Goal: Task Accomplishment & Management: Manage account settings

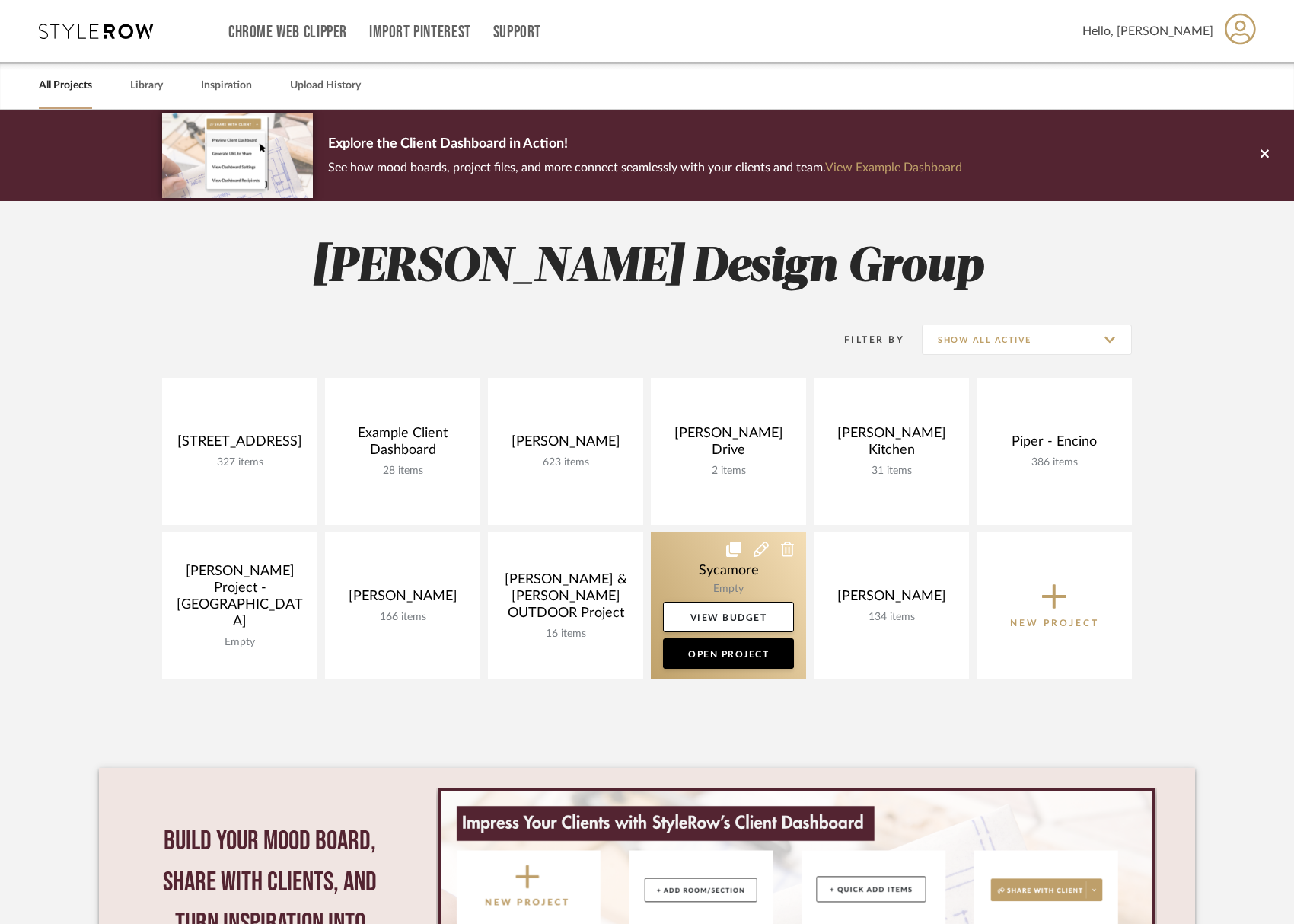
click at [718, 568] on link at bounding box center [729, 606] width 156 height 147
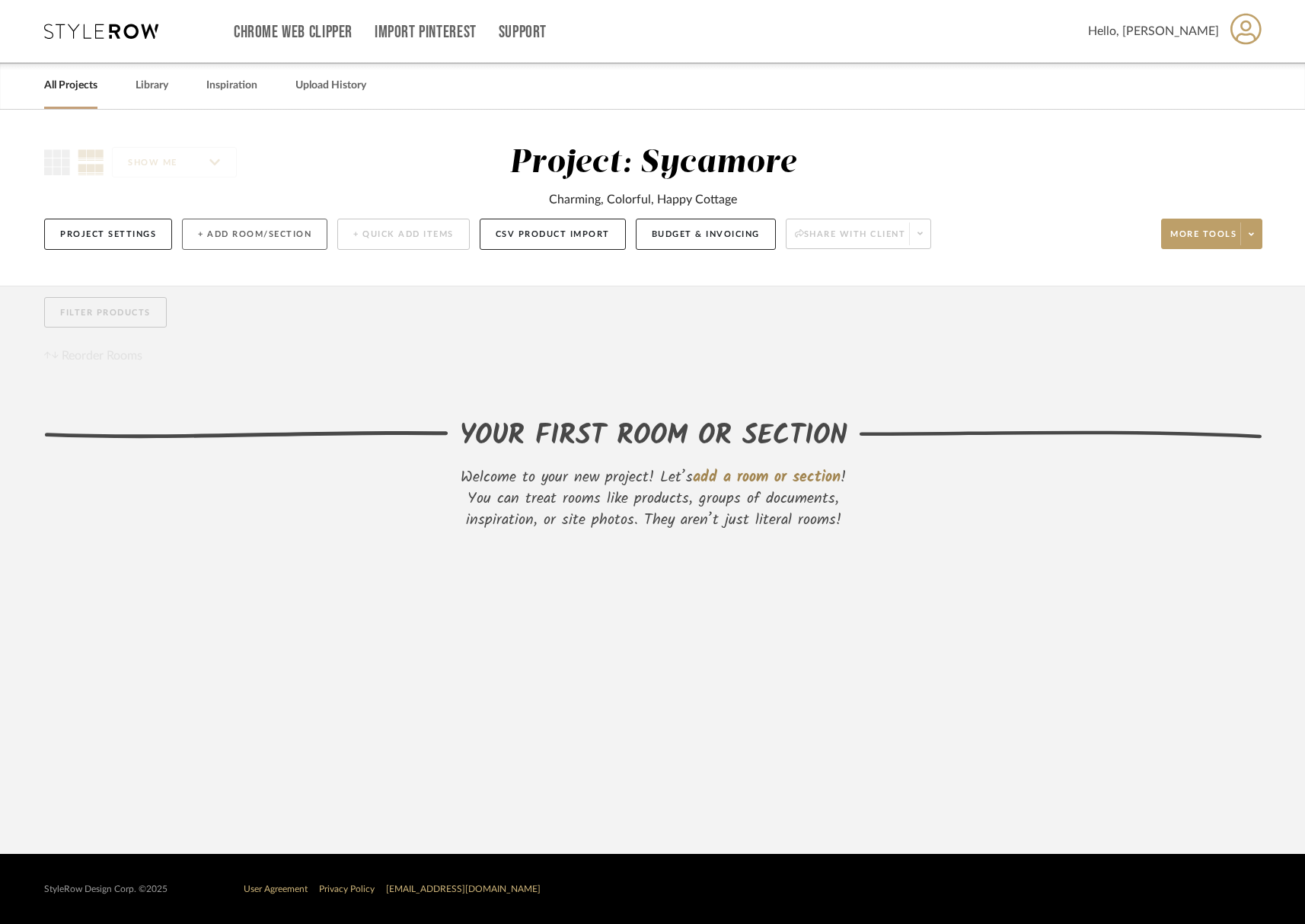
click at [287, 238] on button "+ Add Room/Section" at bounding box center [254, 234] width 145 height 31
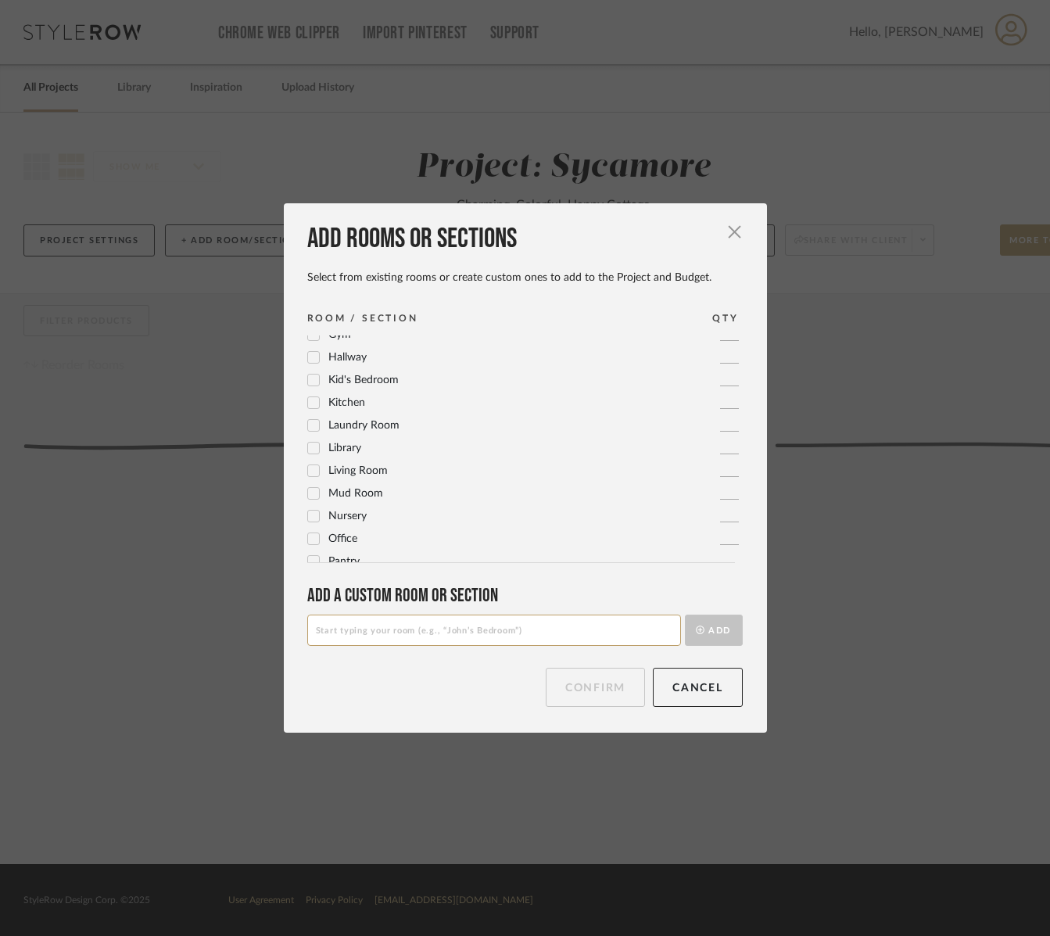
scroll to position [294, 0]
click at [354, 461] on span "Kitchen" at bounding box center [346, 459] width 37 height 11
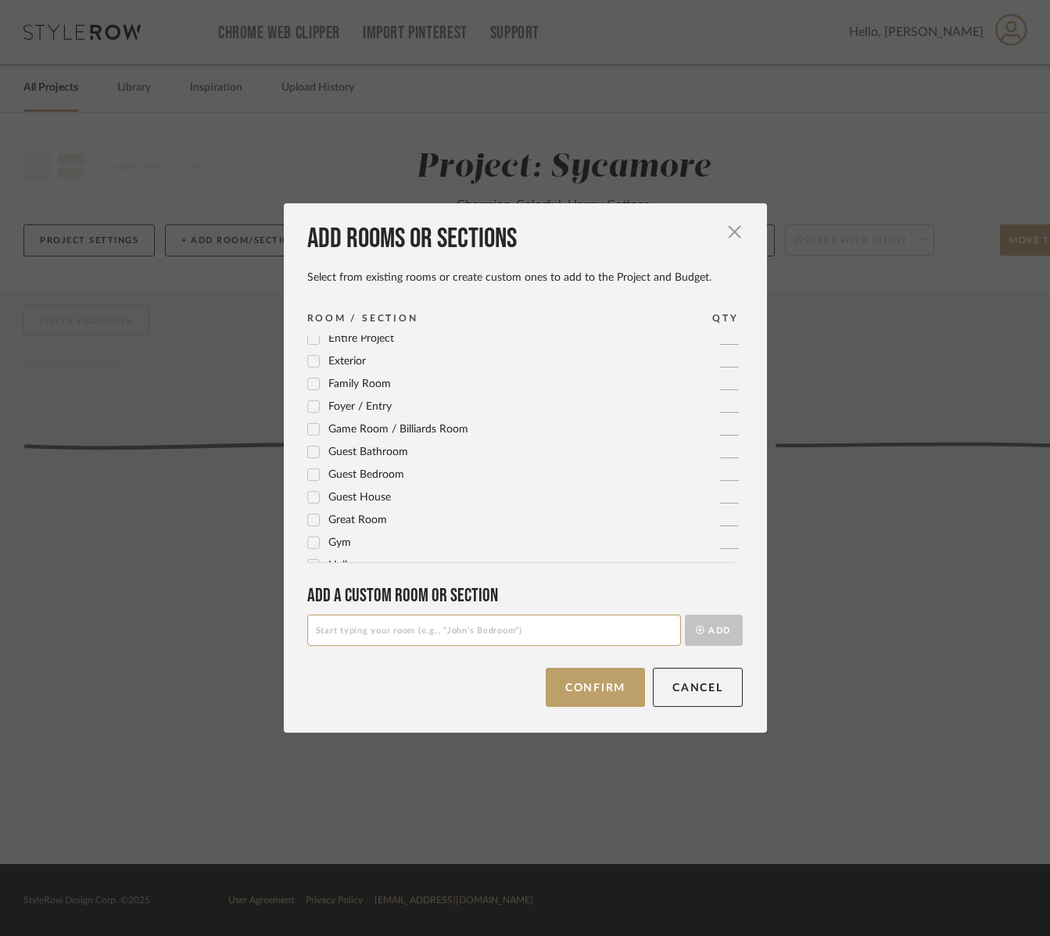
scroll to position [72, 0]
click at [353, 391] on span "Dining Room" at bounding box center [359, 386] width 63 height 11
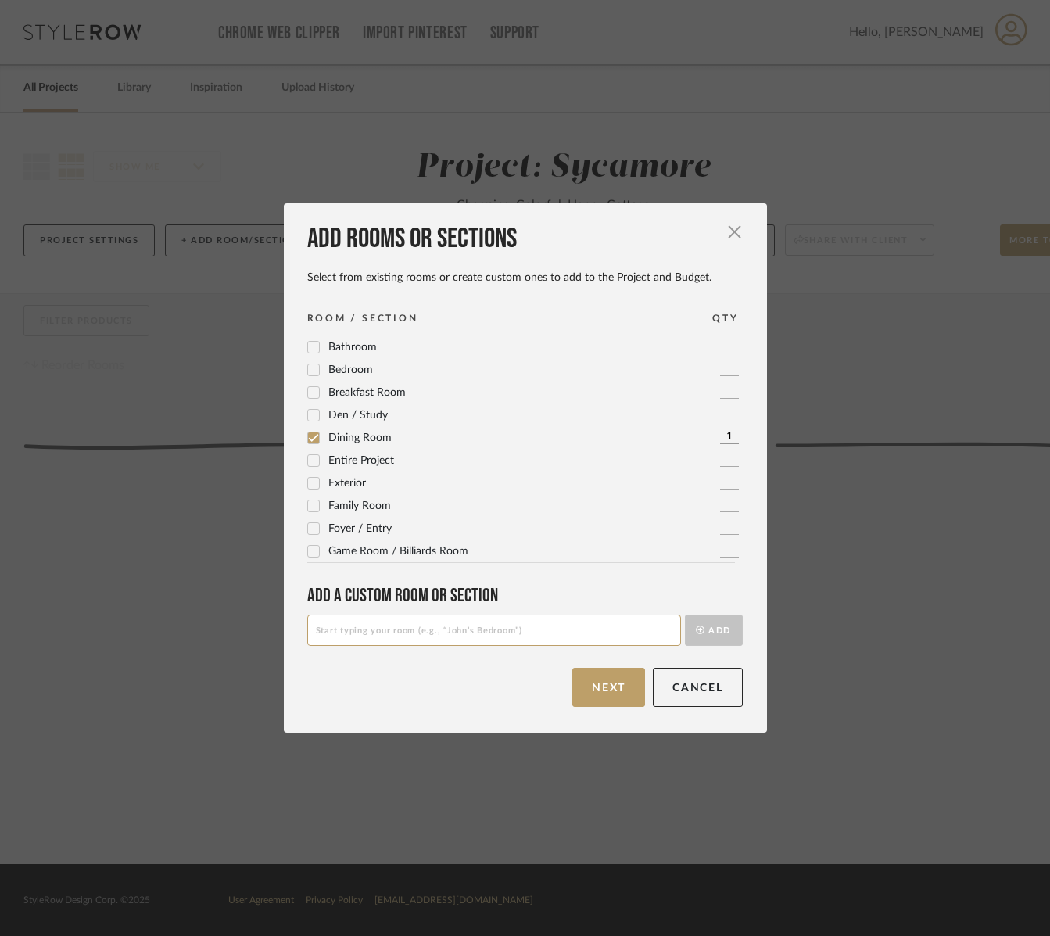
scroll to position [0, 0]
click at [346, 392] on span "Bedroom" at bounding box center [350, 390] width 45 height 11
click at [371, 436] on span "Den / Study" at bounding box center [357, 435] width 59 height 11
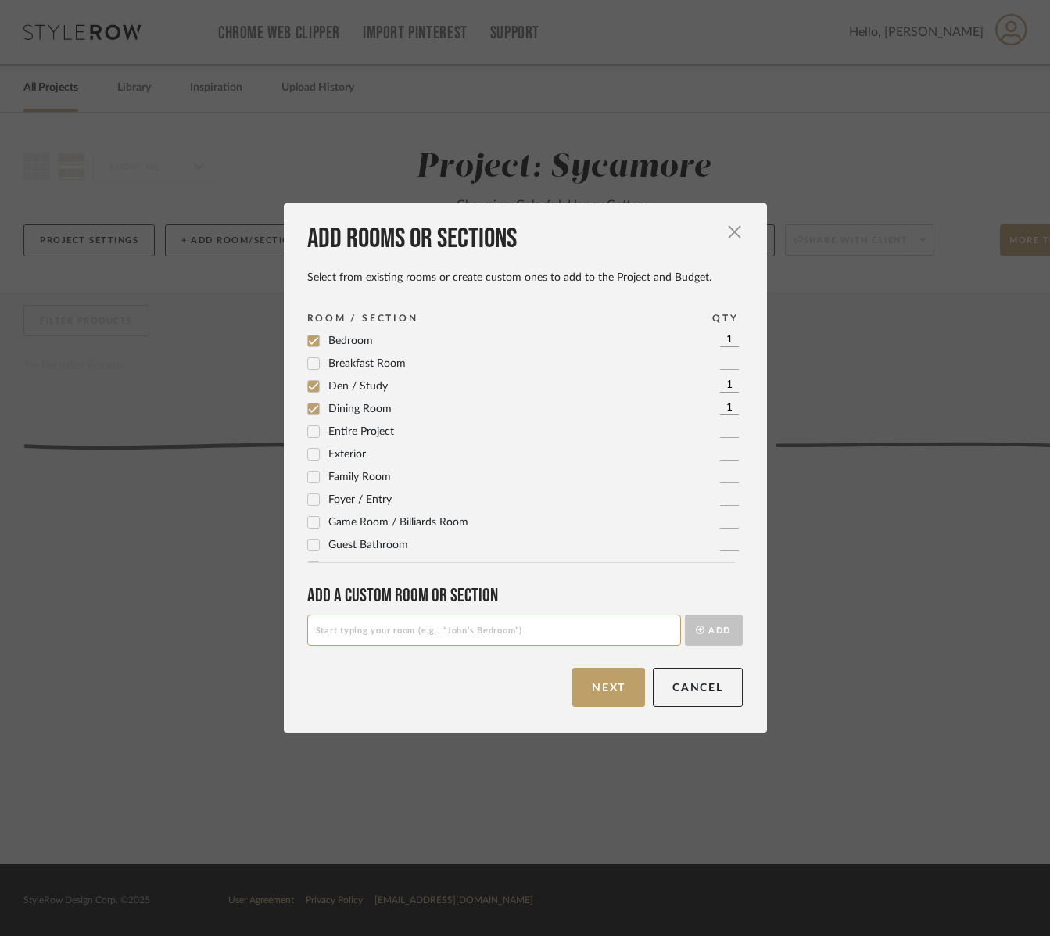
scroll to position [55, 0]
click at [329, 474] on span "Family Room" at bounding box center [359, 471] width 63 height 11
drag, startPoint x: 306, startPoint y: 389, endPoint x: 317, endPoint y: 408, distance: 22.1
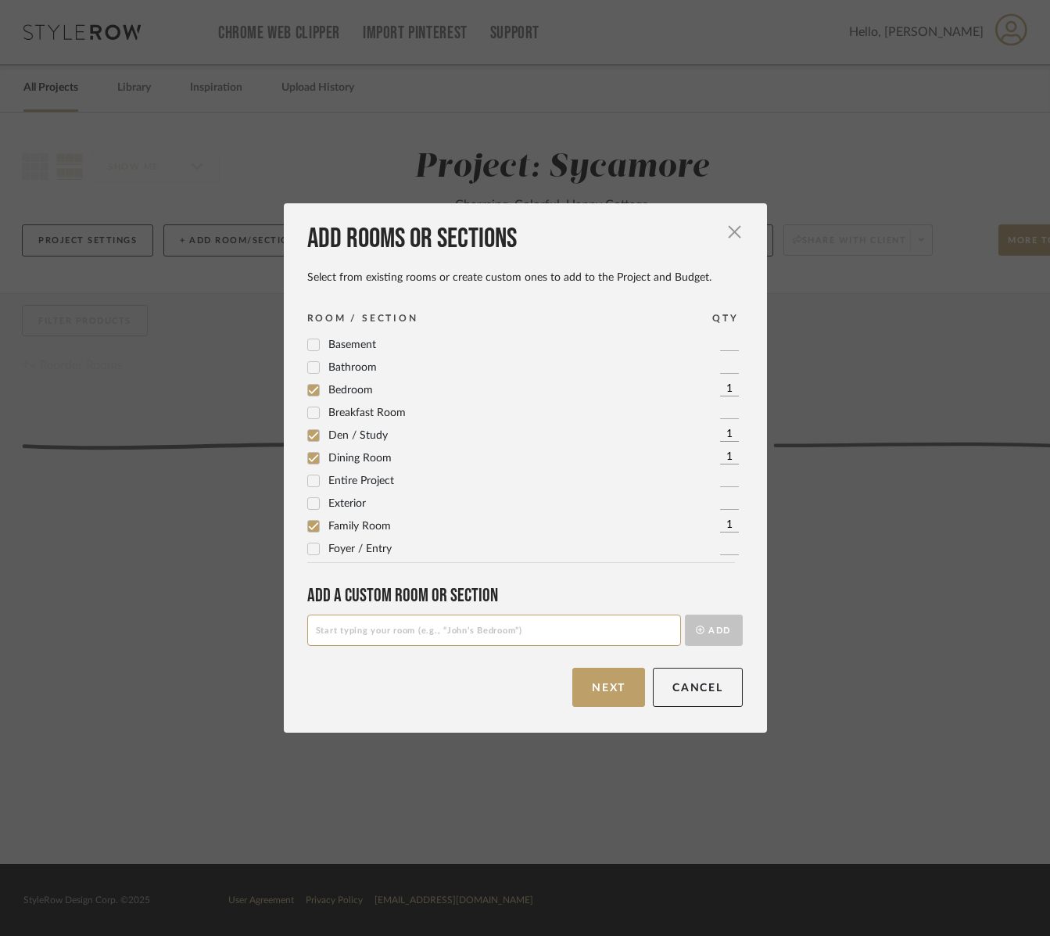
click at [308, 389] on icon at bounding box center [313, 390] width 11 height 11
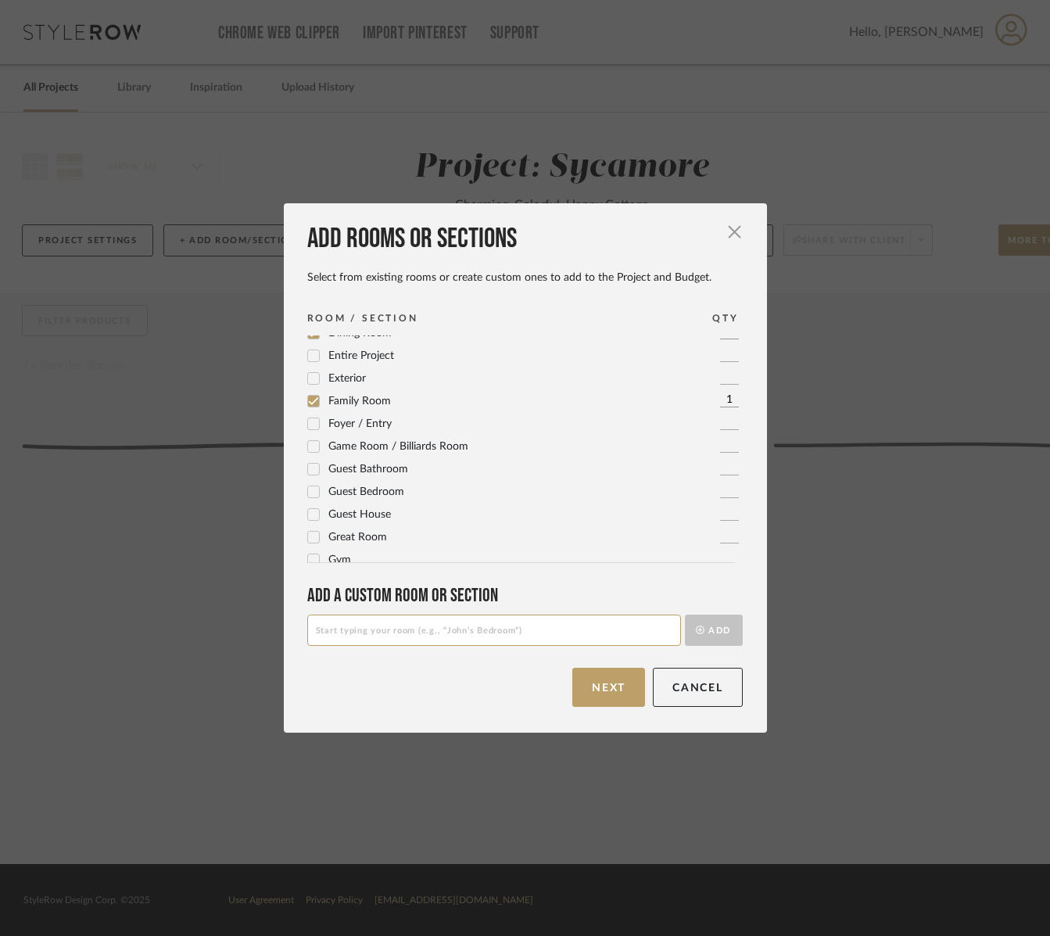
scroll to position [148, 0]
click at [335, 465] on span "Guest Bedroom" at bounding box center [366, 469] width 76 height 11
click at [346, 476] on span "Powder Room" at bounding box center [362, 480] width 69 height 11
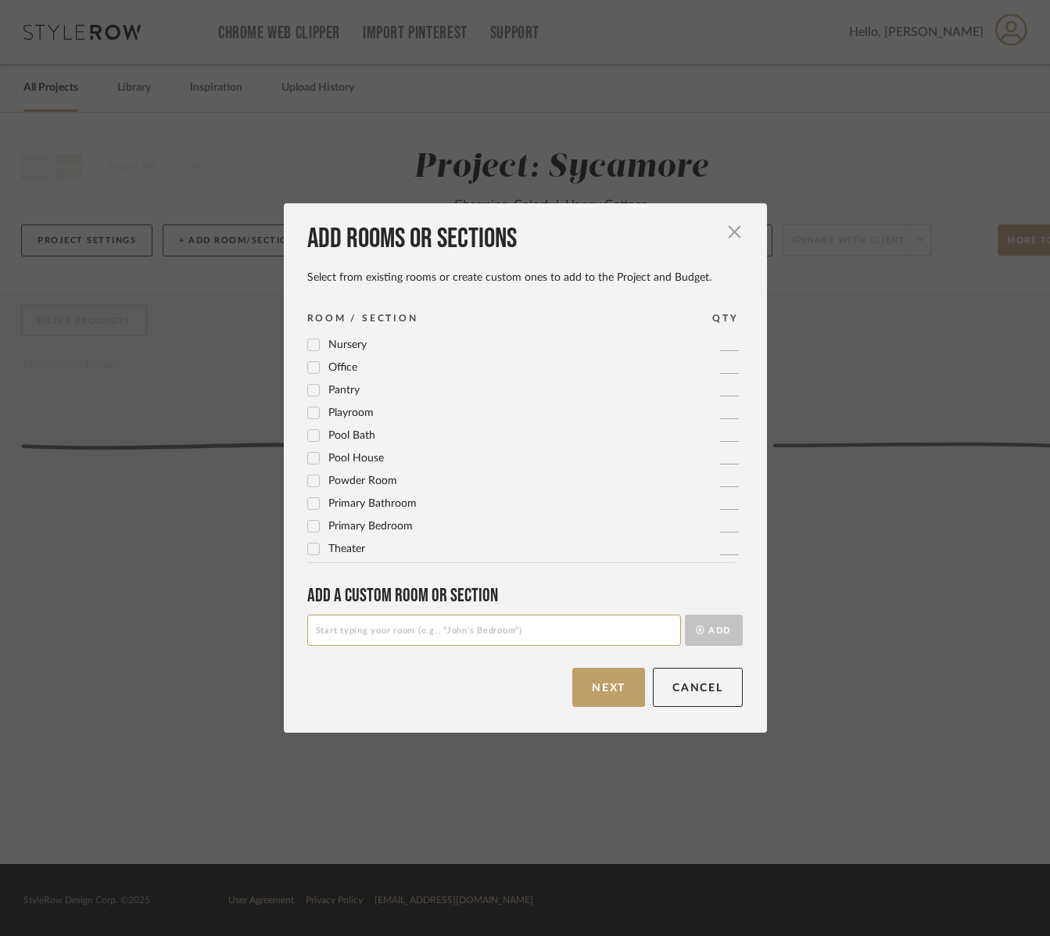
drag, startPoint x: 303, startPoint y: 482, endPoint x: 317, endPoint y: 485, distance: 15.0
click at [308, 482] on icon at bounding box center [313, 480] width 11 height 11
click at [390, 373] on span "Guest Bathroom" at bounding box center [368, 374] width 80 height 11
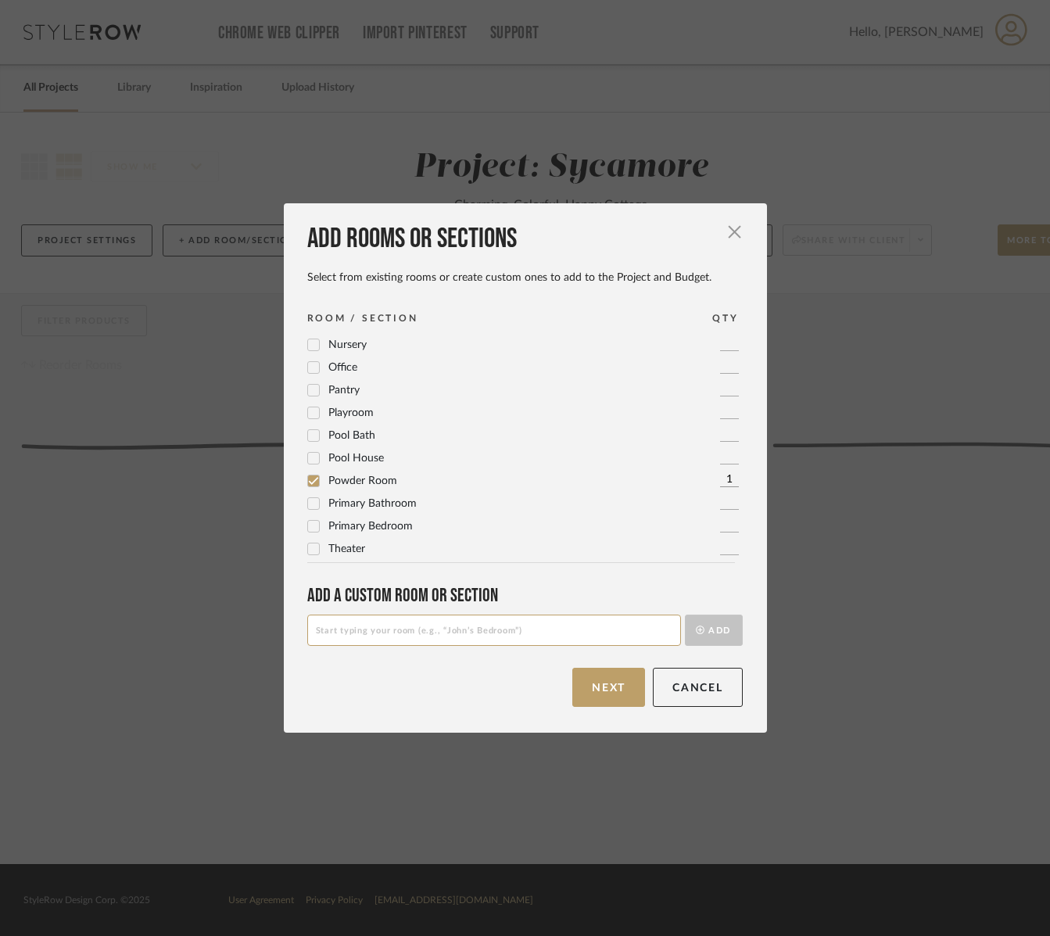
click at [598, 690] on button "Next" at bounding box center [608, 687] width 73 height 39
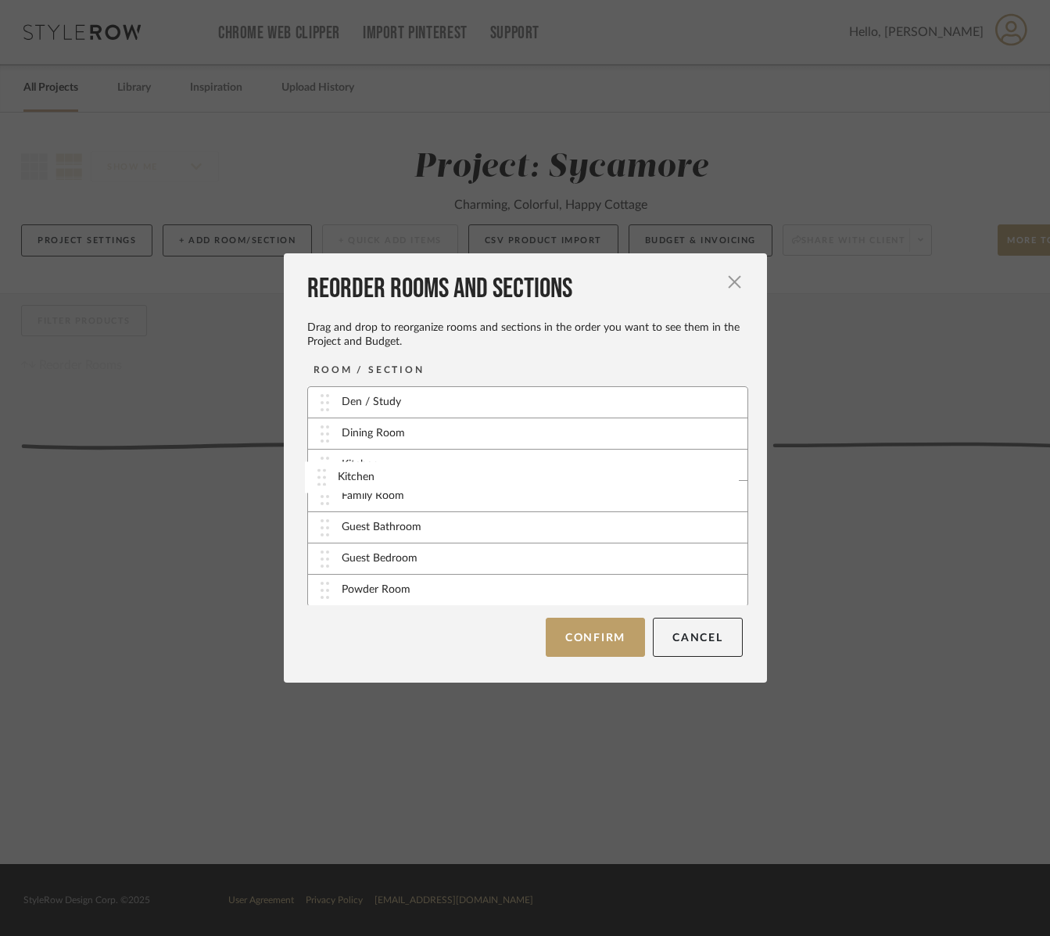
drag, startPoint x: 311, startPoint y: 561, endPoint x: 314, endPoint y: 479, distance: 82.1
drag, startPoint x: 320, startPoint y: 586, endPoint x: 320, endPoint y: 531, distance: 55.5
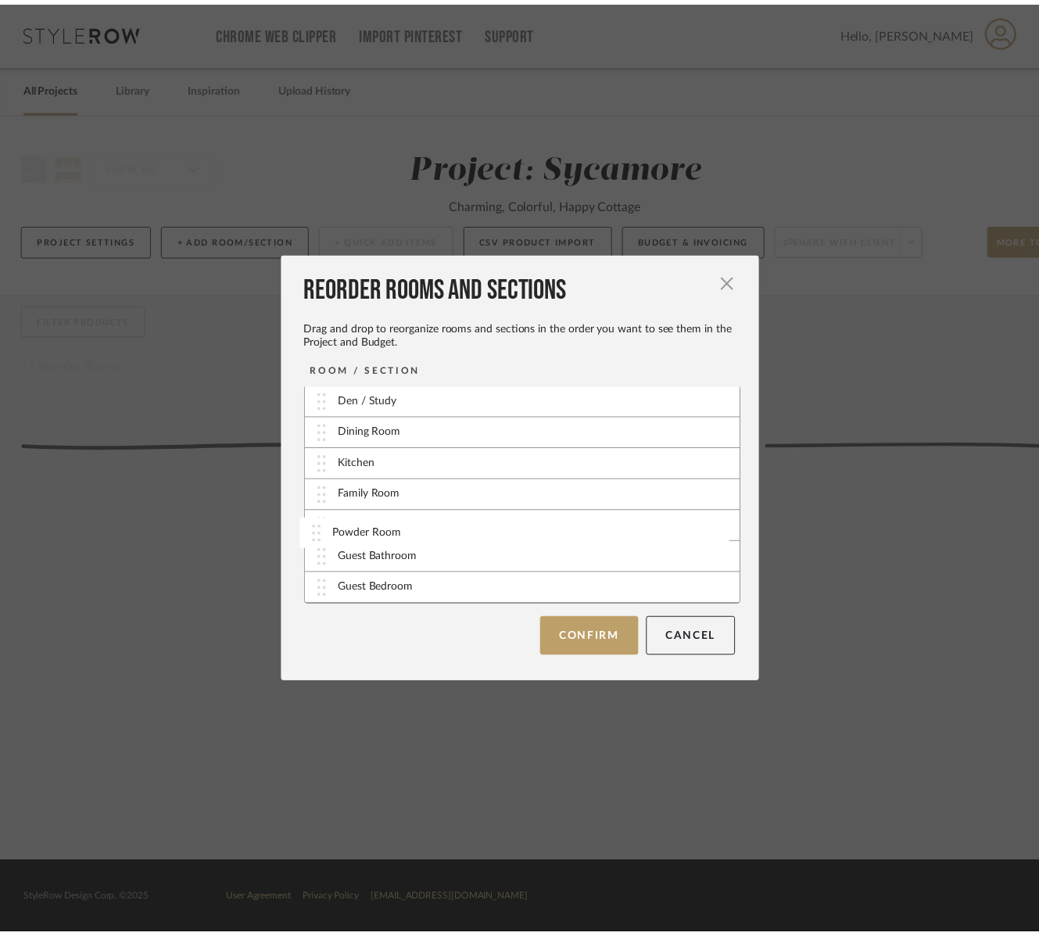
scroll to position [1, 0]
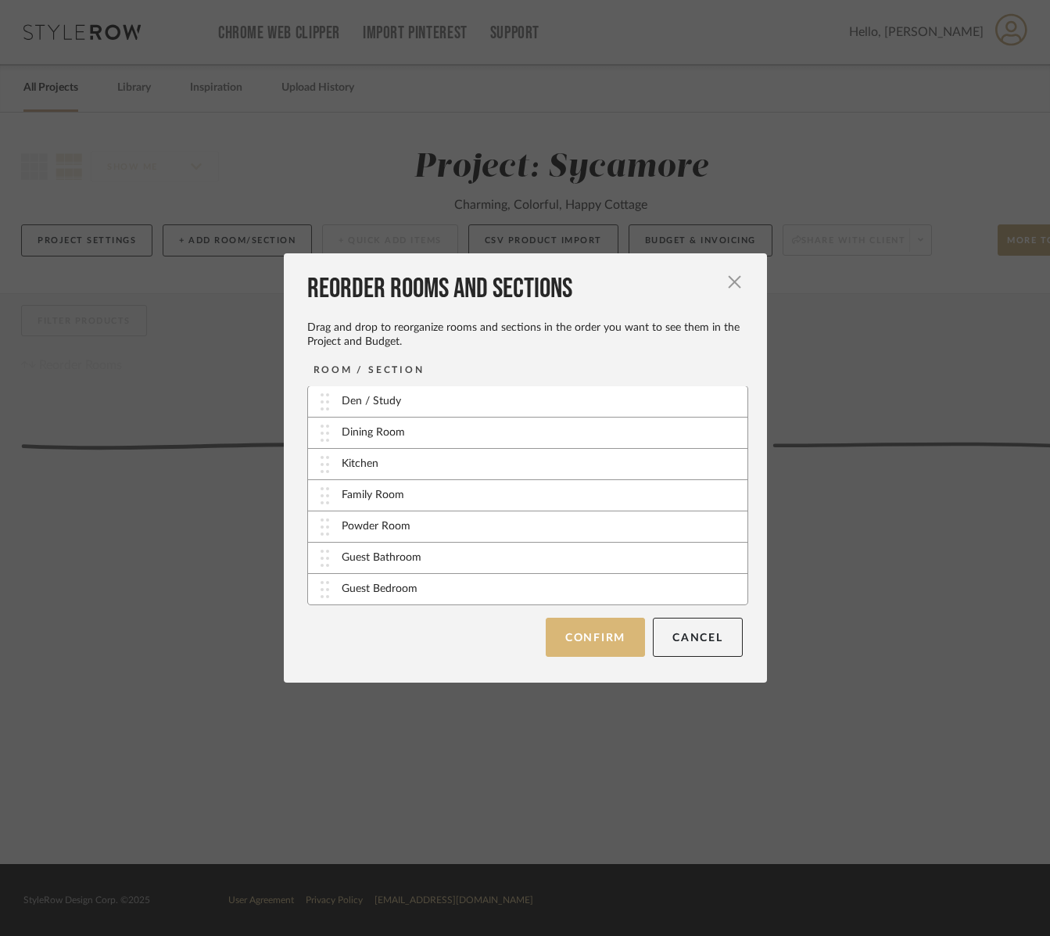
click at [616, 640] on button "Confirm" at bounding box center [595, 637] width 99 height 39
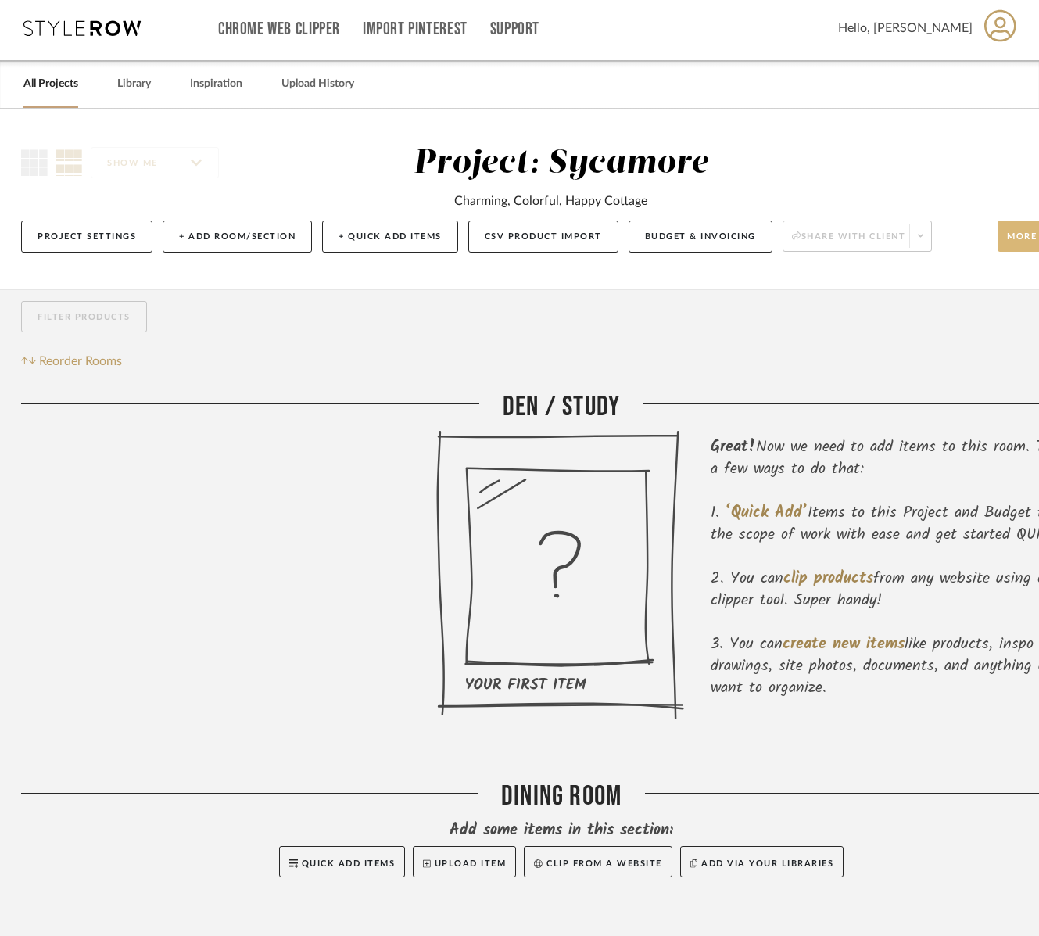
click at [1009, 246] on span "More tools" at bounding box center [1041, 242] width 68 height 23
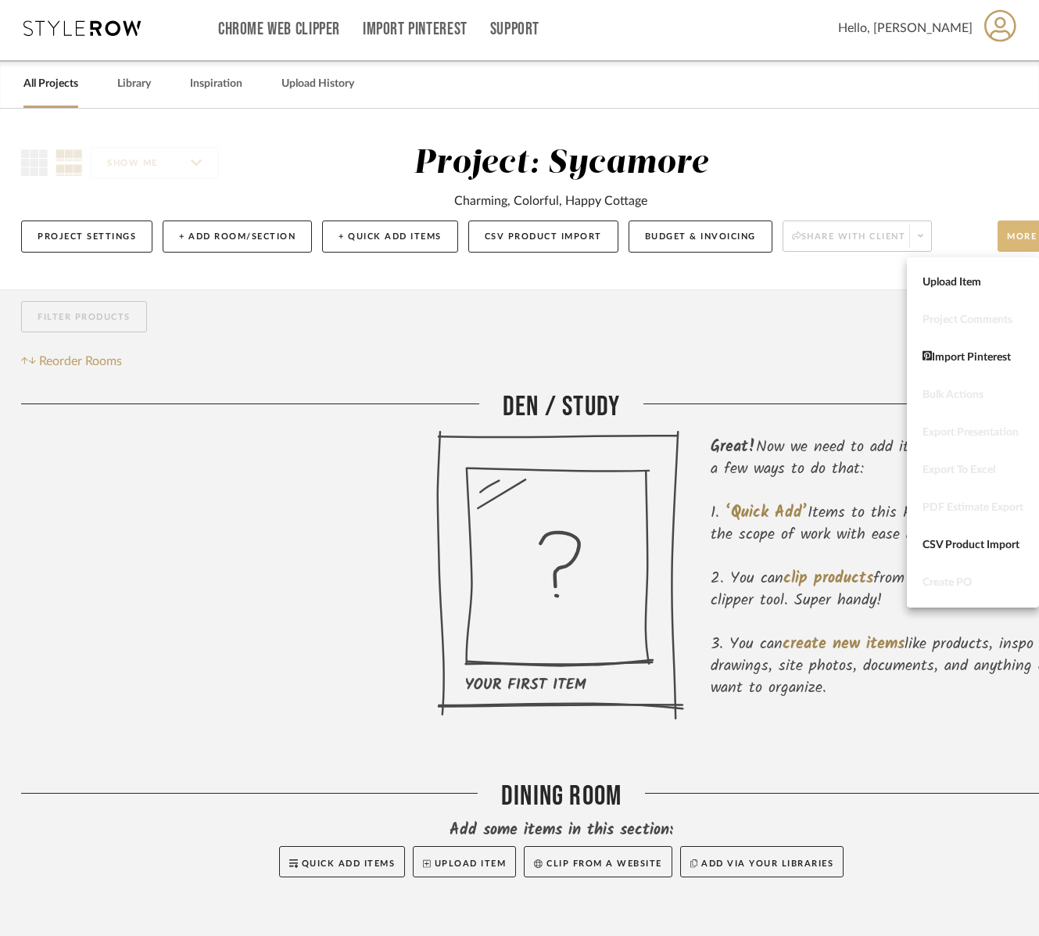
scroll to position [2, 2]
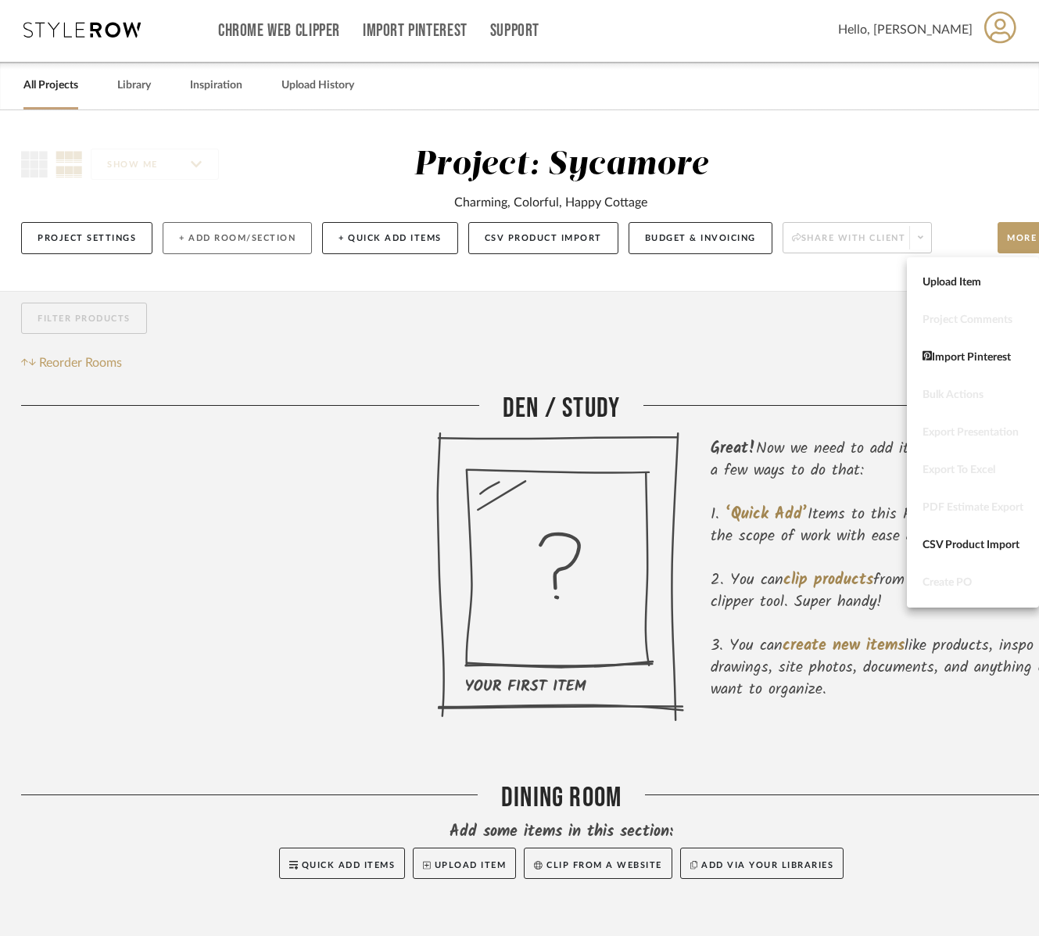
click at [235, 230] on div at bounding box center [519, 468] width 1039 height 936
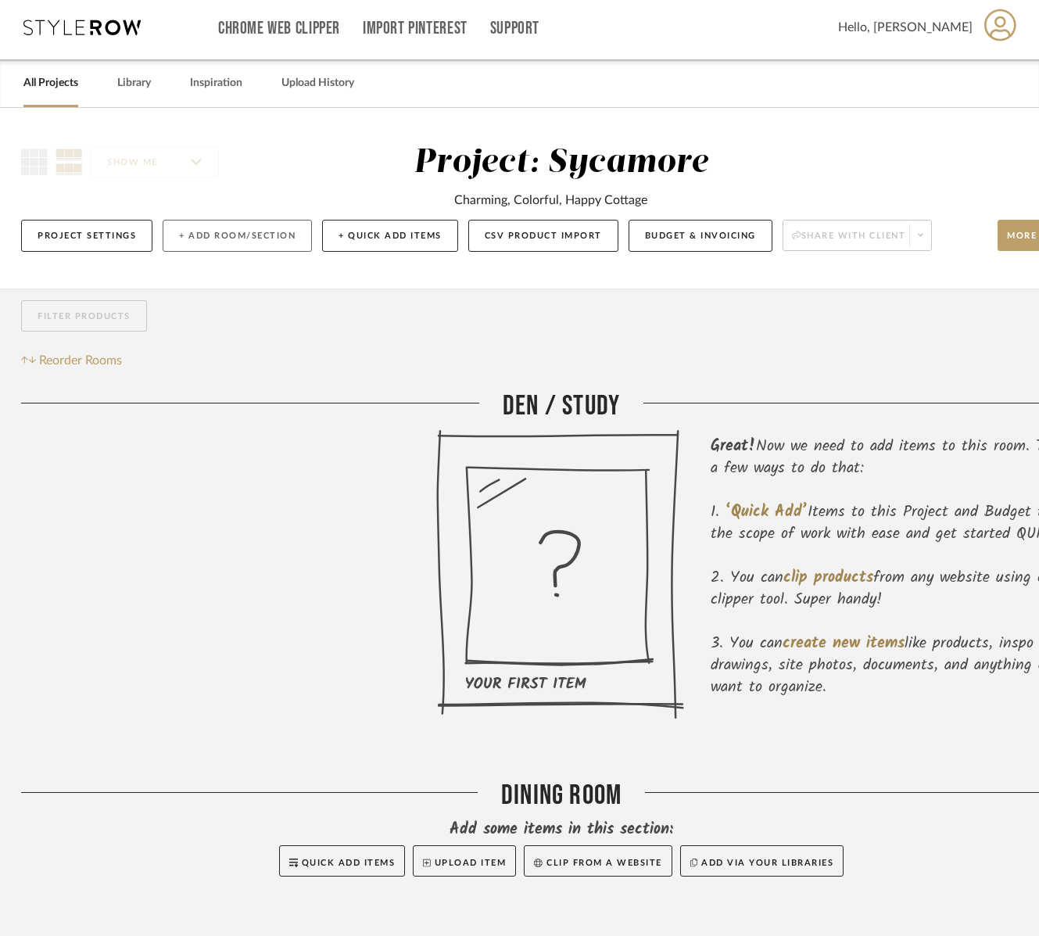
click at [240, 240] on button "+ Add Room/Section" at bounding box center [237, 236] width 149 height 32
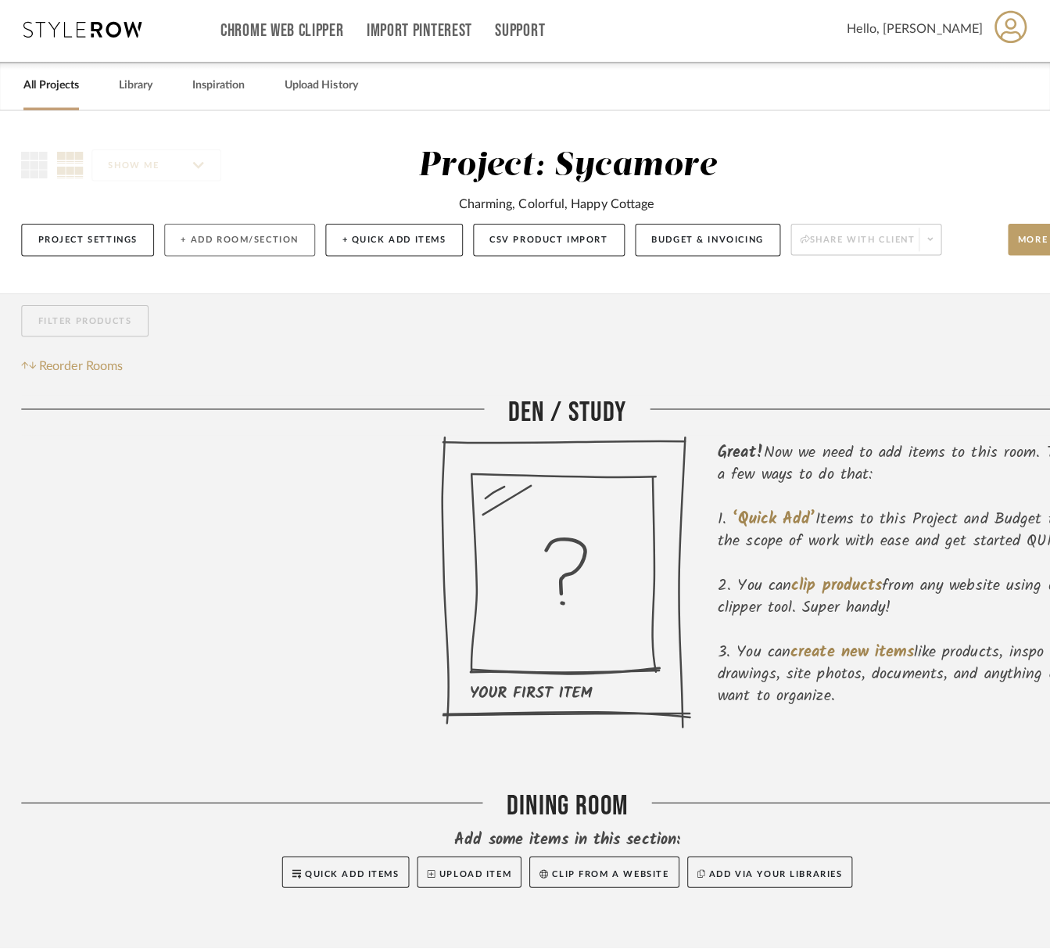
scroll to position [0, 0]
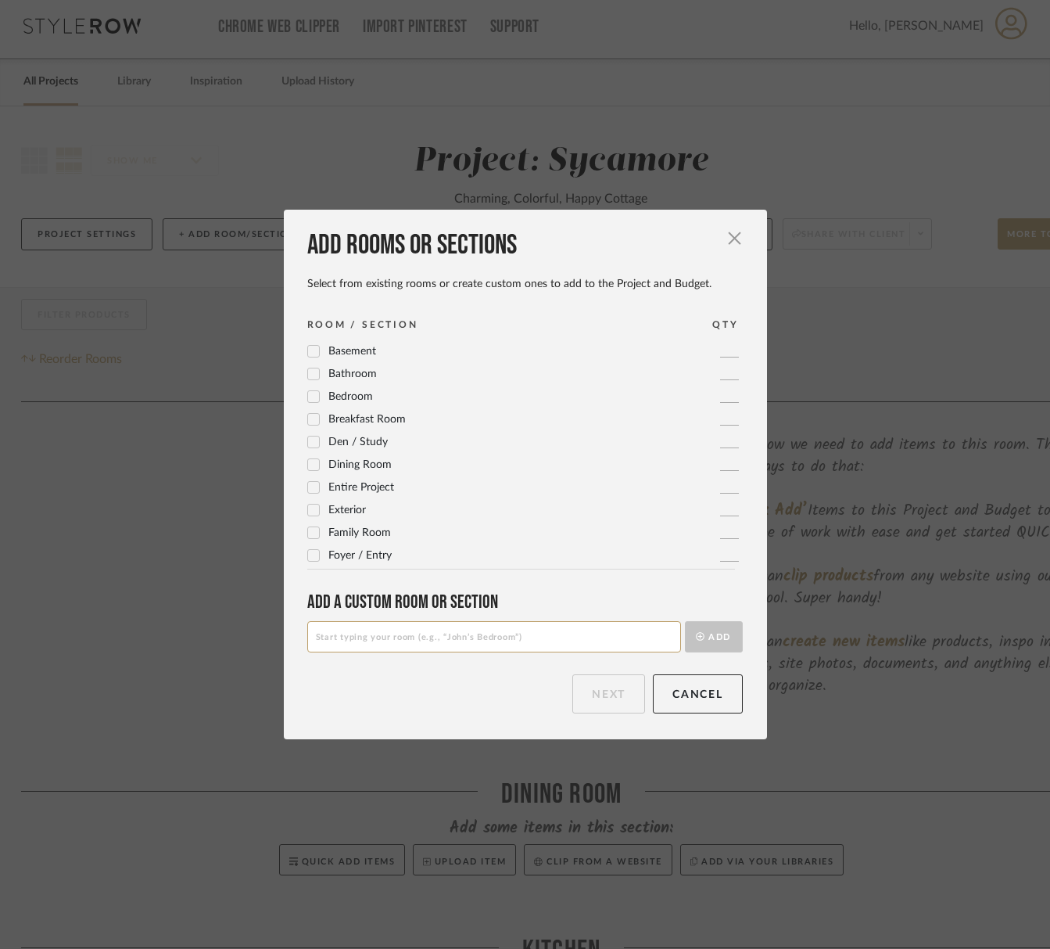
click at [352, 626] on input at bounding box center [494, 636] width 374 height 31
type input "Drawings"
click at [714, 633] on button "Add" at bounding box center [714, 636] width 58 height 31
click at [496, 633] on input at bounding box center [494, 636] width 374 height 31
click at [494, 636] on input at bounding box center [494, 636] width 374 height 31
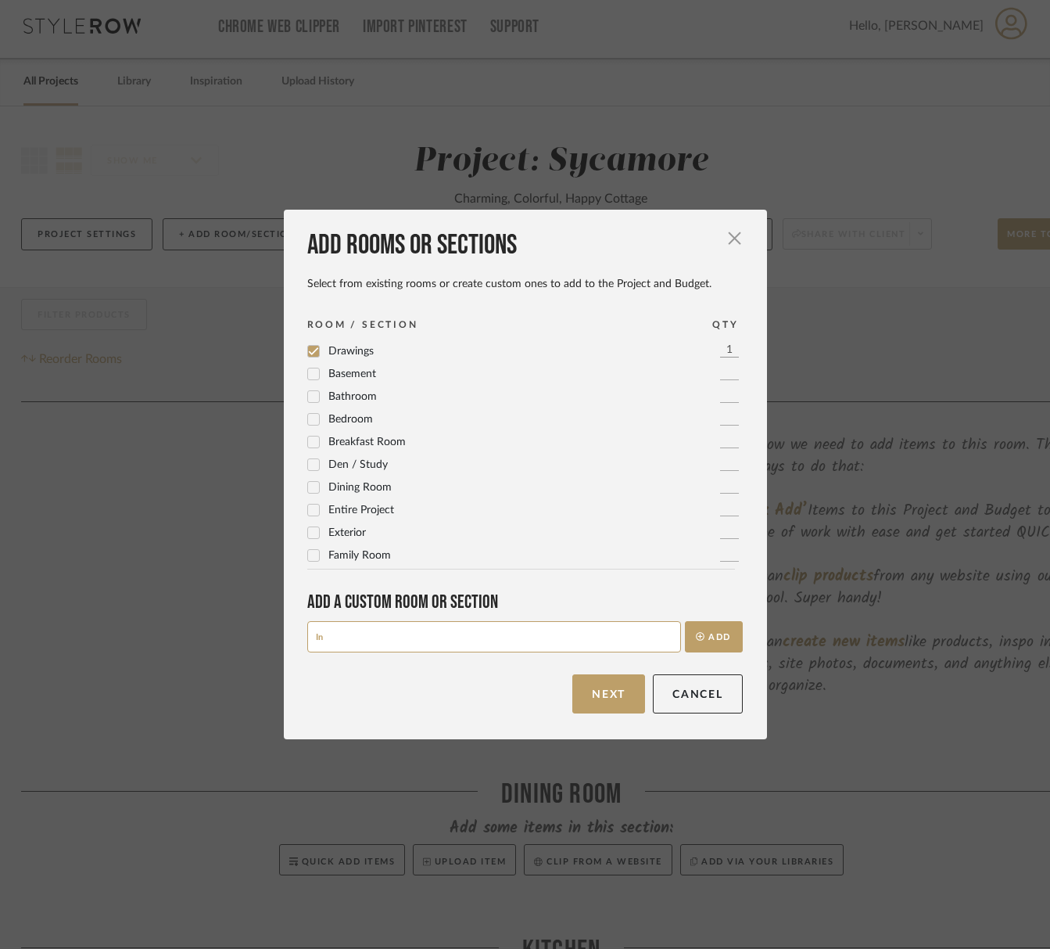
type input "I"
click at [676, 705] on button "Cancel" at bounding box center [698, 693] width 90 height 39
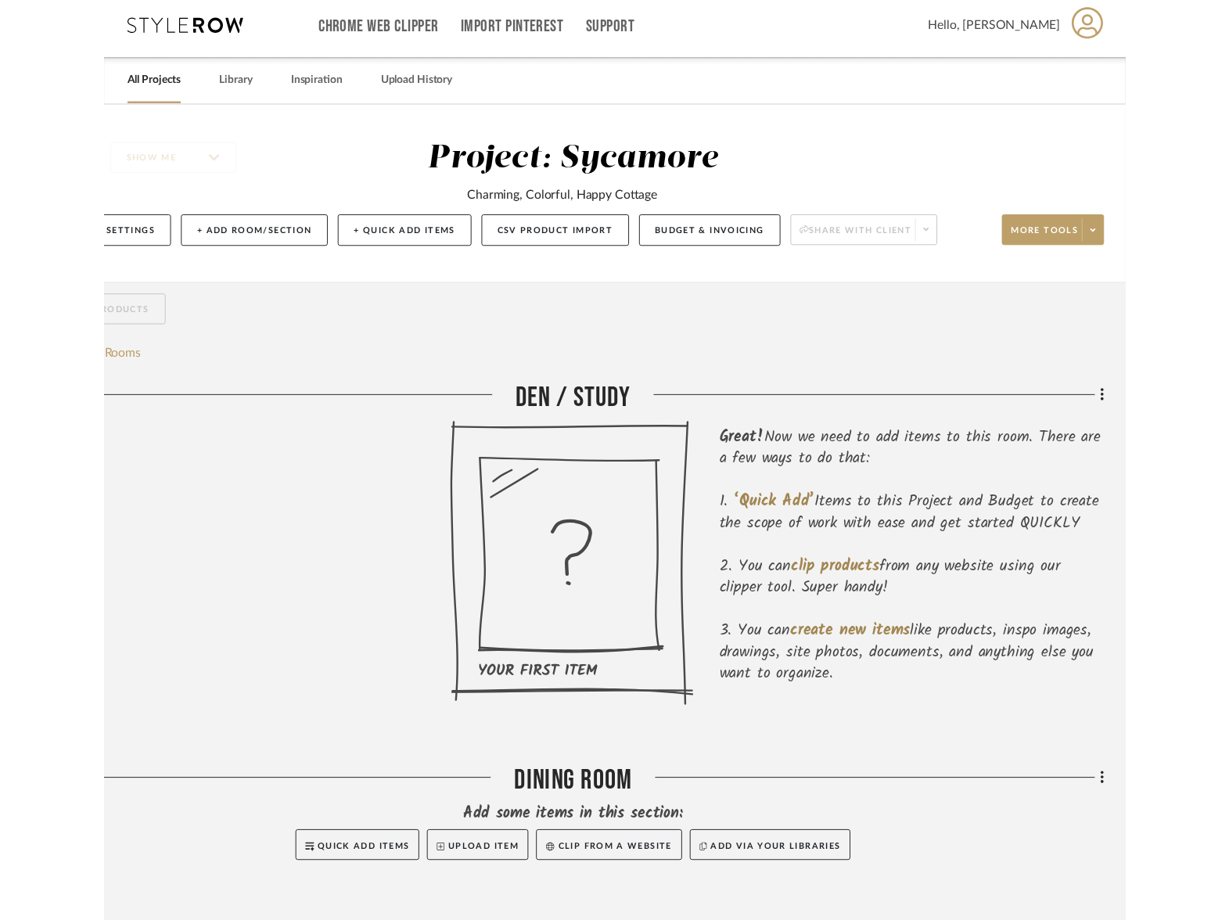
scroll to position [6, 0]
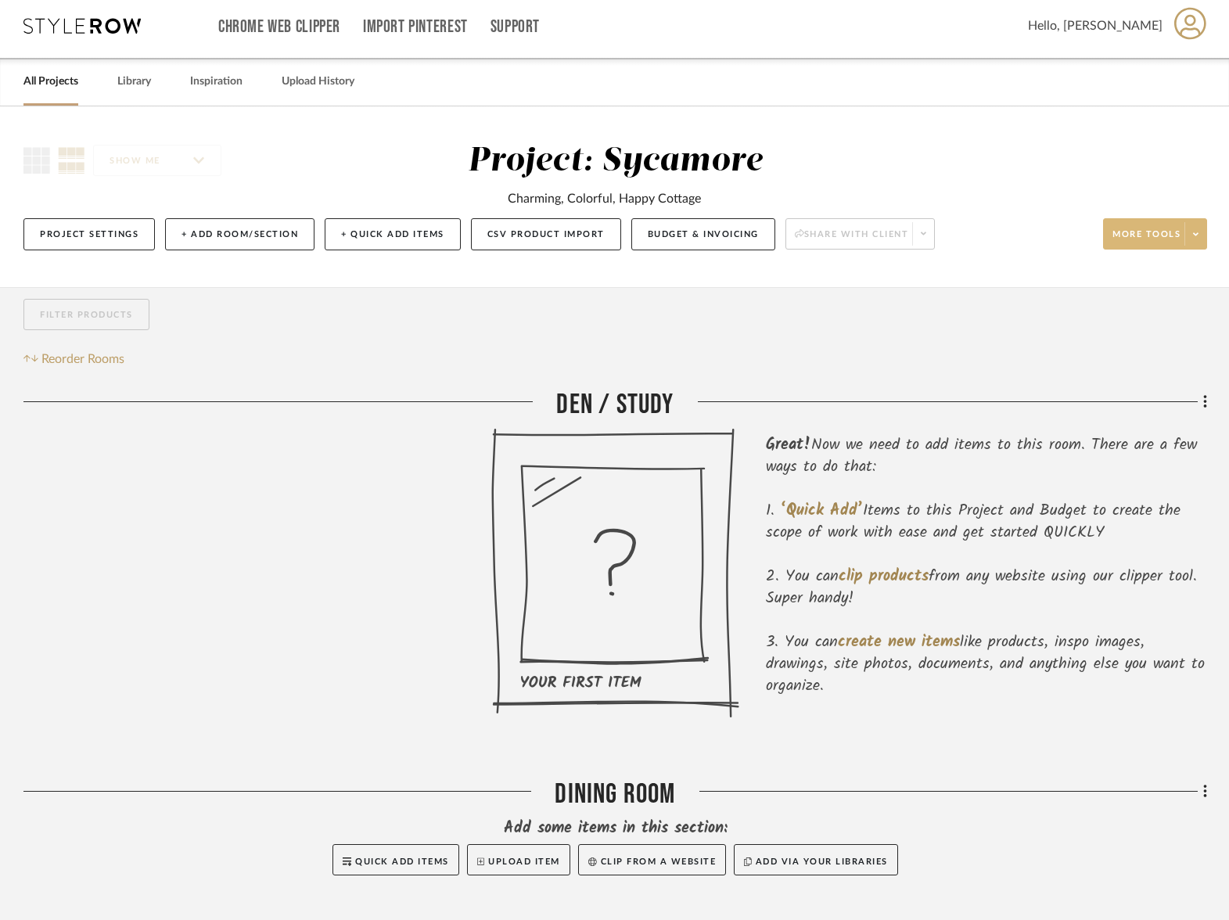
click at [1157, 246] on span "More tools" at bounding box center [1146, 239] width 68 height 23
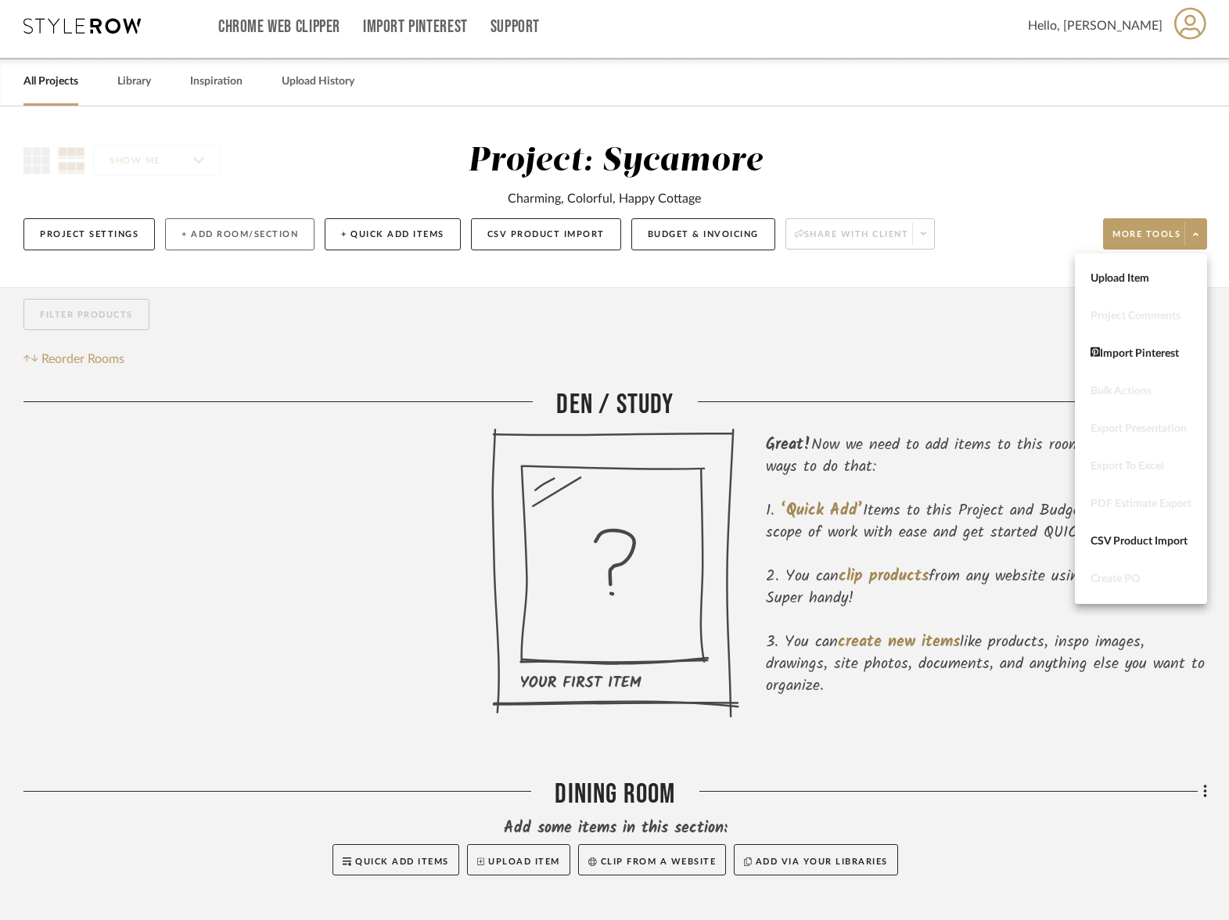
drag, startPoint x: 337, startPoint y: 236, endPoint x: 275, endPoint y: 231, distance: 62.0
click at [337, 236] on div at bounding box center [614, 460] width 1229 height 920
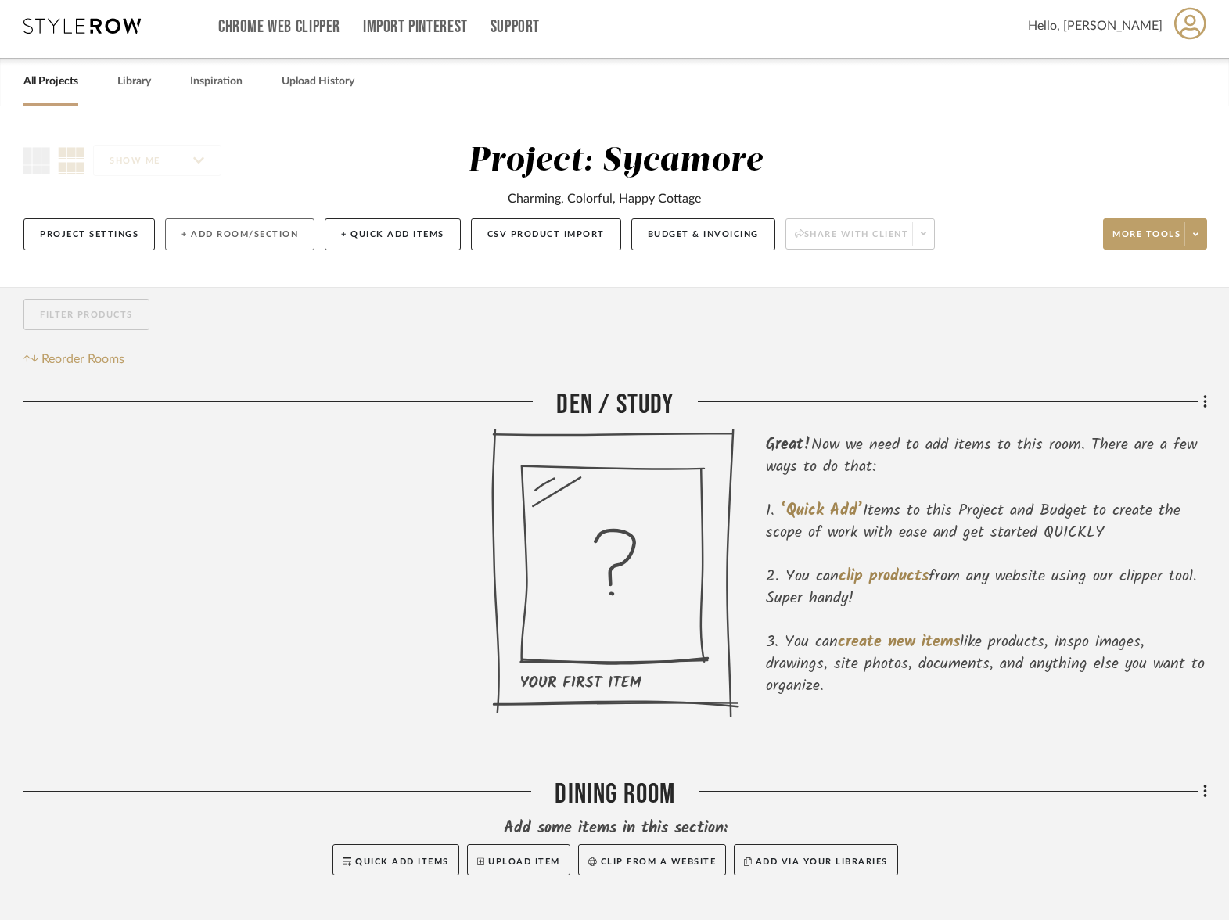
click at [245, 225] on button "+ Add Room/Section" at bounding box center [239, 234] width 149 height 32
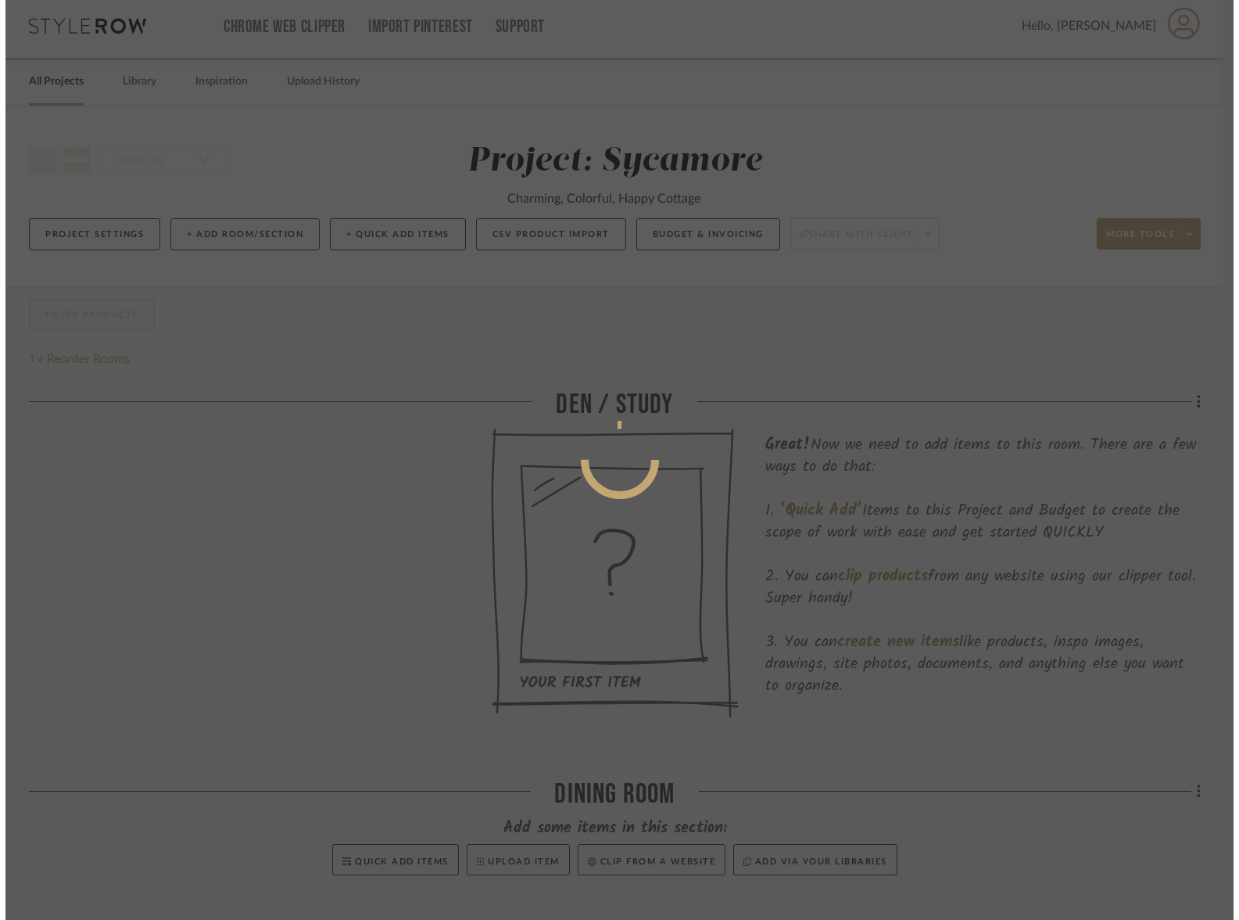
scroll to position [0, 0]
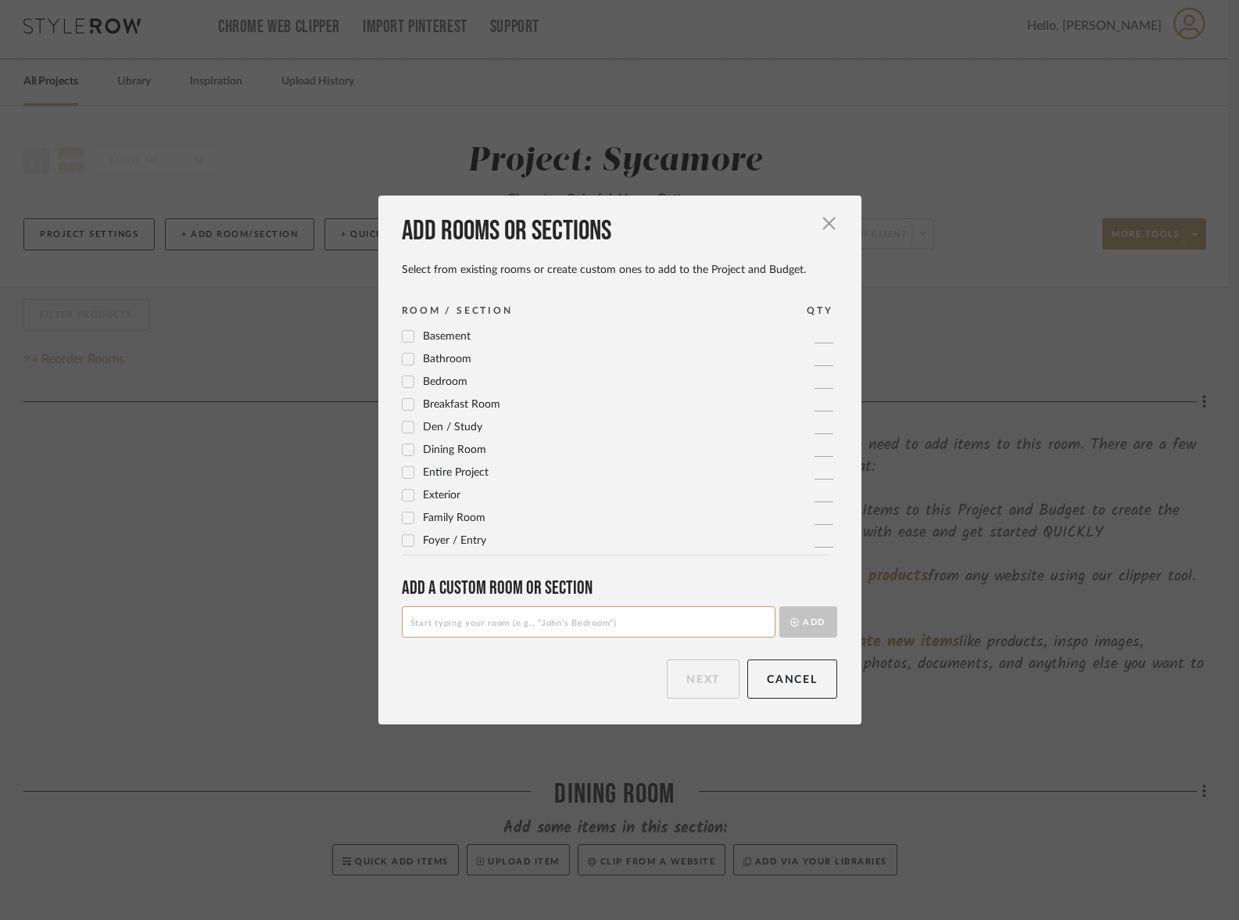
click at [461, 632] on input at bounding box center [589, 621] width 374 height 31
drag, startPoint x: 489, startPoint y: 625, endPoint x: 445, endPoint y: 620, distance: 44.0
click at [438, 624] on input "Things we Like" at bounding box center [589, 621] width 374 height 31
type input "Things We Like"
click at [815, 616] on button "Add" at bounding box center [809, 621] width 58 height 31
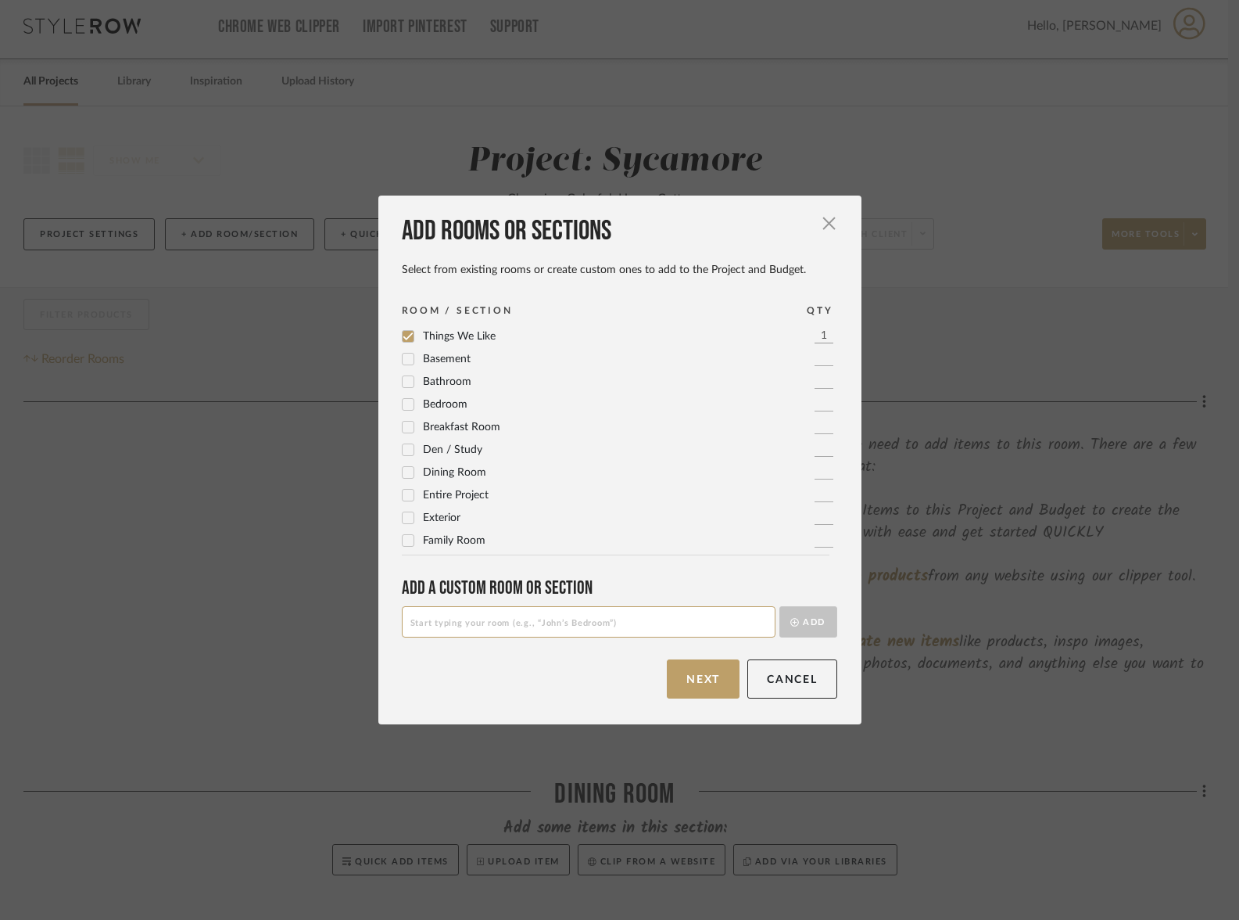
click at [701, 684] on button "Next" at bounding box center [703, 678] width 73 height 39
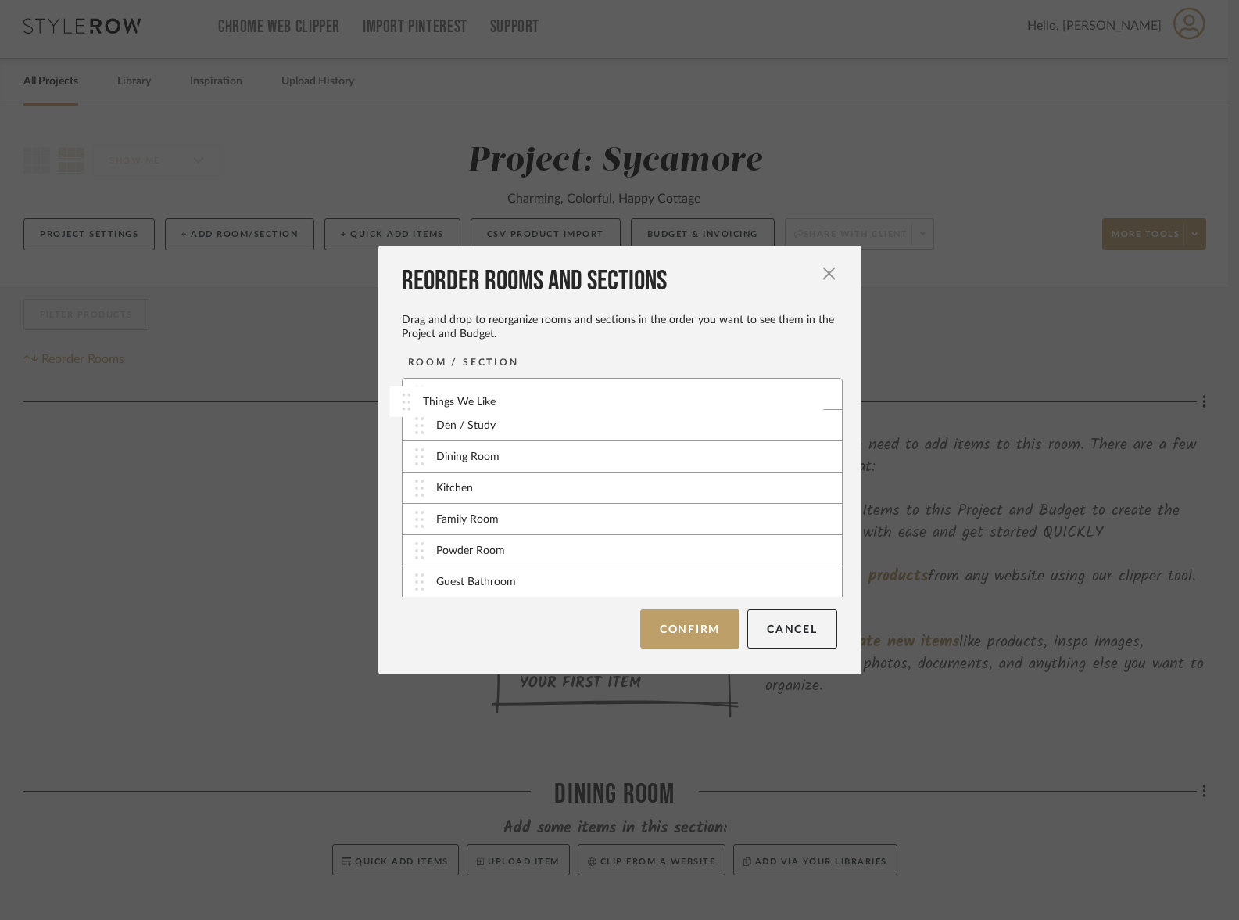
drag, startPoint x: 413, startPoint y: 577, endPoint x: 468, endPoint y: 466, distance: 123.8
click at [669, 625] on button "Confirm" at bounding box center [689, 628] width 99 height 39
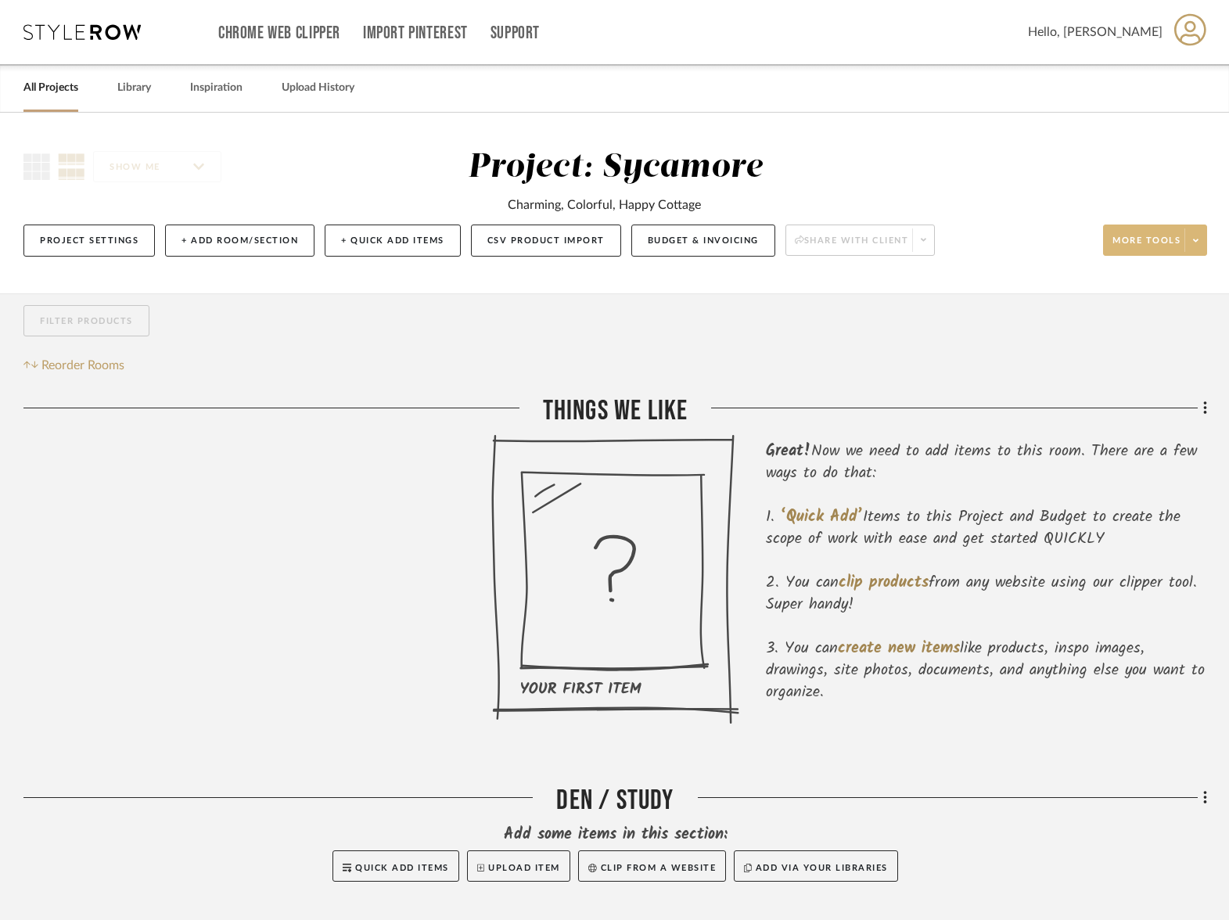
click at [1155, 233] on button "More tools" at bounding box center [1155, 239] width 104 height 31
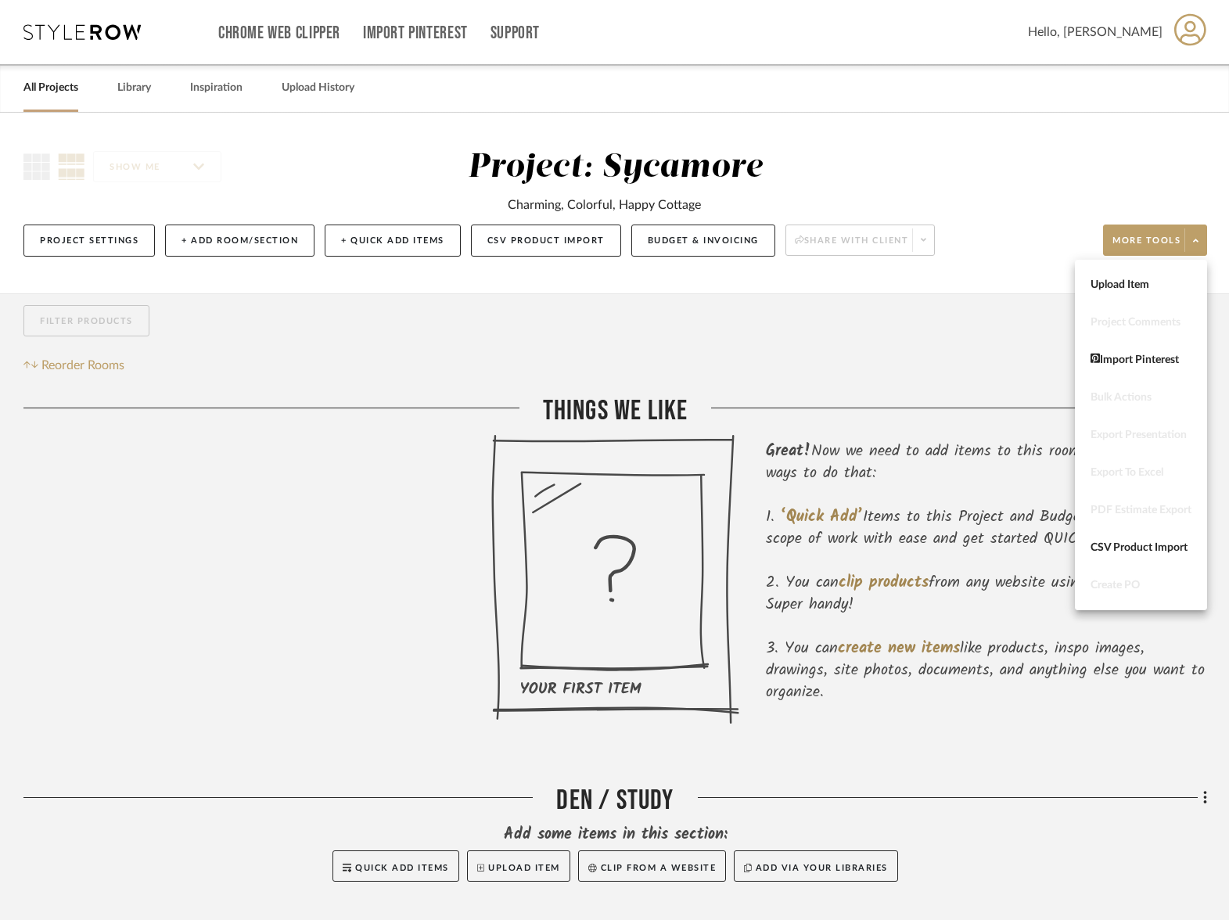
drag, startPoint x: 608, startPoint y: 332, endPoint x: 402, endPoint y: 299, distance: 209.0
click at [604, 327] on div at bounding box center [614, 460] width 1229 height 920
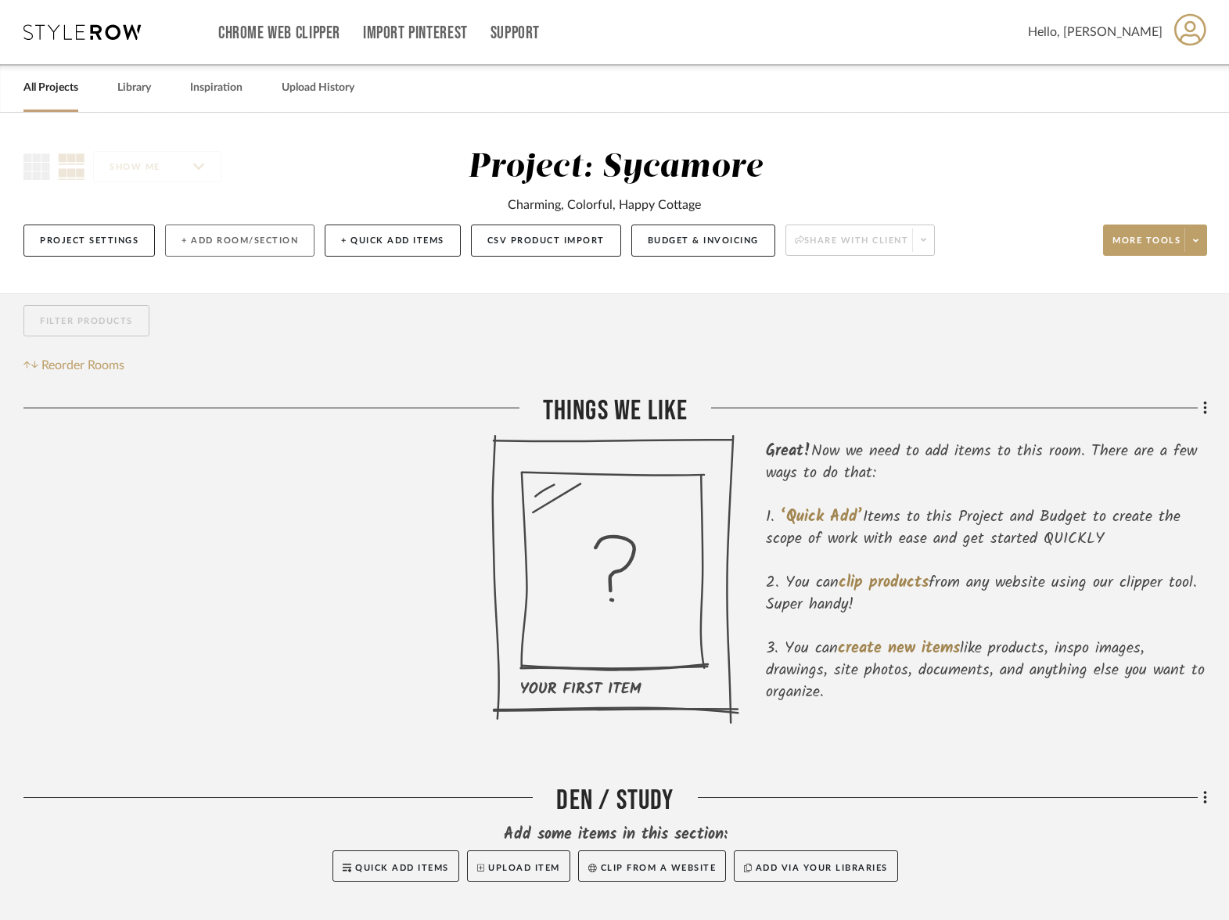
click at [259, 246] on button "+ Add Room/Section" at bounding box center [239, 240] width 149 height 32
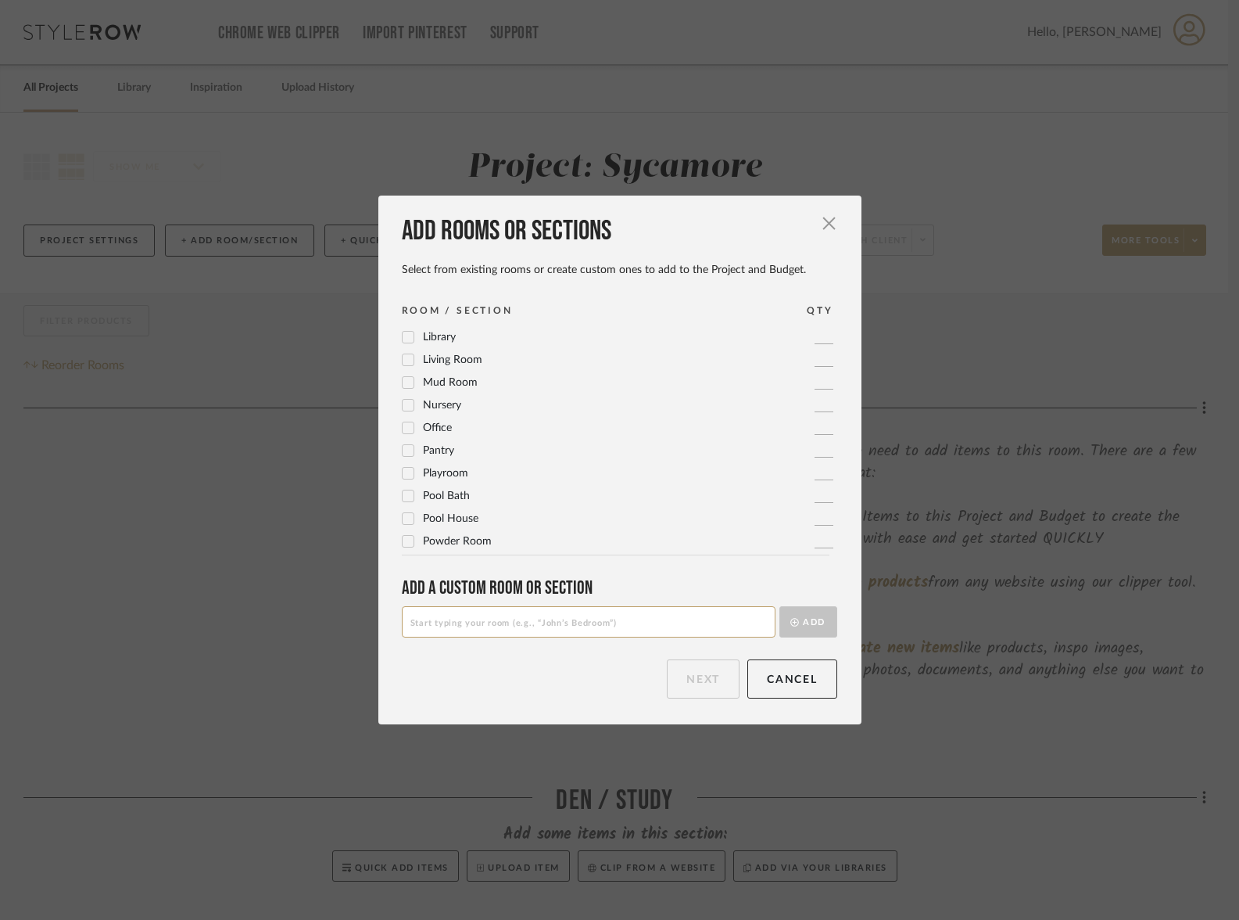
scroll to position [522, 0]
drag, startPoint x: 425, startPoint y: 497, endPoint x: 434, endPoint y: 521, distance: 26.0
click at [425, 497] on span "Primary Bathroom" at bounding box center [467, 495] width 88 height 11
click at [434, 521] on span "Primary Bedroom" at bounding box center [465, 517] width 84 height 11
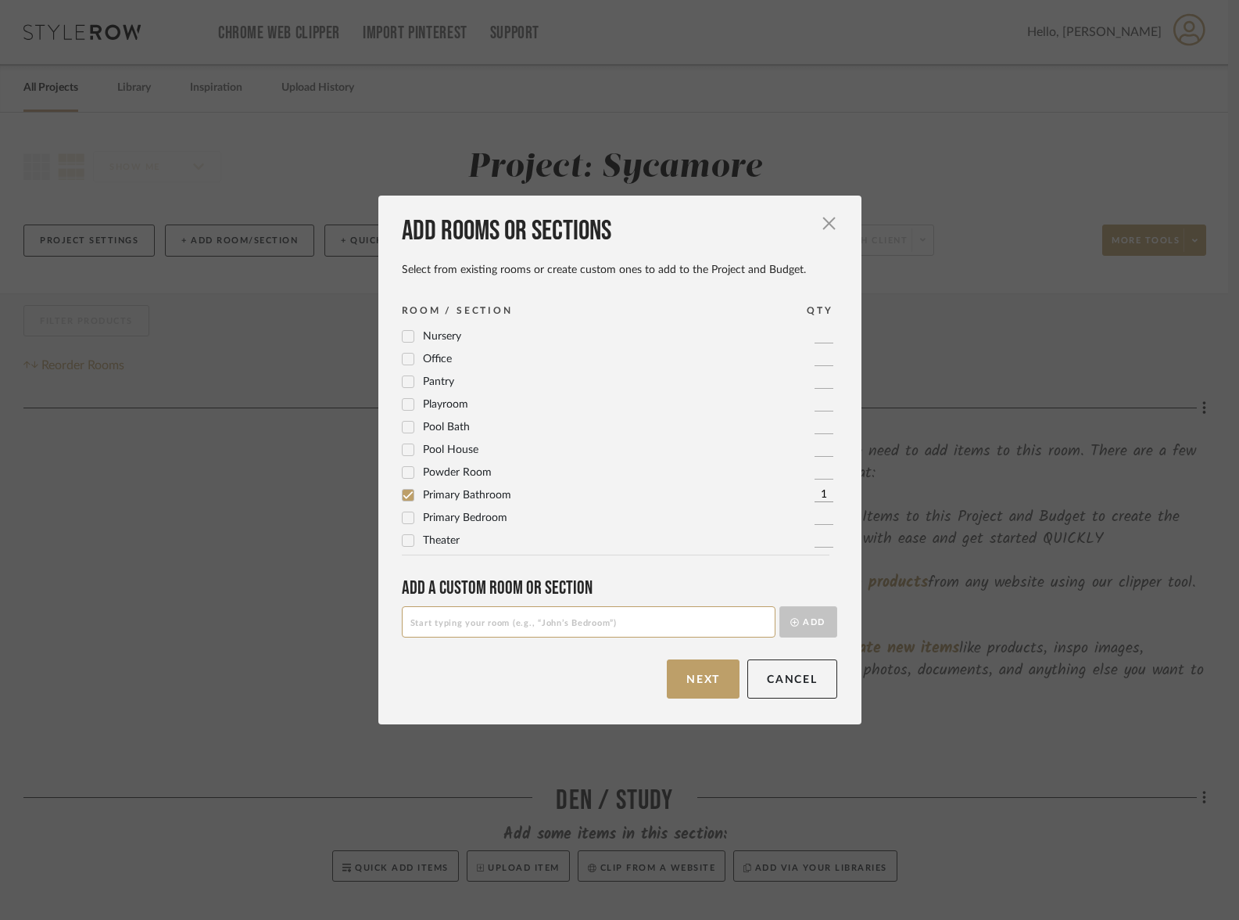
click at [442, 620] on input at bounding box center [589, 621] width 374 height 31
type input "D"
click at [712, 687] on button "Next" at bounding box center [703, 678] width 73 height 39
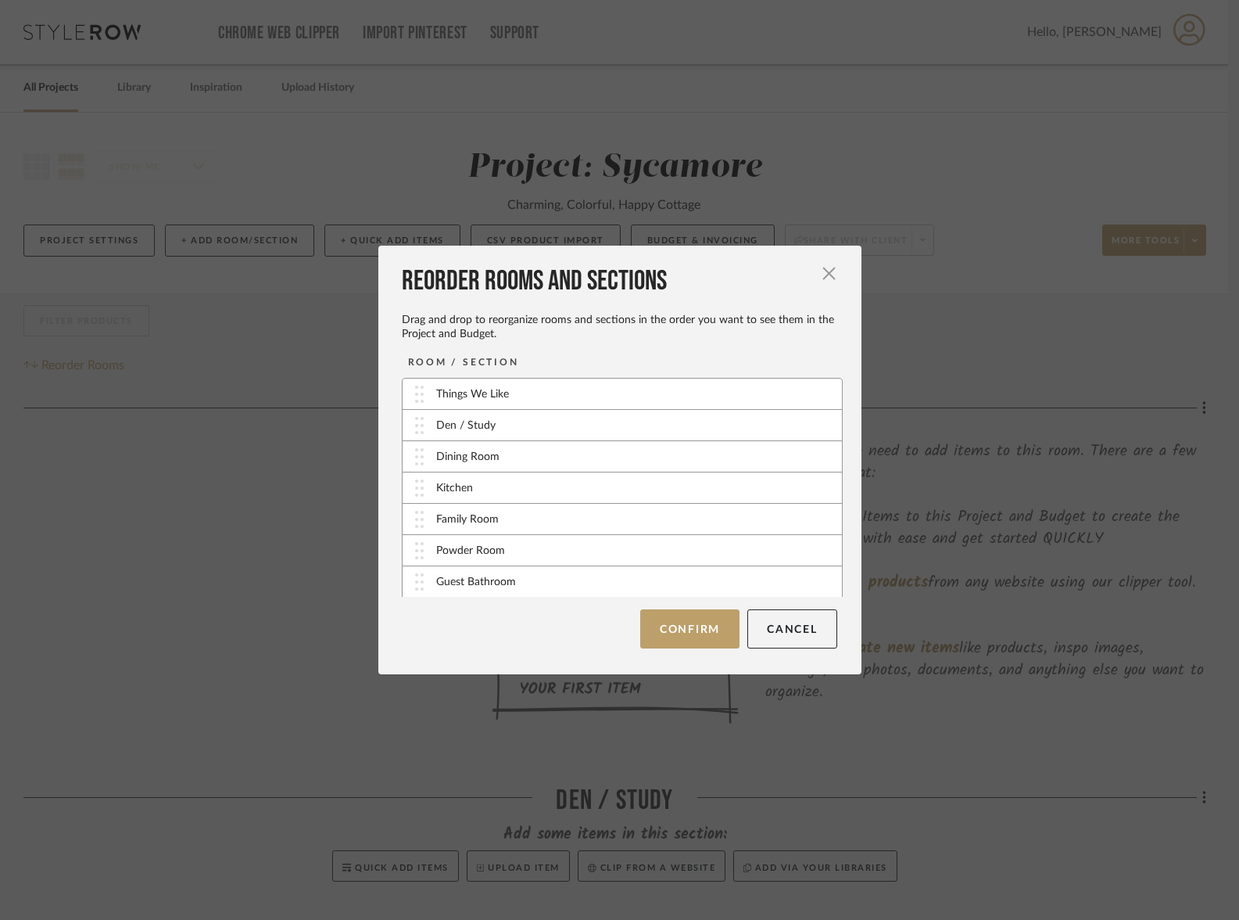
scroll to position [95, 0]
drag, startPoint x: 411, startPoint y: 585, endPoint x: 411, endPoint y: 561, distance: 24.2
drag, startPoint x: 409, startPoint y: 490, endPoint x: 412, endPoint y: 515, distance: 26.0
click at [692, 629] on button "Confirm" at bounding box center [689, 628] width 99 height 39
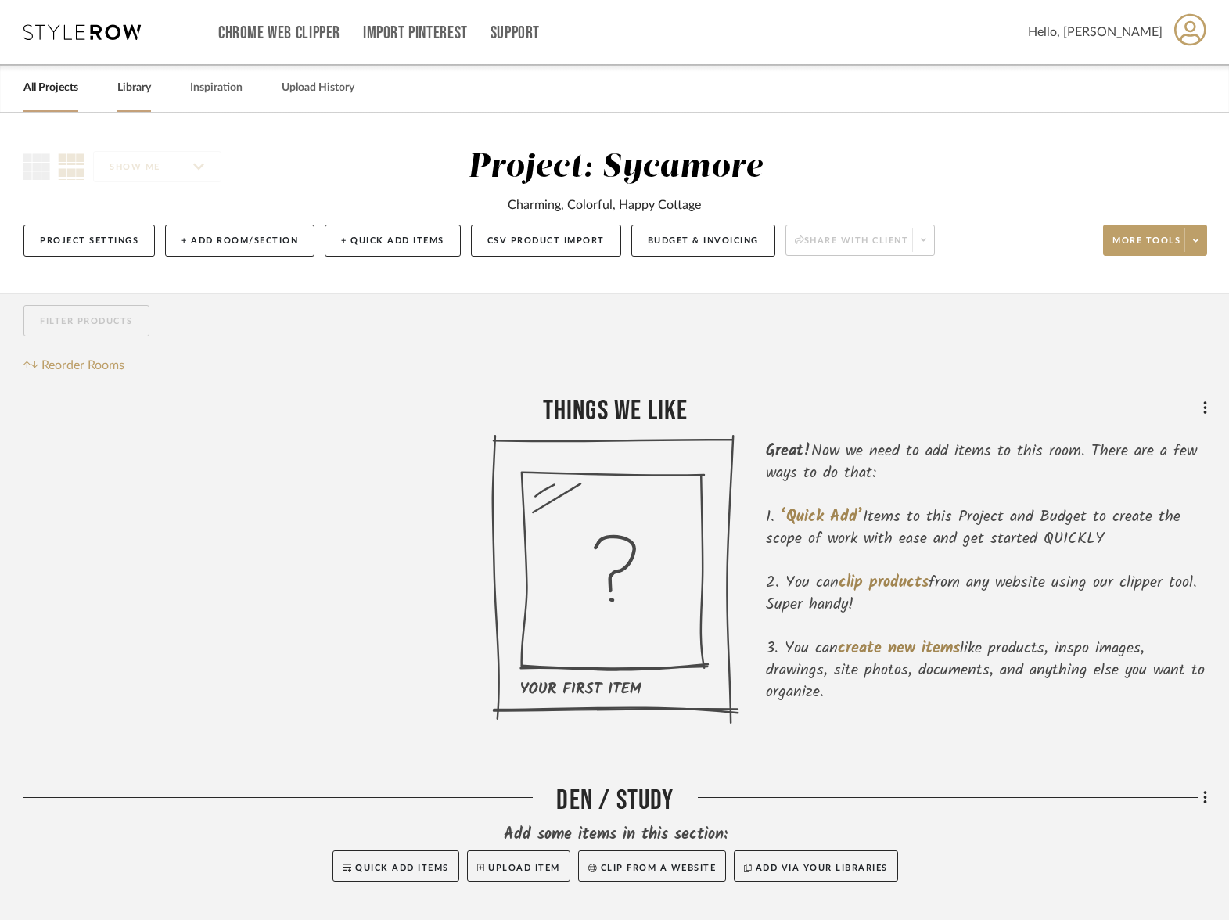
click at [127, 84] on link "Library" at bounding box center [134, 87] width 34 height 21
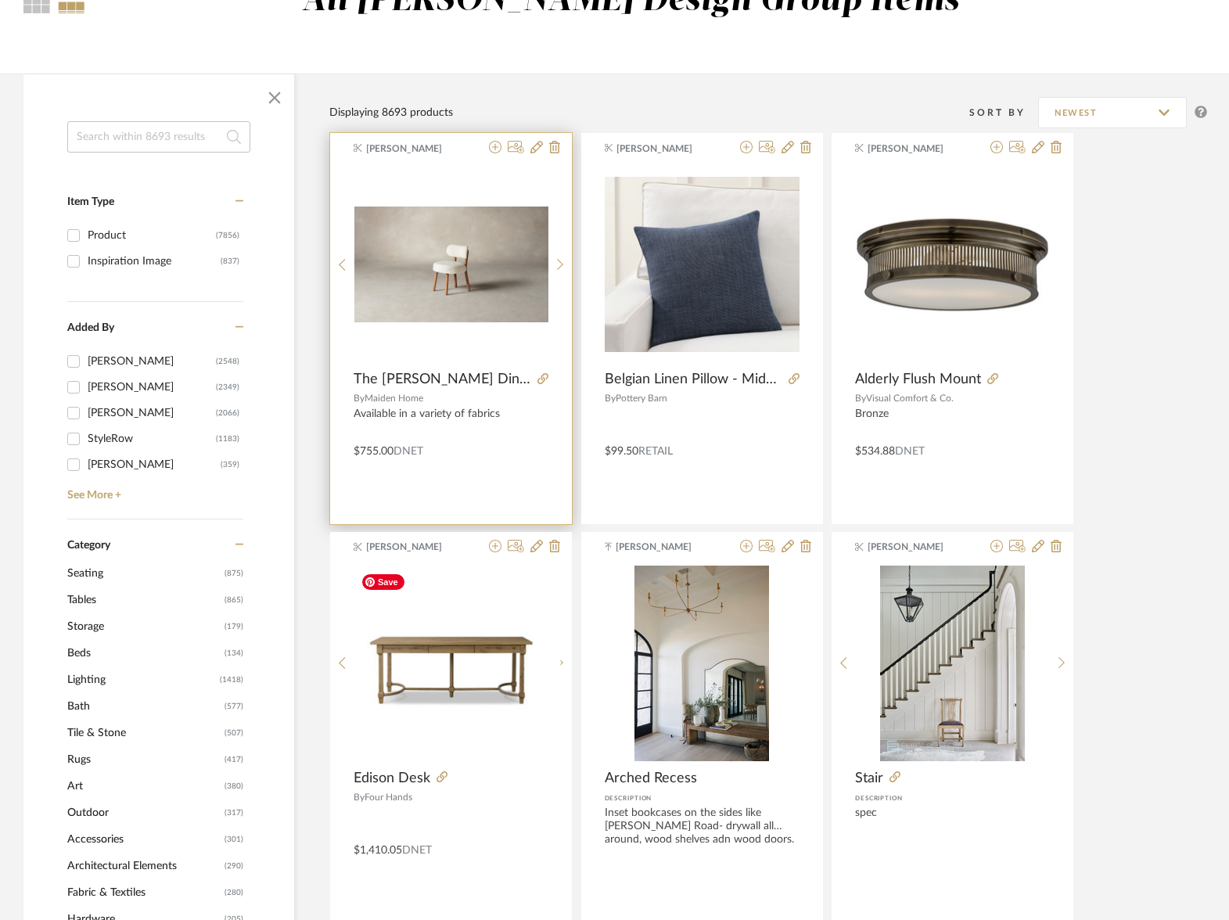
scroll to position [114, 0]
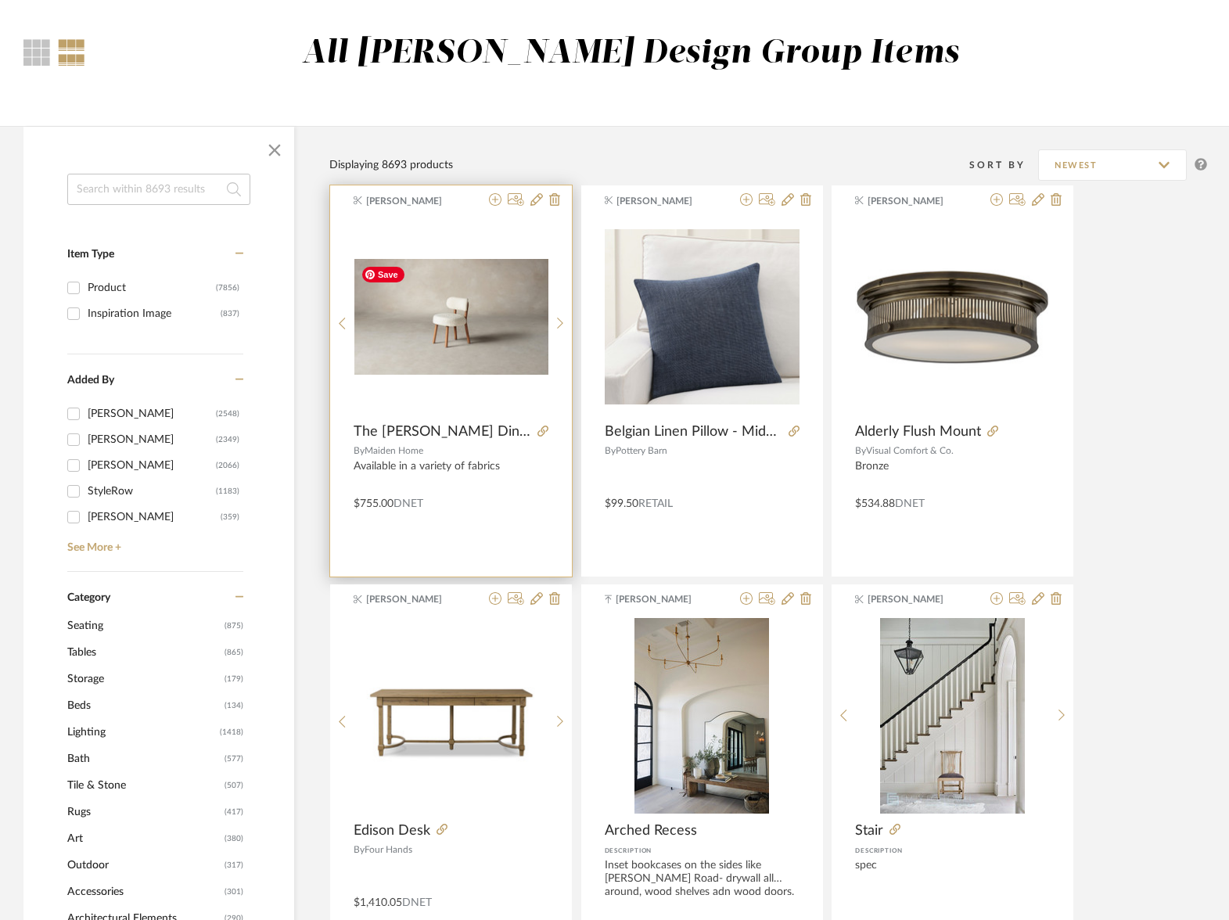
click at [470, 313] on img "0" at bounding box center [451, 317] width 194 height 117
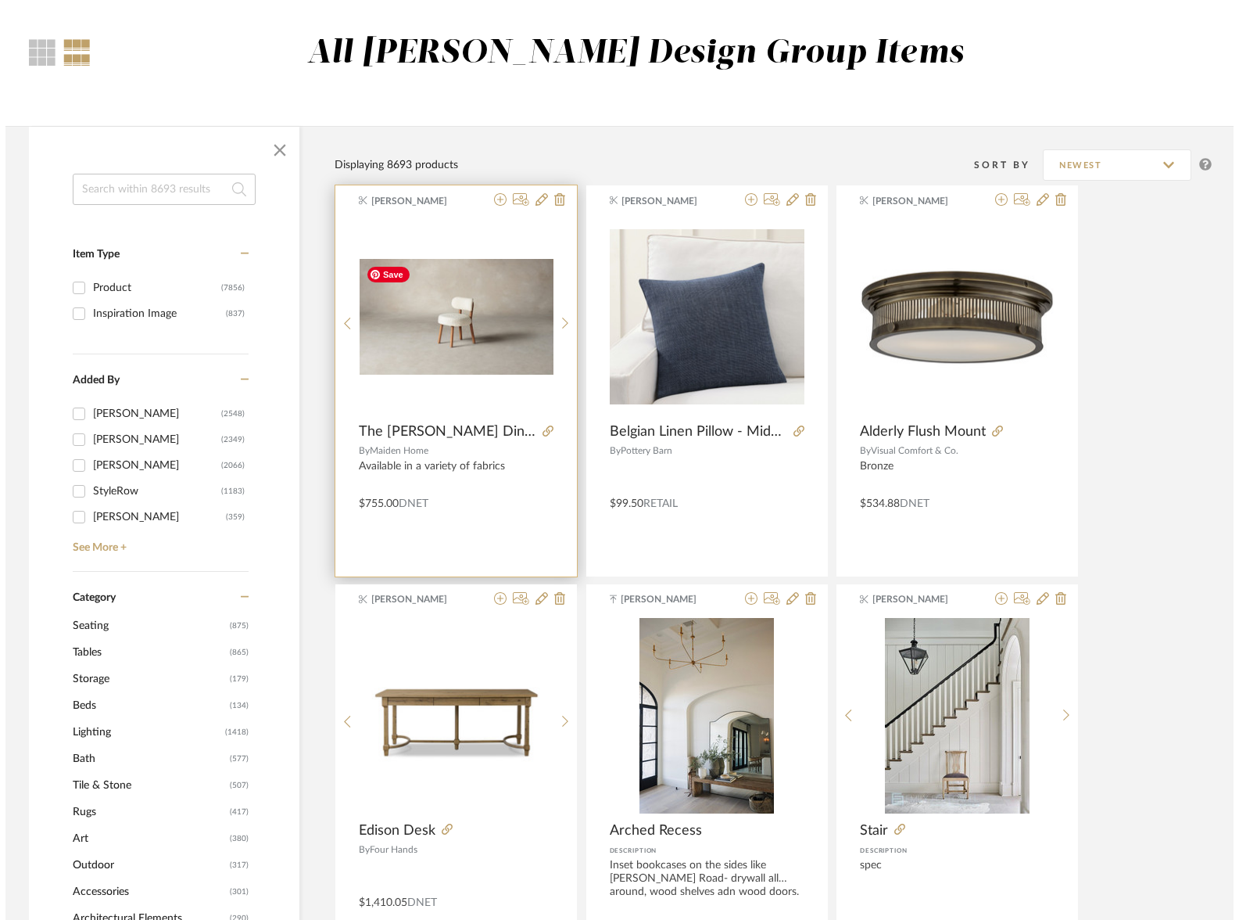
scroll to position [0, 0]
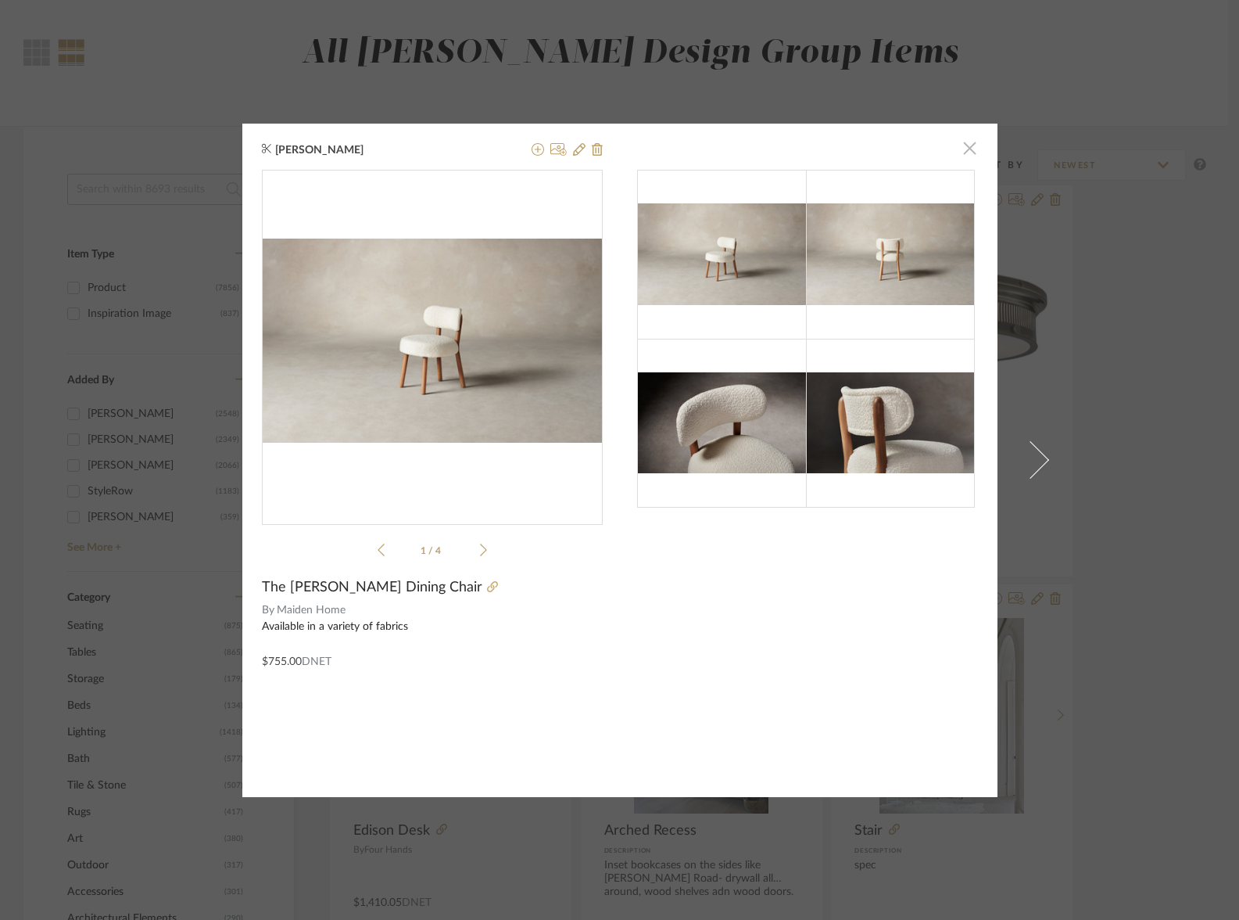
click at [958, 148] on span "button" at bounding box center [970, 148] width 31 height 31
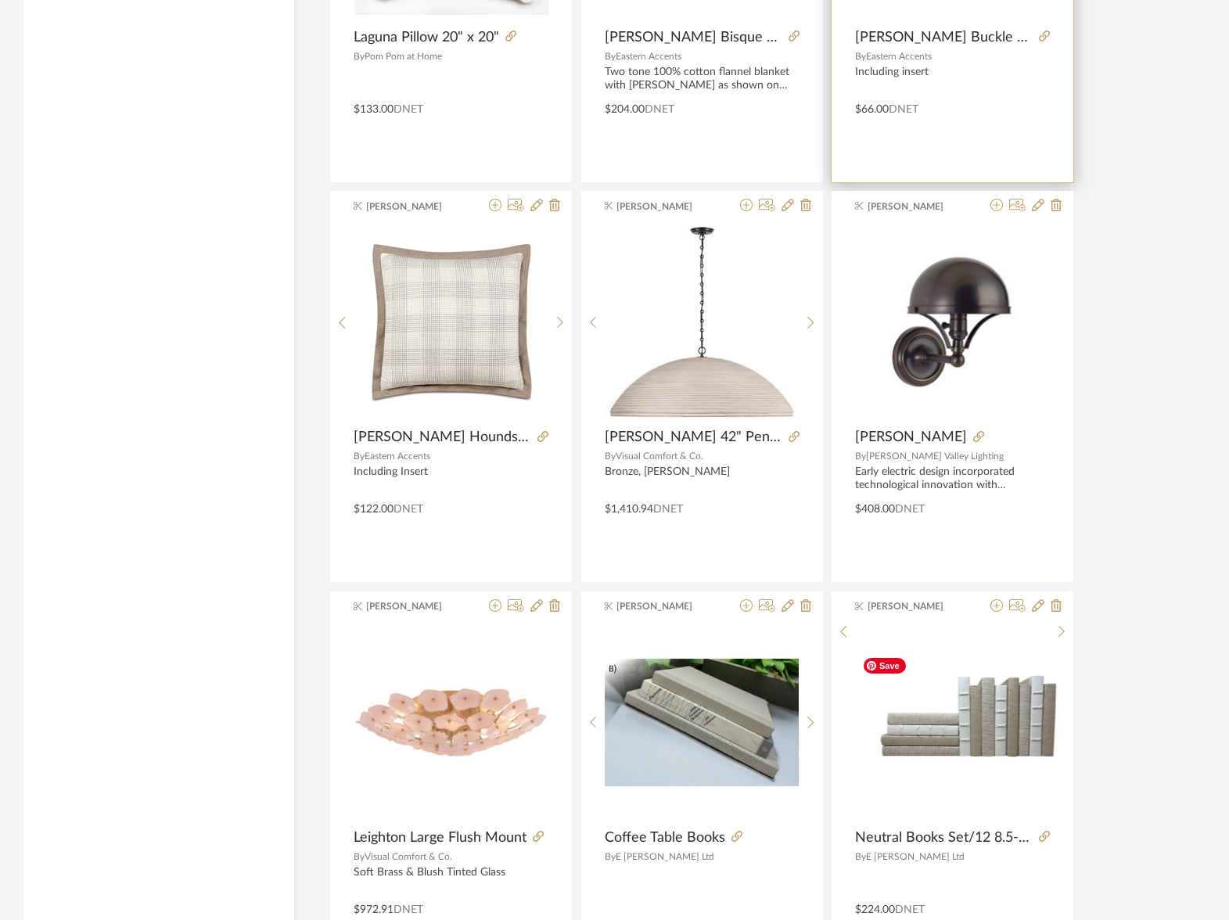
scroll to position [3503, 0]
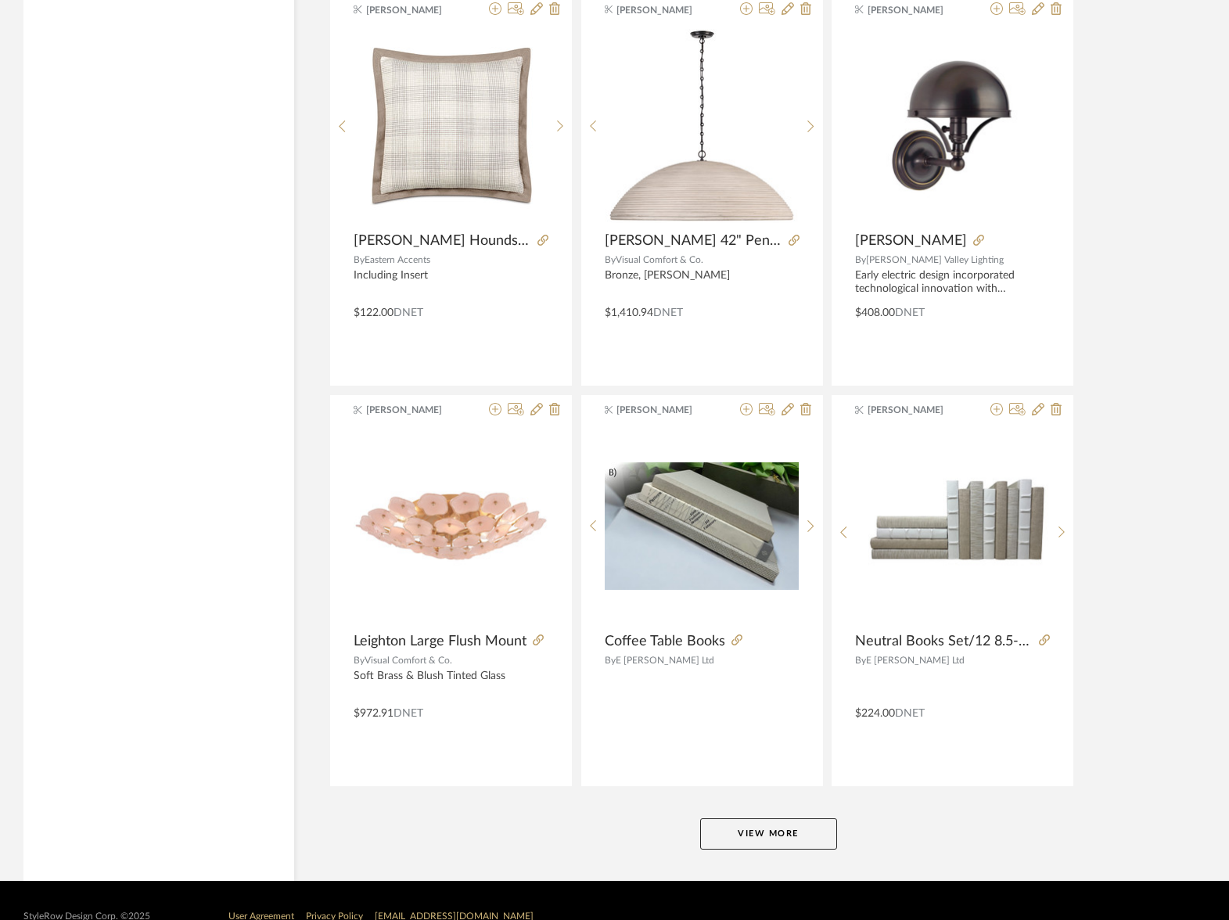
click at [777, 842] on button "View More" at bounding box center [768, 833] width 137 height 31
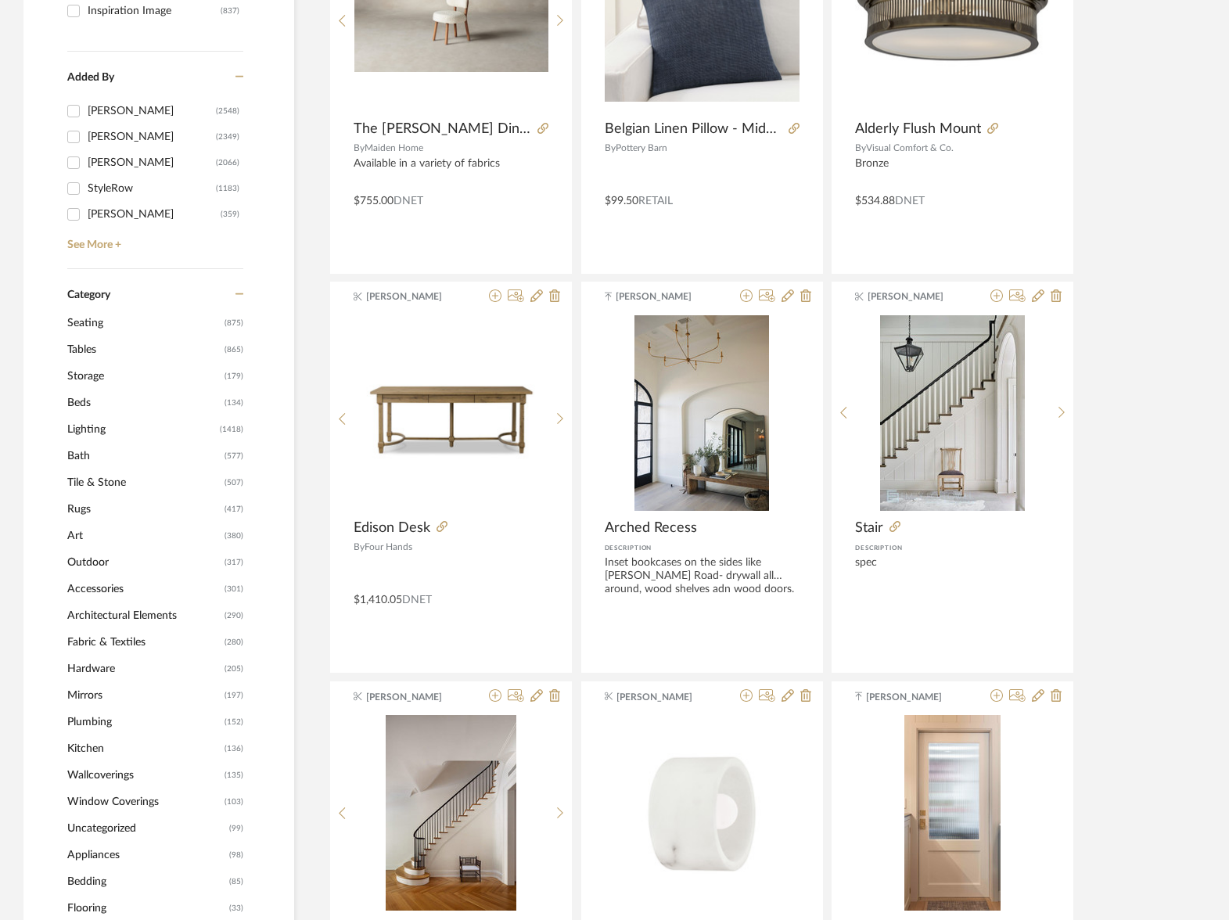
scroll to position [610, 0]
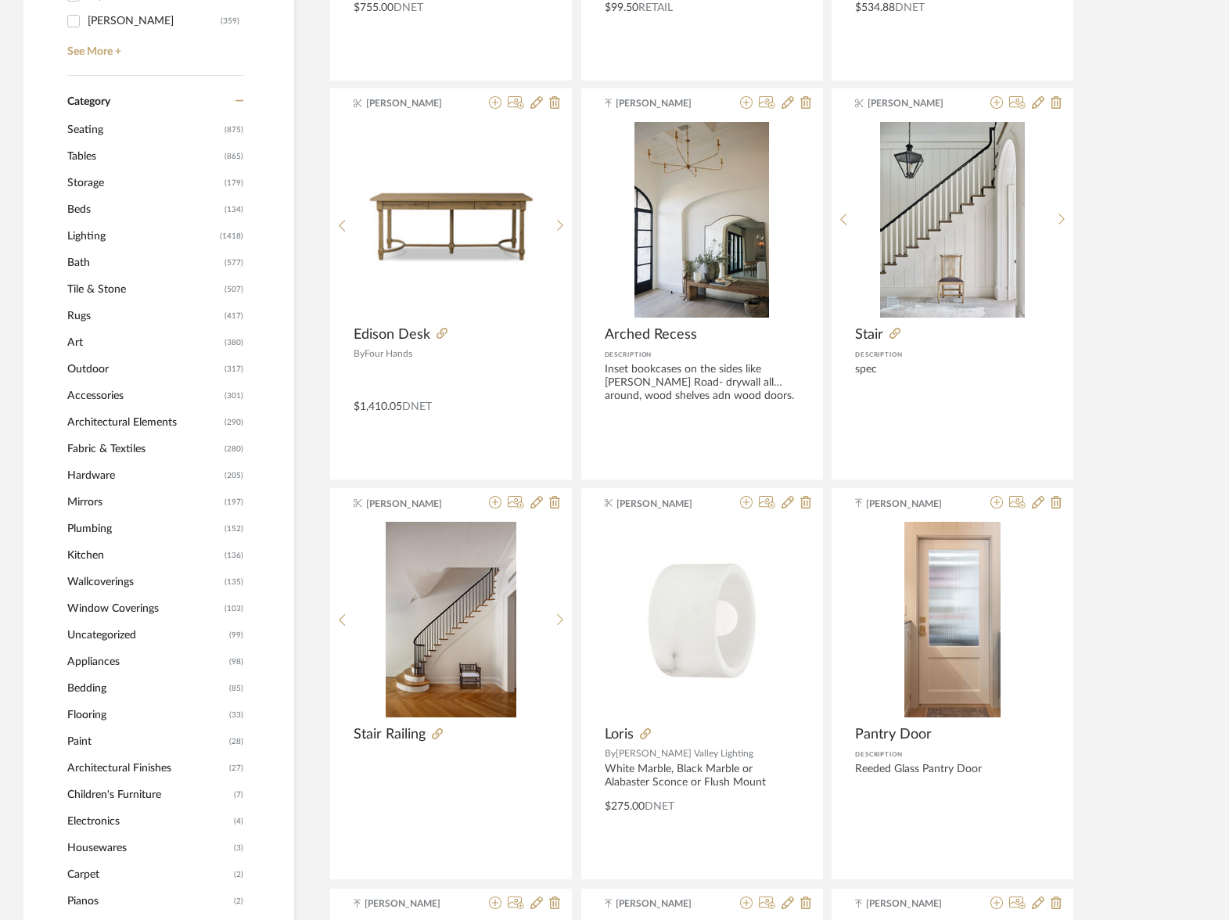
click at [84, 228] on span "Lighting" at bounding box center [141, 236] width 149 height 27
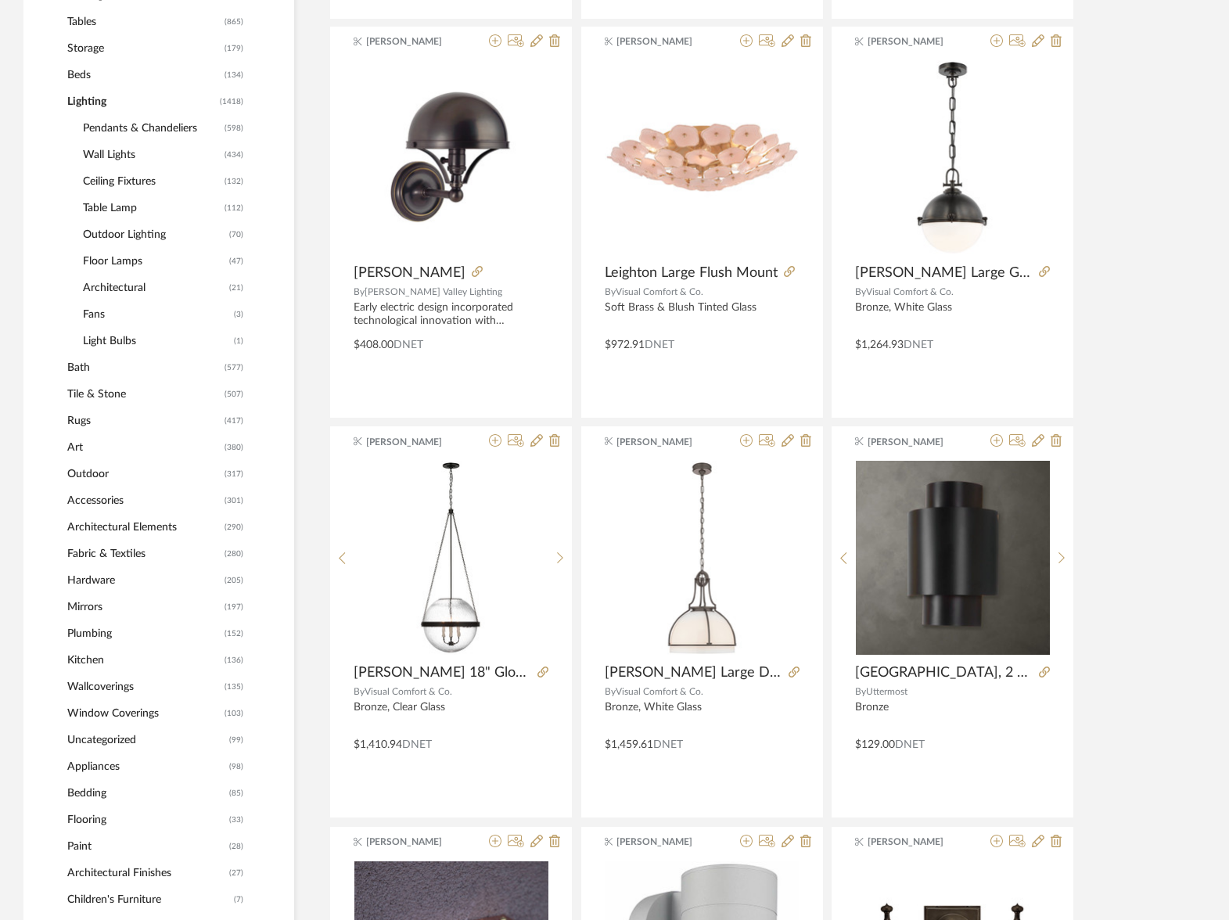
scroll to position [766, 0]
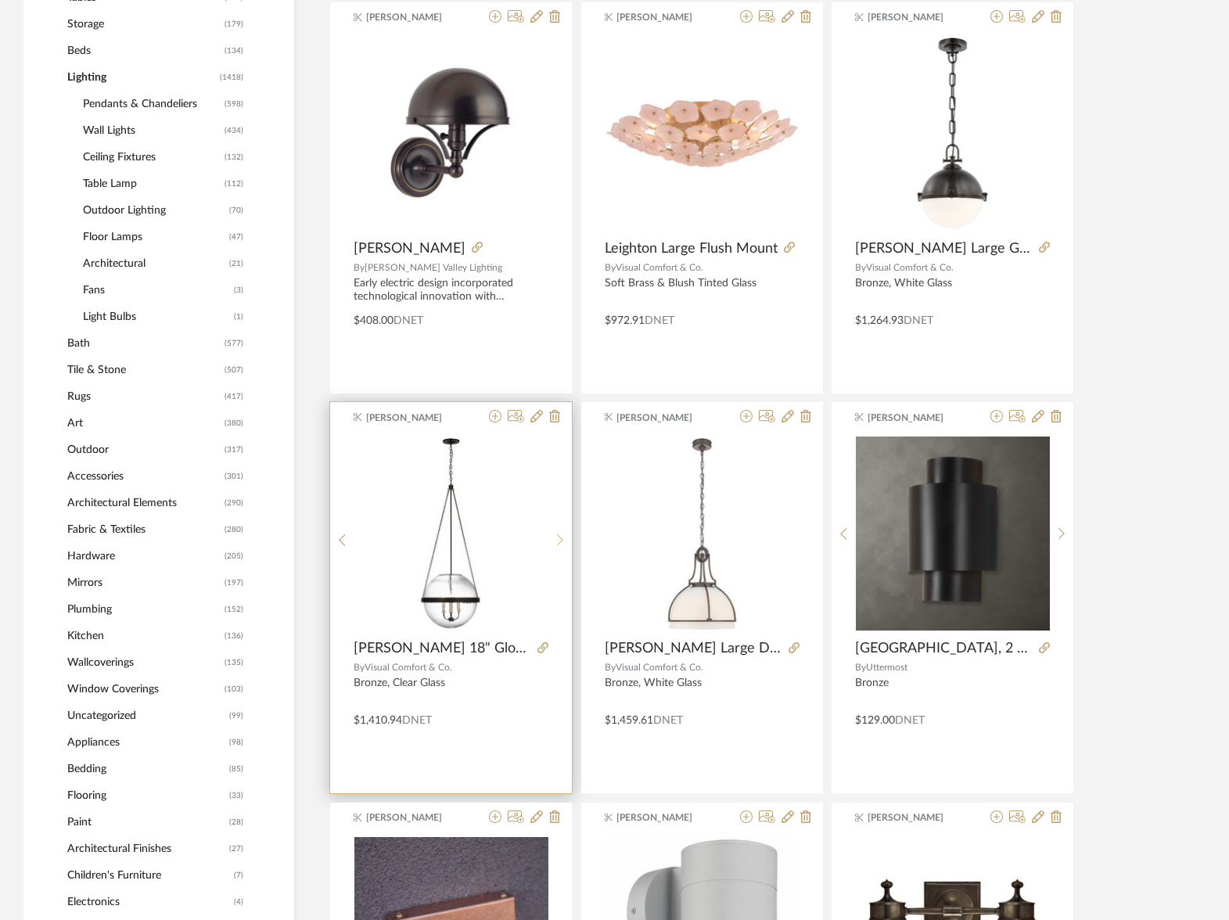
click at [562, 541] on icon at bounding box center [560, 539] width 7 height 13
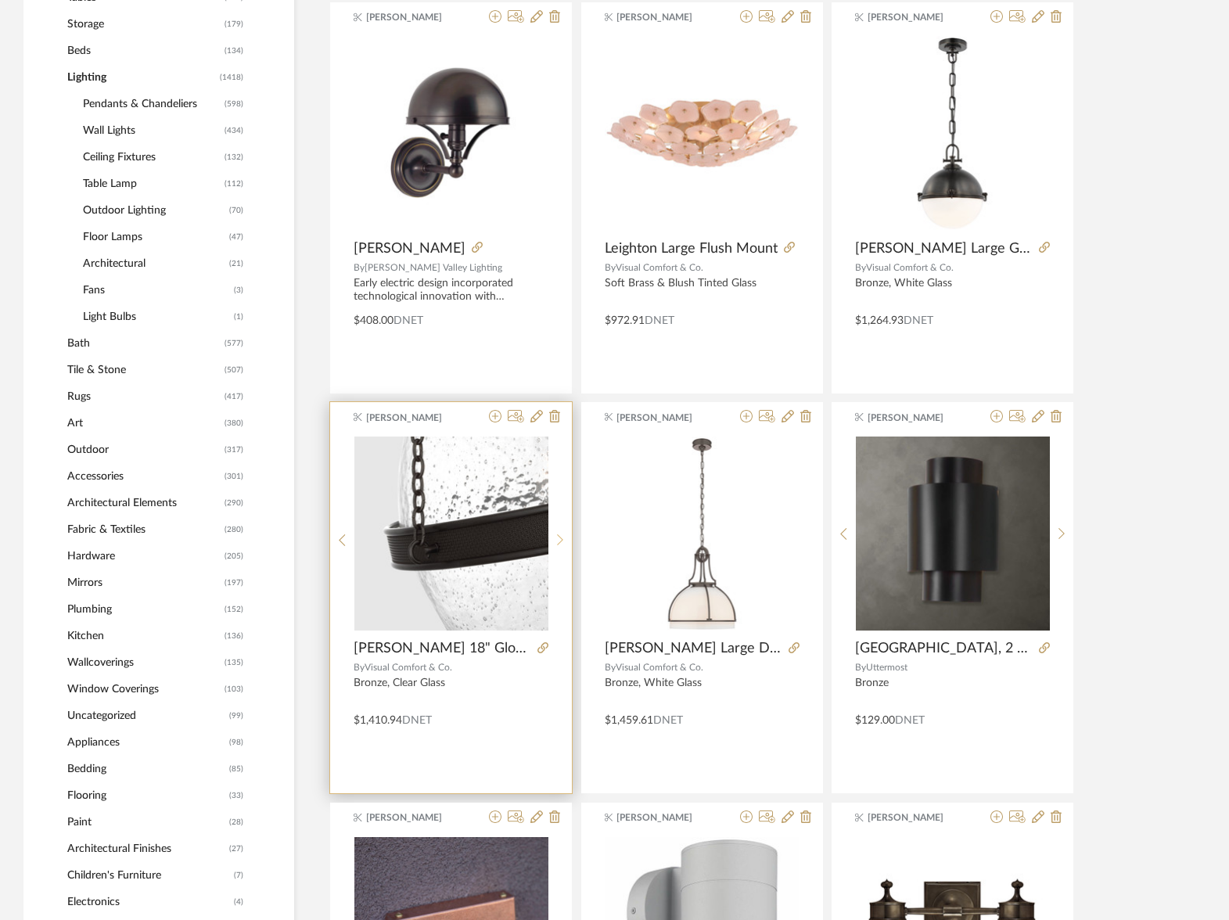
click at [562, 541] on icon at bounding box center [560, 539] width 7 height 13
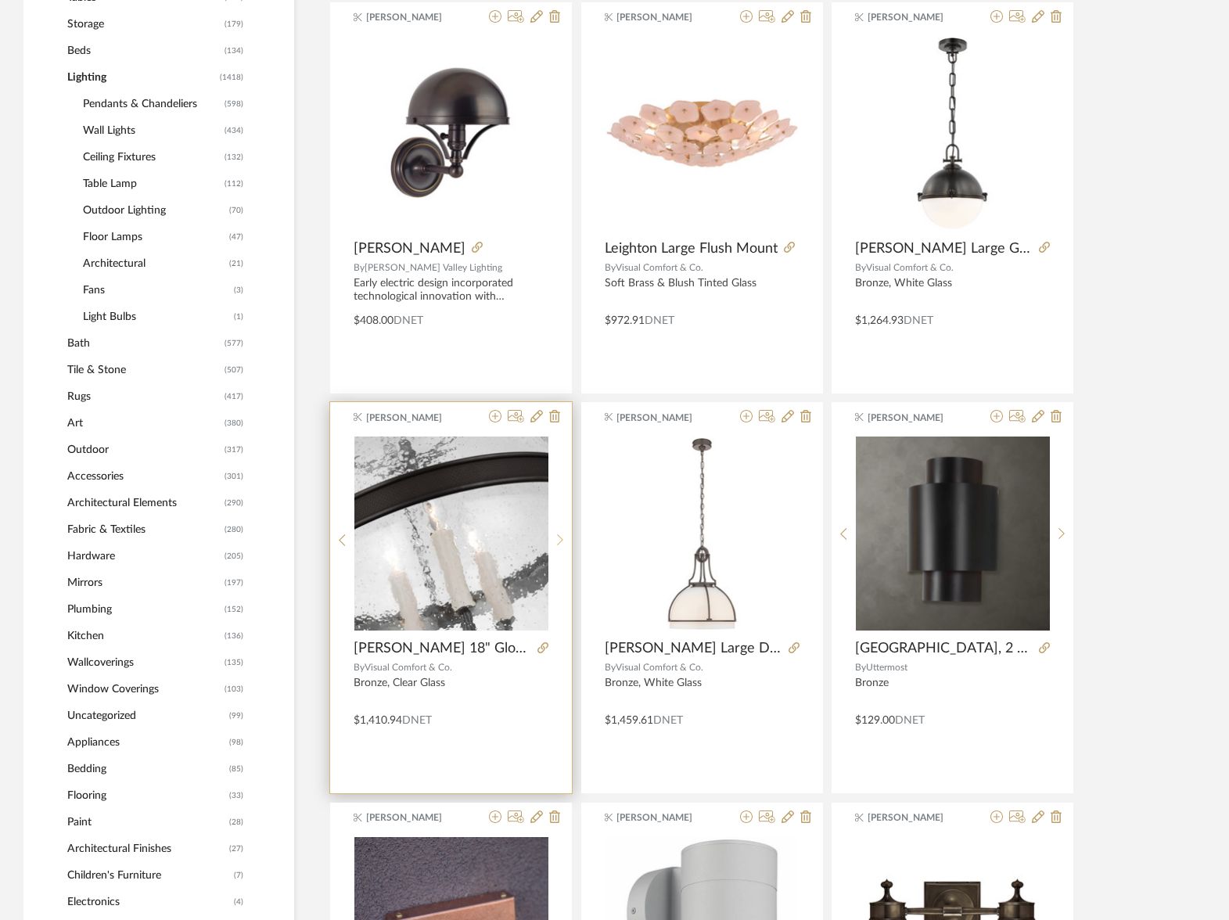
click at [562, 541] on icon at bounding box center [560, 539] width 7 height 13
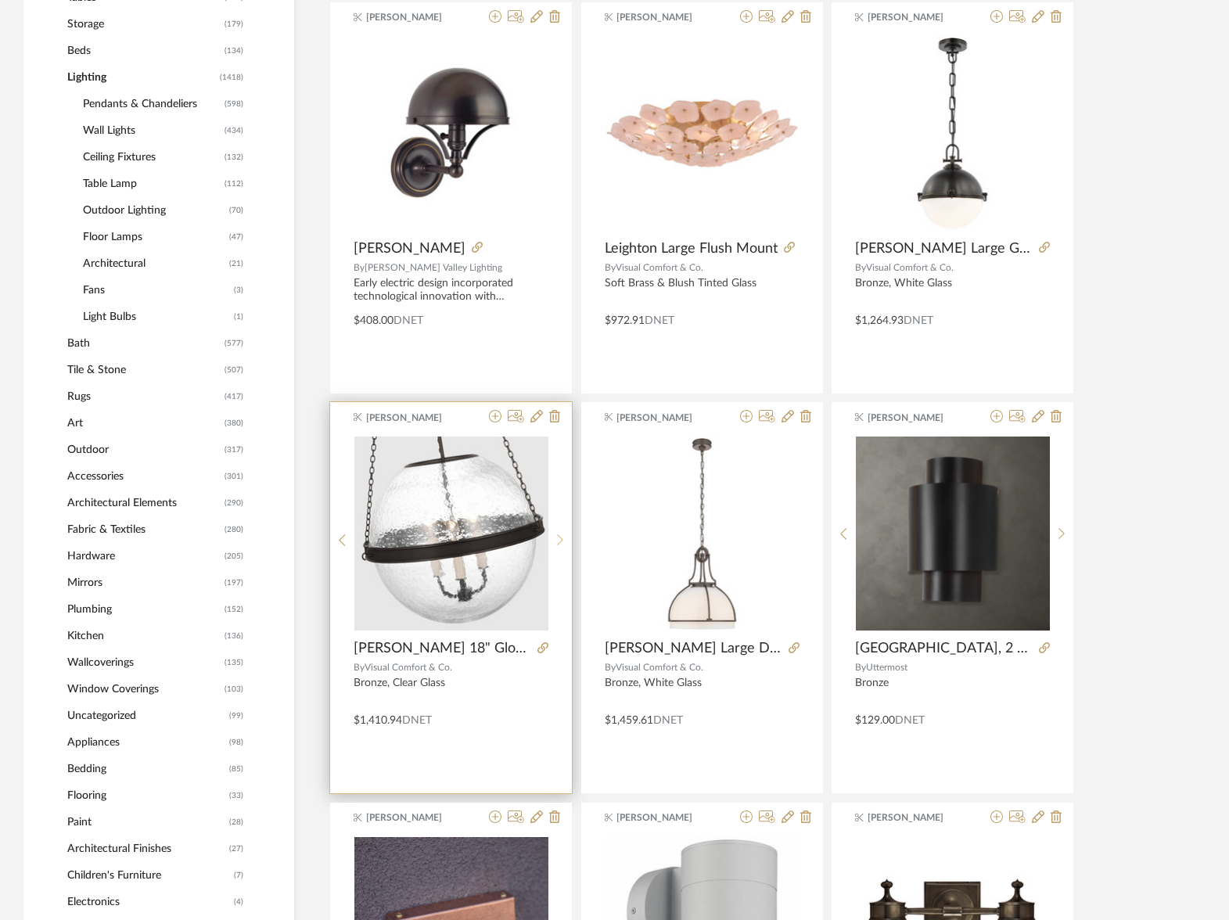
click at [562, 541] on icon at bounding box center [560, 539] width 7 height 13
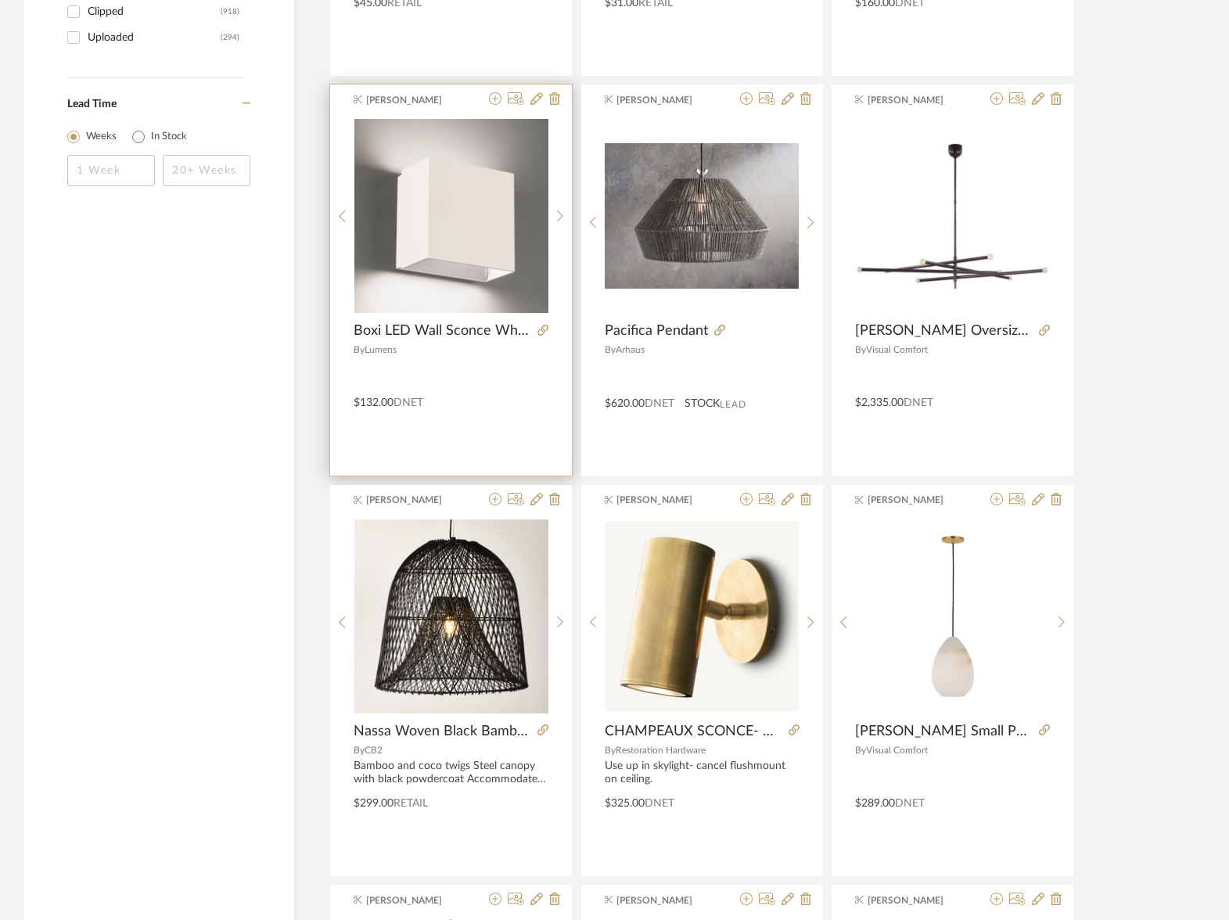
scroll to position [2663, 0]
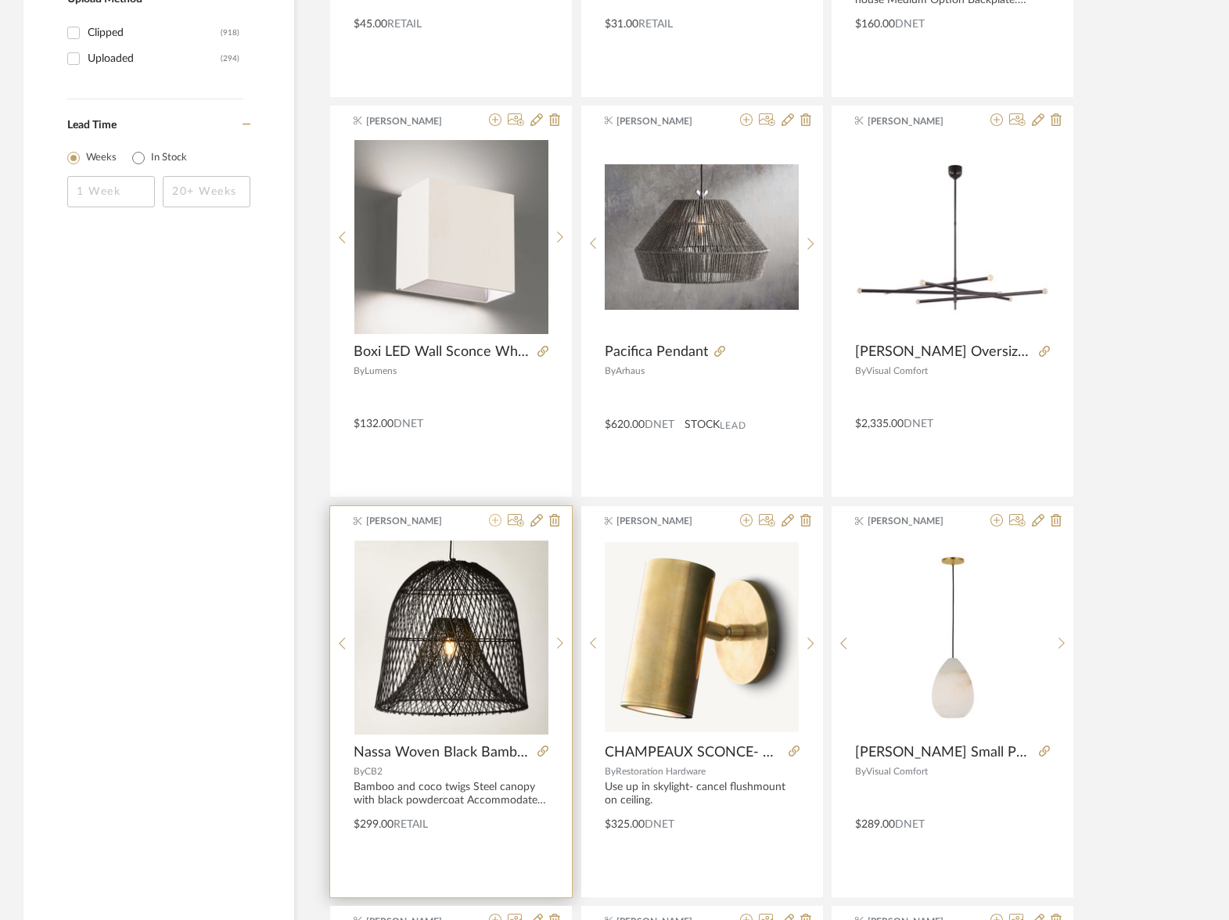
click at [494, 522] on icon at bounding box center [495, 520] width 13 height 13
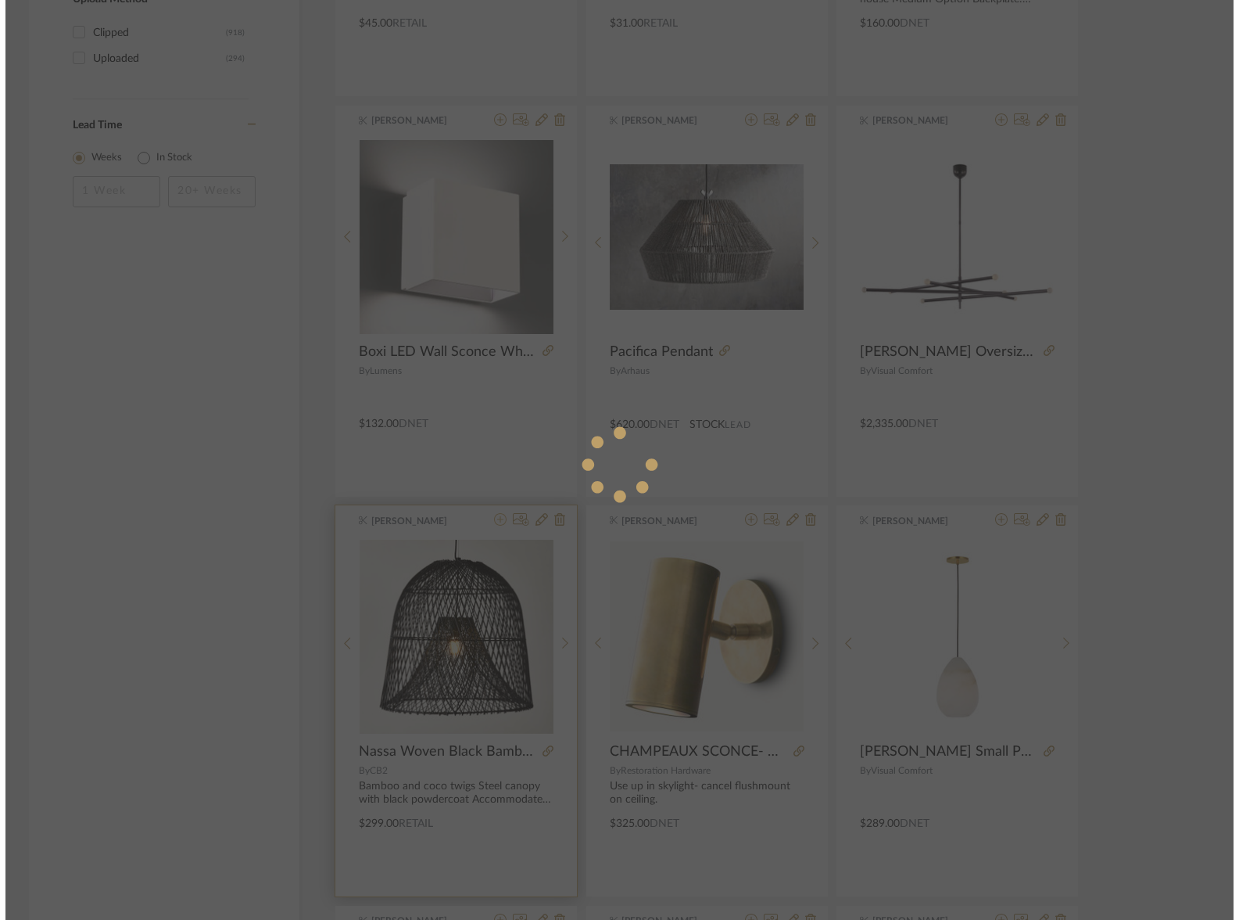
scroll to position [0, 0]
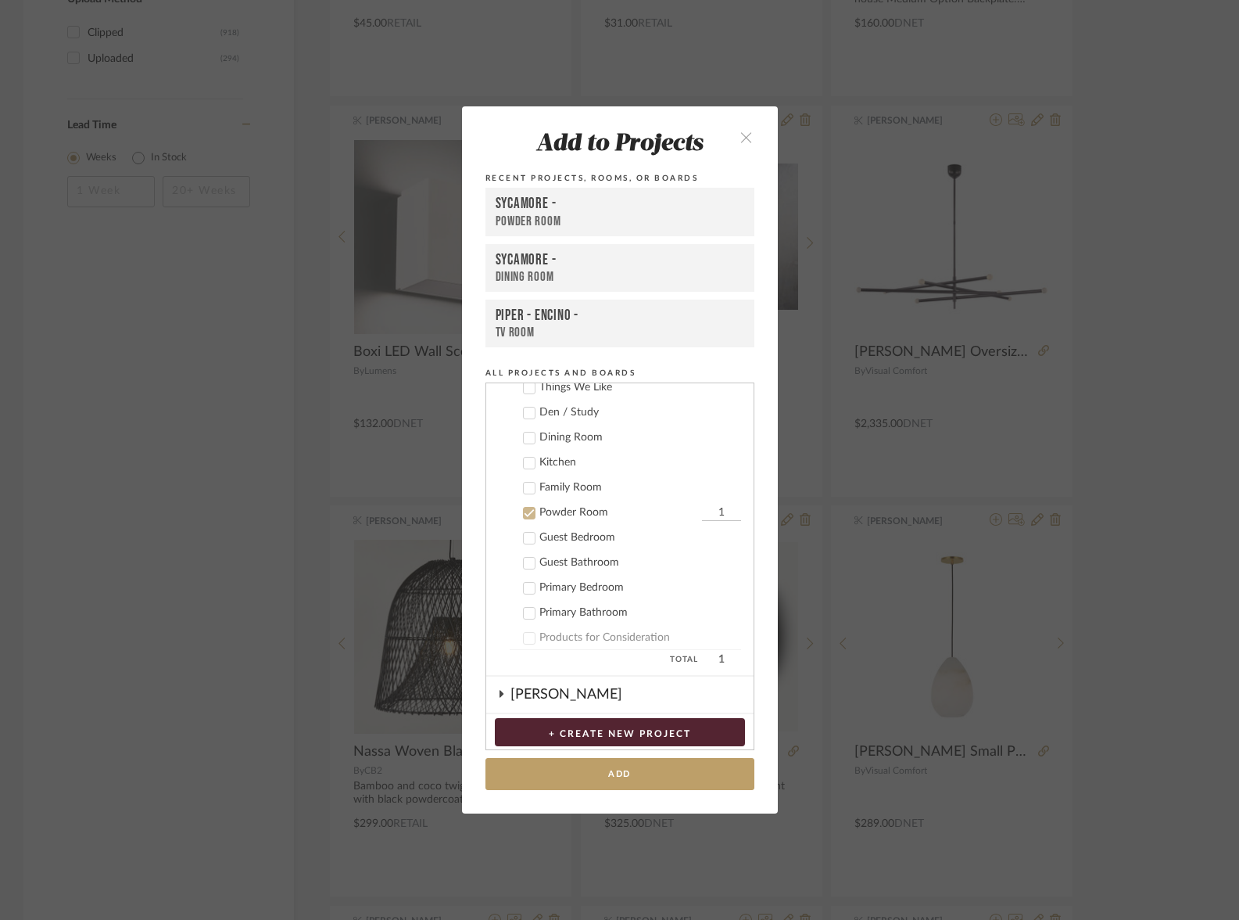
click at [526, 508] on icon at bounding box center [529, 513] width 11 height 11
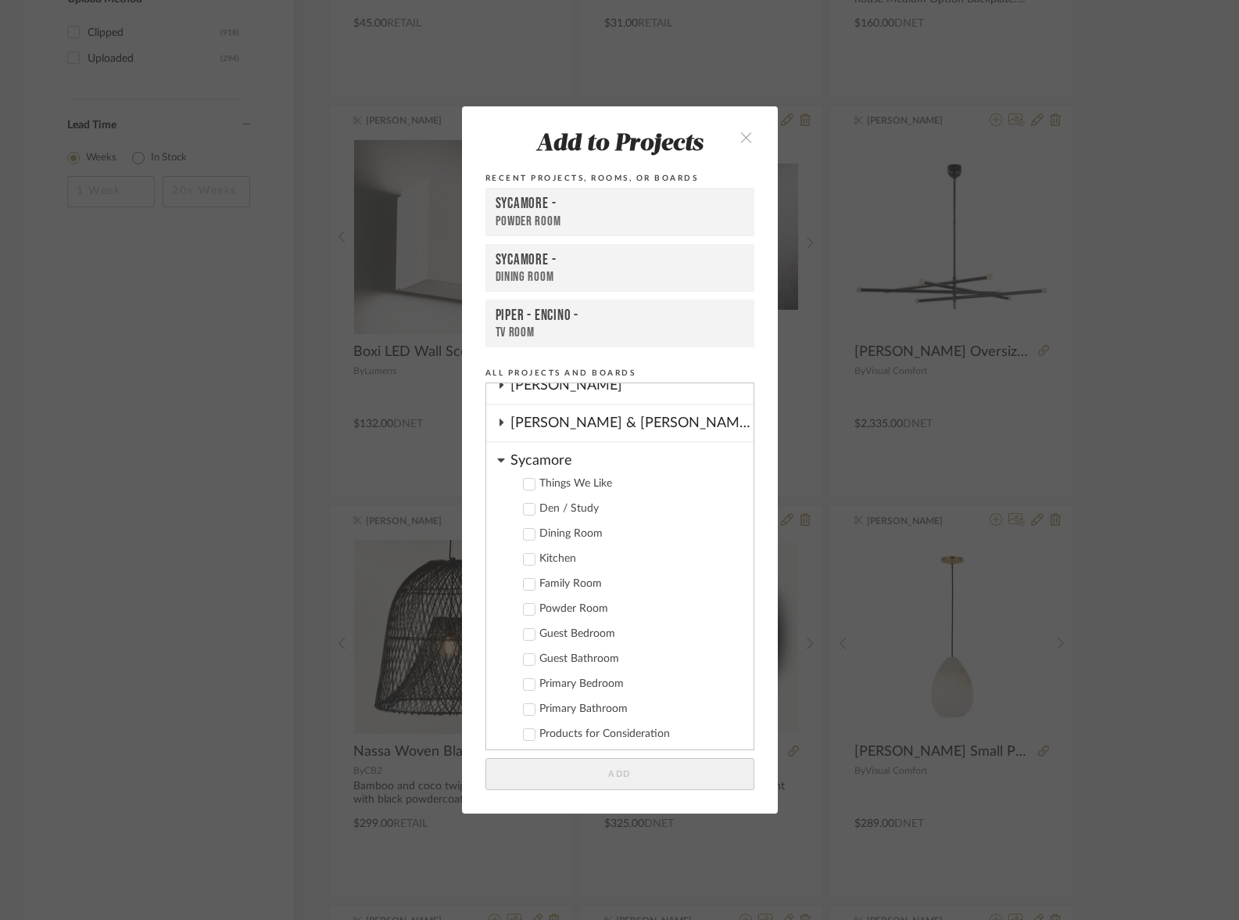
click at [569, 478] on div "Things We Like" at bounding box center [641, 483] width 202 height 13
click at [655, 769] on button "Add" at bounding box center [620, 774] width 269 height 32
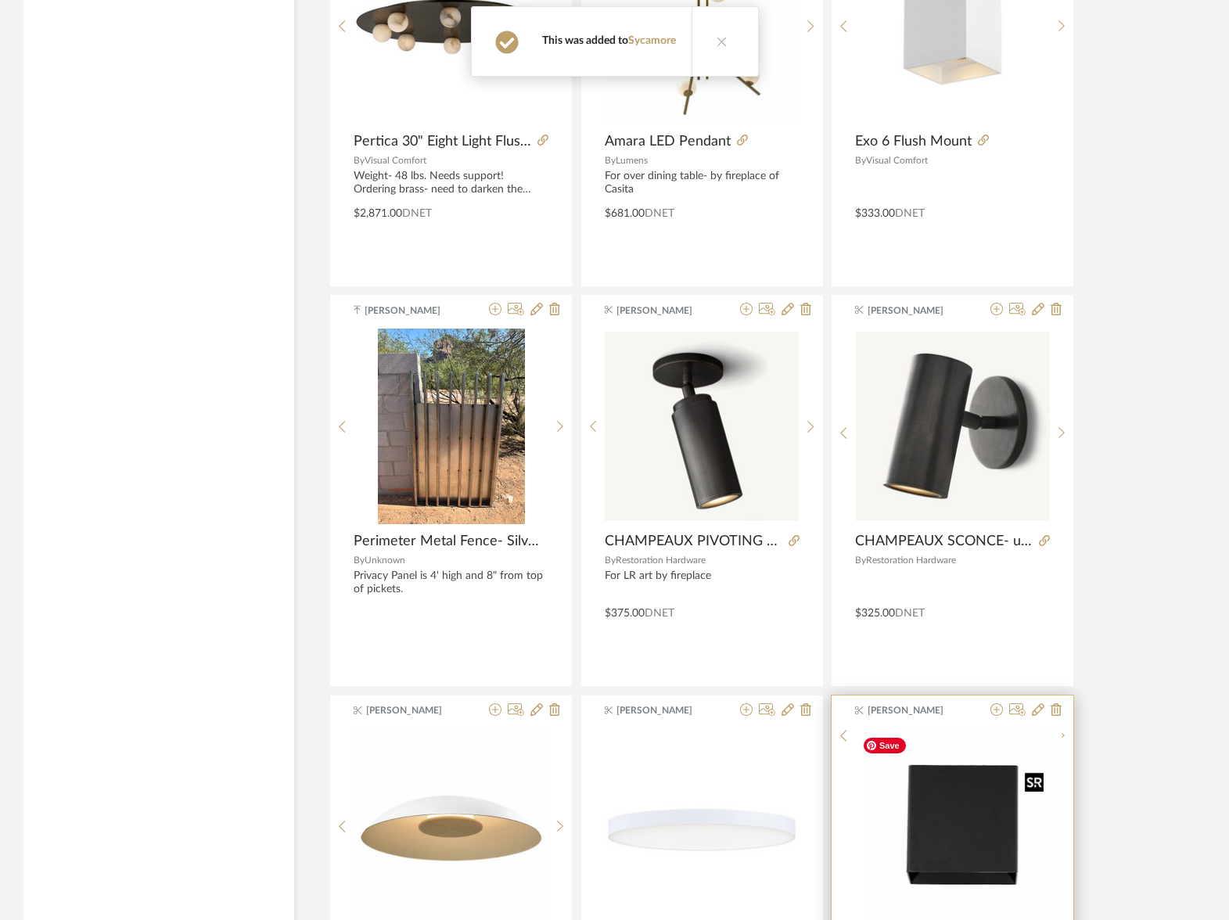
scroll to position [4328, 0]
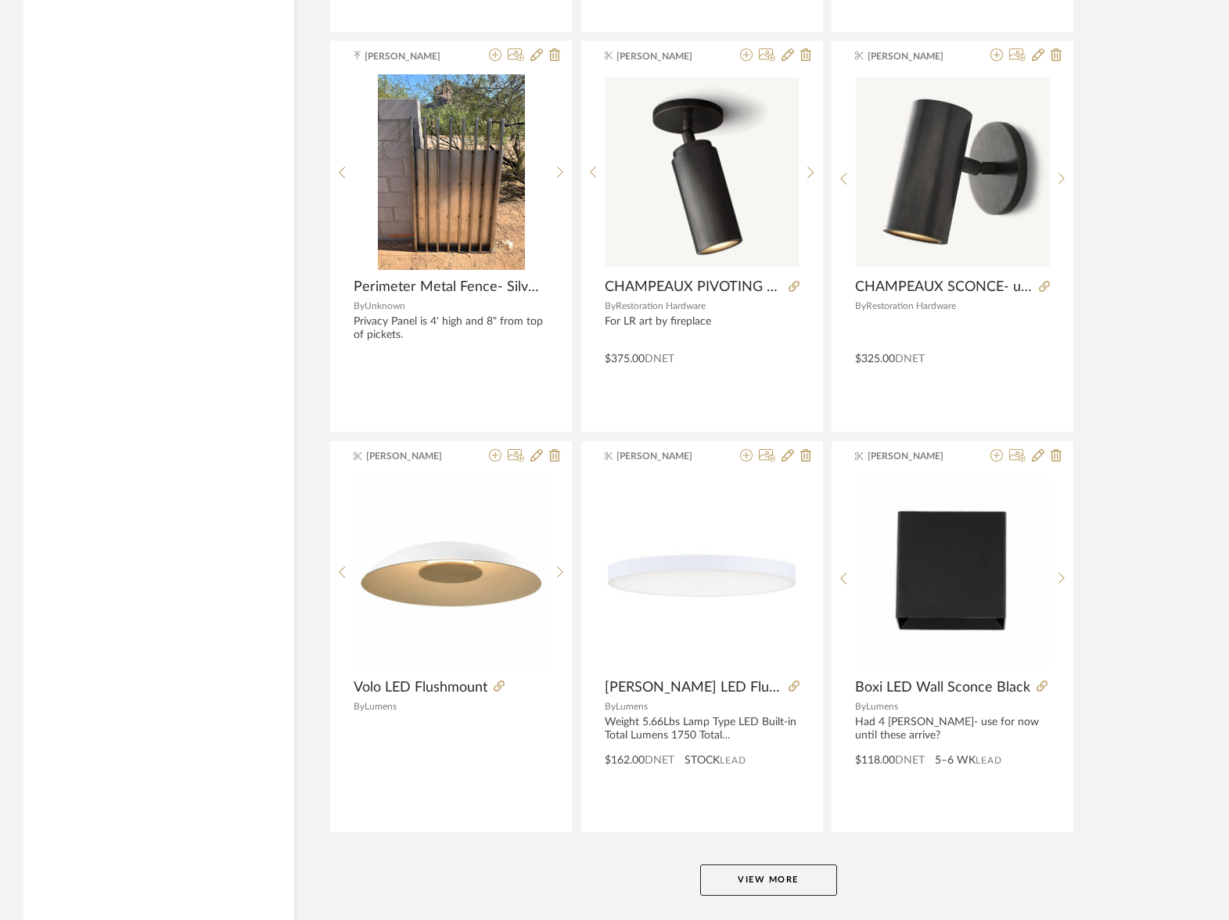
click at [753, 876] on button "View More" at bounding box center [768, 879] width 137 height 31
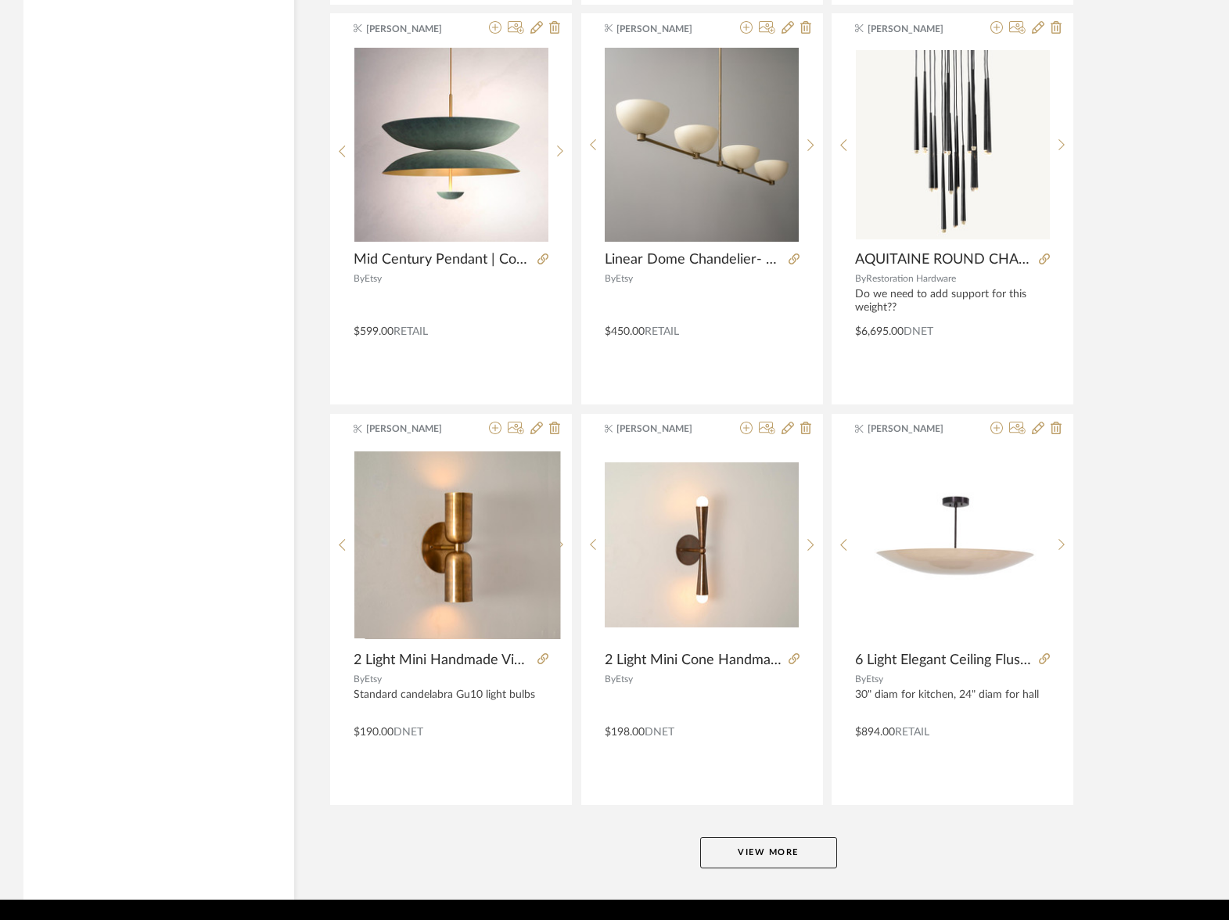
scroll to position [9206, 0]
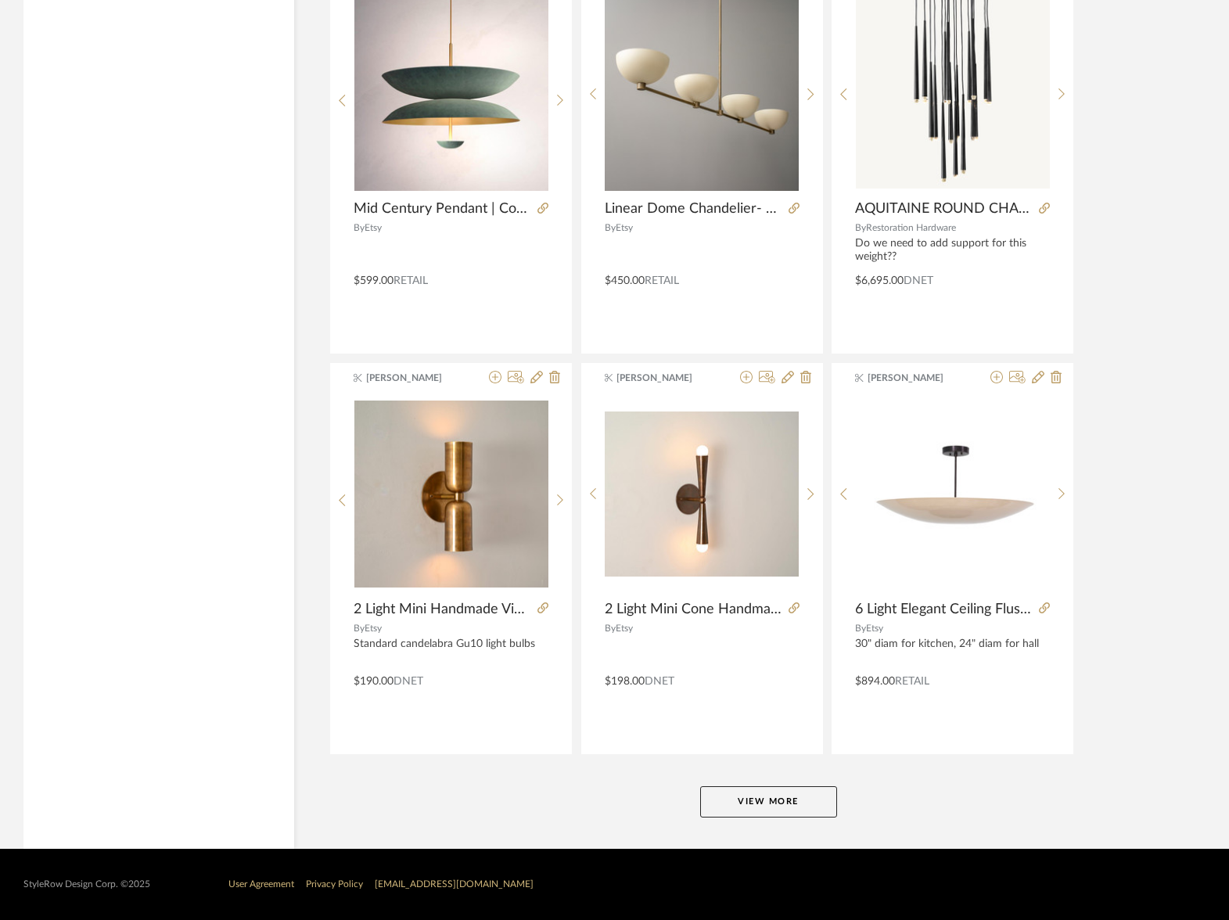
click at [804, 794] on button "View More" at bounding box center [768, 801] width 137 height 31
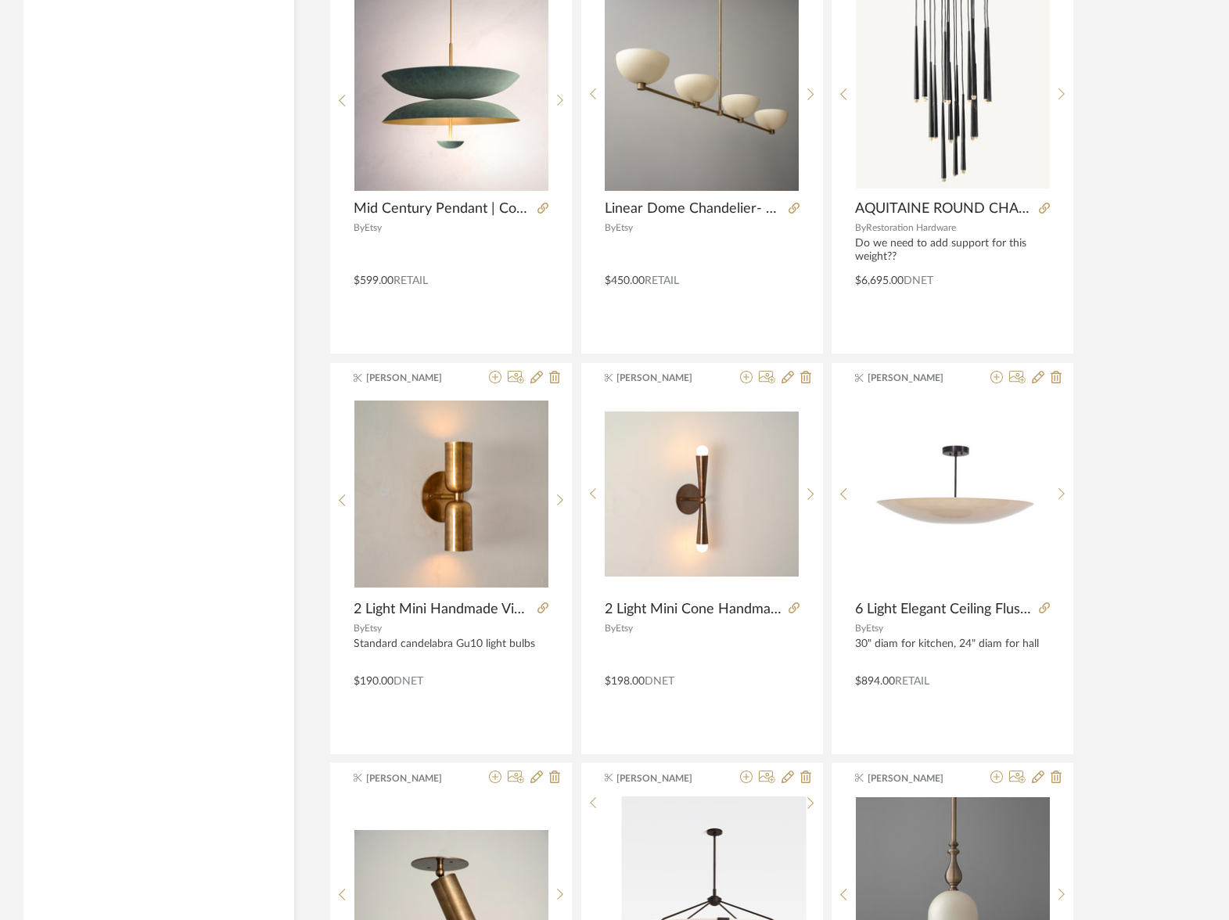
scroll to position [9816, 0]
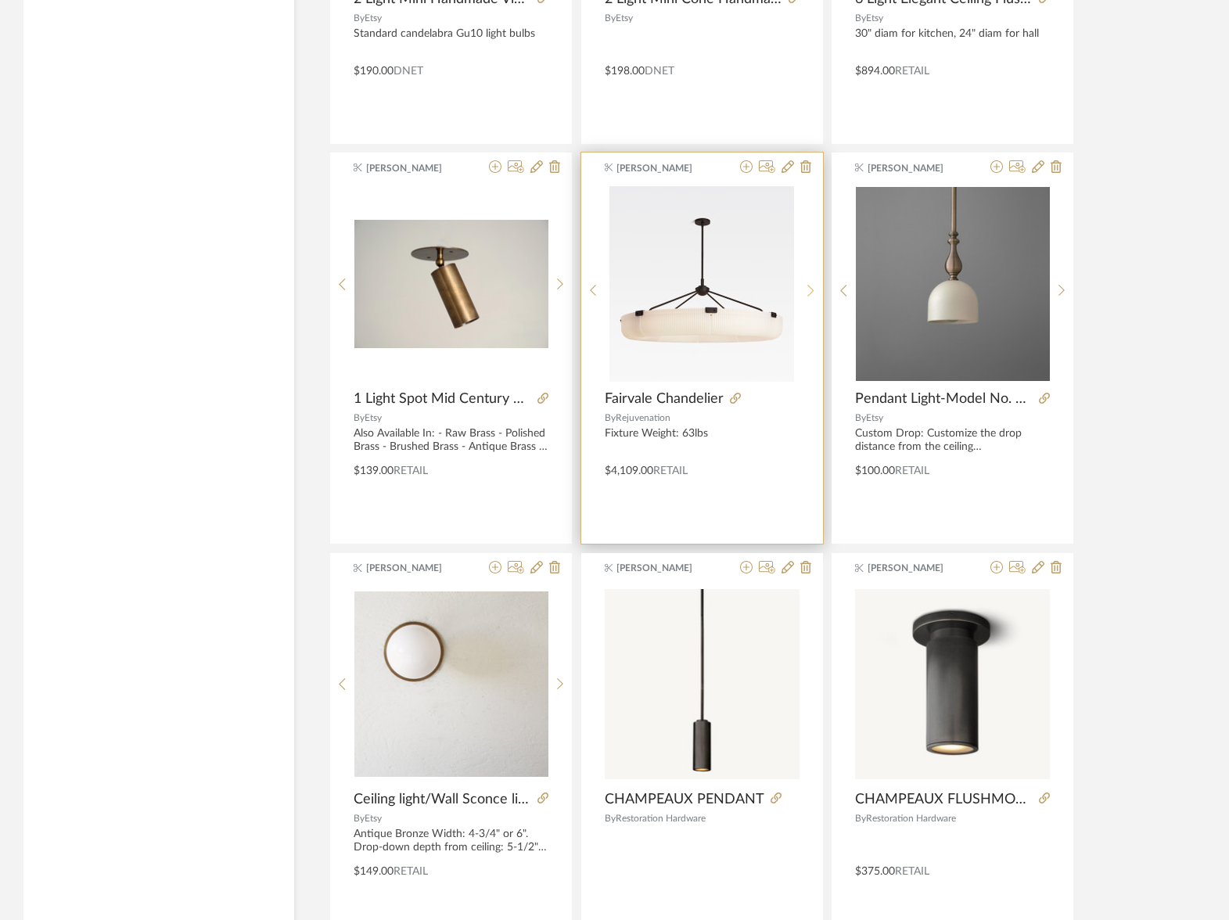
click at [807, 289] on icon at bounding box center [810, 290] width 7 height 13
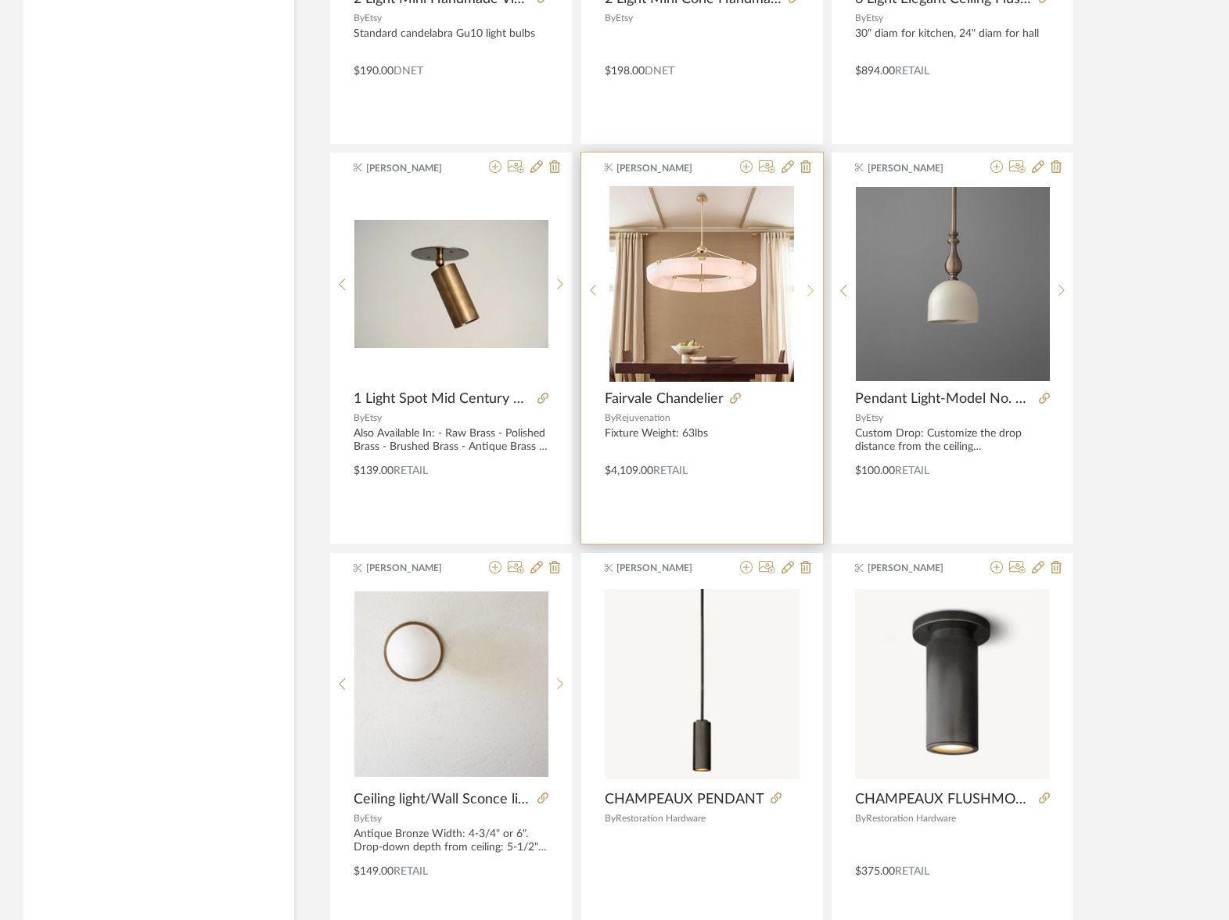
click at [807, 289] on icon at bounding box center [810, 290] width 7 height 13
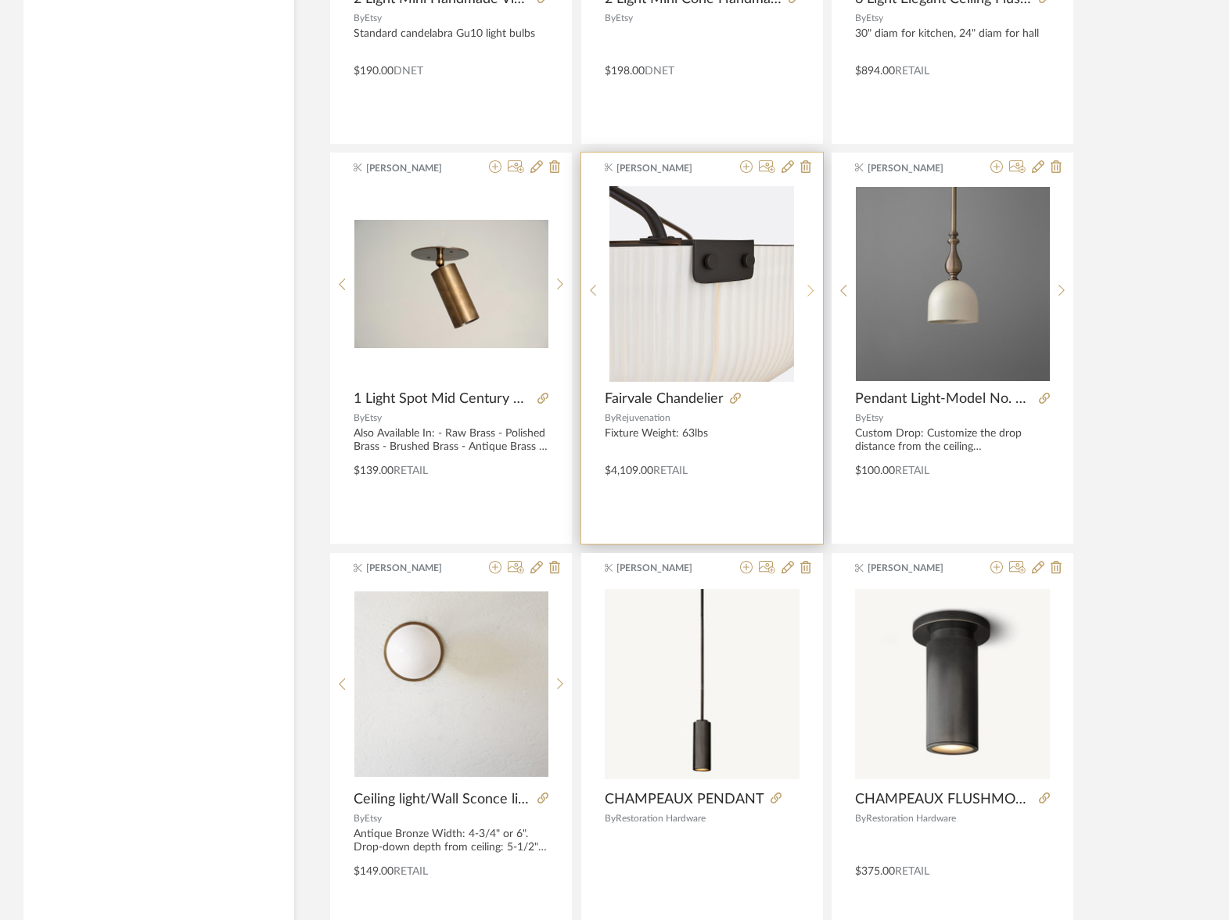
click at [807, 289] on icon at bounding box center [810, 290] width 7 height 13
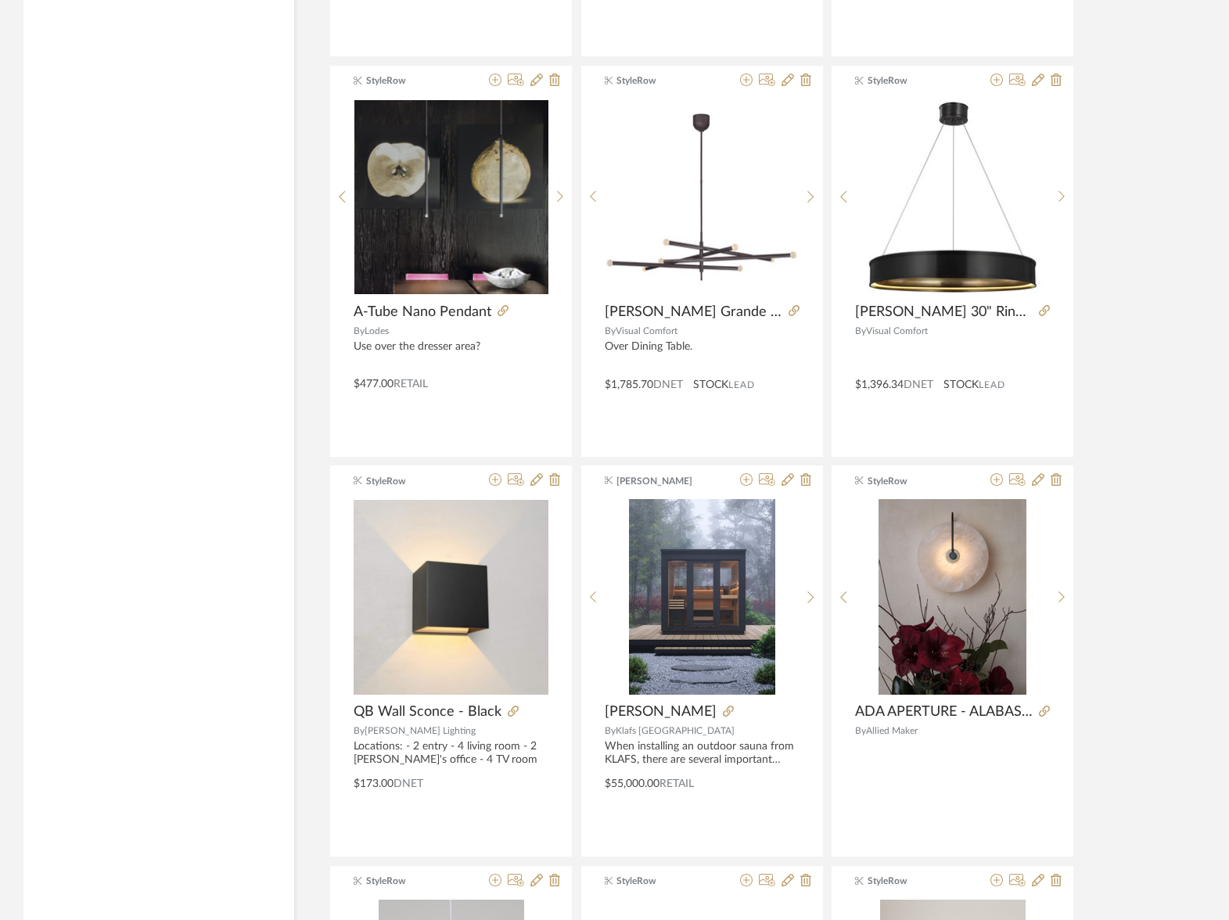
scroll to position [14005, 0]
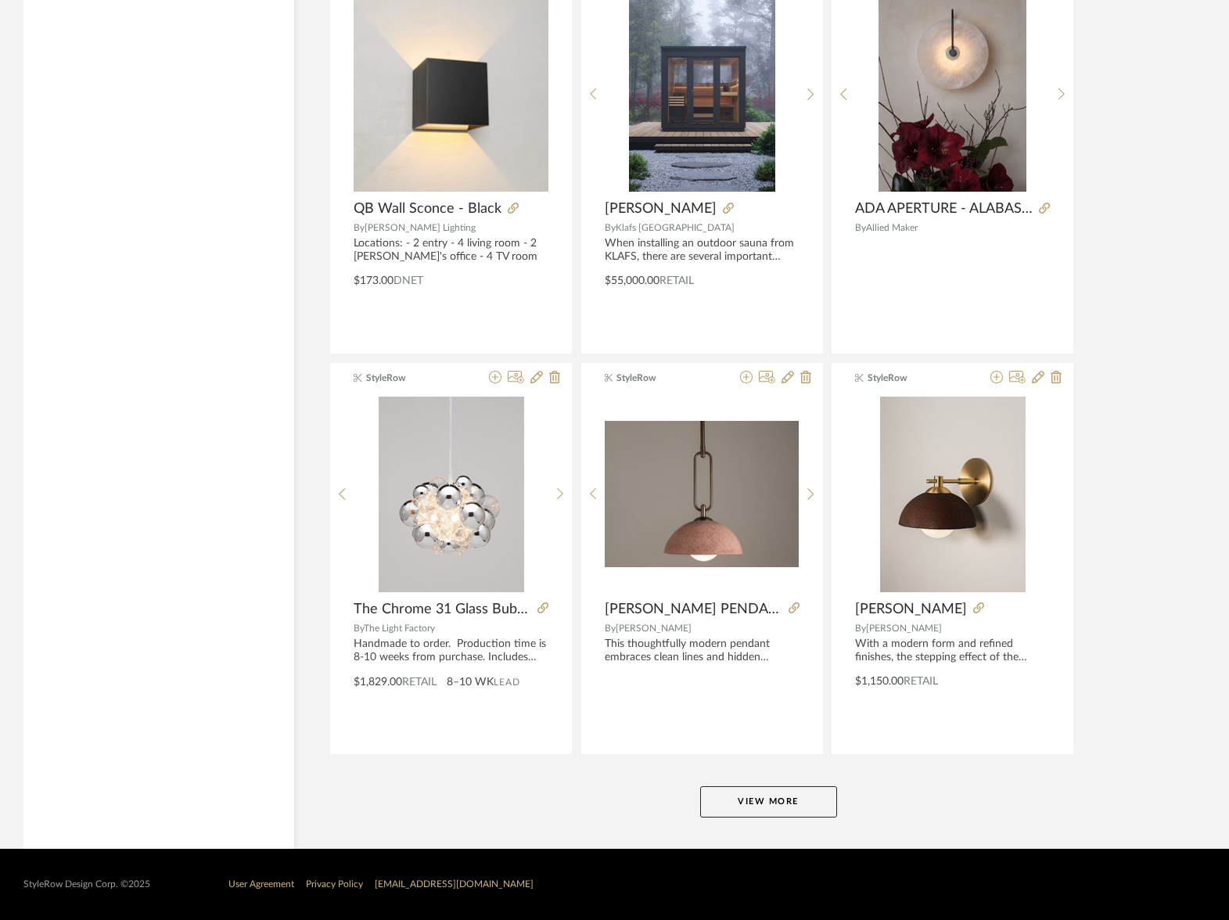
click at [801, 800] on button "View More" at bounding box center [768, 801] width 137 height 31
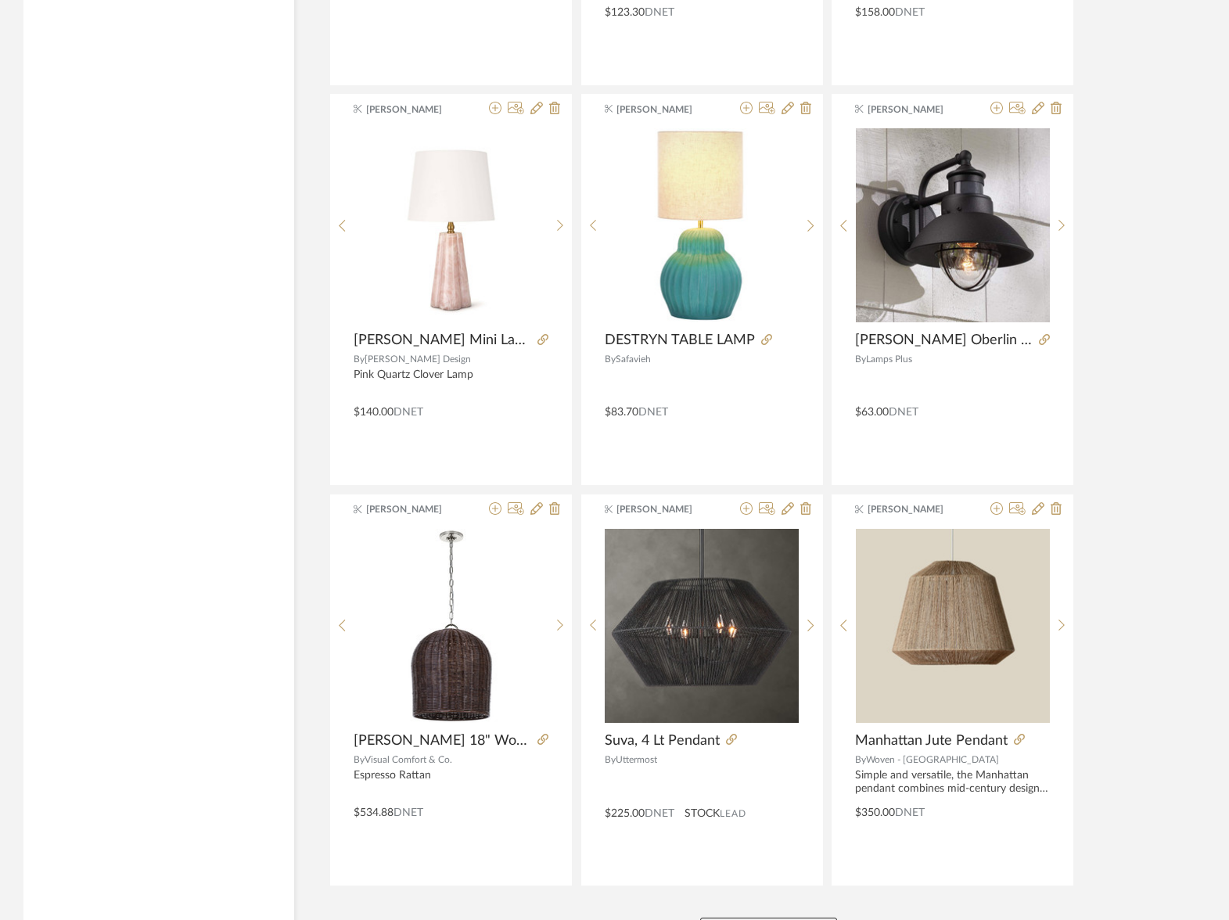
scroll to position [18805, 0]
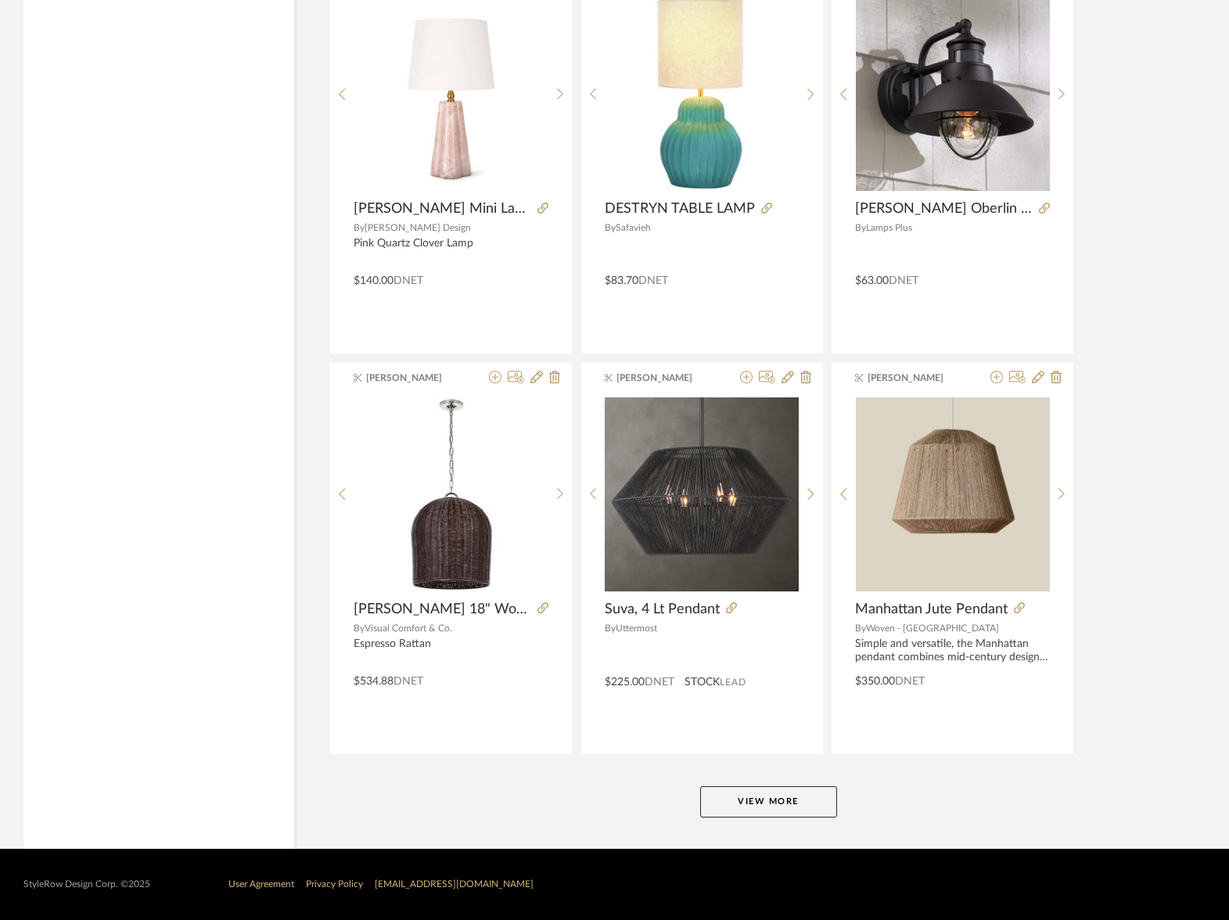
click at [794, 794] on button "View More" at bounding box center [768, 801] width 137 height 31
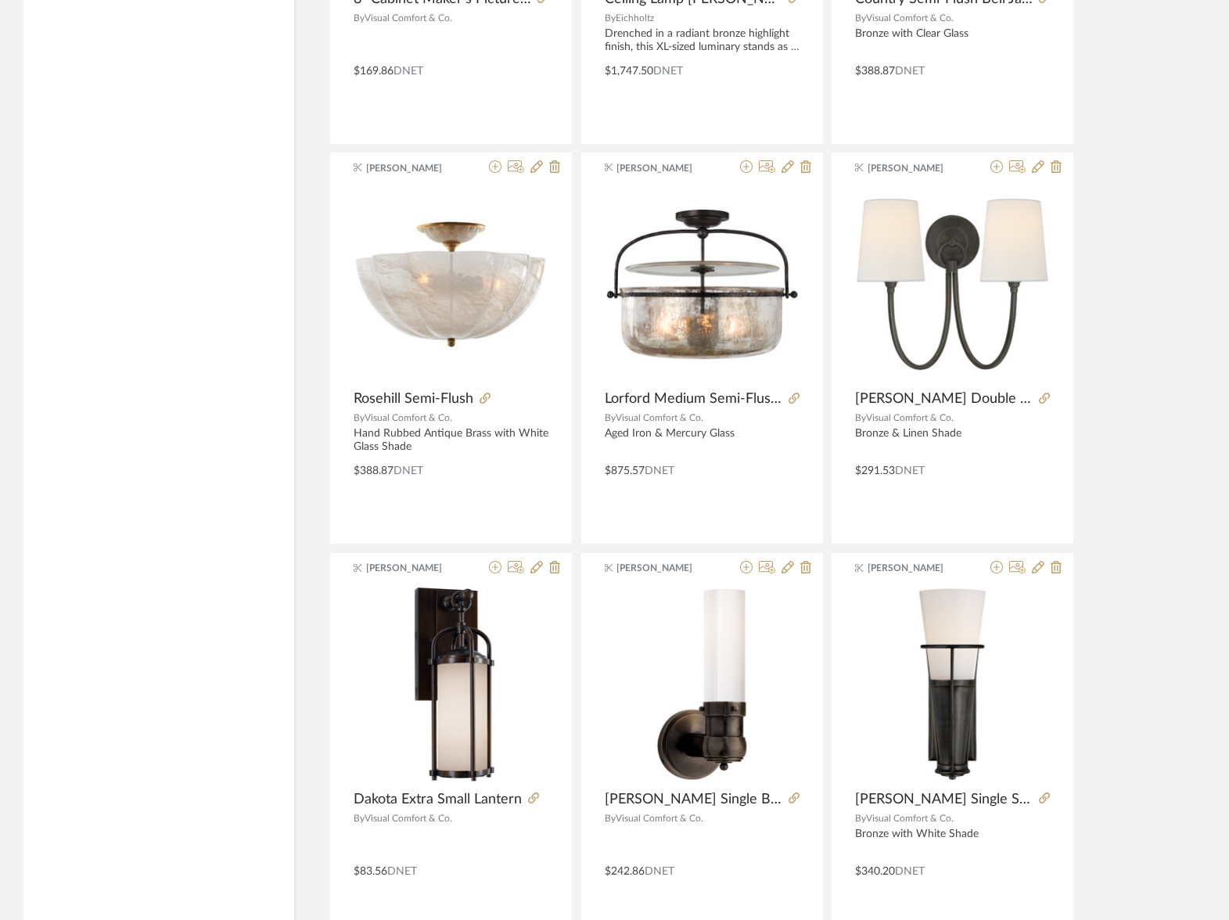
scroll to position [23605, 0]
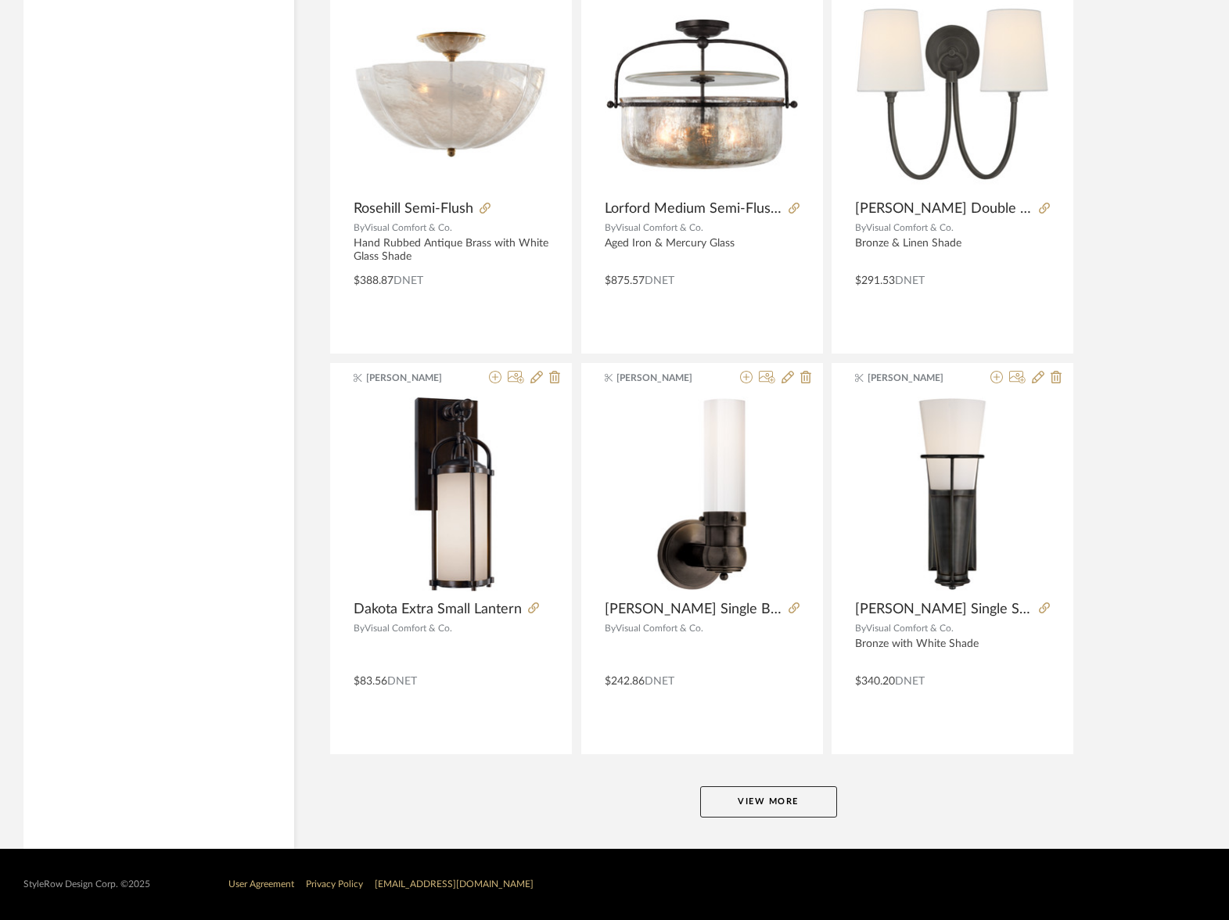
click at [759, 812] on button "View More" at bounding box center [768, 801] width 137 height 31
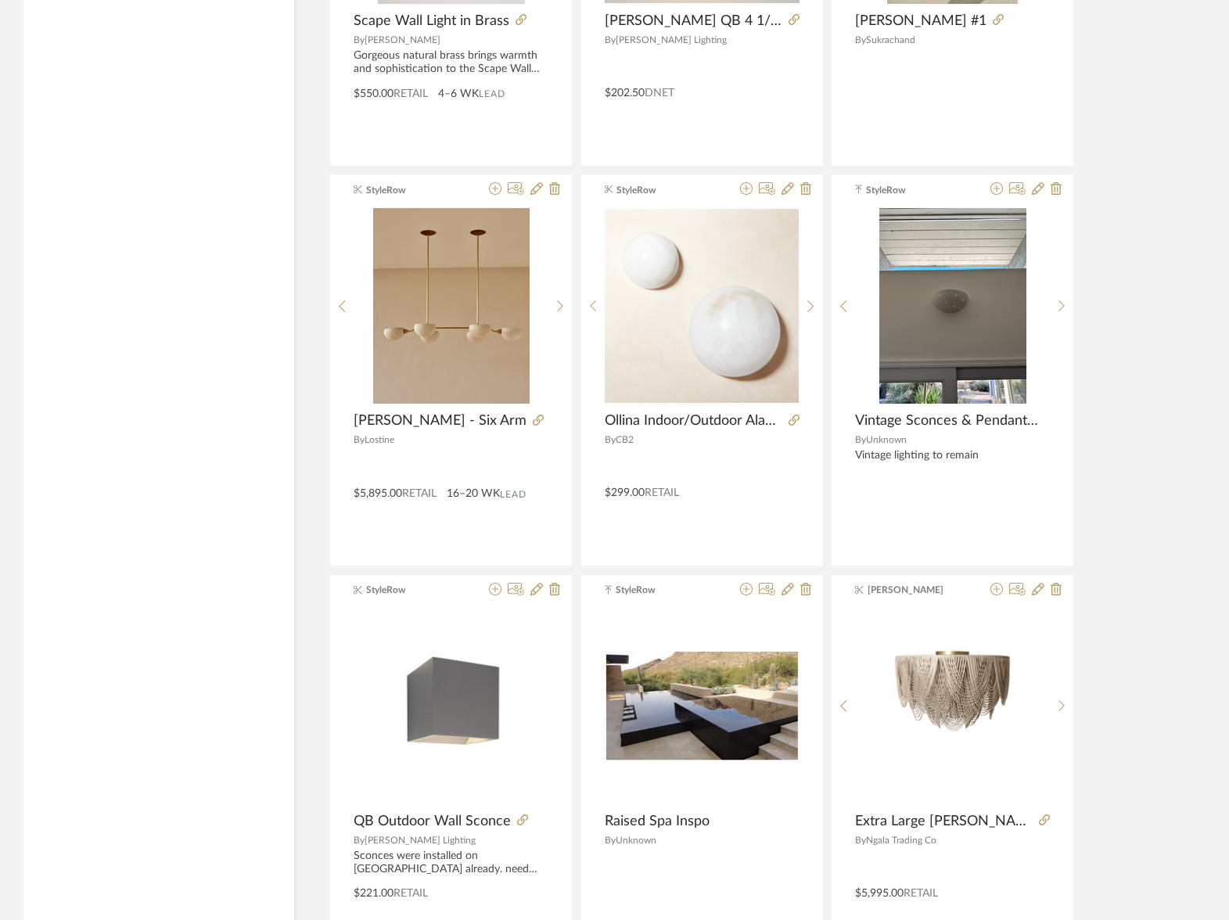
scroll to position [25954, 0]
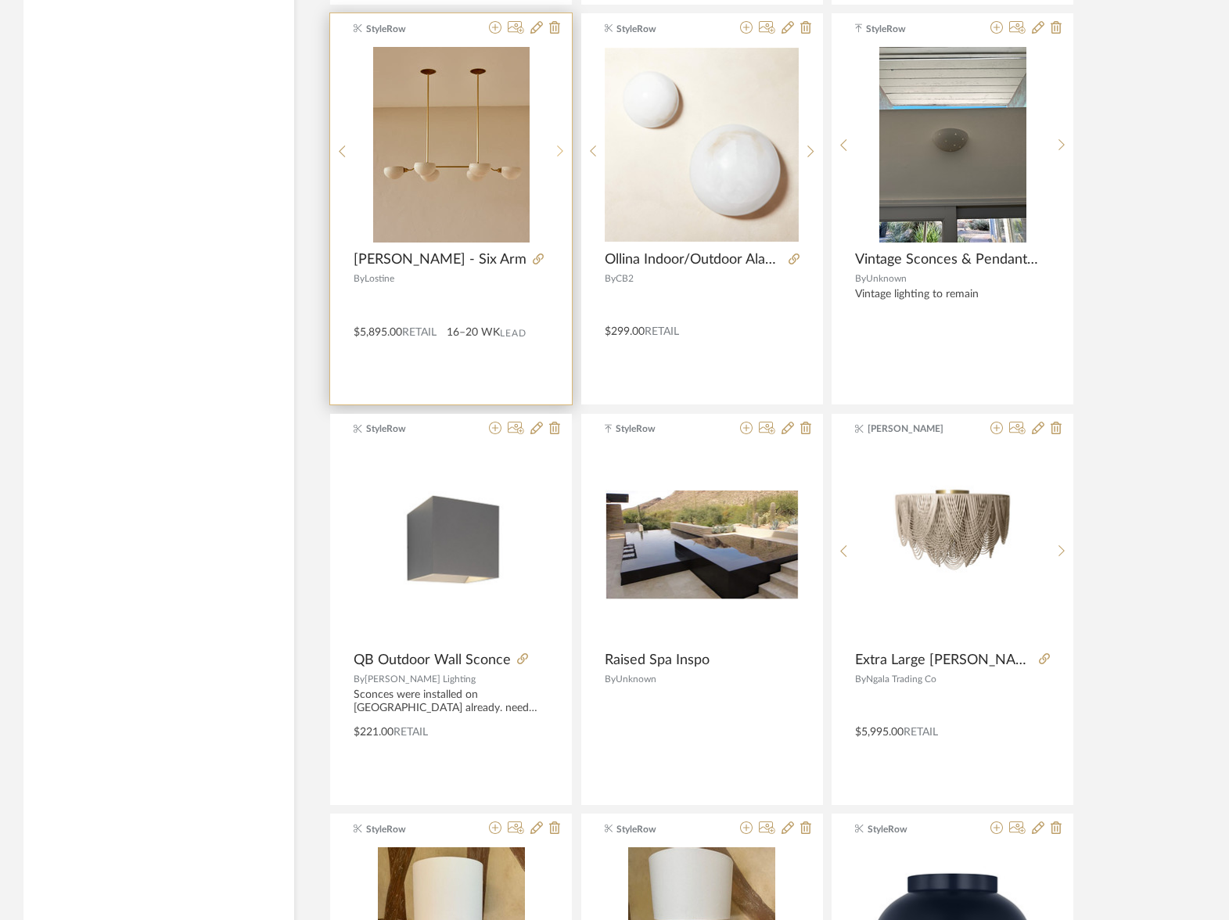
click at [554, 150] on sr-next-btn at bounding box center [560, 151] width 24 height 13
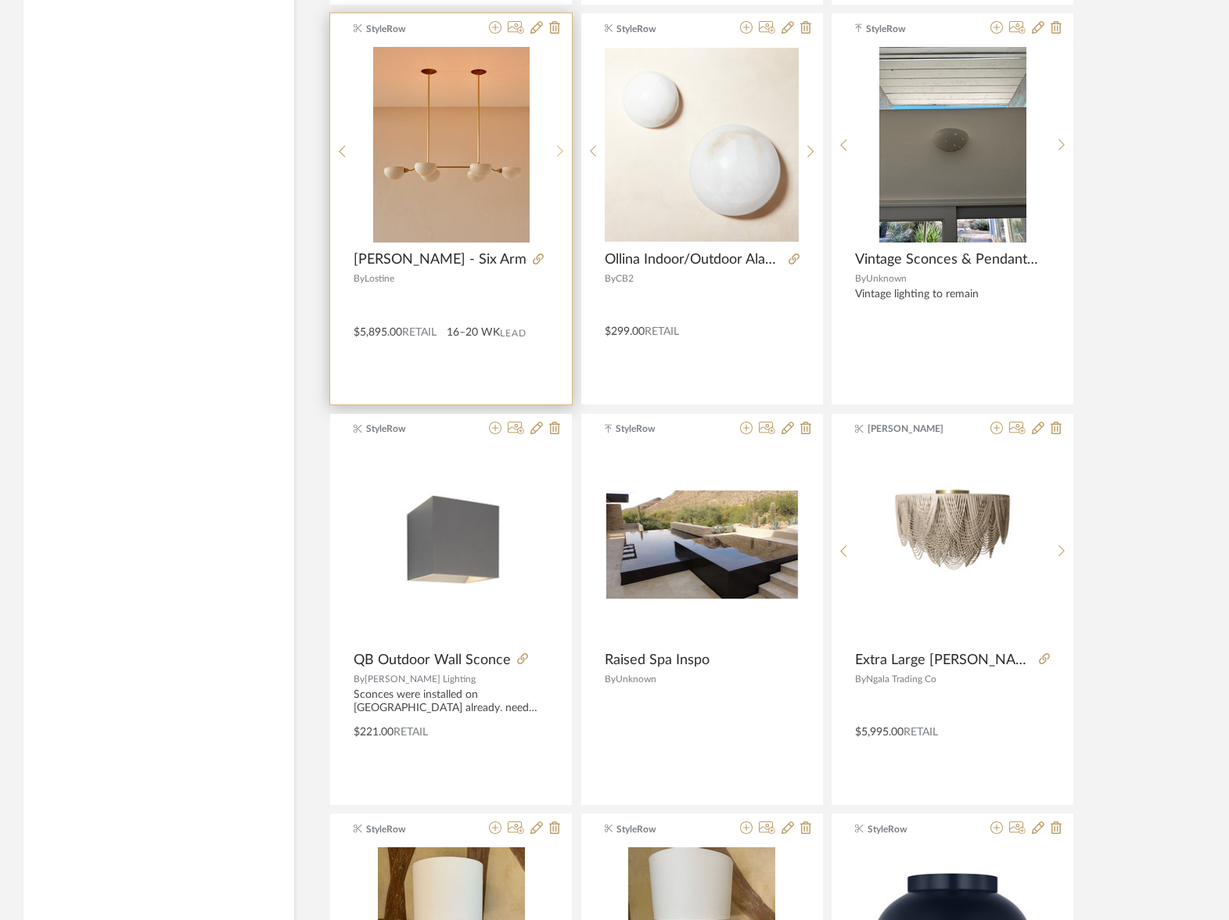
click at [554, 150] on sr-next-btn at bounding box center [560, 151] width 24 height 13
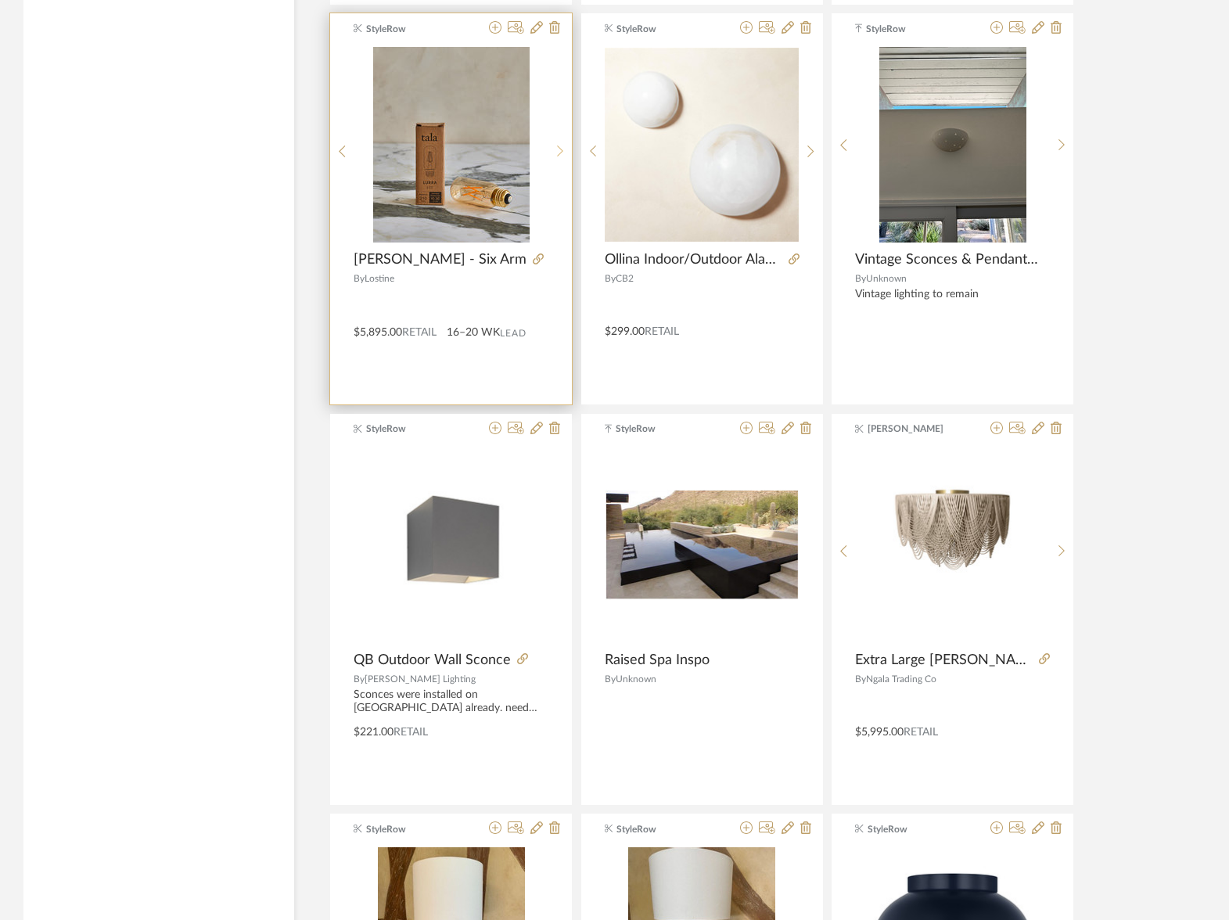
click at [554, 150] on sr-next-btn at bounding box center [560, 151] width 24 height 13
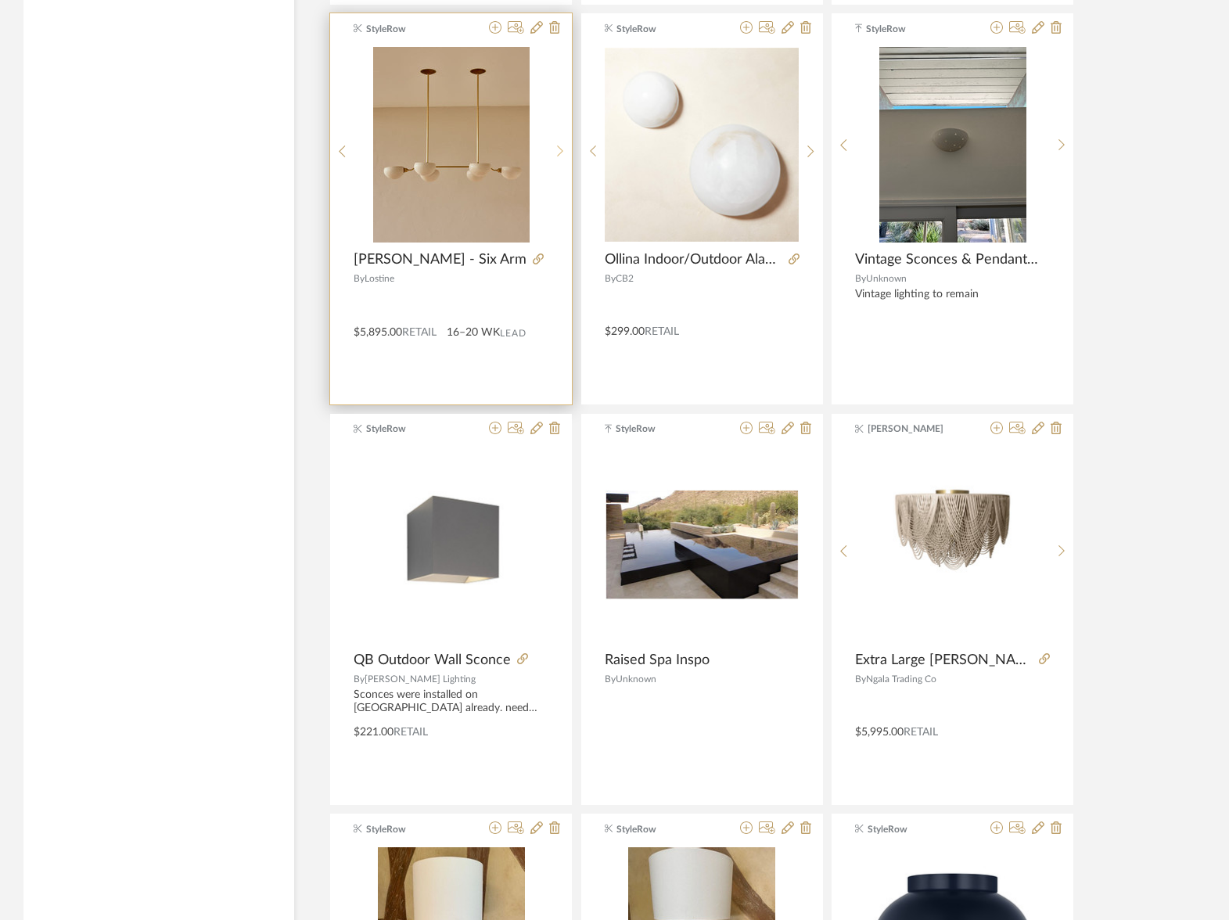
click at [554, 150] on sr-next-btn at bounding box center [560, 151] width 24 height 13
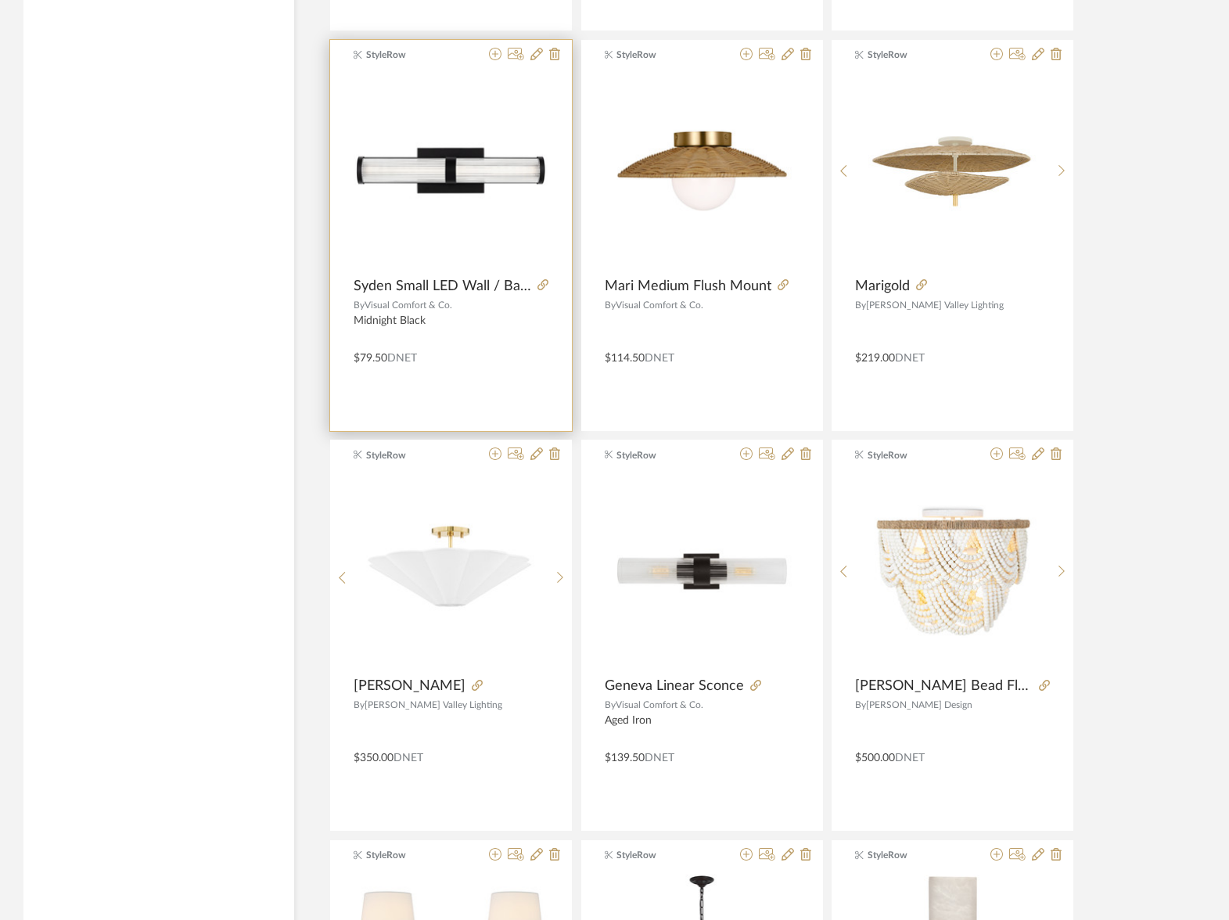
scroll to position [27072, 0]
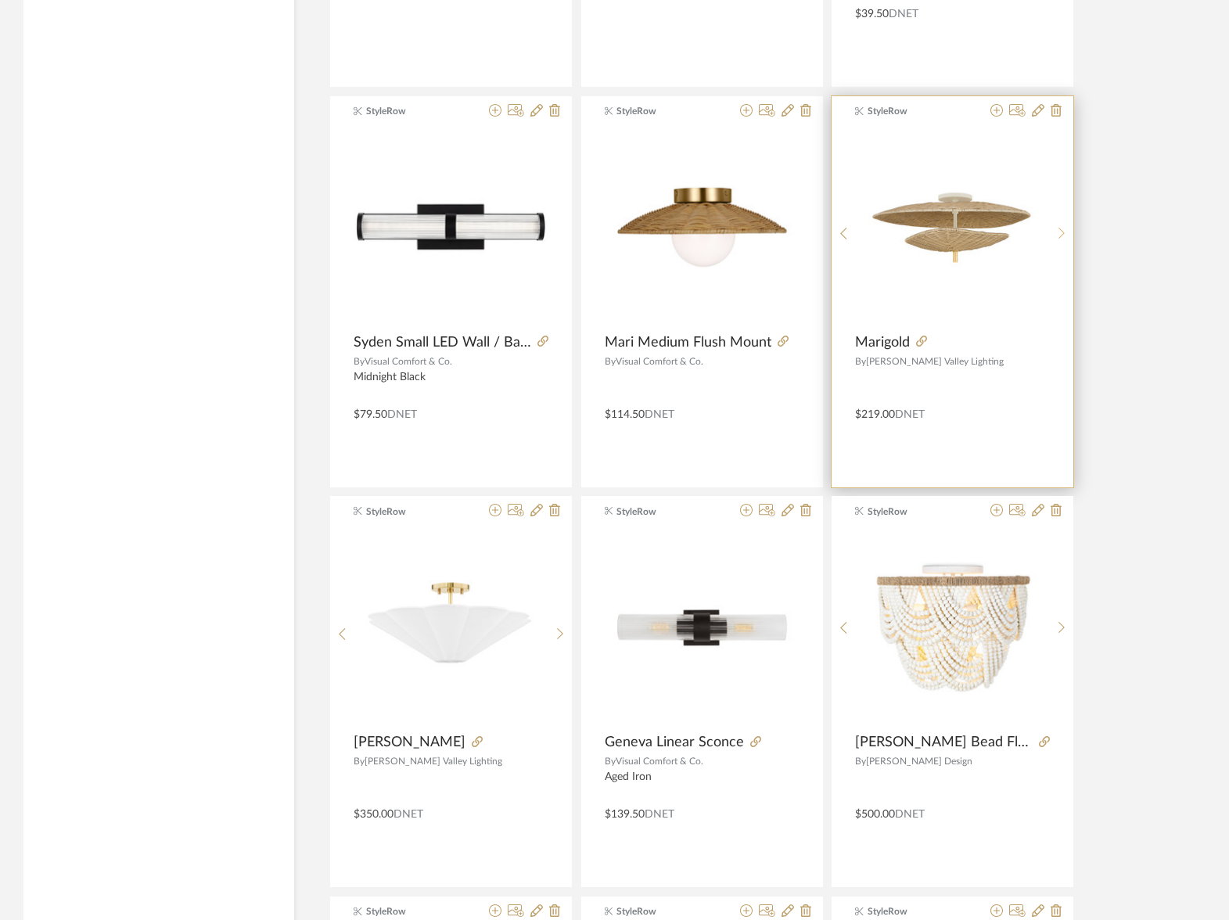
click at [1058, 222] on div at bounding box center [1061, 234] width 24 height 208
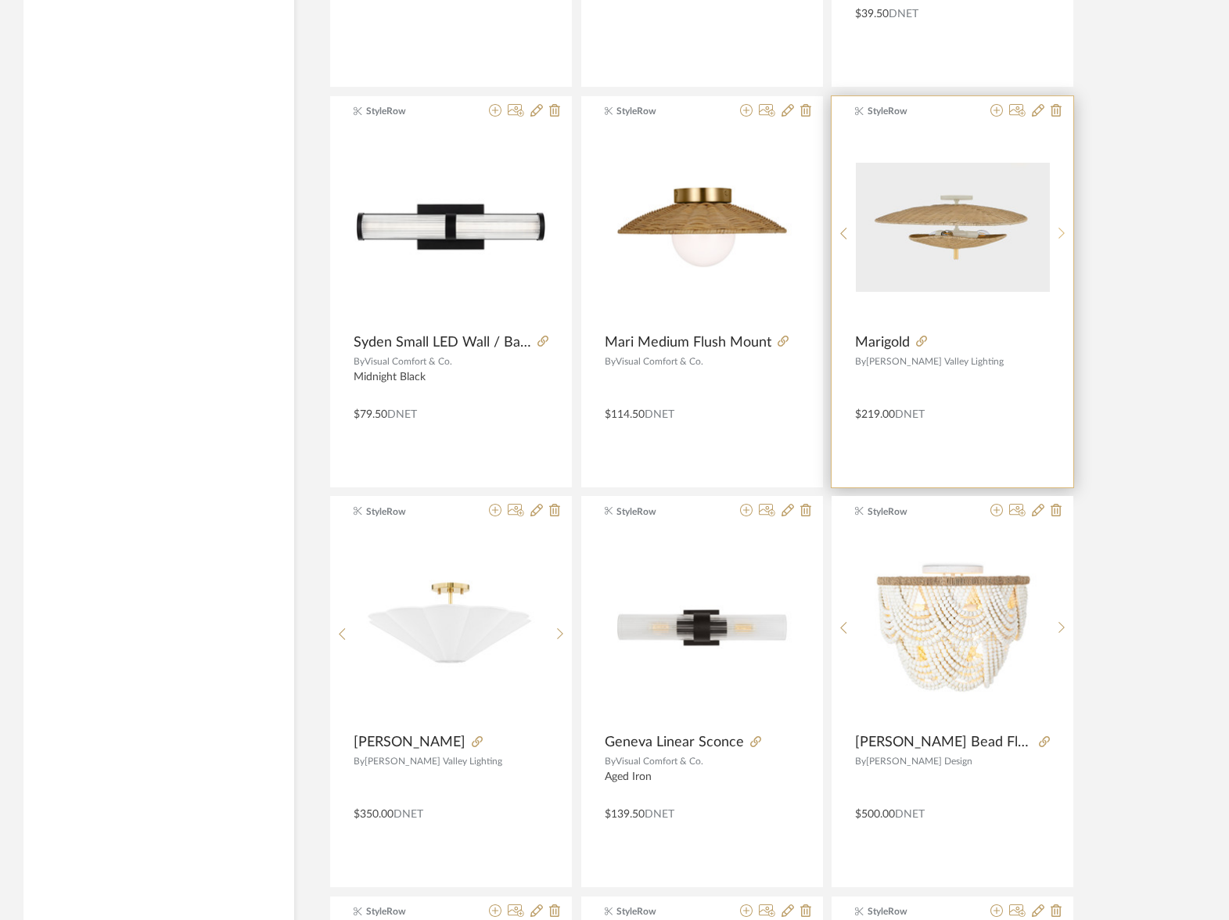
click at [1058, 222] on div at bounding box center [1061, 234] width 24 height 208
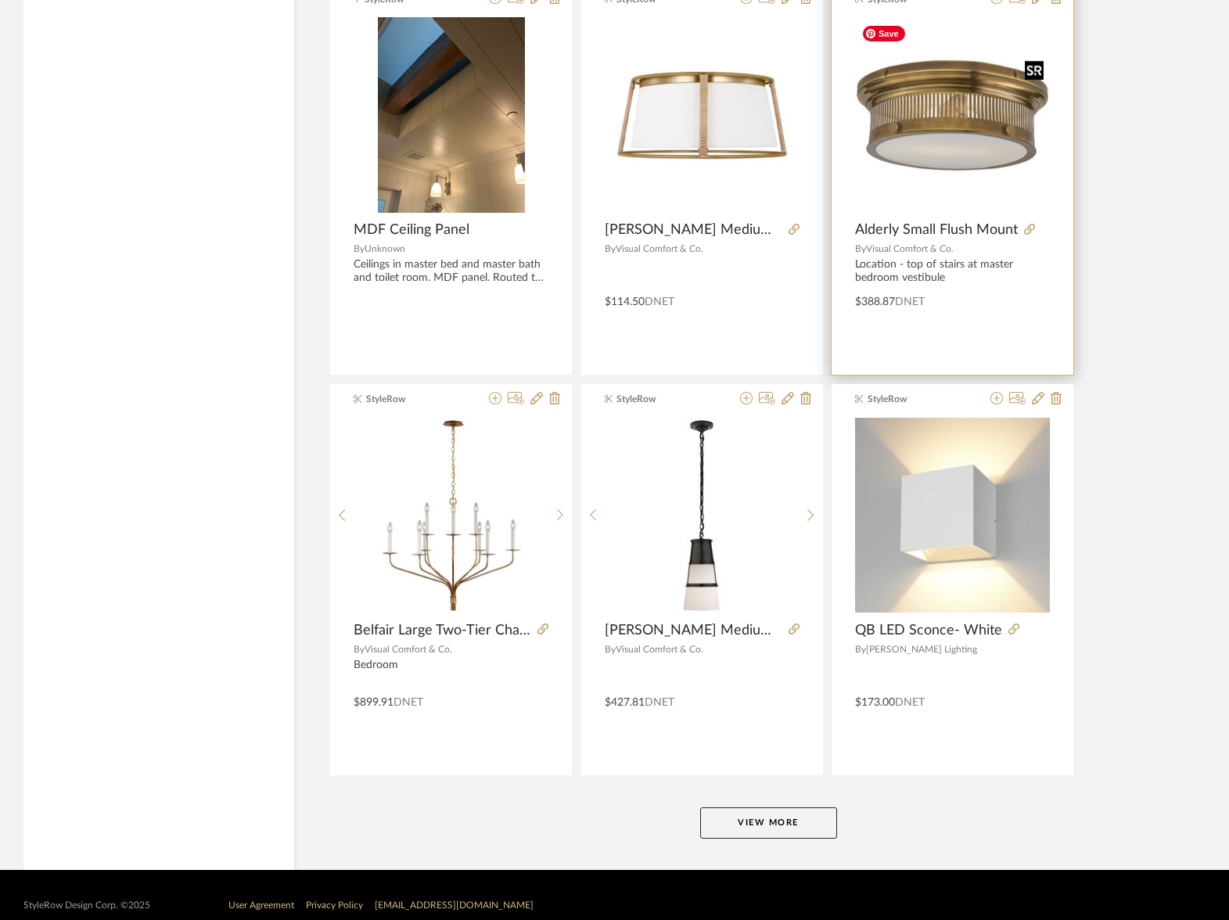
scroll to position [28405, 0]
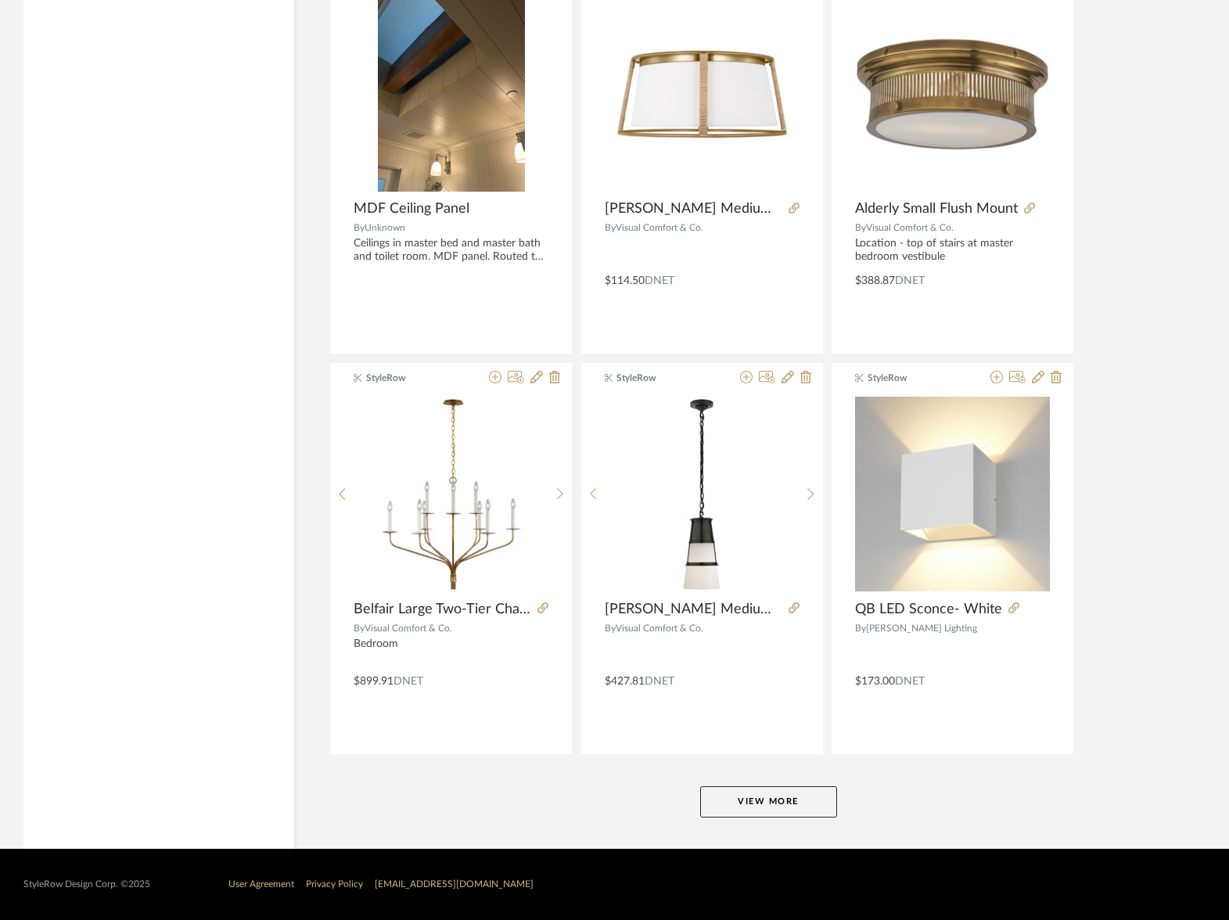
click at [754, 803] on button "View More" at bounding box center [768, 801] width 137 height 31
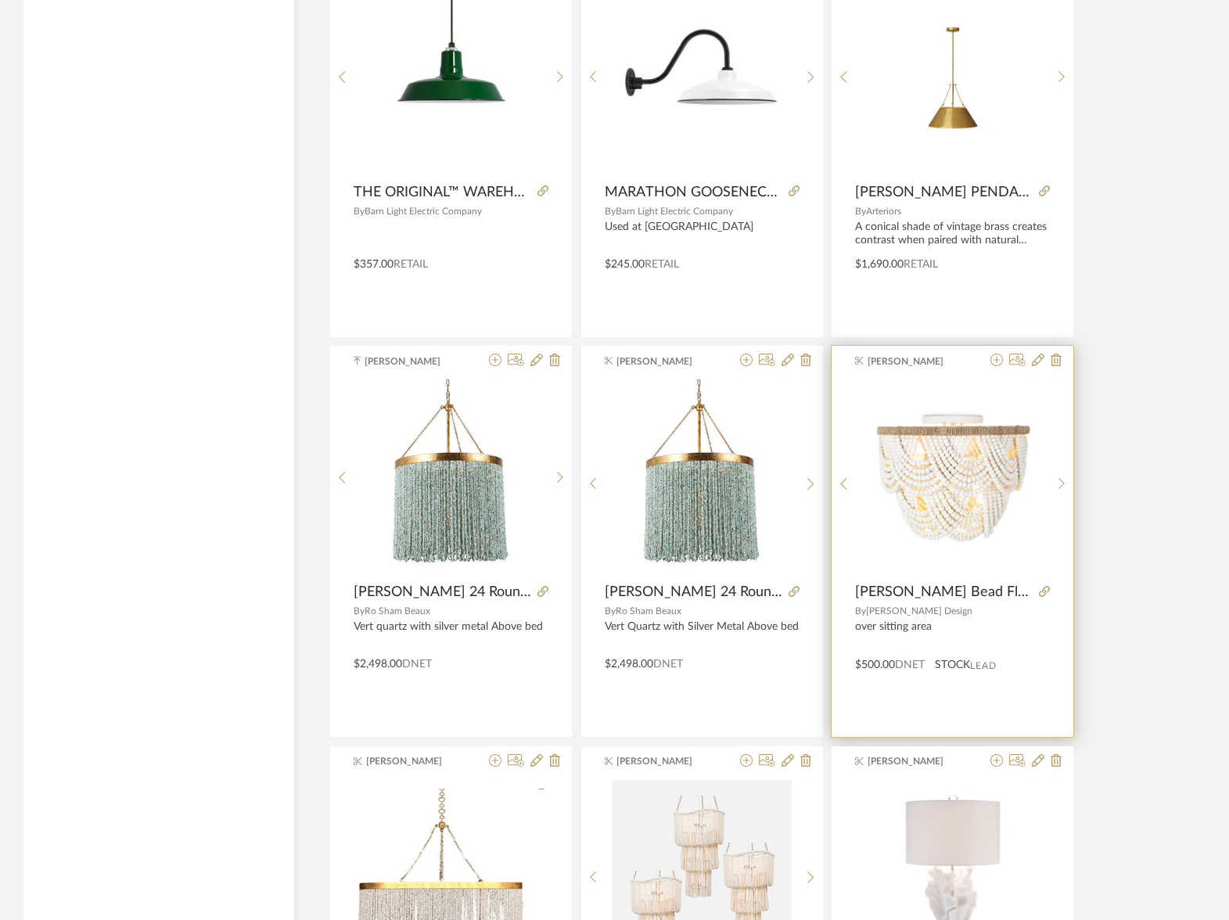
scroll to position [32255, 0]
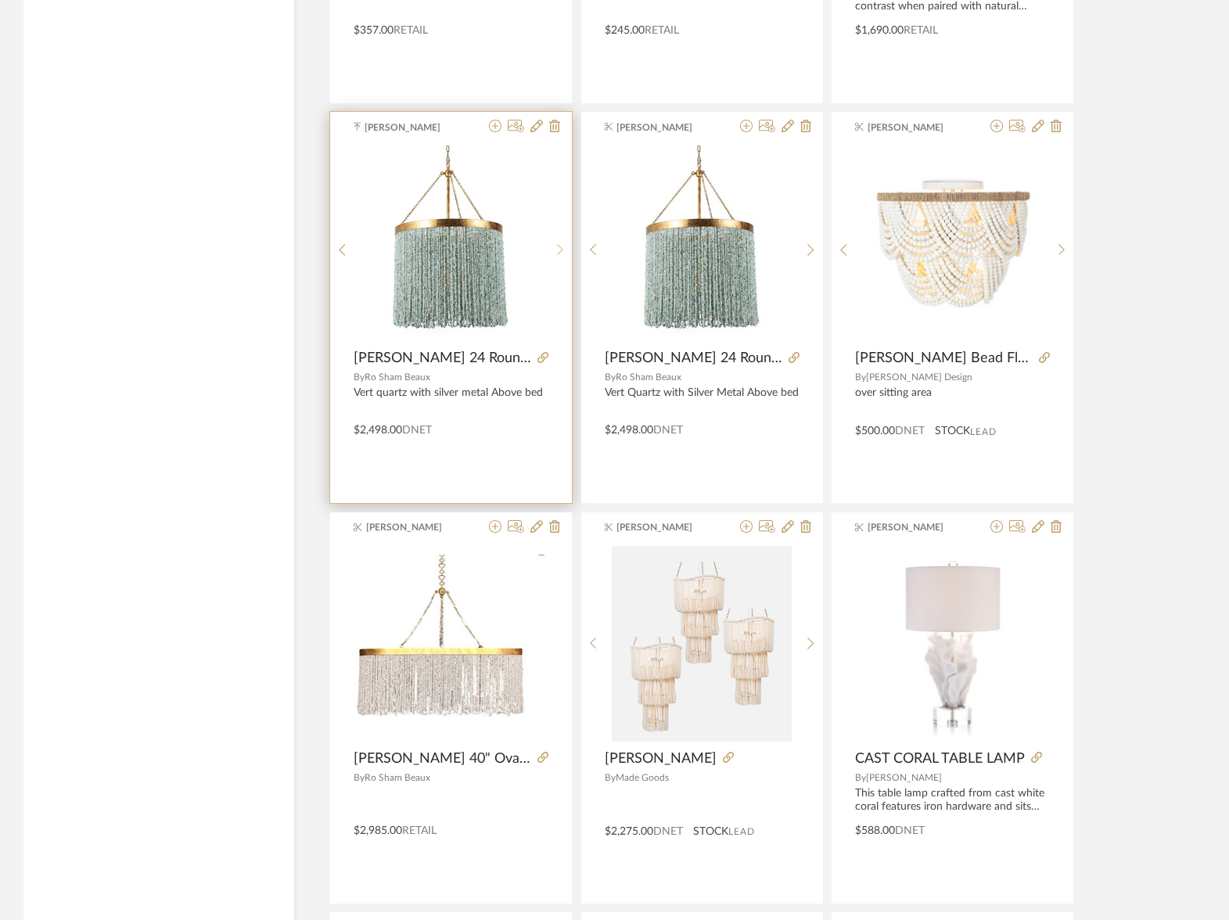
click at [557, 243] on icon at bounding box center [560, 249] width 7 height 13
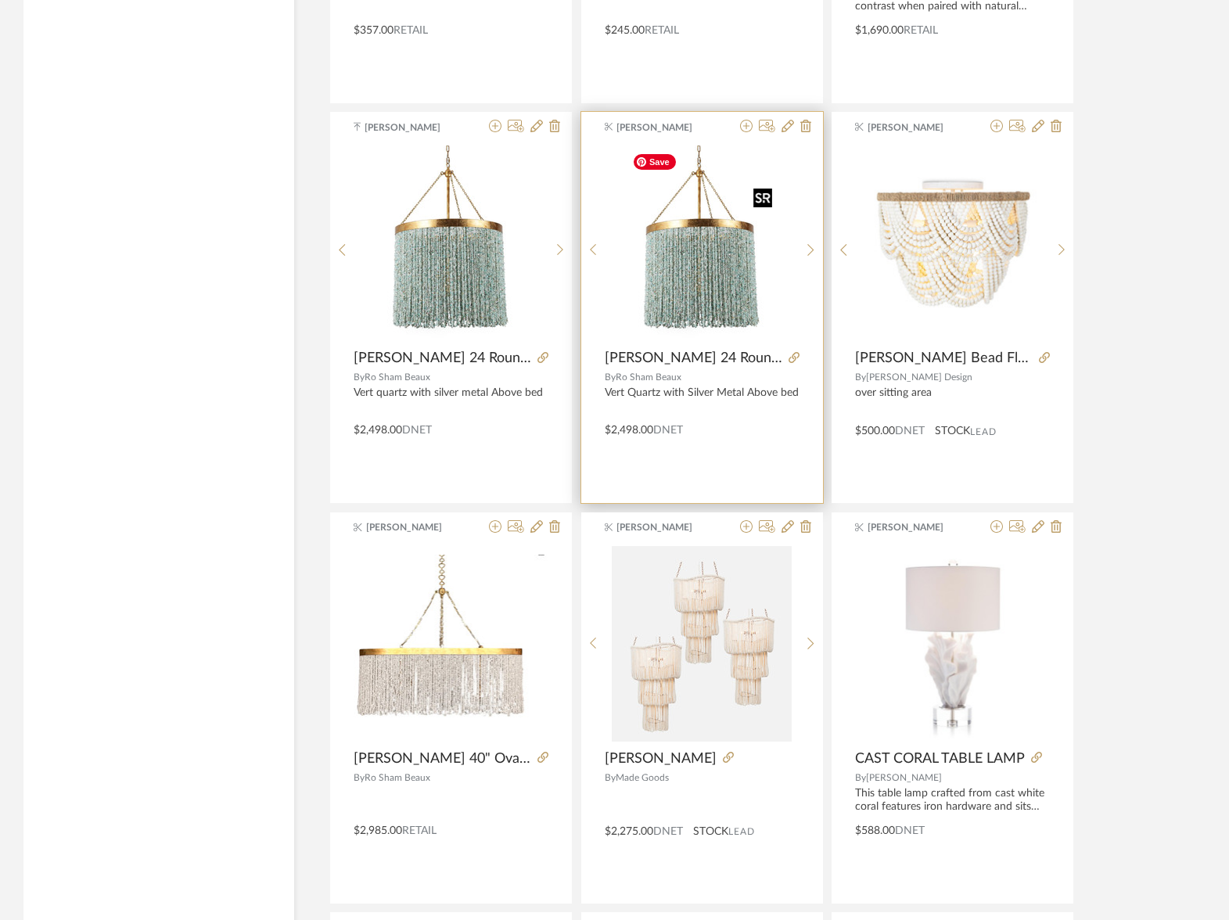
click at [696, 288] on img "0" at bounding box center [702, 242] width 152 height 195
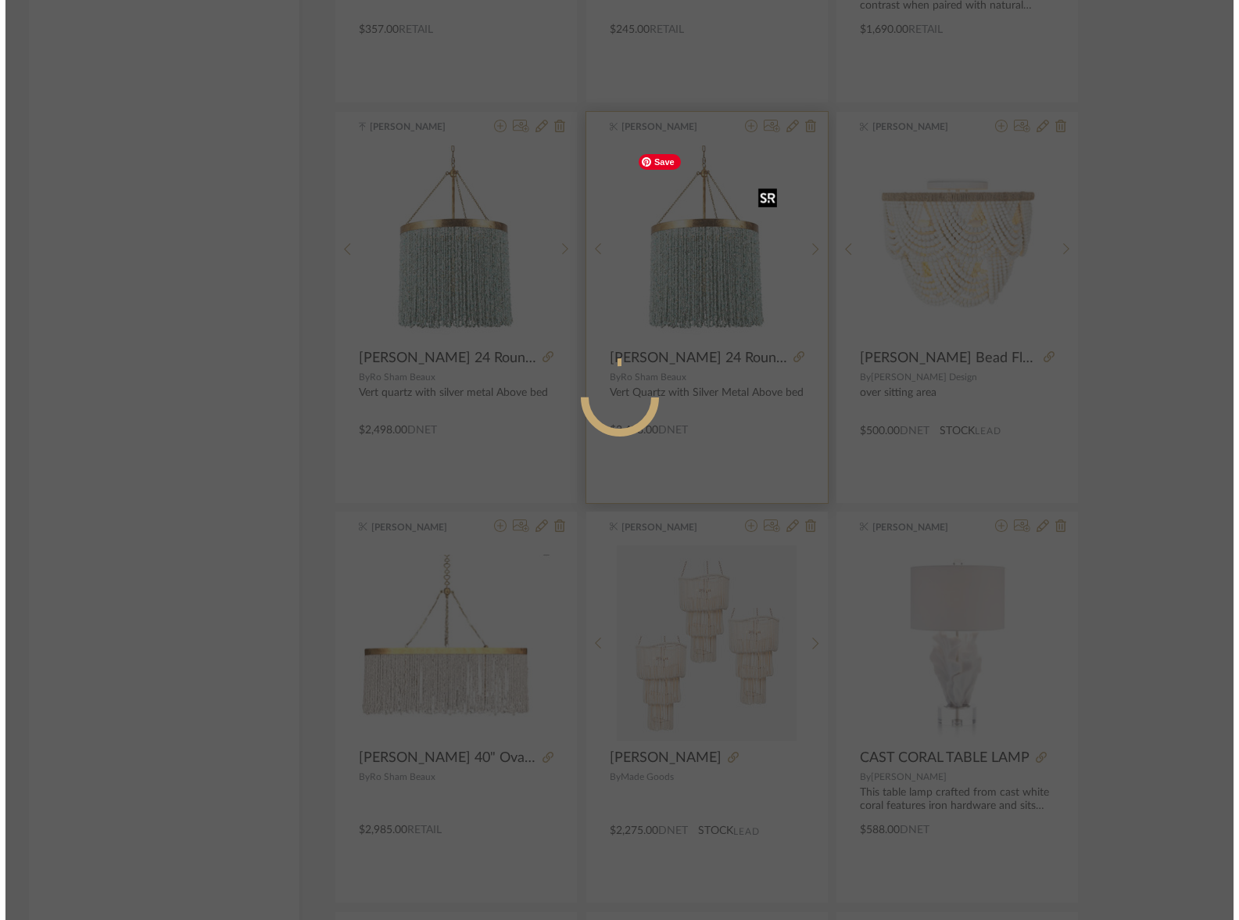
scroll to position [0, 0]
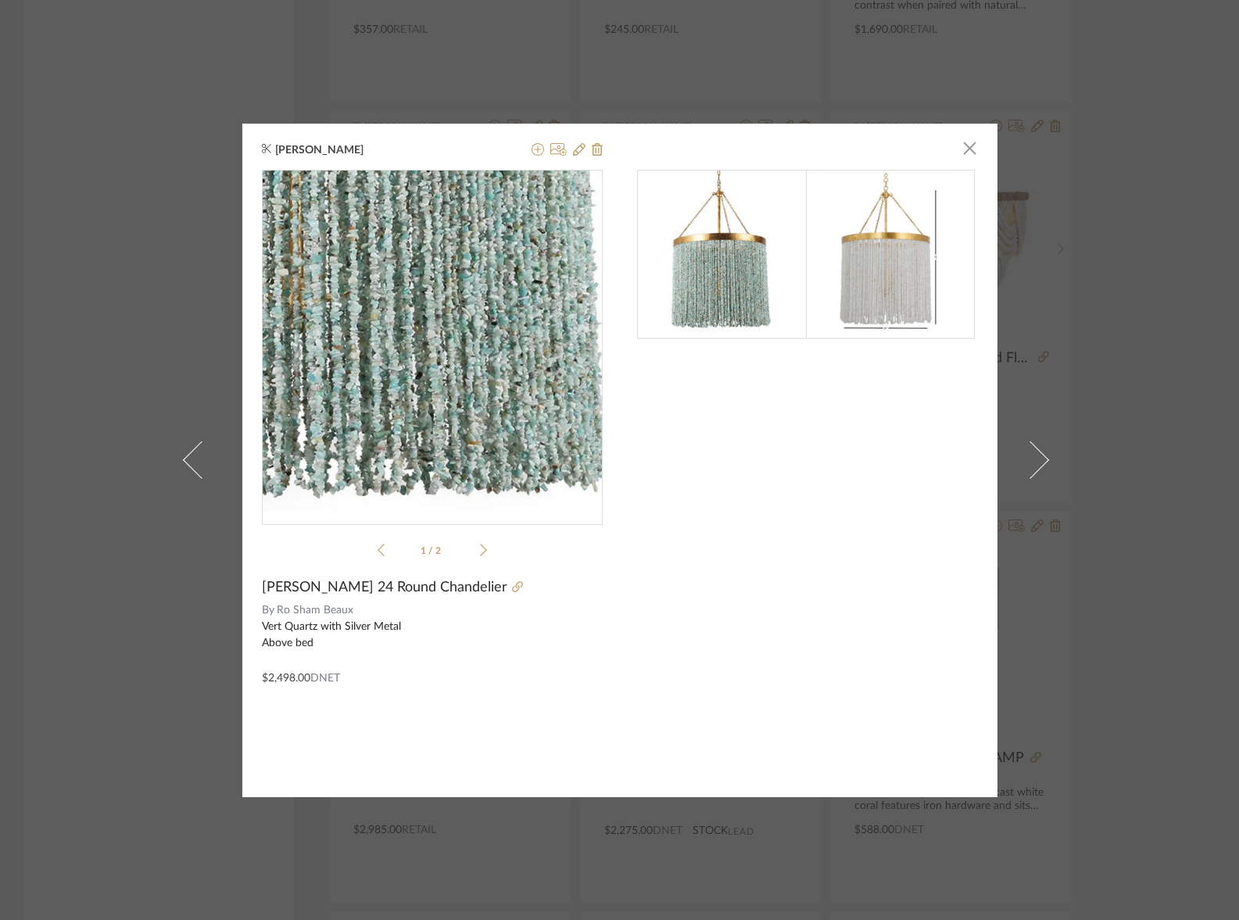
click at [467, 436] on img "0" at bounding box center [432, 340] width 266 height 341
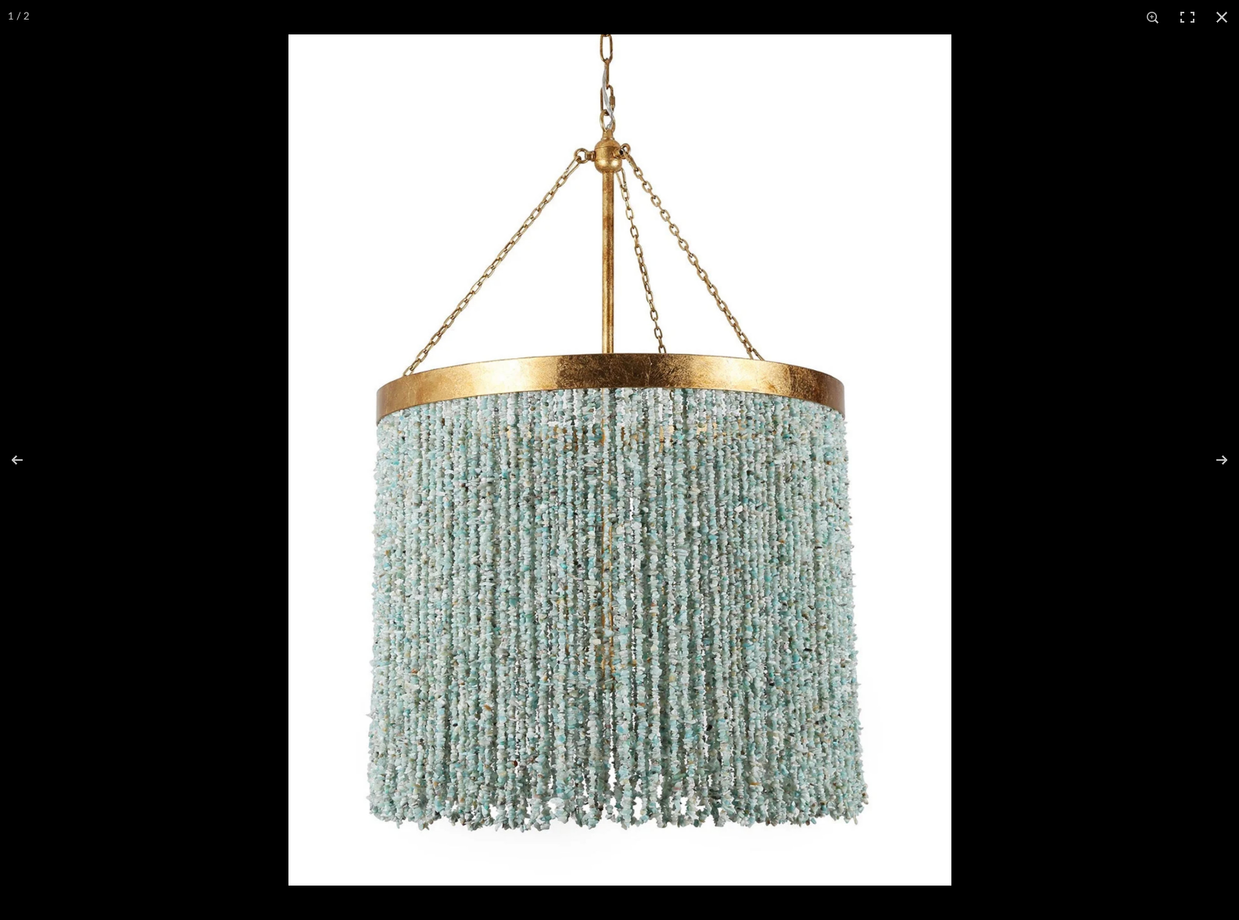
click at [546, 521] on img at bounding box center [620, 459] width 663 height 851
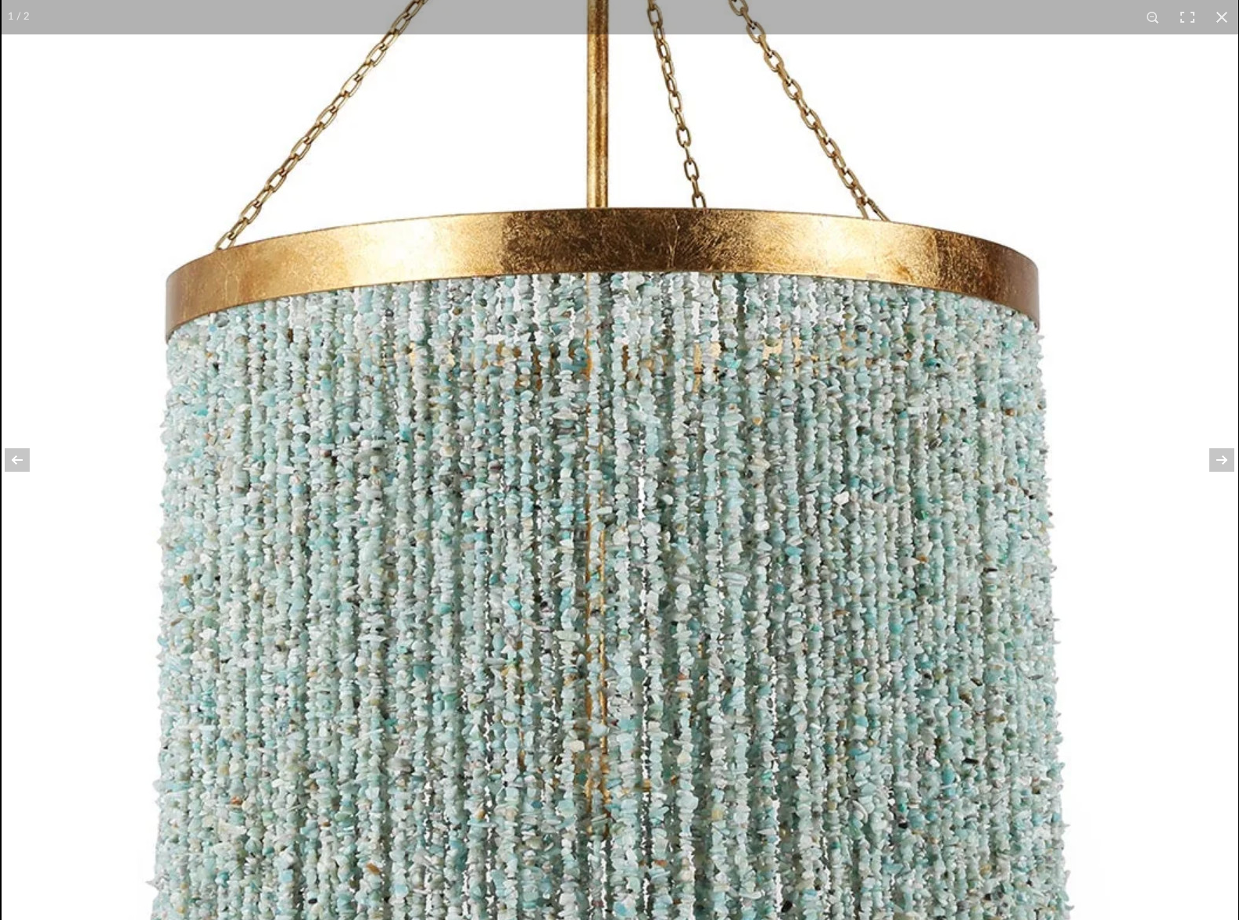
click at [545, 521] on img at bounding box center [620, 406] width 1237 height 1587
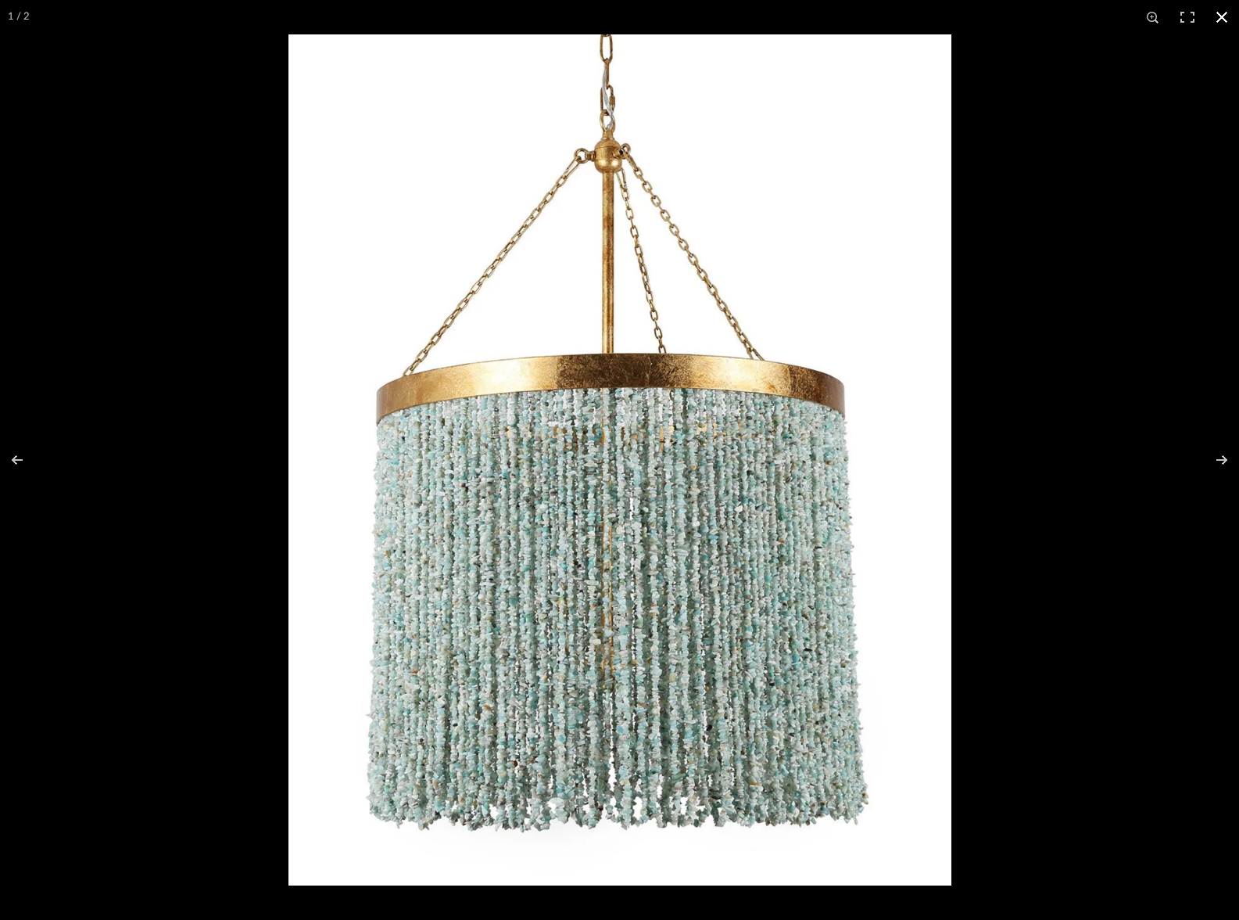
click at [1213, 20] on button at bounding box center [1222, 17] width 34 height 34
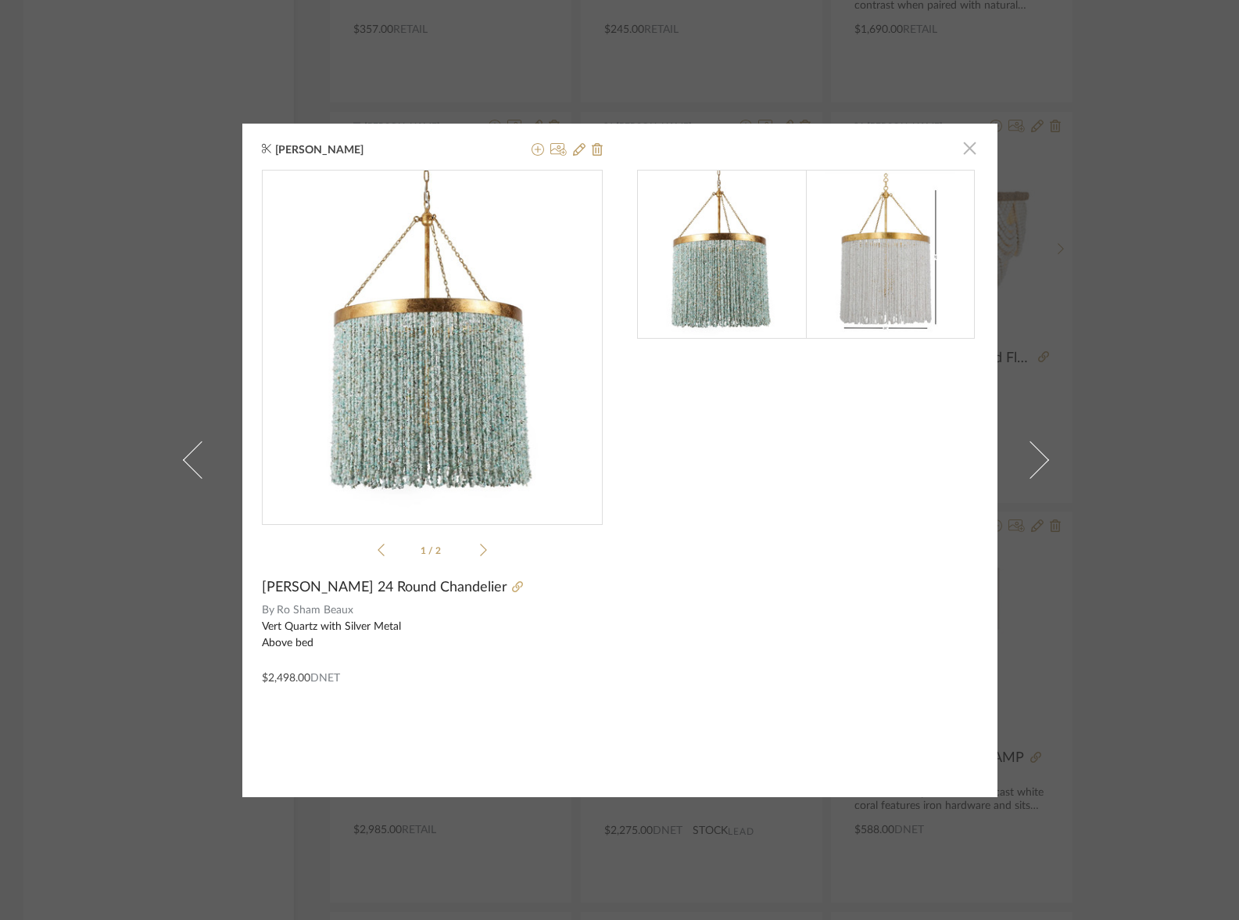
click at [967, 148] on span "button" at bounding box center [970, 148] width 31 height 31
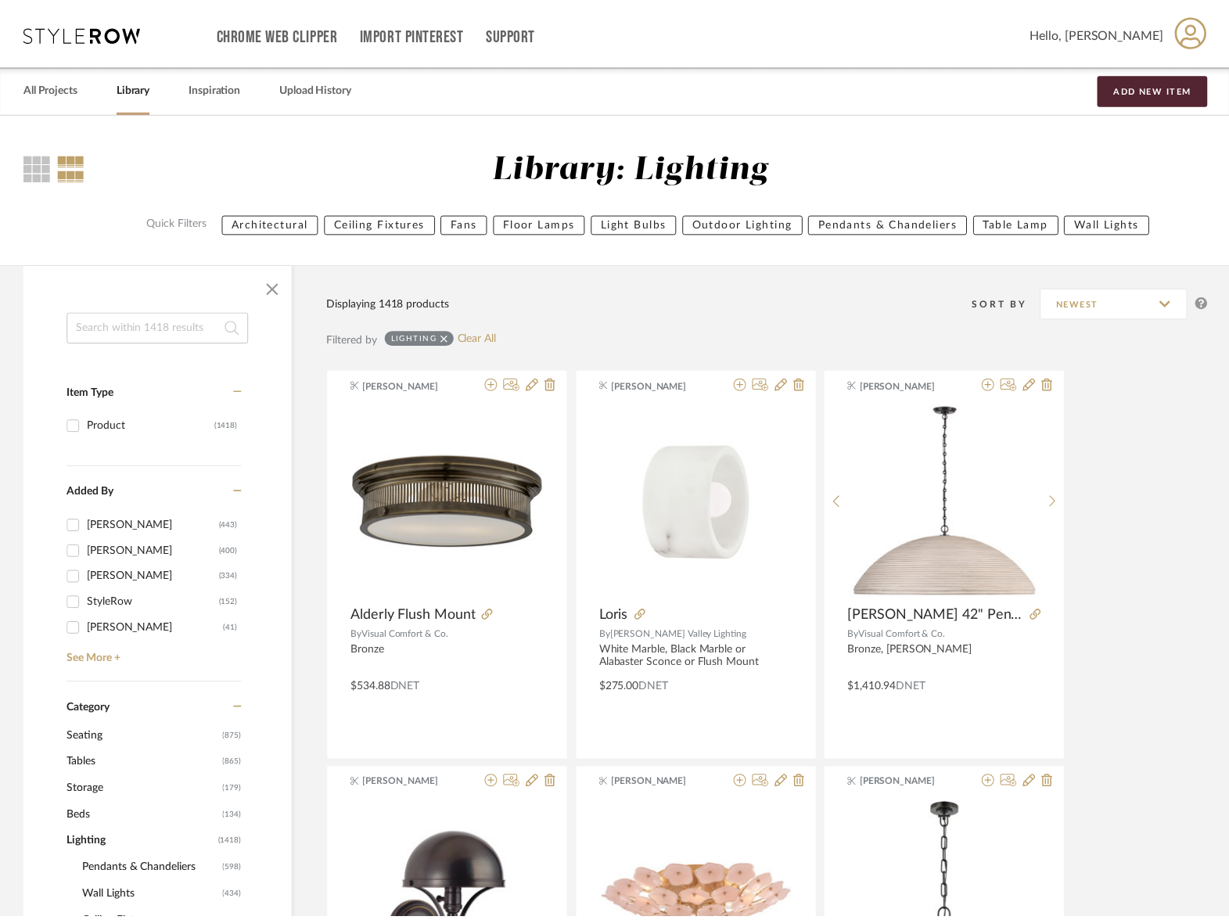
scroll to position [32255, 0]
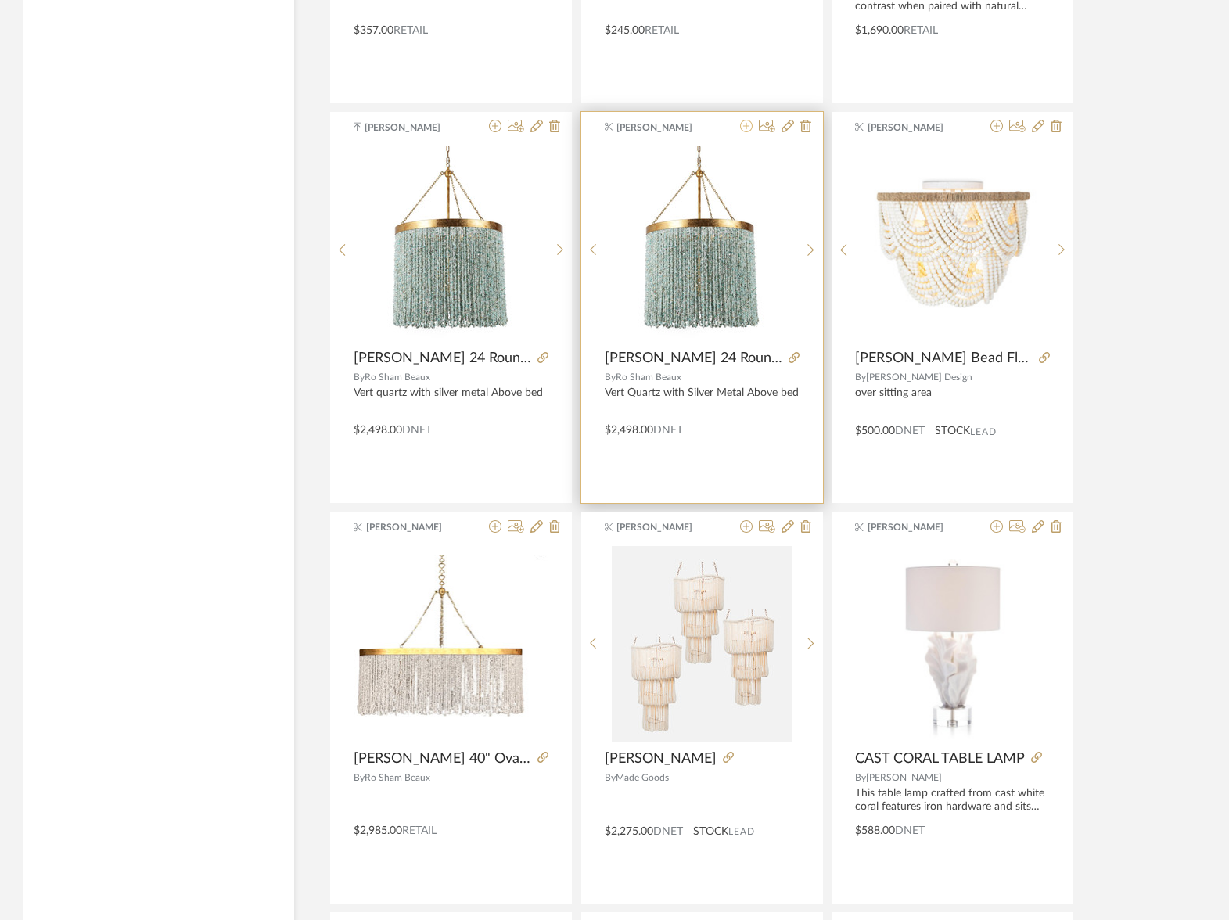
click at [743, 126] on icon at bounding box center [746, 126] width 13 height 13
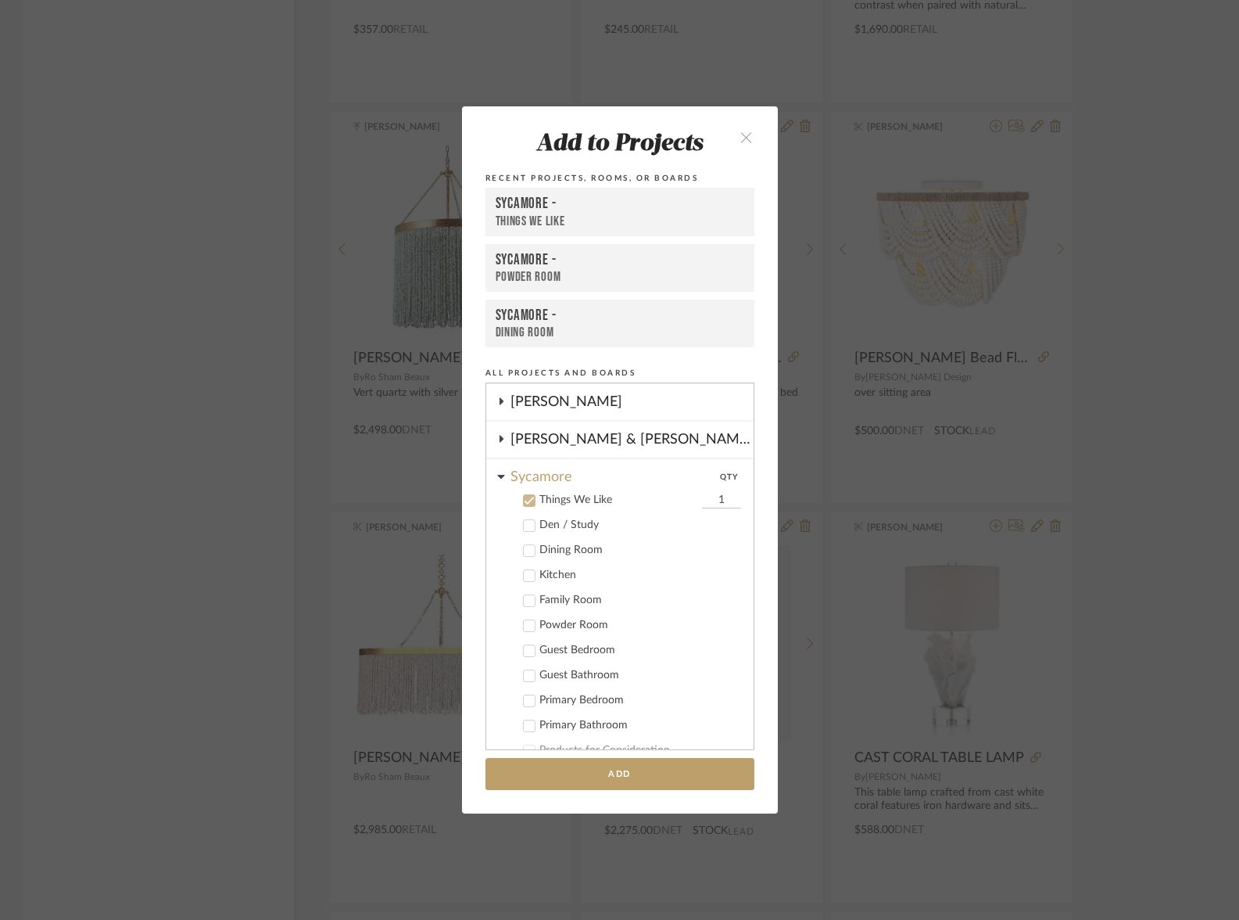
scroll to position [309, 0]
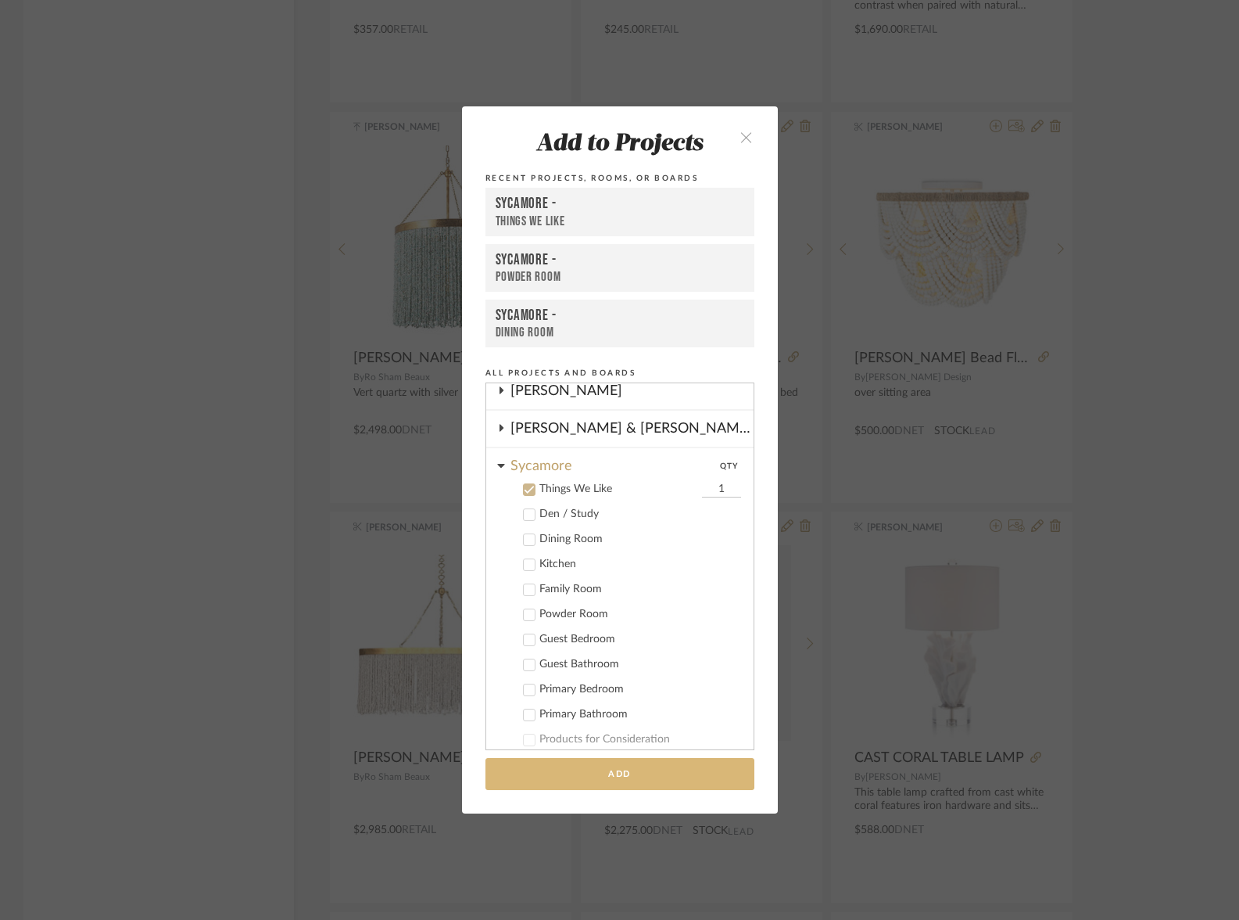
click at [686, 767] on button "Add" at bounding box center [620, 774] width 269 height 32
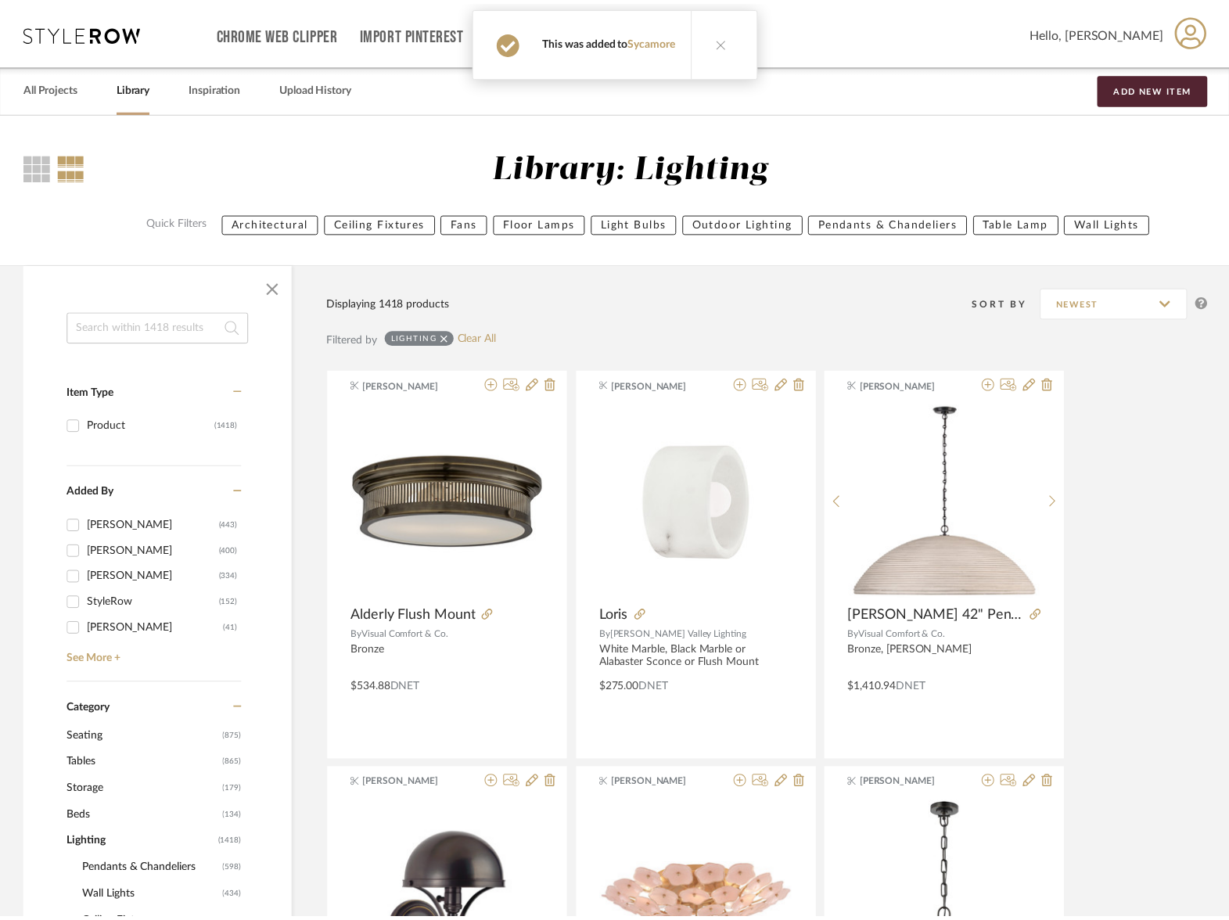
scroll to position [32255, 0]
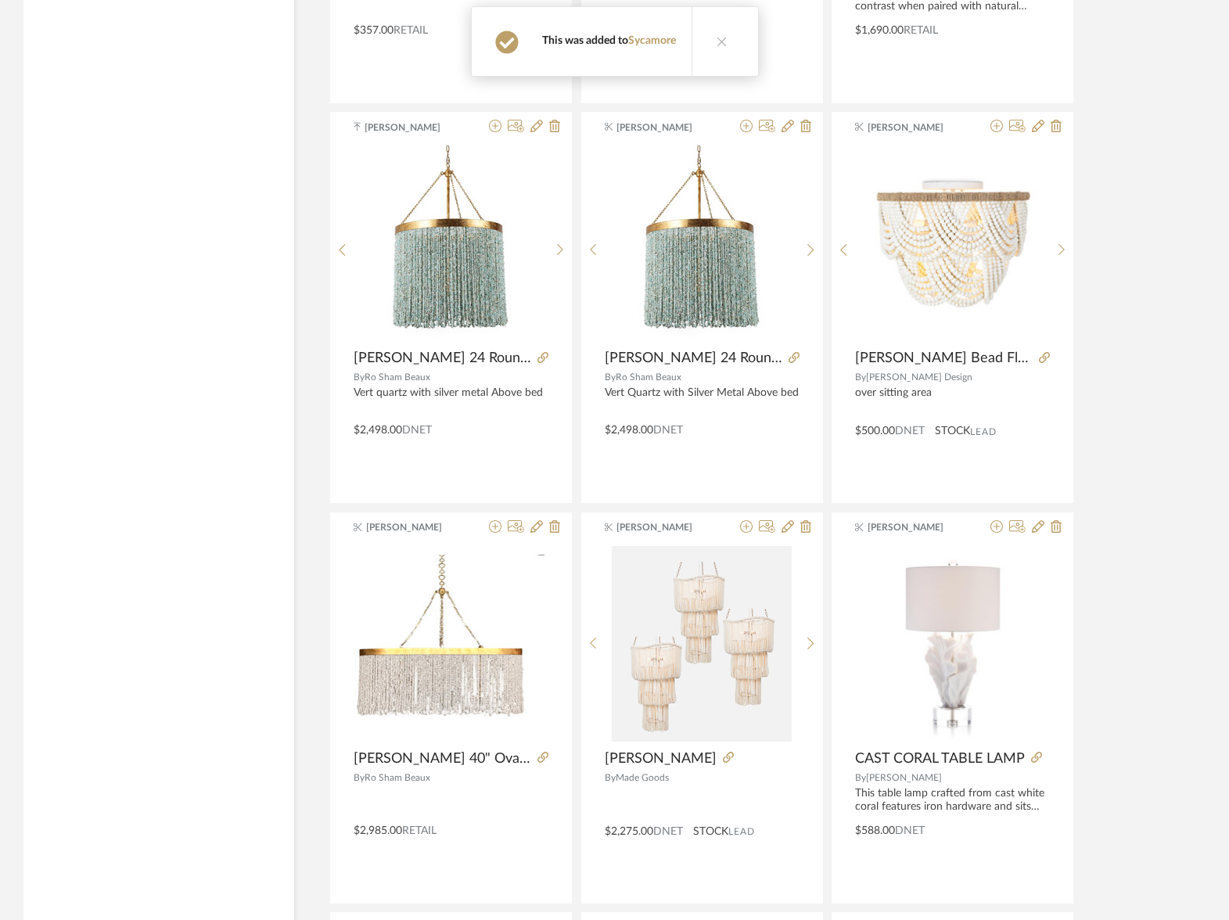
drag, startPoint x: 718, startPoint y: 35, endPoint x: 737, endPoint y: 73, distance: 42.0
click at [718, 36] on icon at bounding box center [721, 41] width 11 height 11
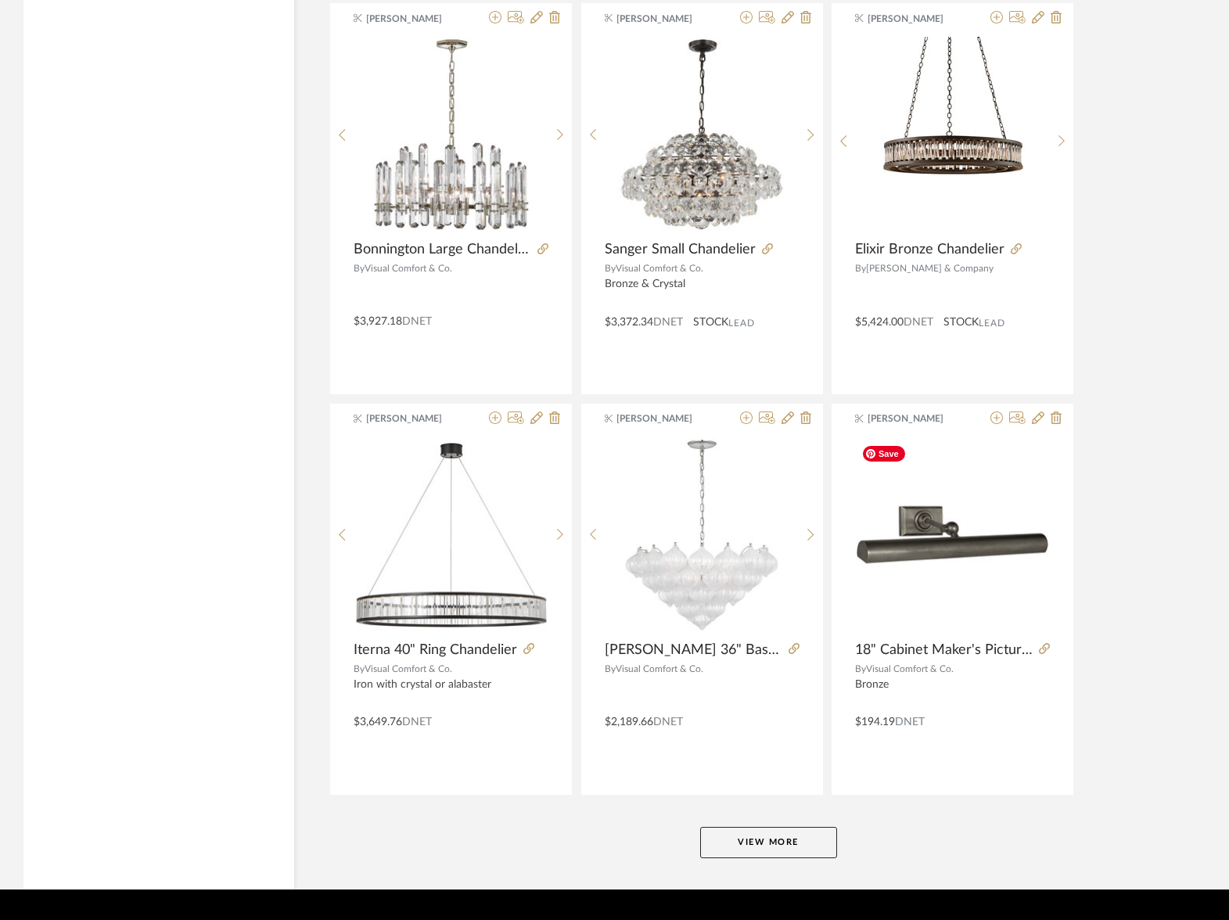
scroll to position [33205, 0]
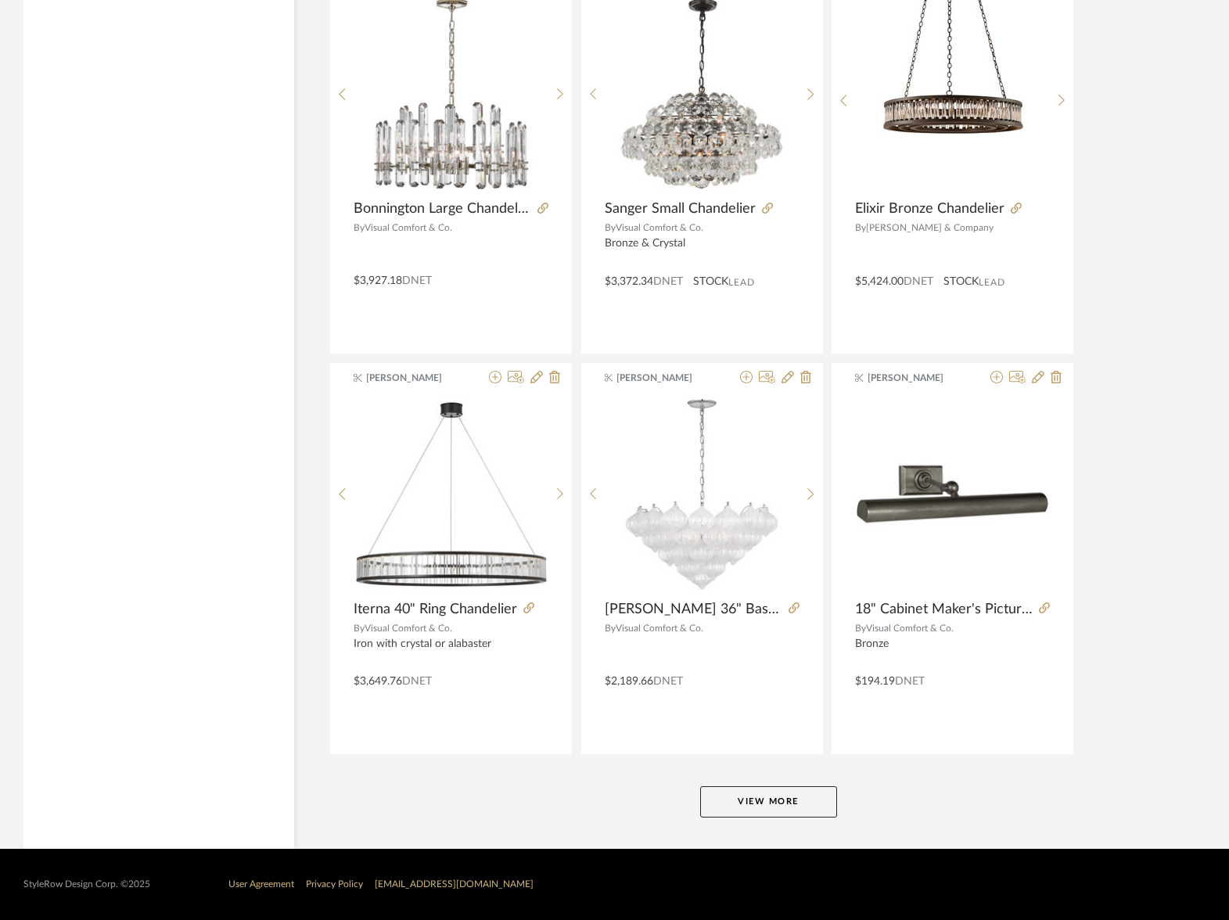
click at [763, 796] on button "View More" at bounding box center [768, 801] width 137 height 31
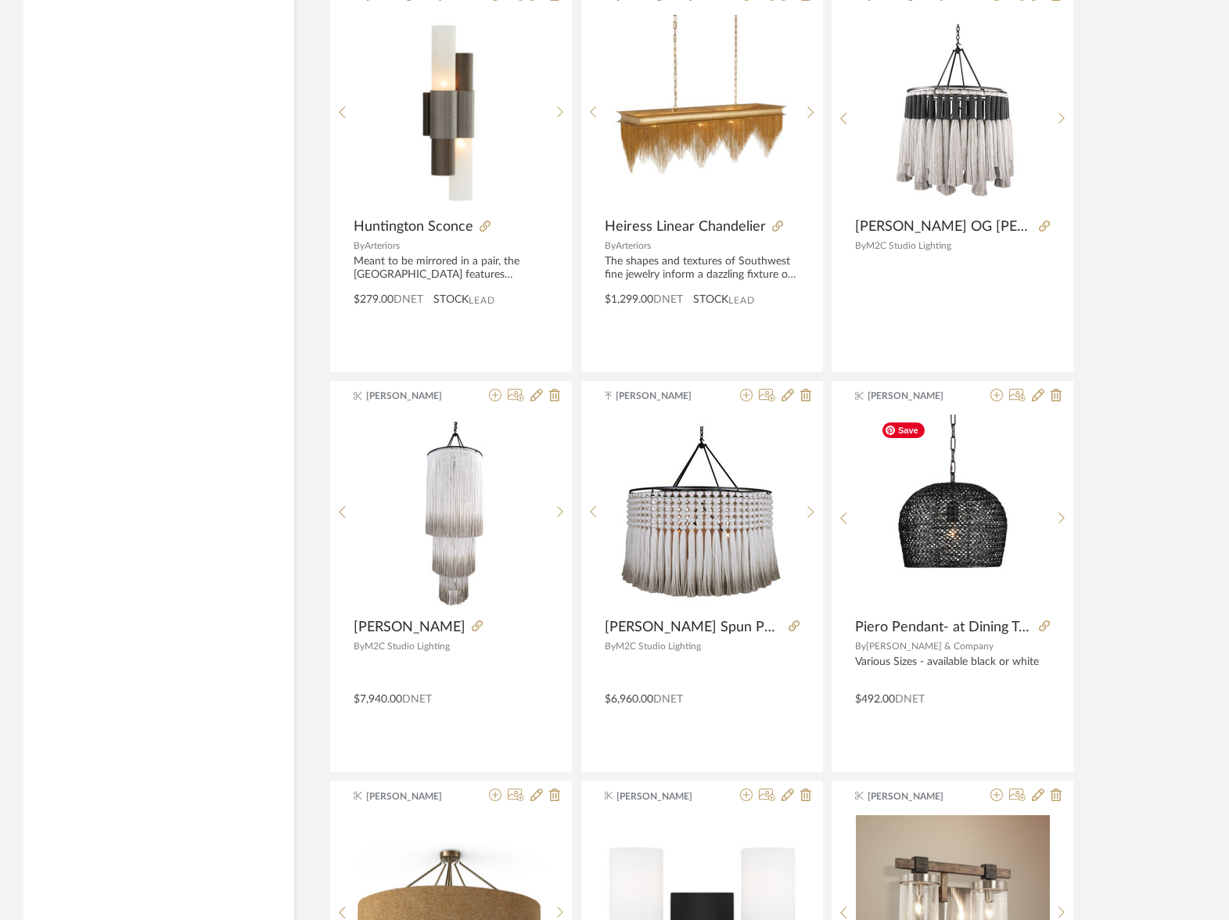
scroll to position [35594, 0]
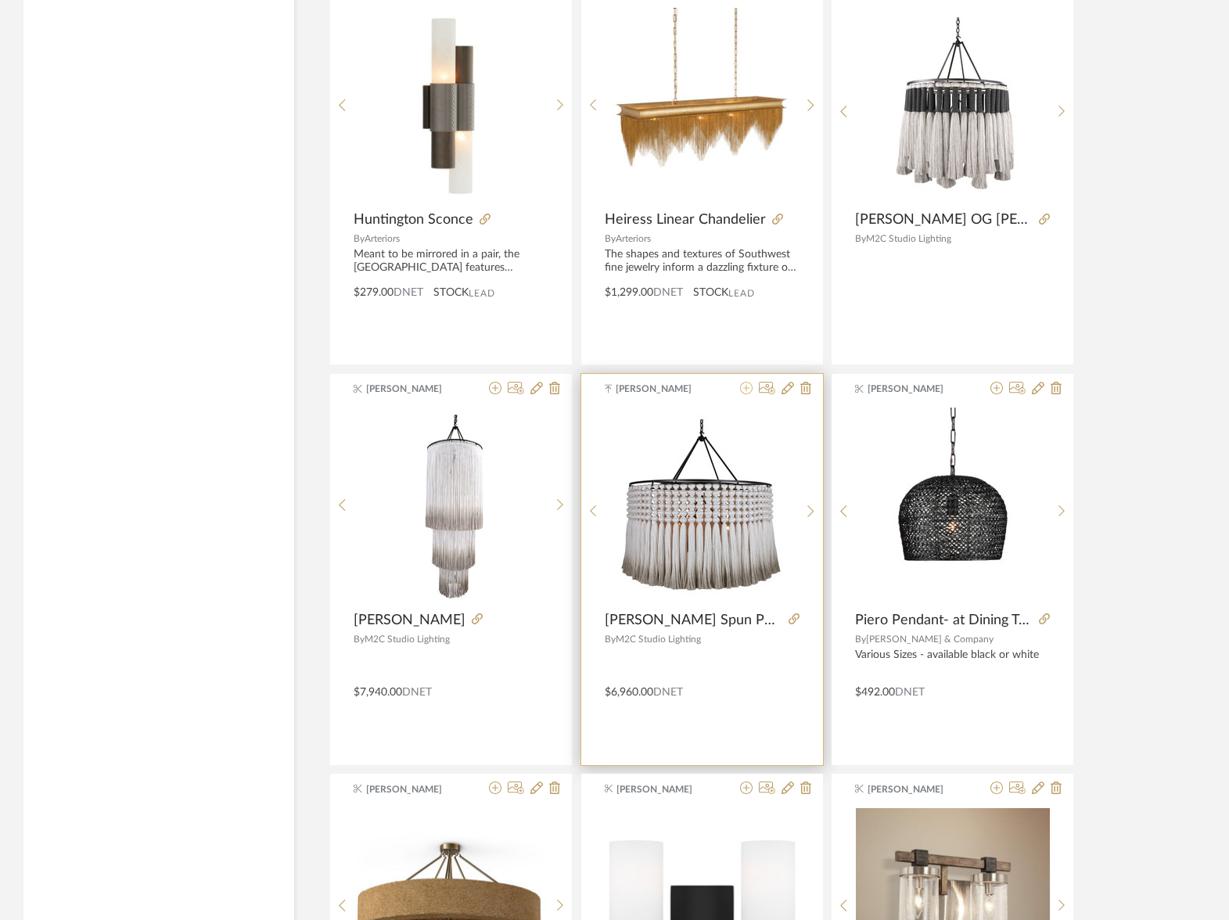
click at [746, 392] on icon at bounding box center [746, 388] width 13 height 13
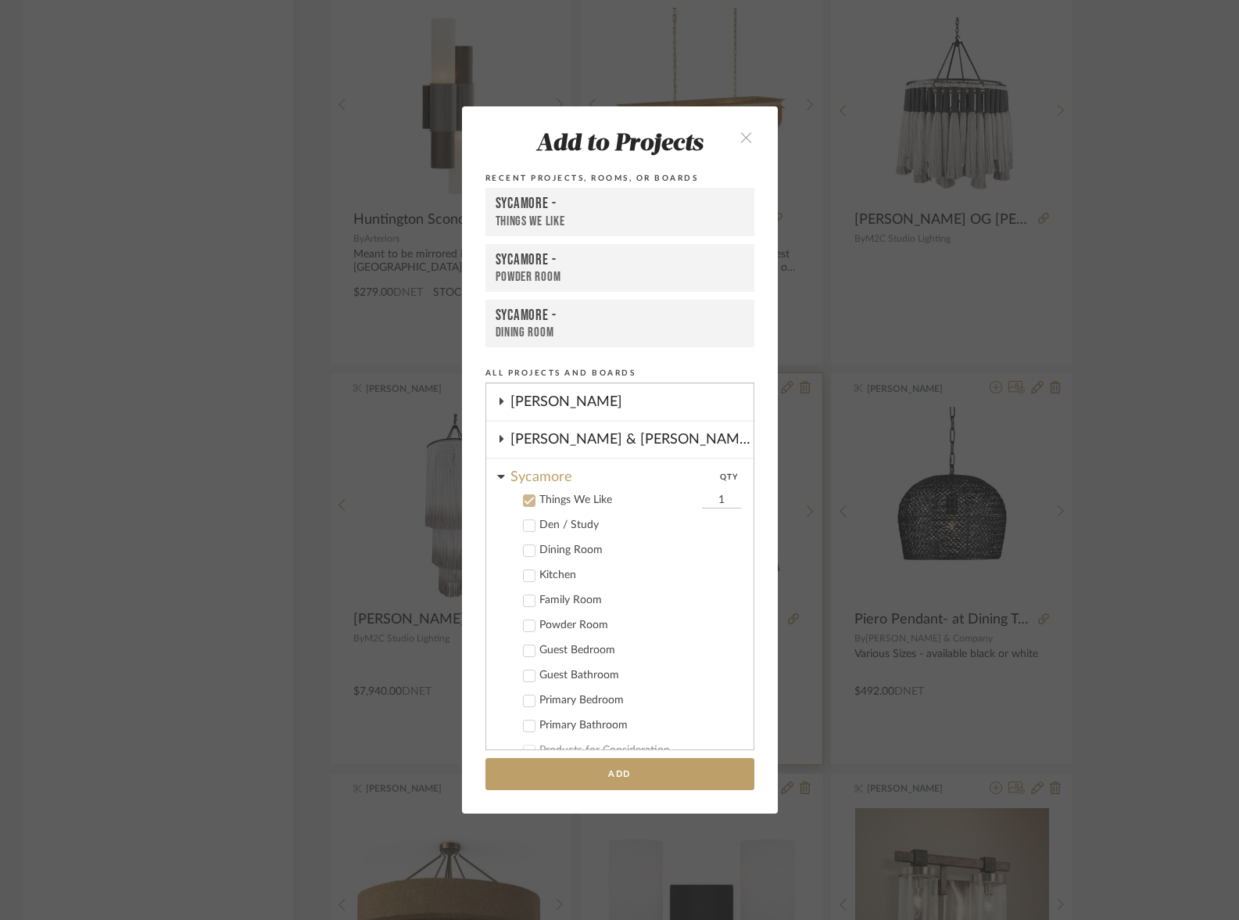
scroll to position [309, 0]
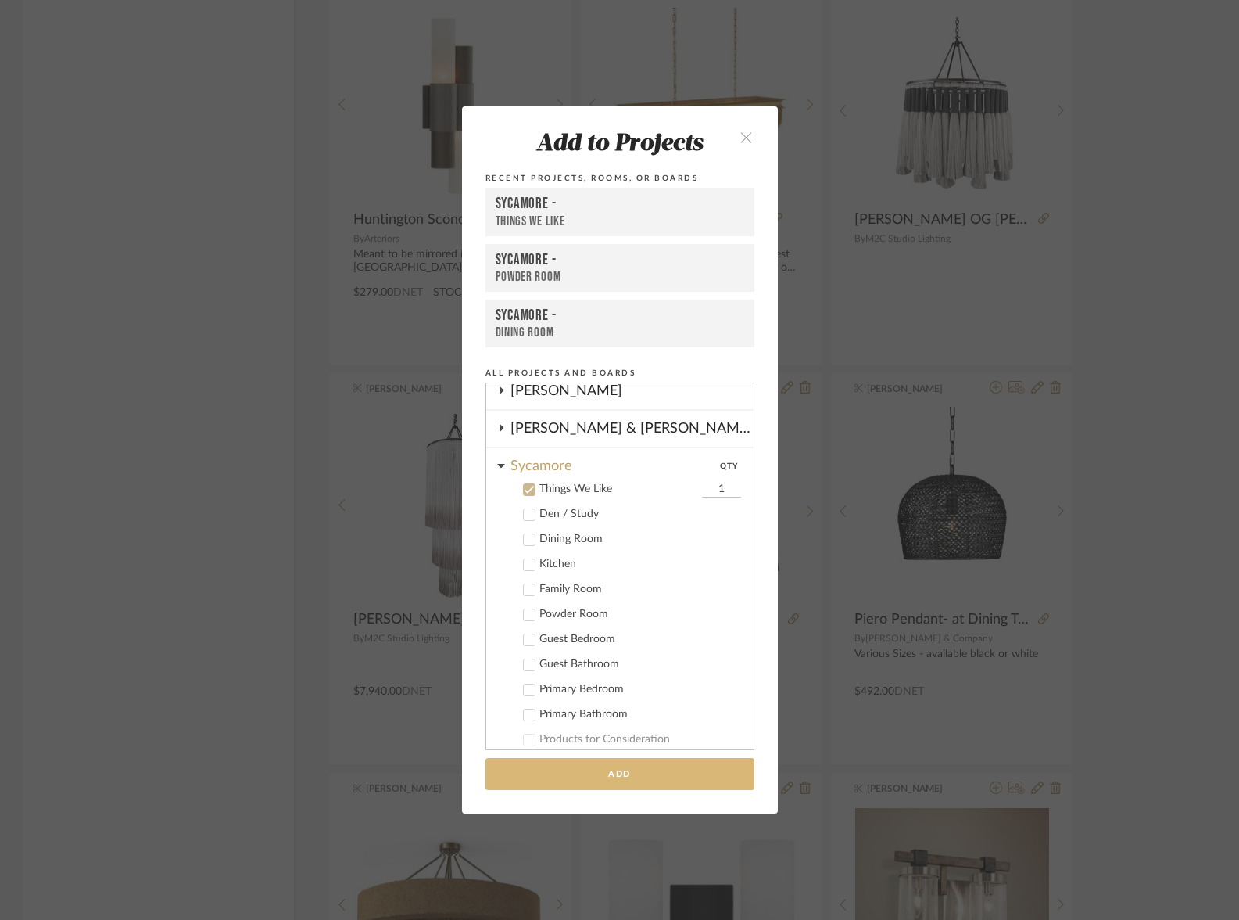
click at [694, 777] on button "Add" at bounding box center [620, 774] width 269 height 32
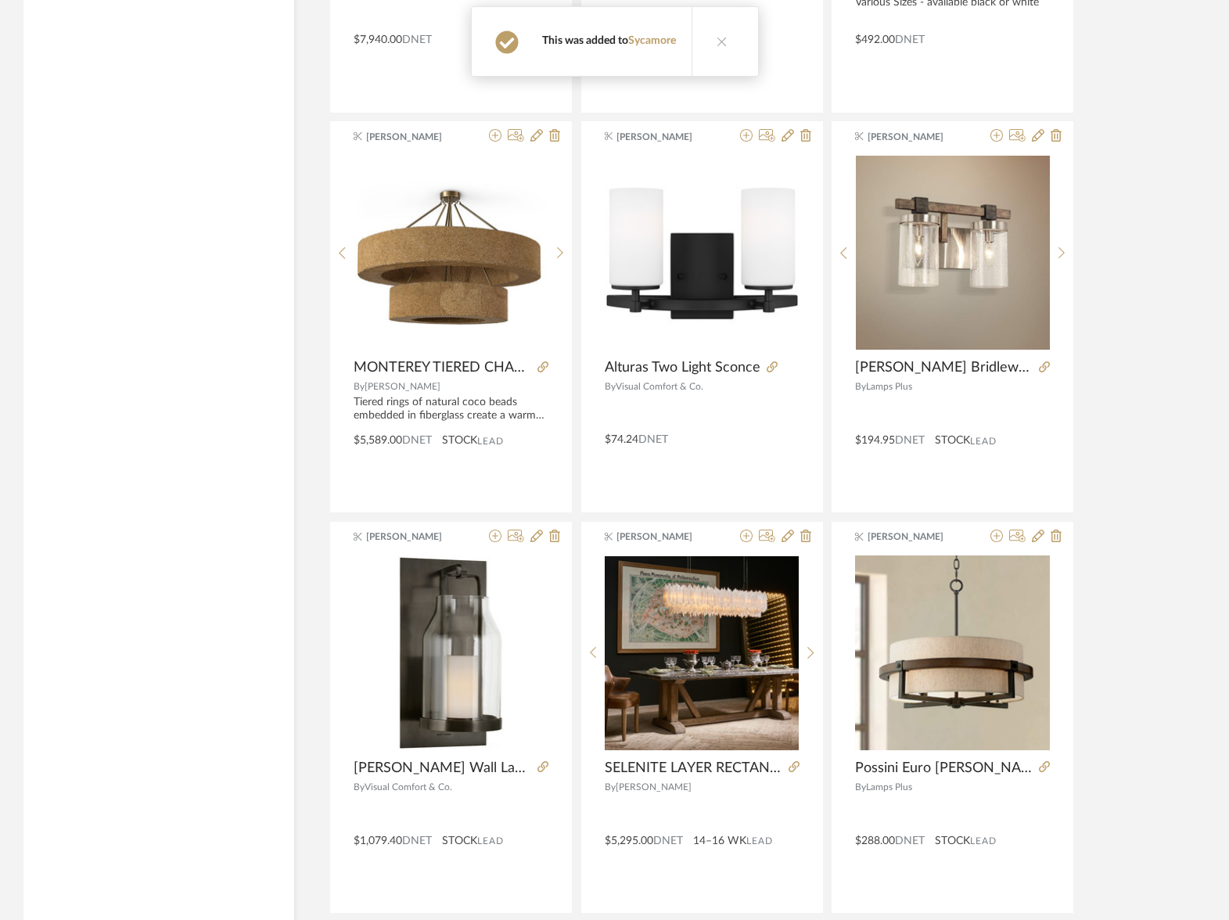
scroll to position [36245, 0]
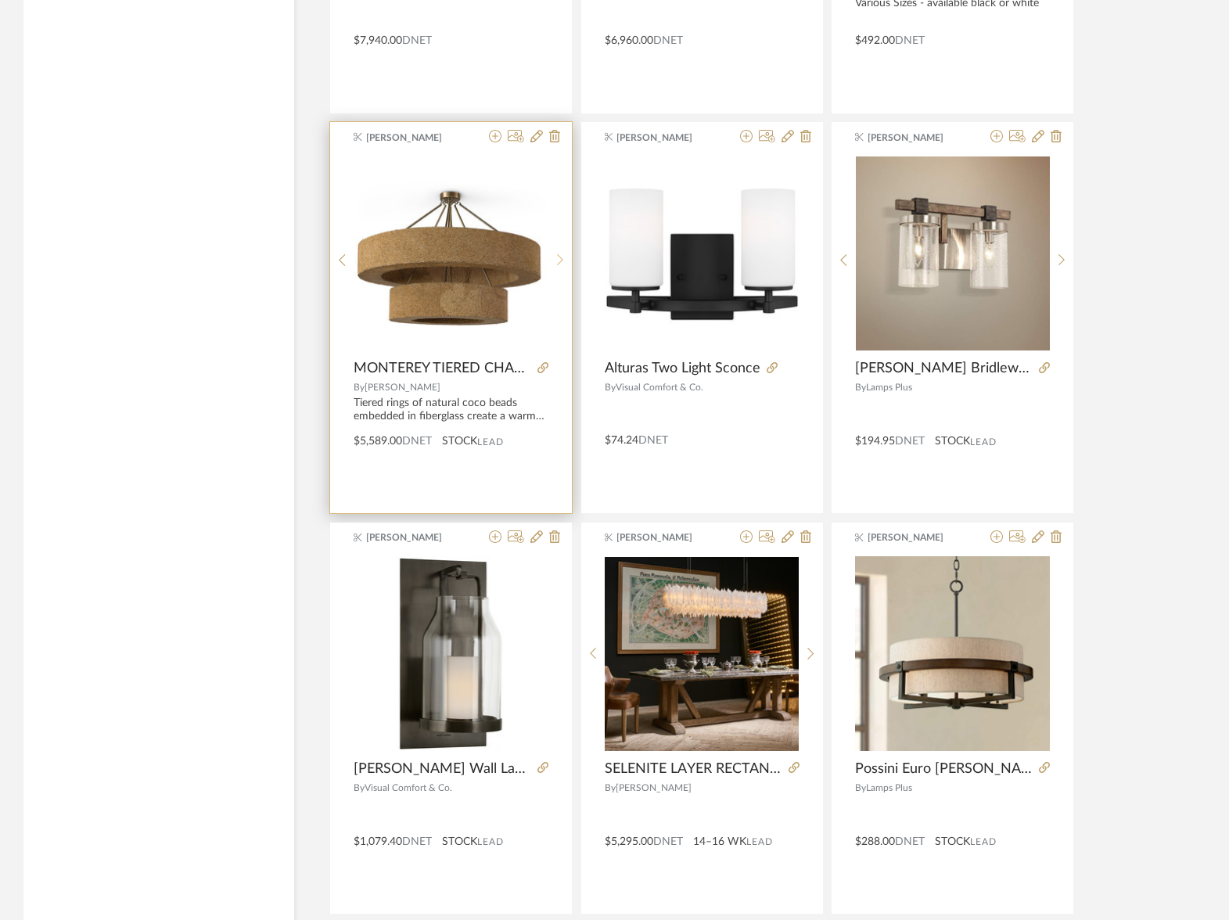
click at [553, 258] on sr-next-btn at bounding box center [560, 259] width 24 height 13
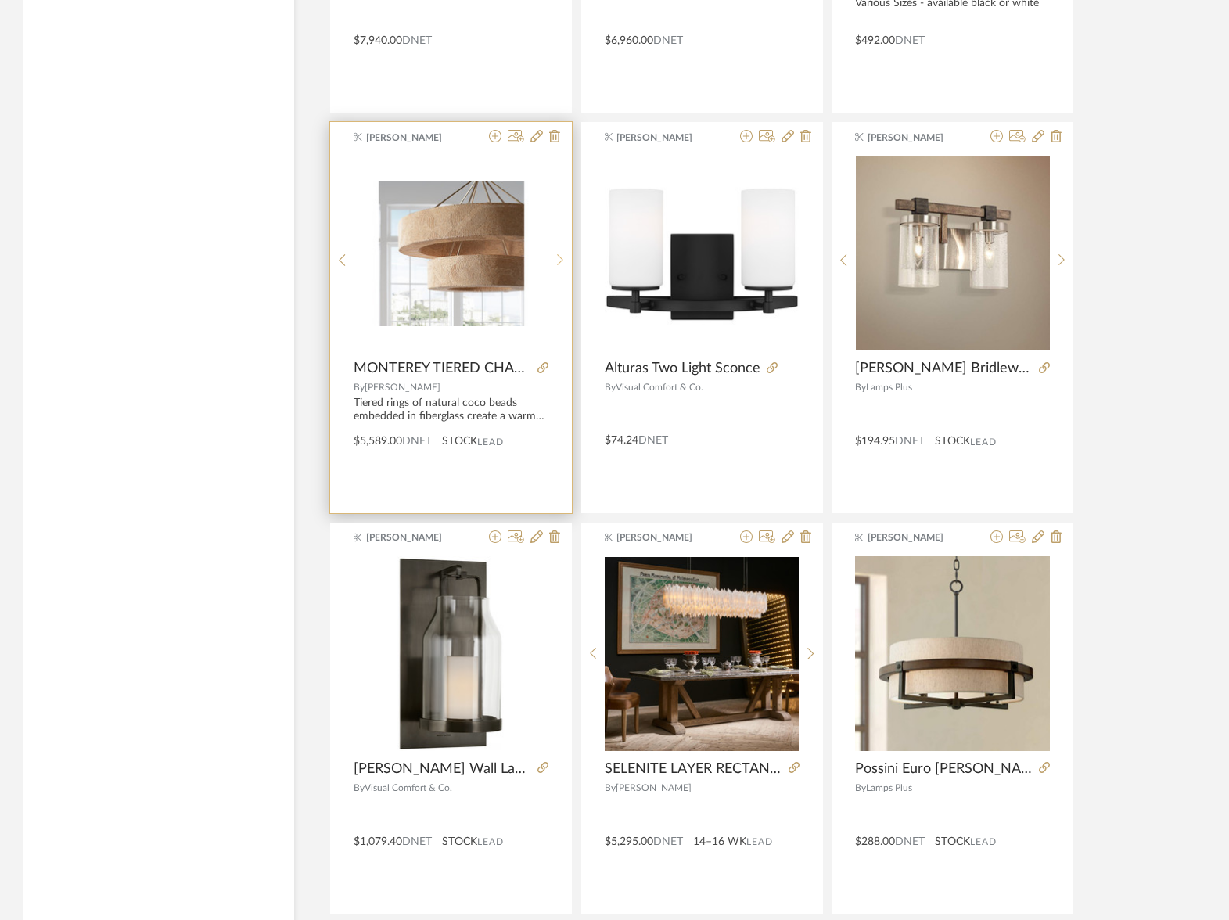
click at [553, 258] on sr-next-btn at bounding box center [560, 259] width 24 height 13
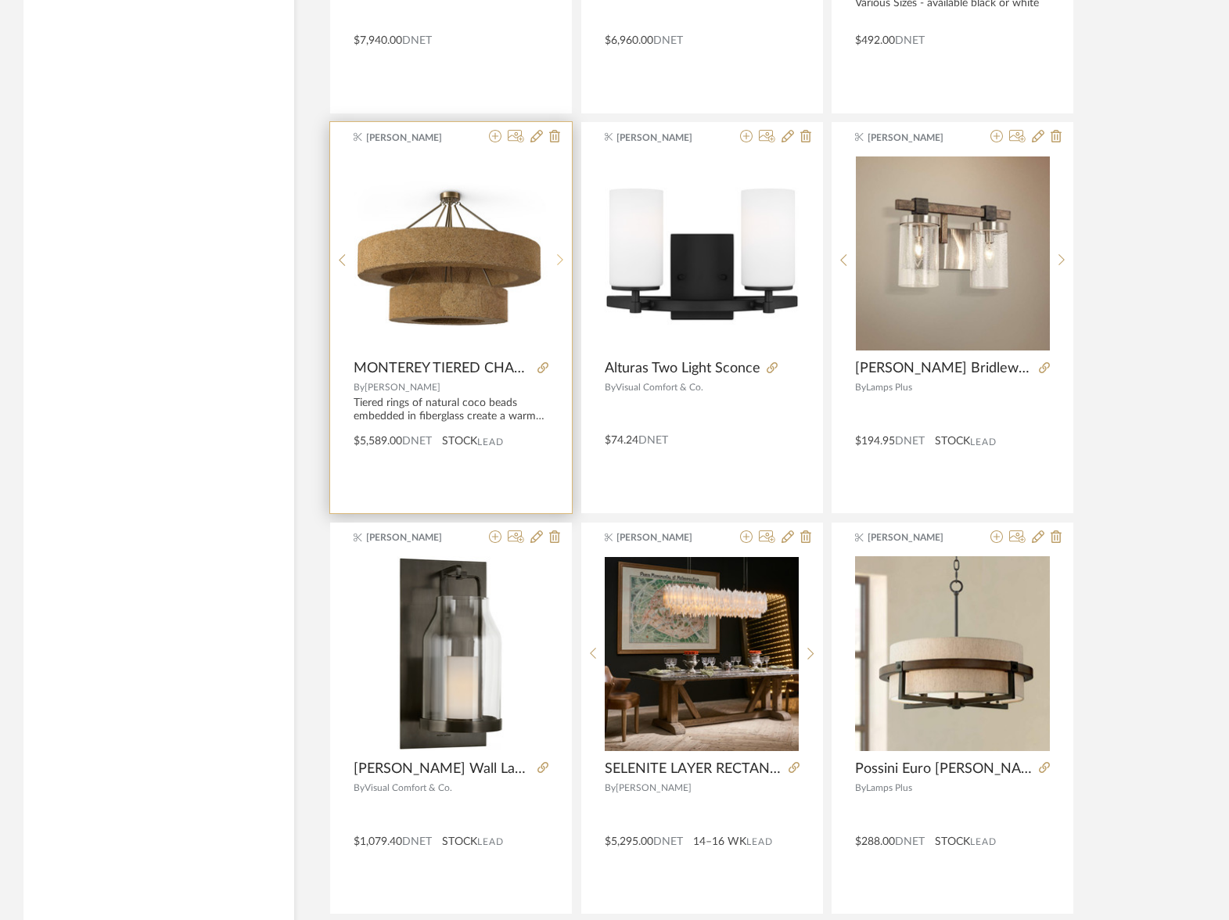
click at [553, 258] on sr-next-btn at bounding box center [560, 259] width 24 height 13
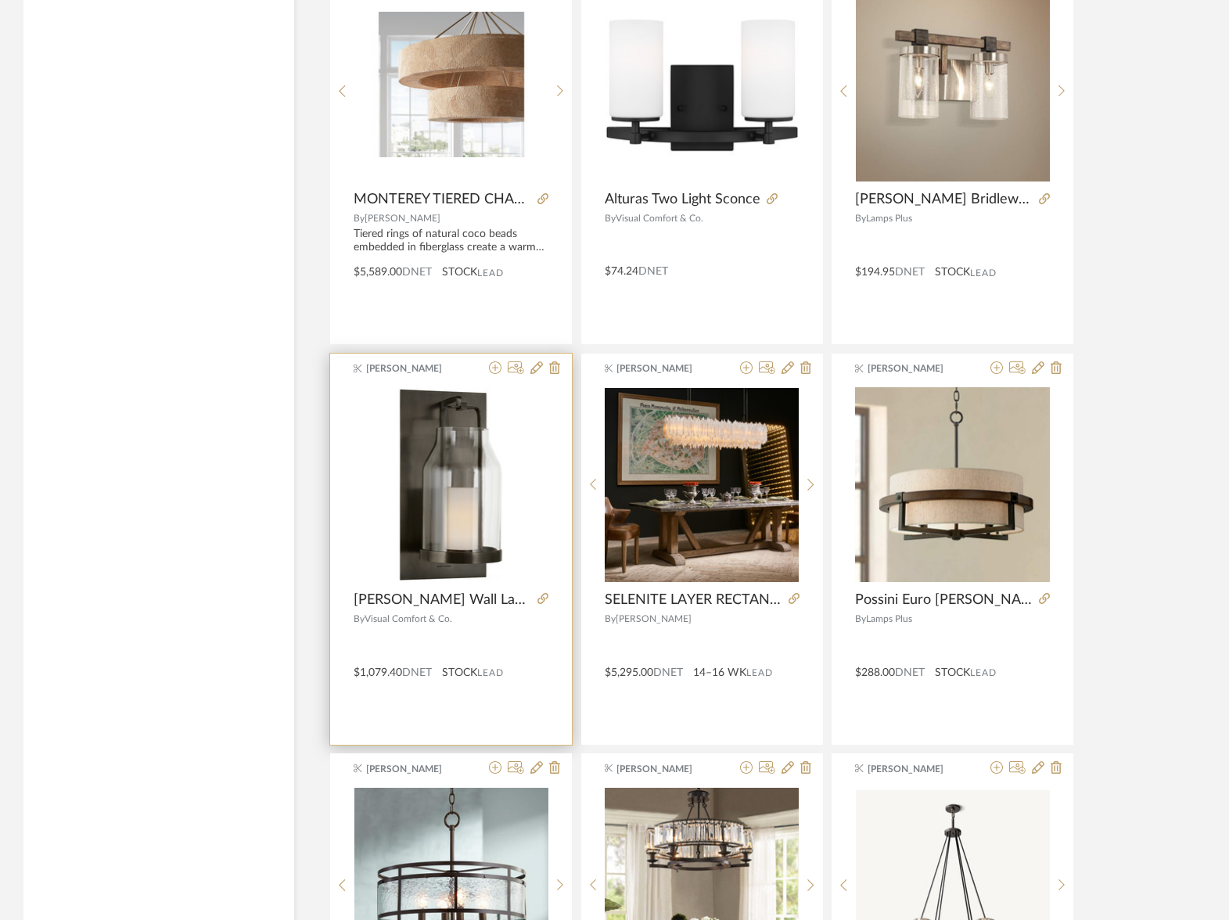
scroll to position [36624, 0]
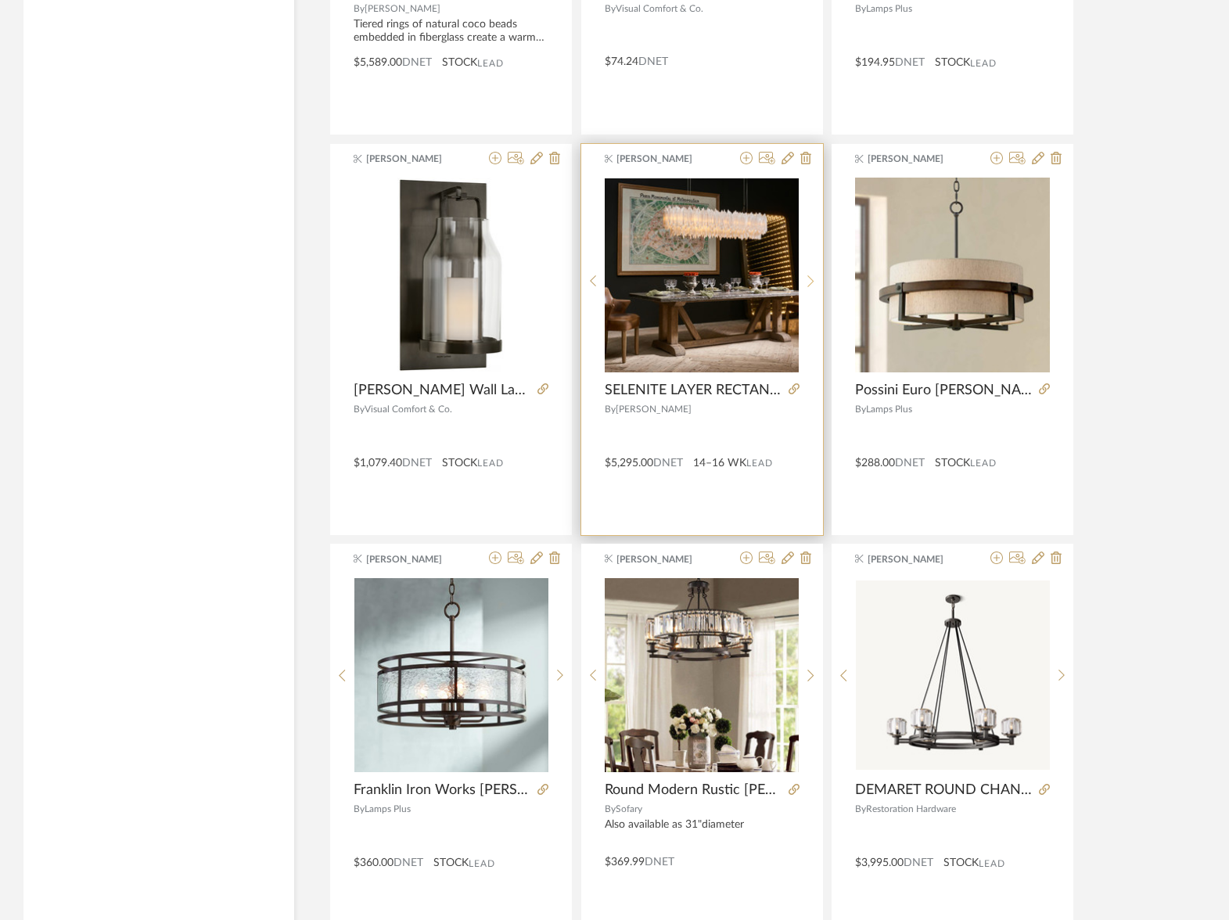
click at [811, 274] on icon at bounding box center [810, 280] width 7 height 13
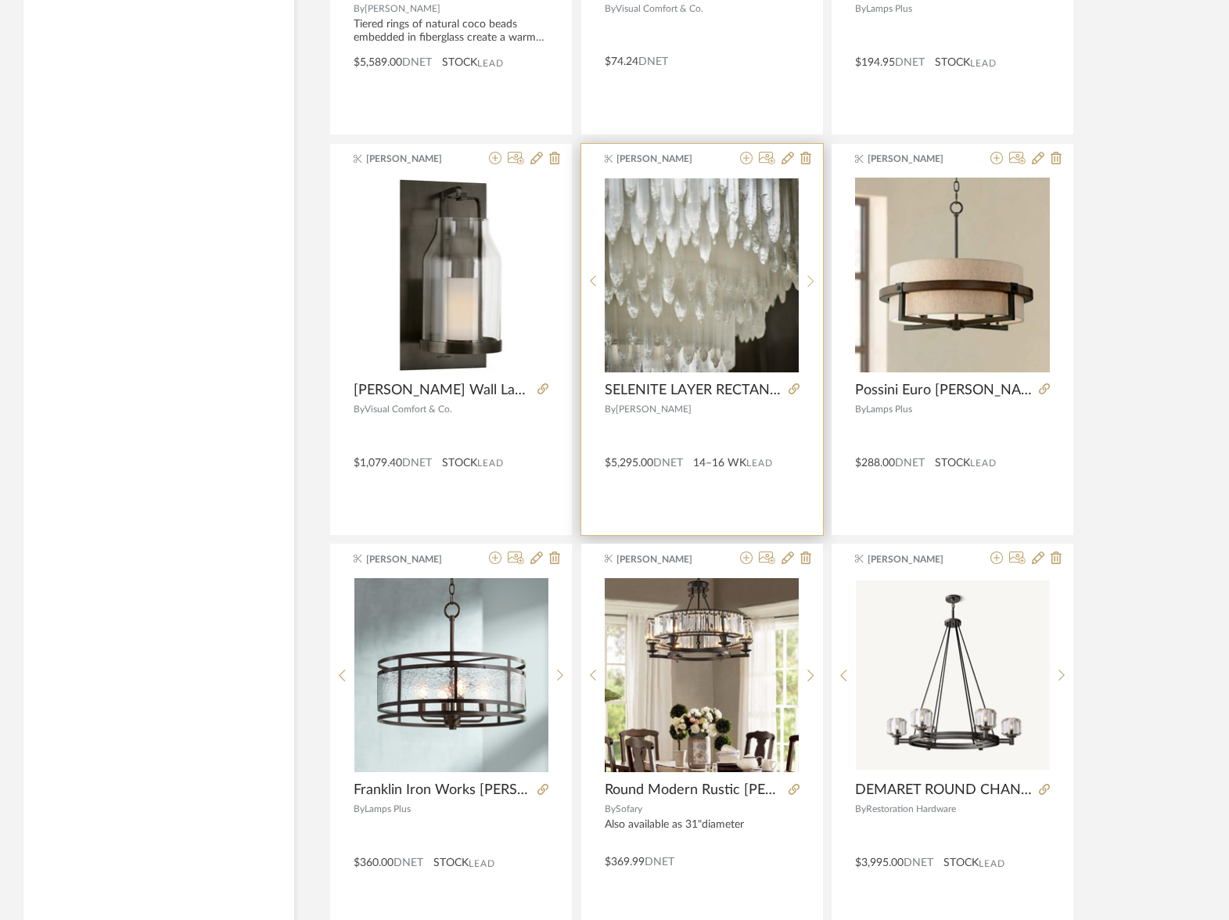
click at [811, 274] on icon at bounding box center [810, 280] width 7 height 13
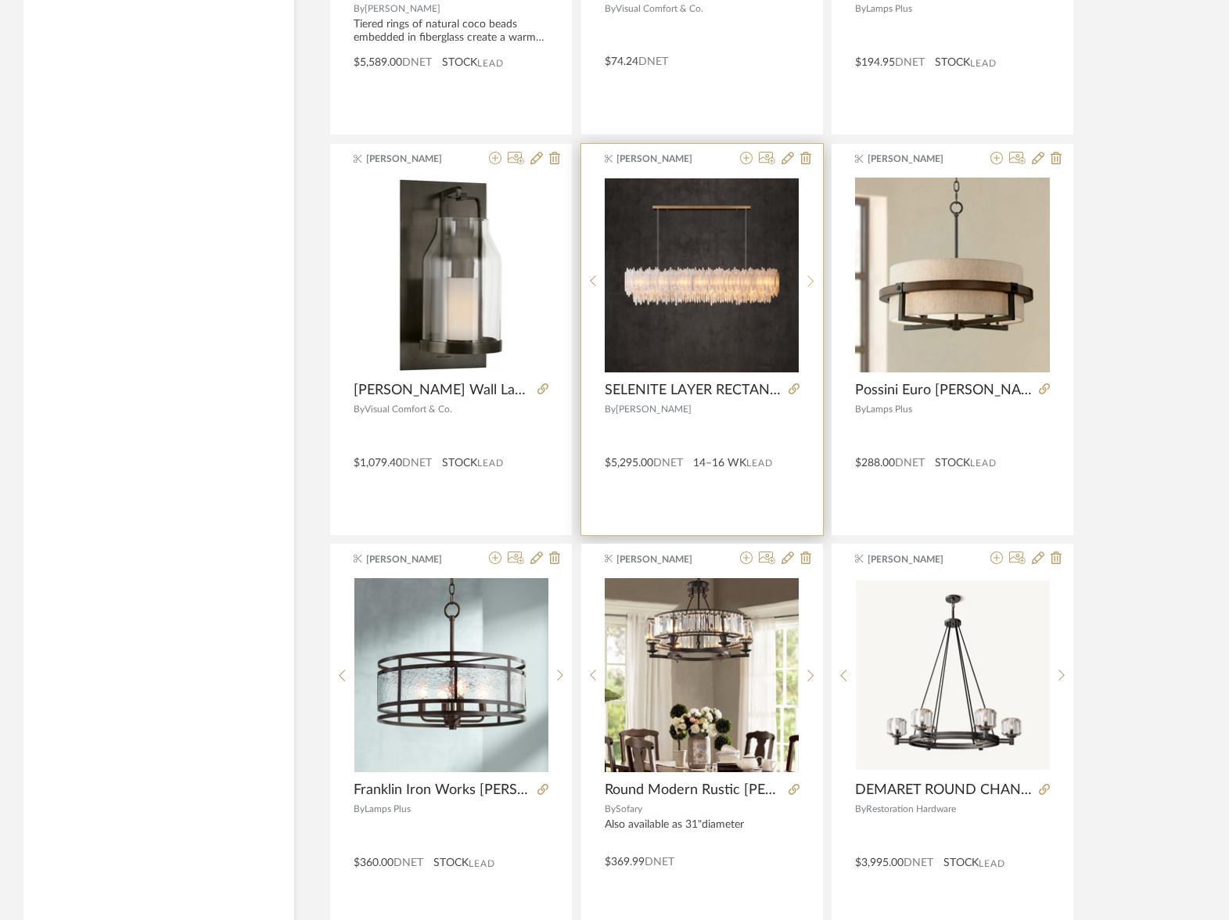
click at [810, 274] on icon at bounding box center [810, 280] width 7 height 13
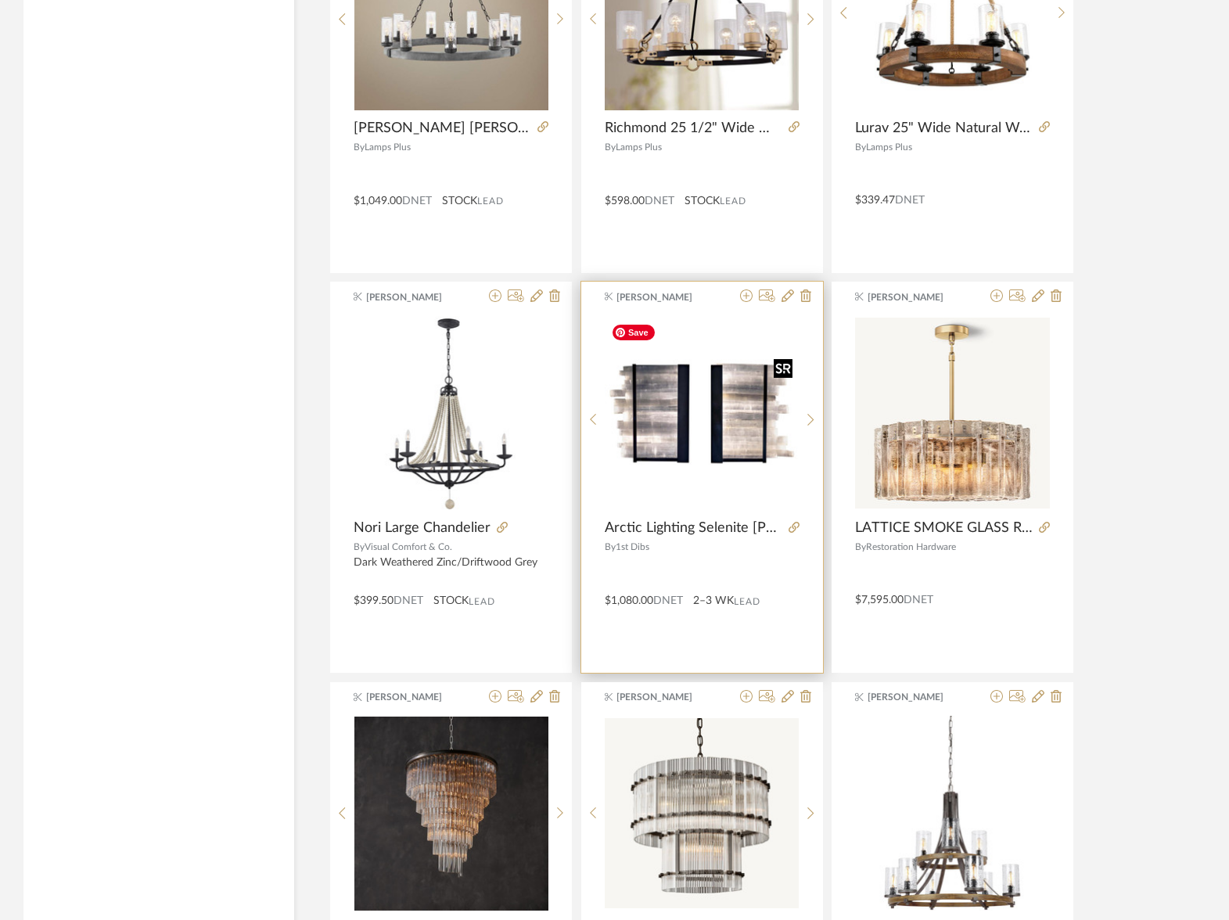
scroll to position [38005, 0]
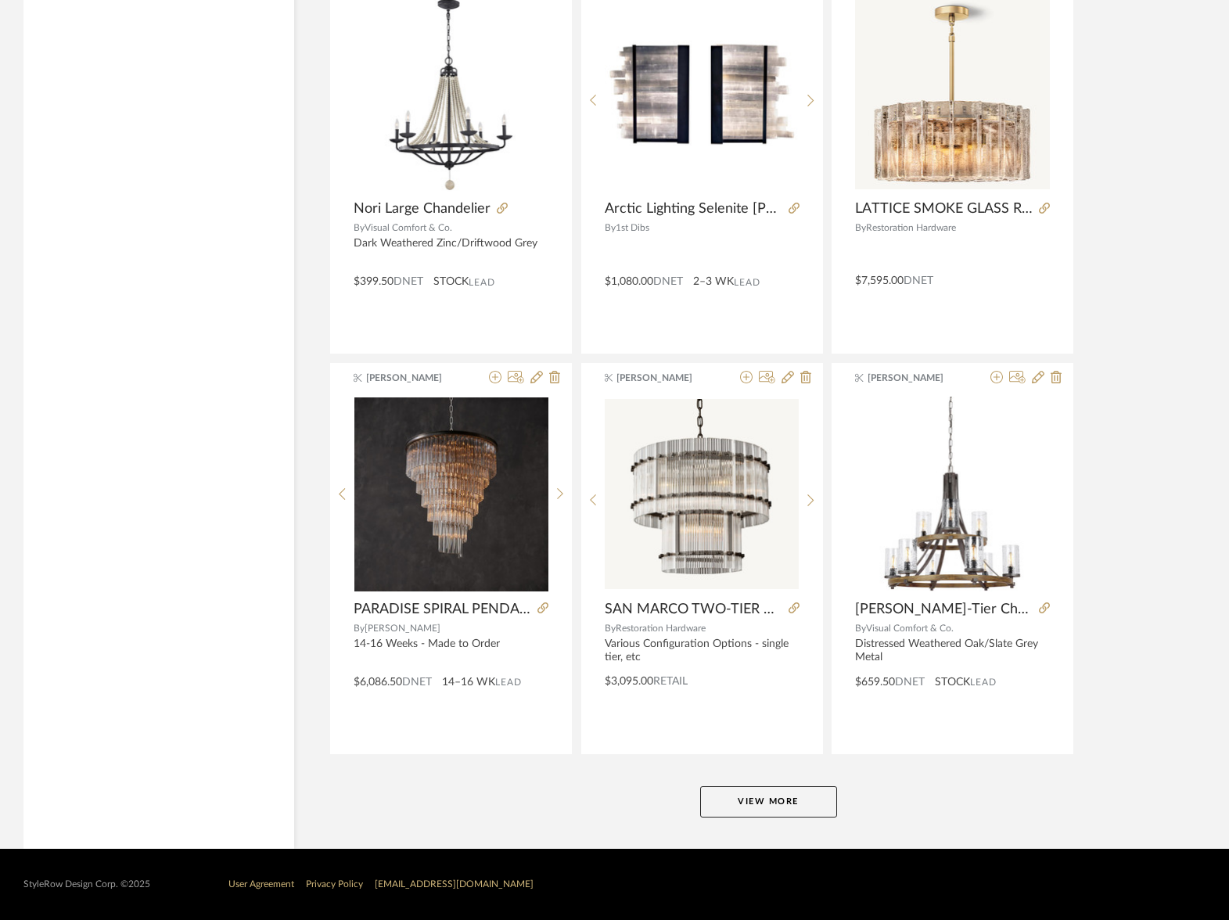
click at [759, 804] on button "View More" at bounding box center [768, 801] width 137 height 31
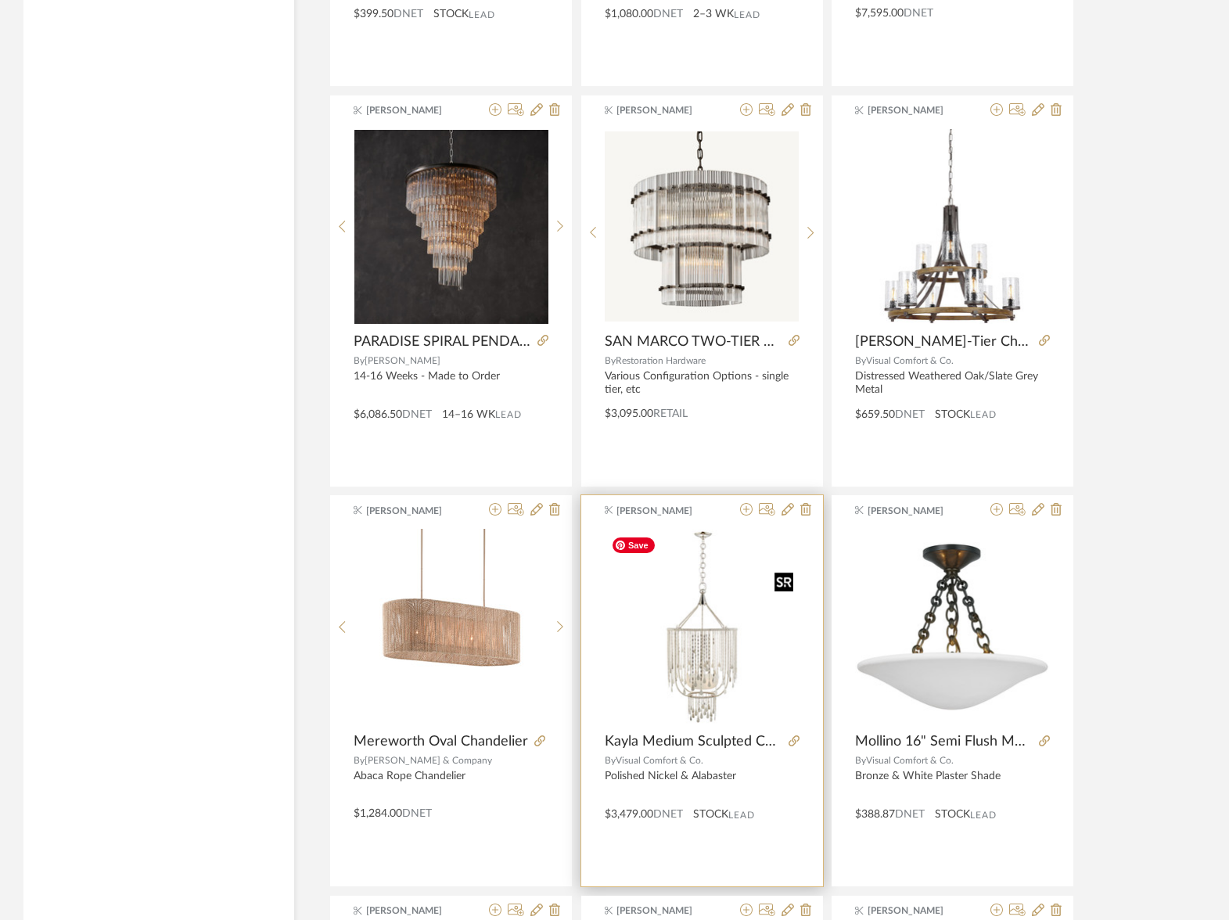
scroll to position [38274, 0]
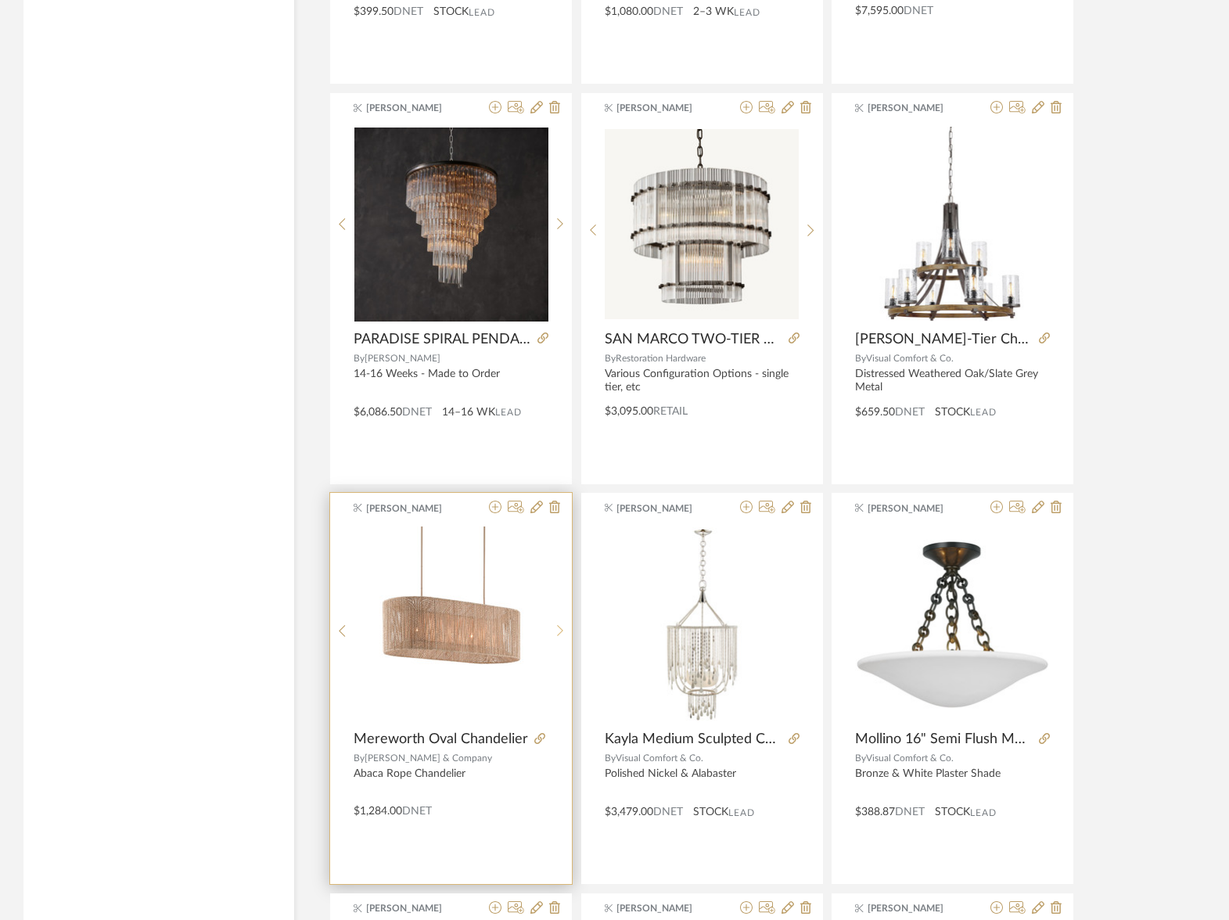
click at [558, 622] on div at bounding box center [560, 630] width 24 height 208
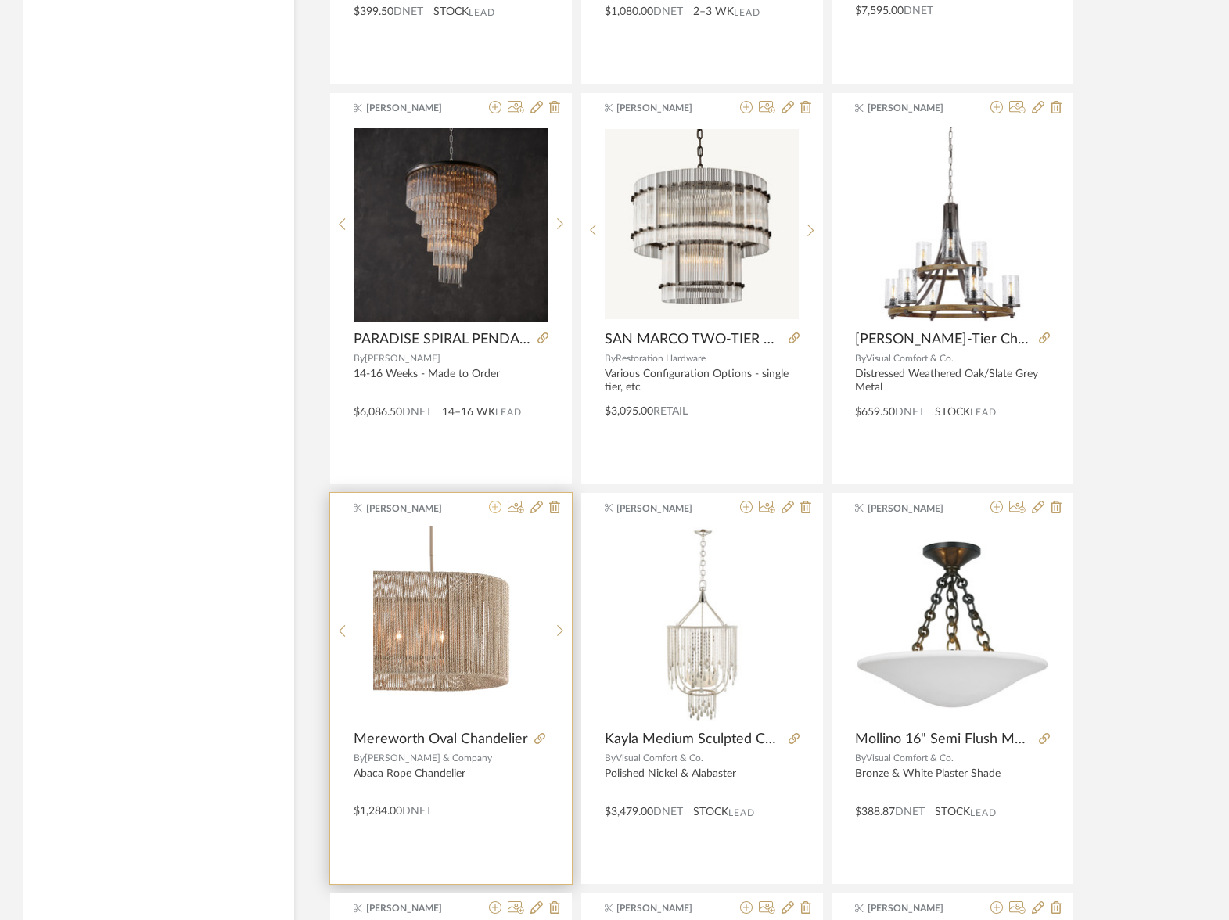
click at [491, 508] on icon at bounding box center [495, 506] width 13 height 13
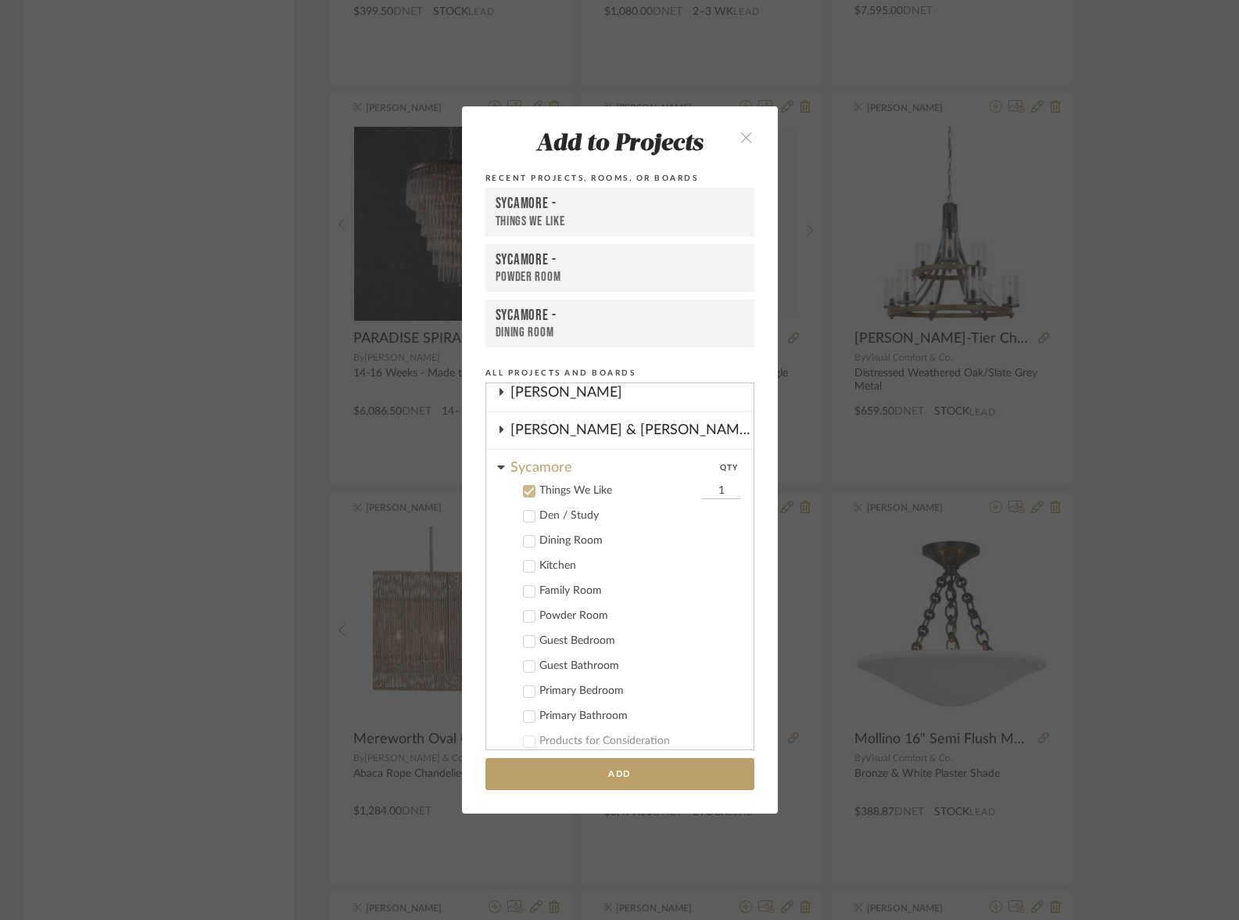
scroll to position [309, 0]
click at [586, 769] on button "Add" at bounding box center [620, 774] width 269 height 32
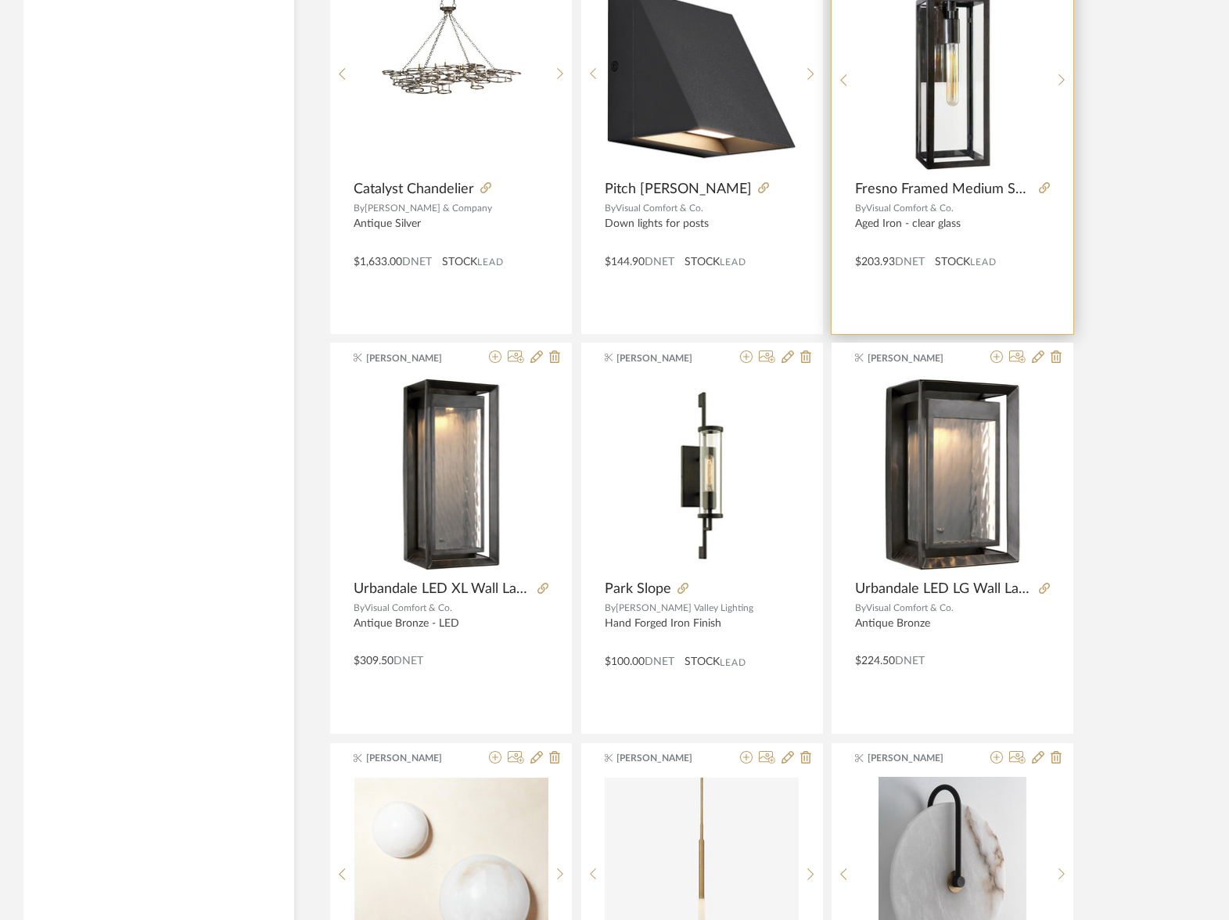
scroll to position [42804, 0]
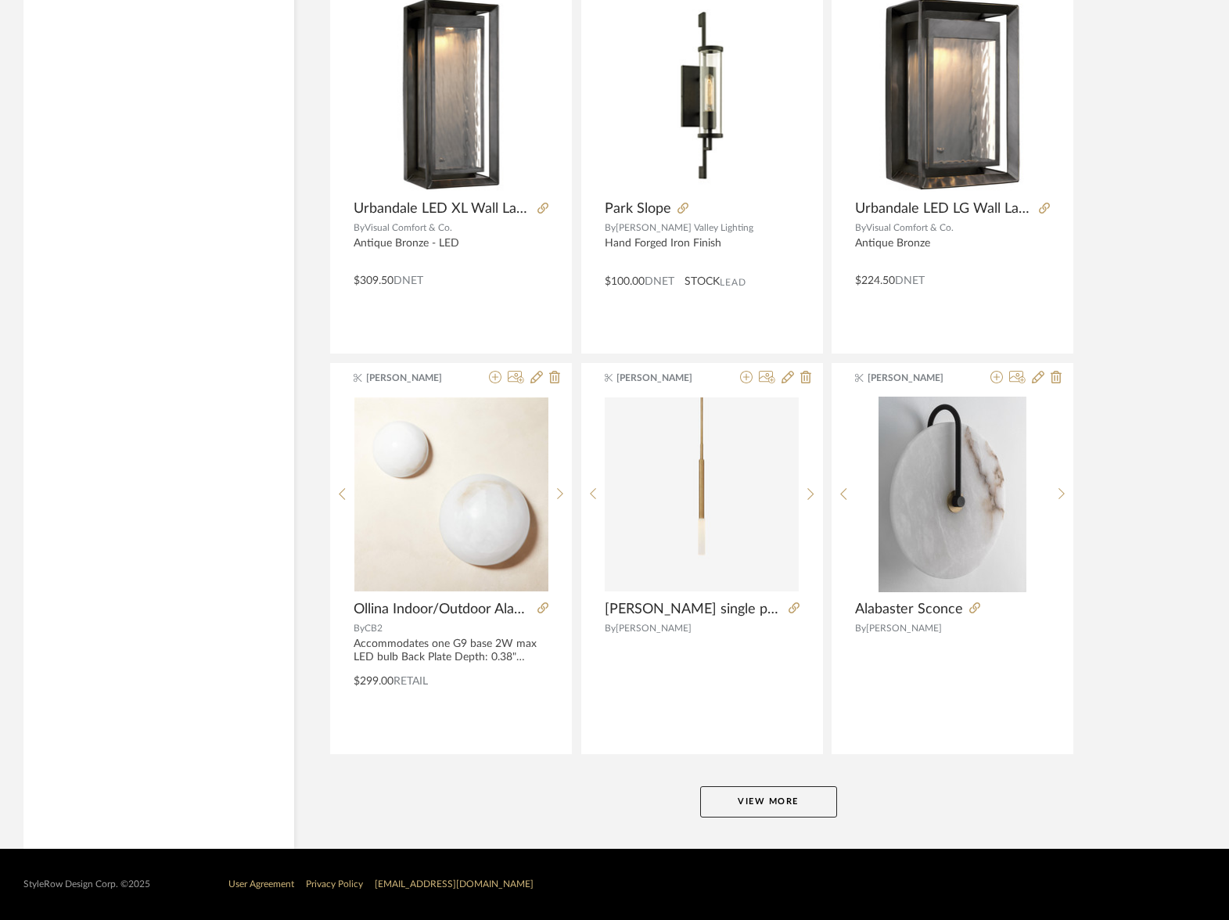
click at [802, 809] on button "View More" at bounding box center [768, 801] width 137 height 31
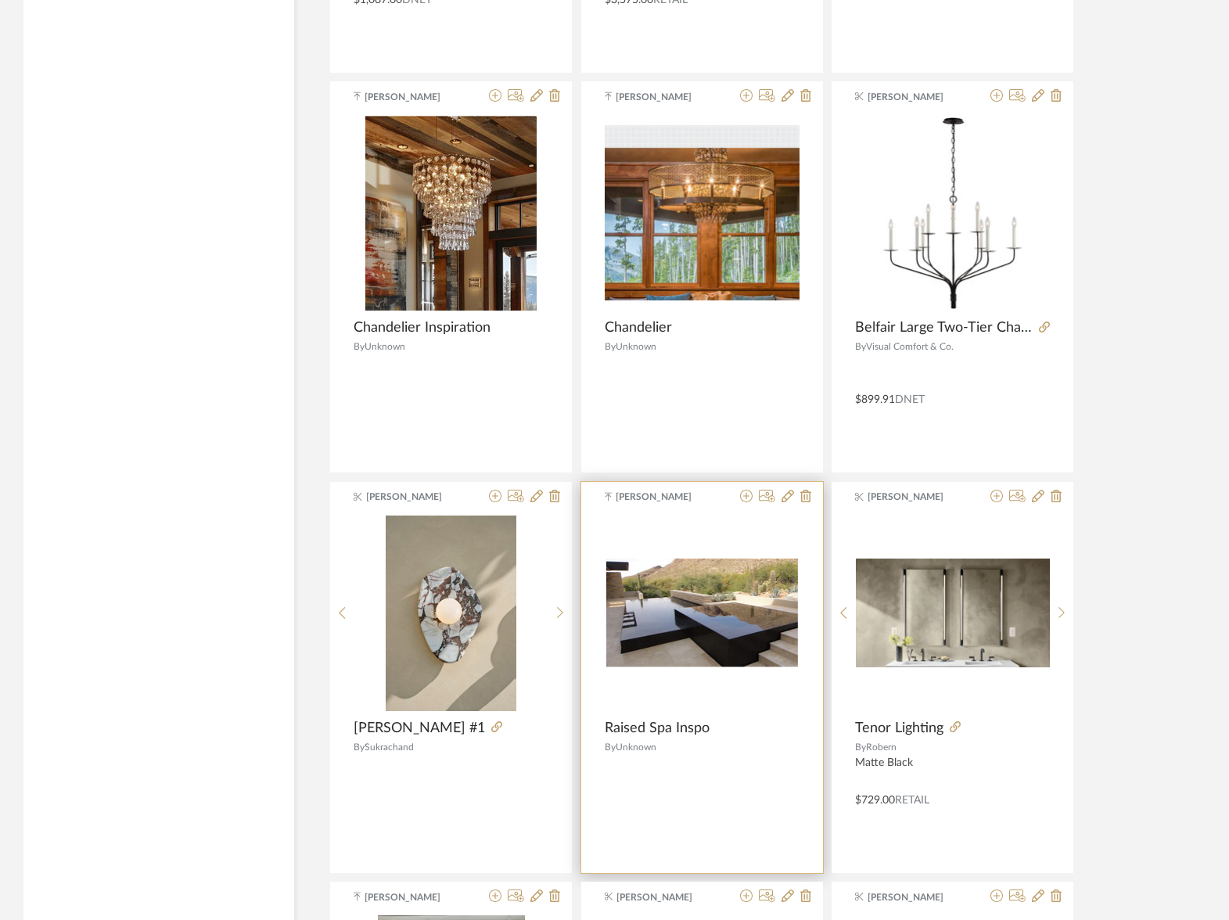
scroll to position [44576, 0]
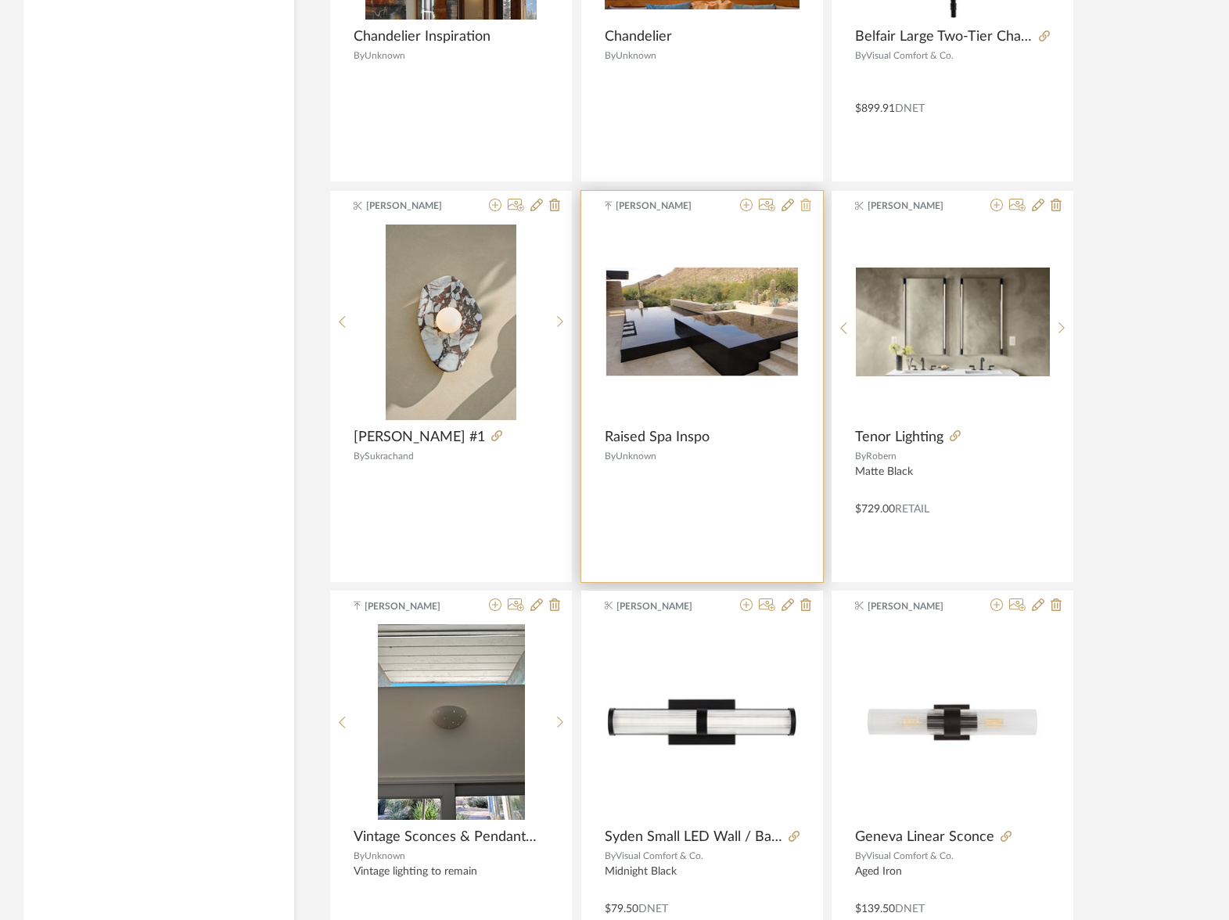
click at [802, 206] on icon at bounding box center [805, 205] width 11 height 13
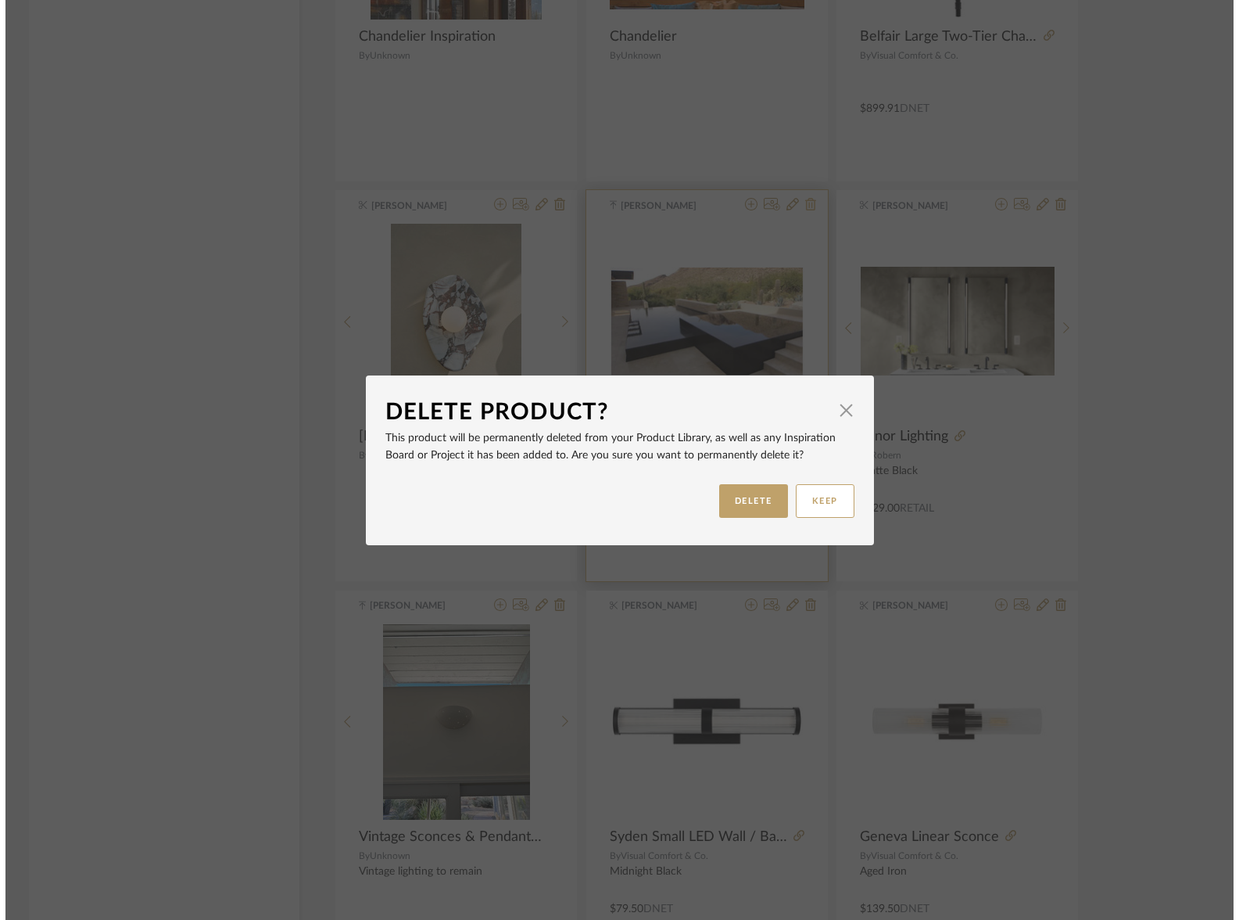
scroll to position [0, 0]
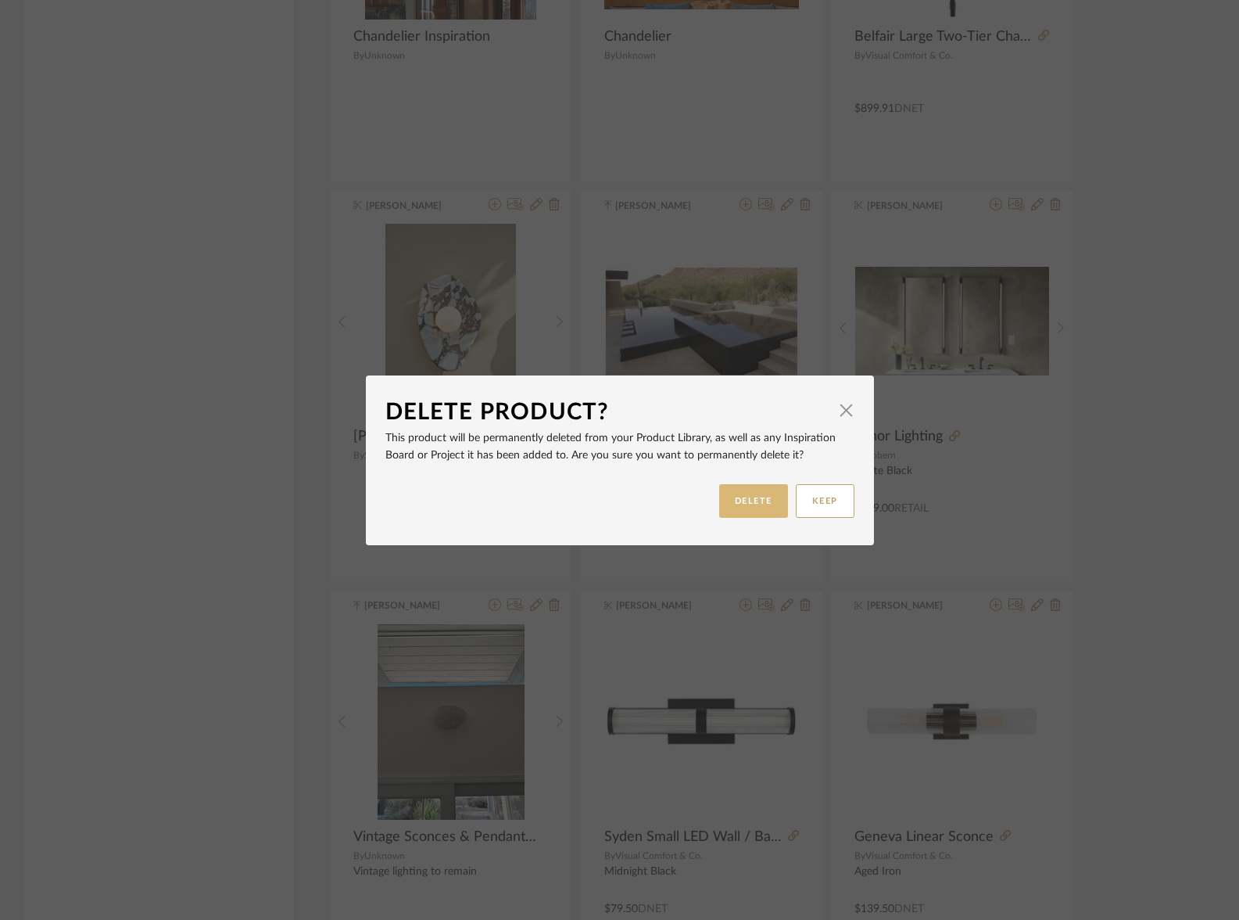
click at [745, 499] on button "DELETE" at bounding box center [753, 501] width 69 height 34
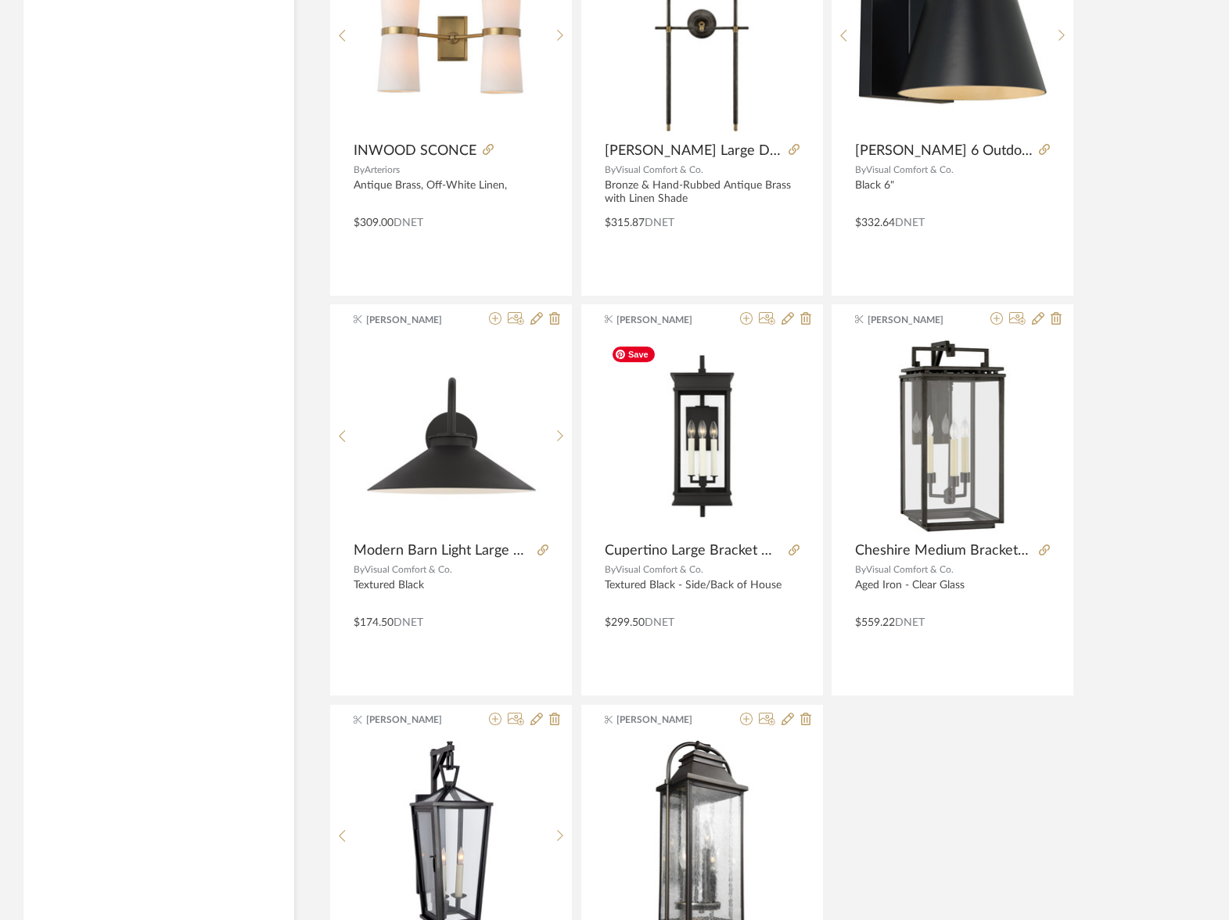
scroll to position [47604, 0]
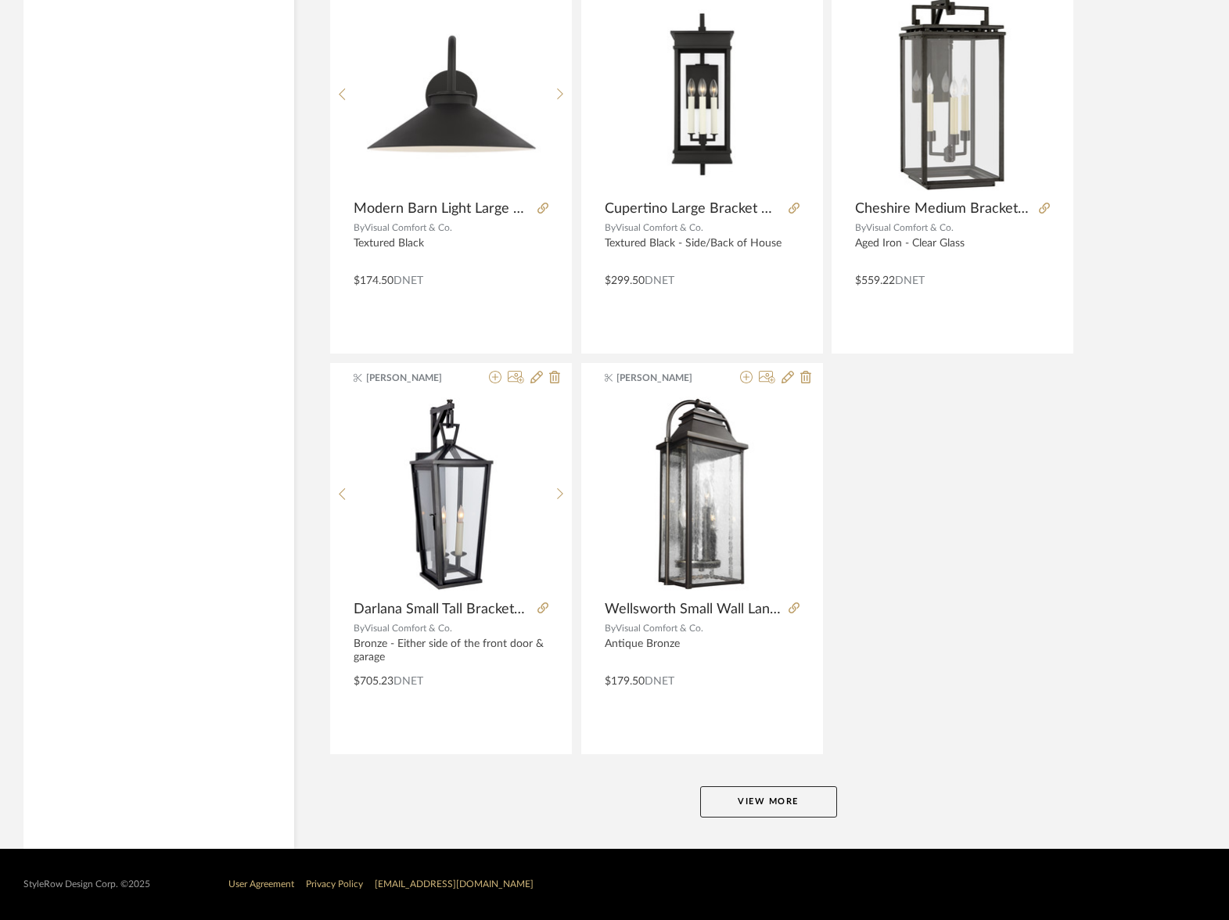
click at [762, 812] on button "View More" at bounding box center [768, 801] width 137 height 31
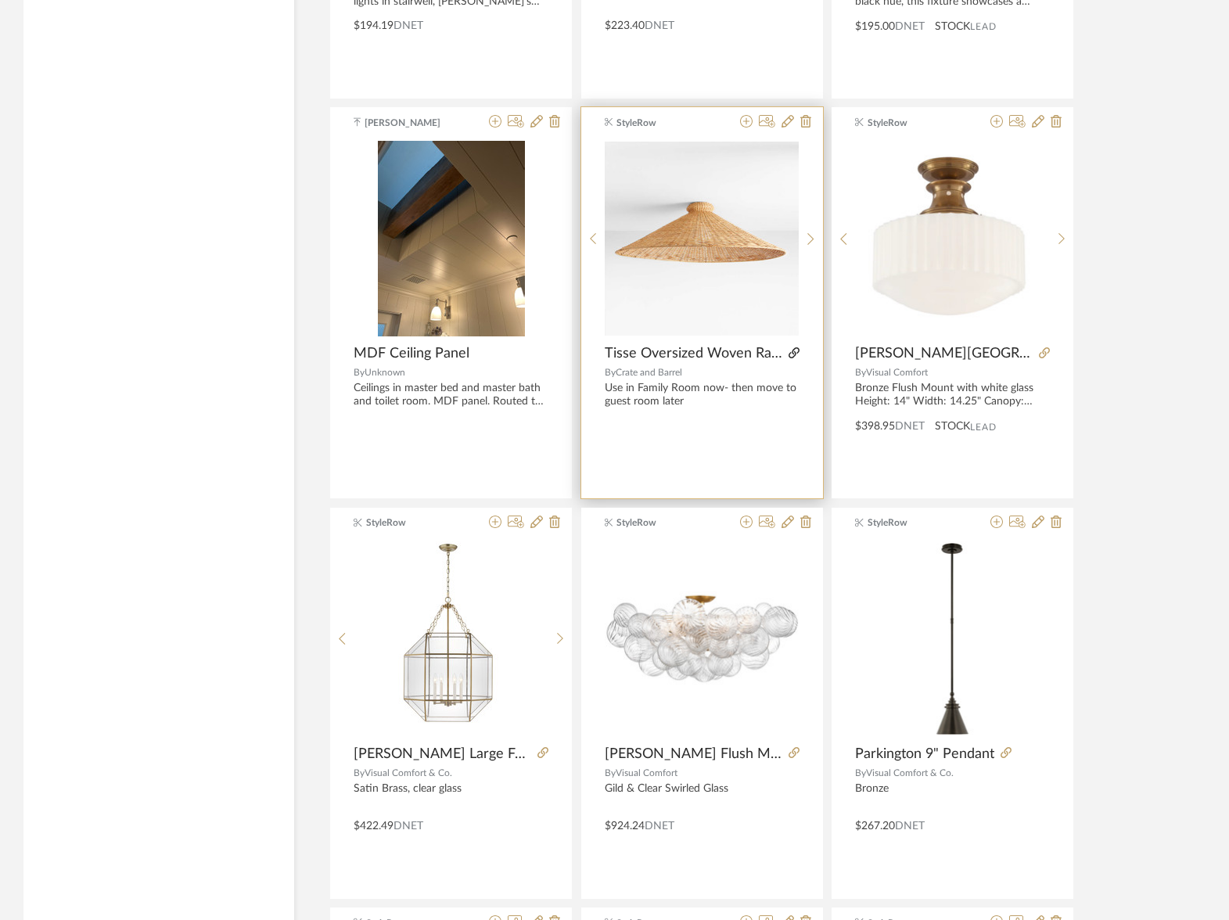
scroll to position [50660, 0]
click at [794, 353] on icon at bounding box center [793, 351] width 11 height 11
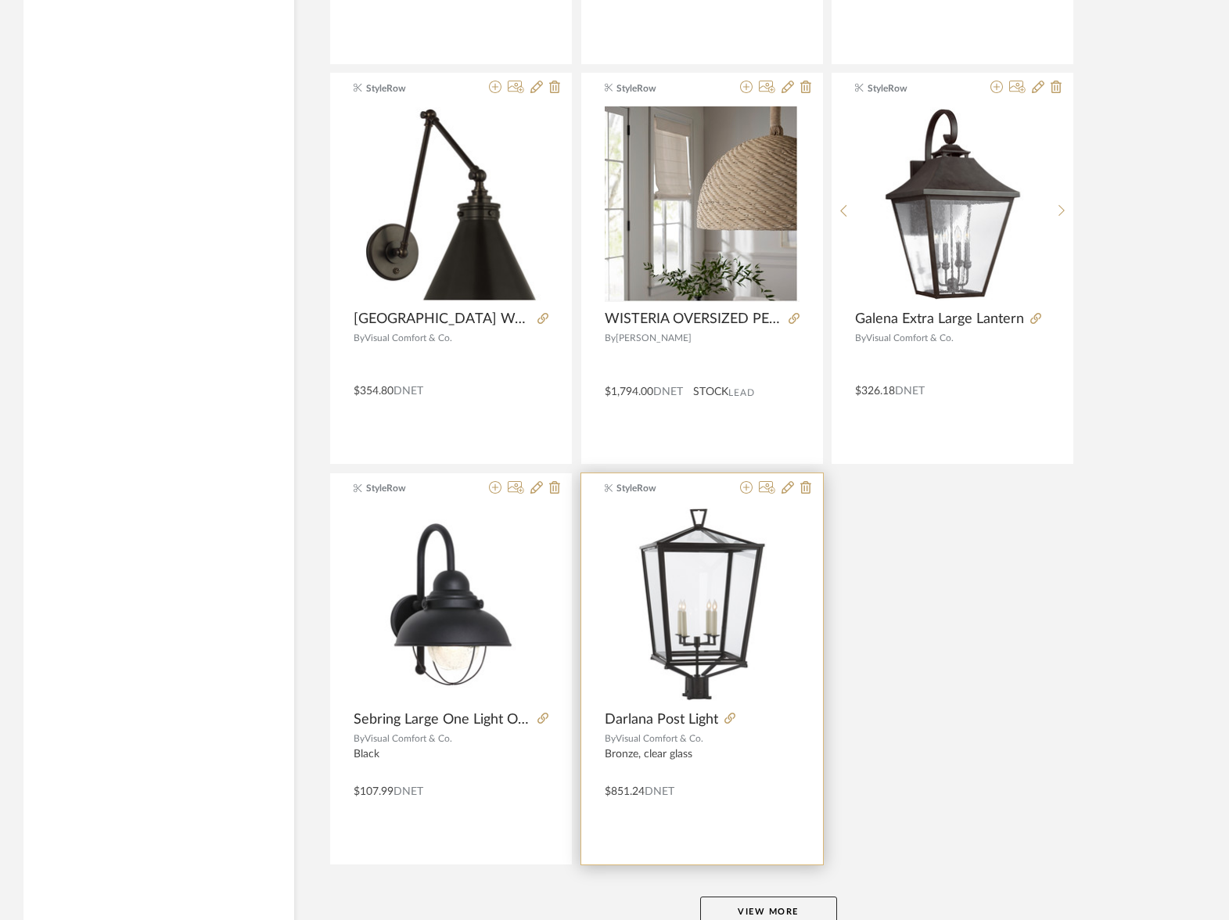
scroll to position [52404, 0]
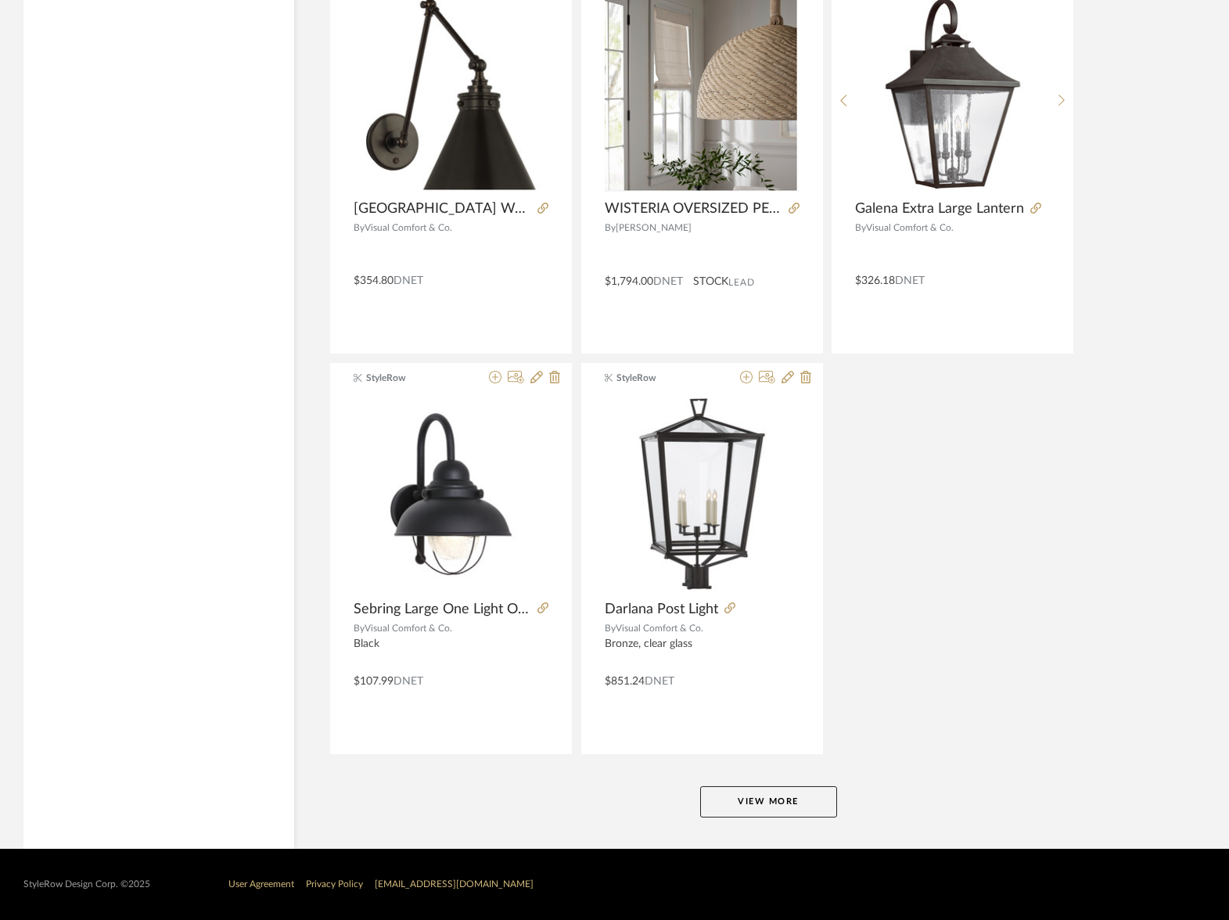
click at [760, 792] on button "View More" at bounding box center [768, 801] width 137 height 31
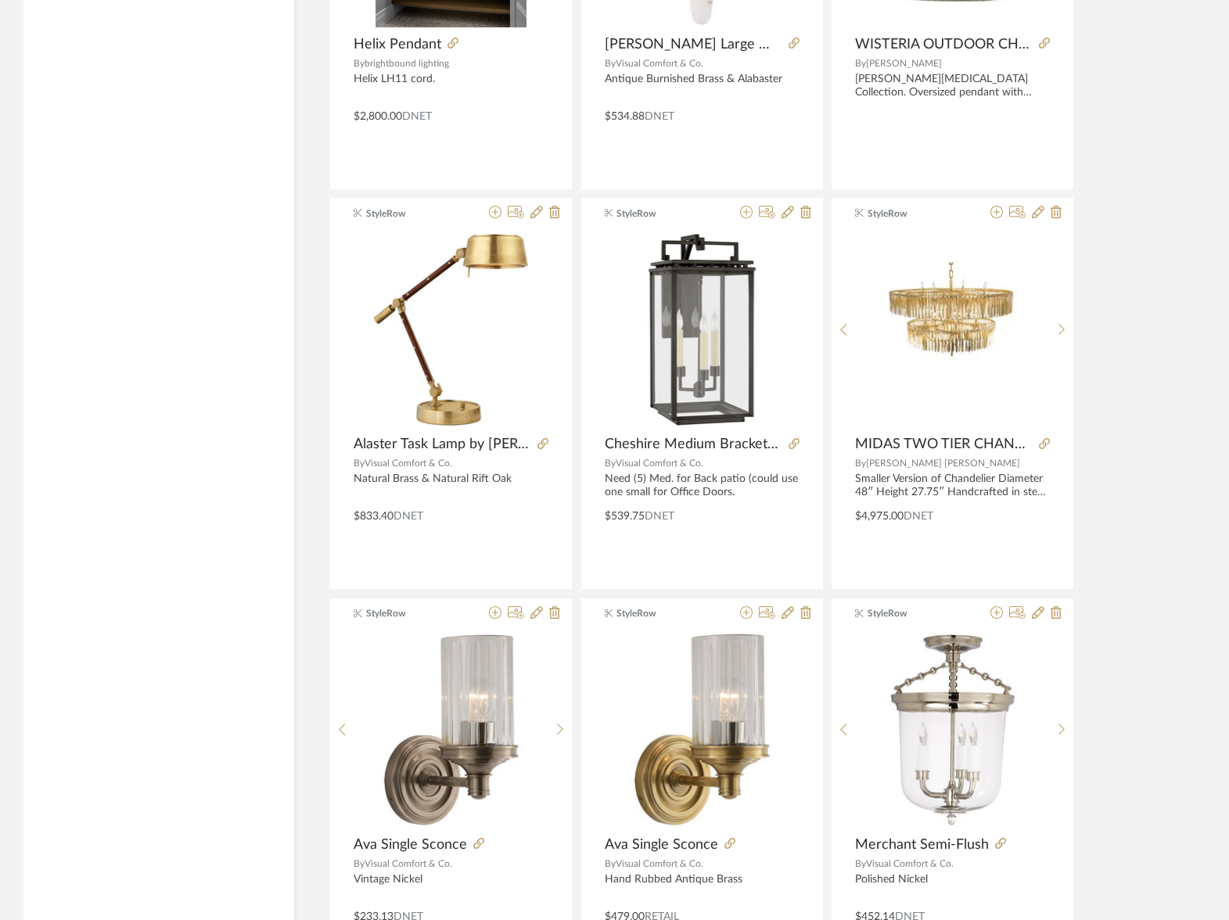
scroll to position [54569, 0]
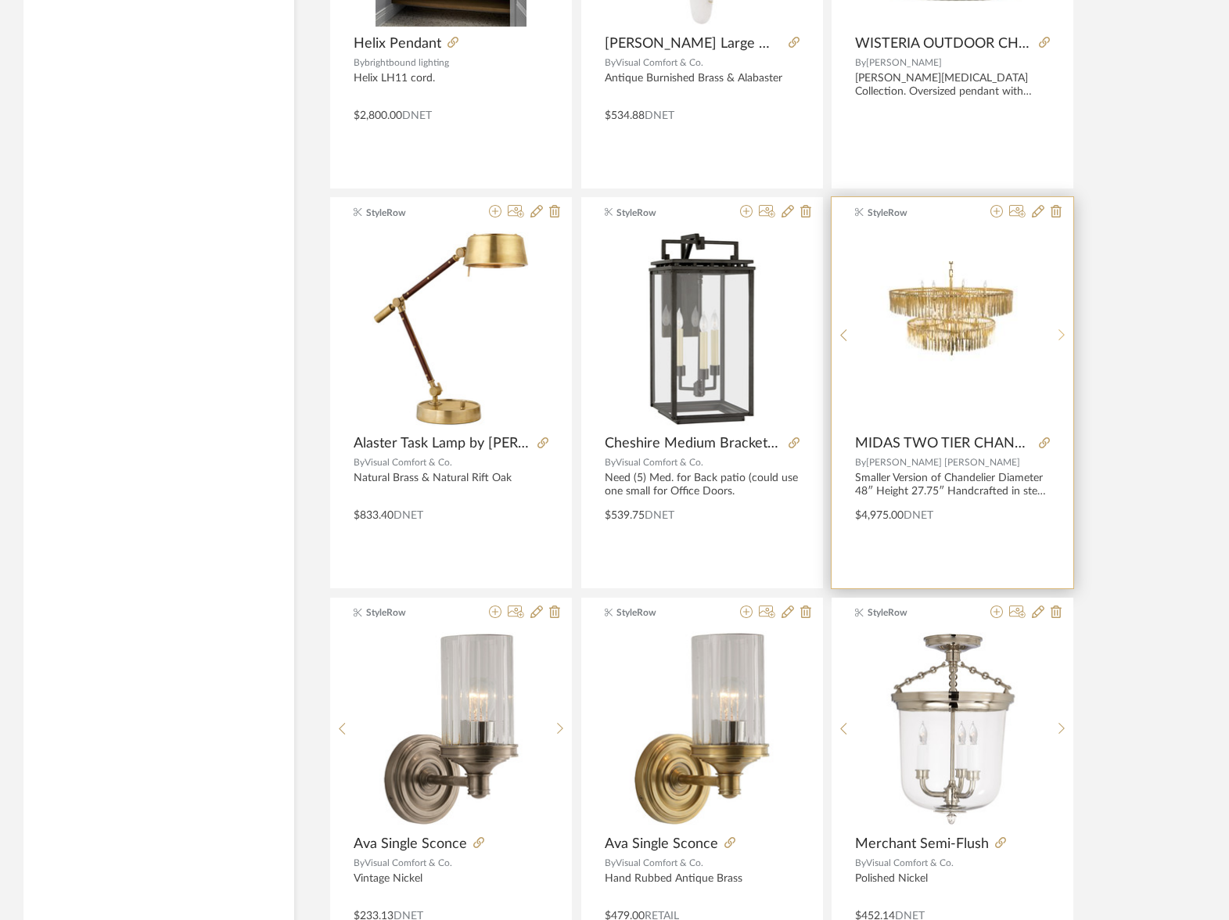
click at [1065, 325] on div at bounding box center [1061, 335] width 24 height 208
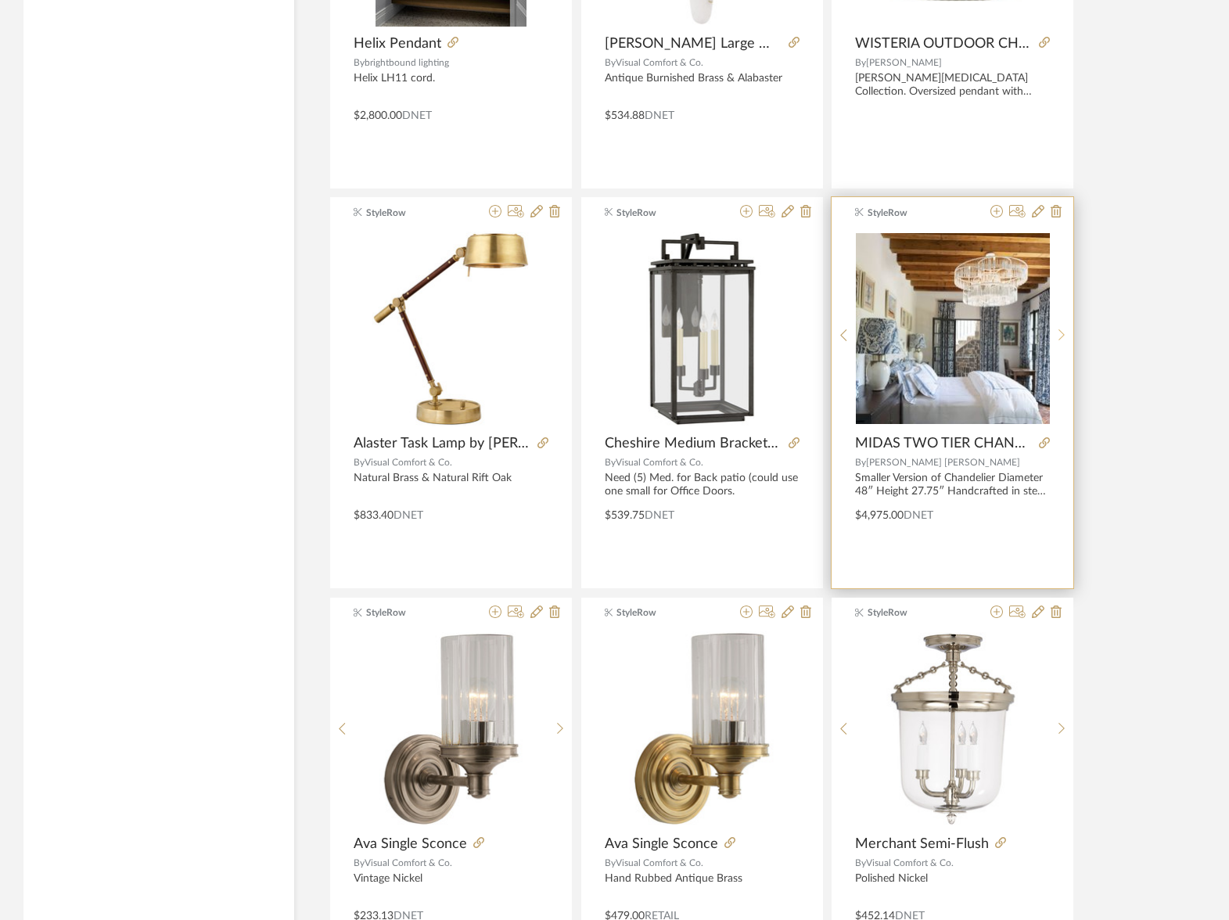
click at [1065, 325] on div at bounding box center [1061, 335] width 24 height 208
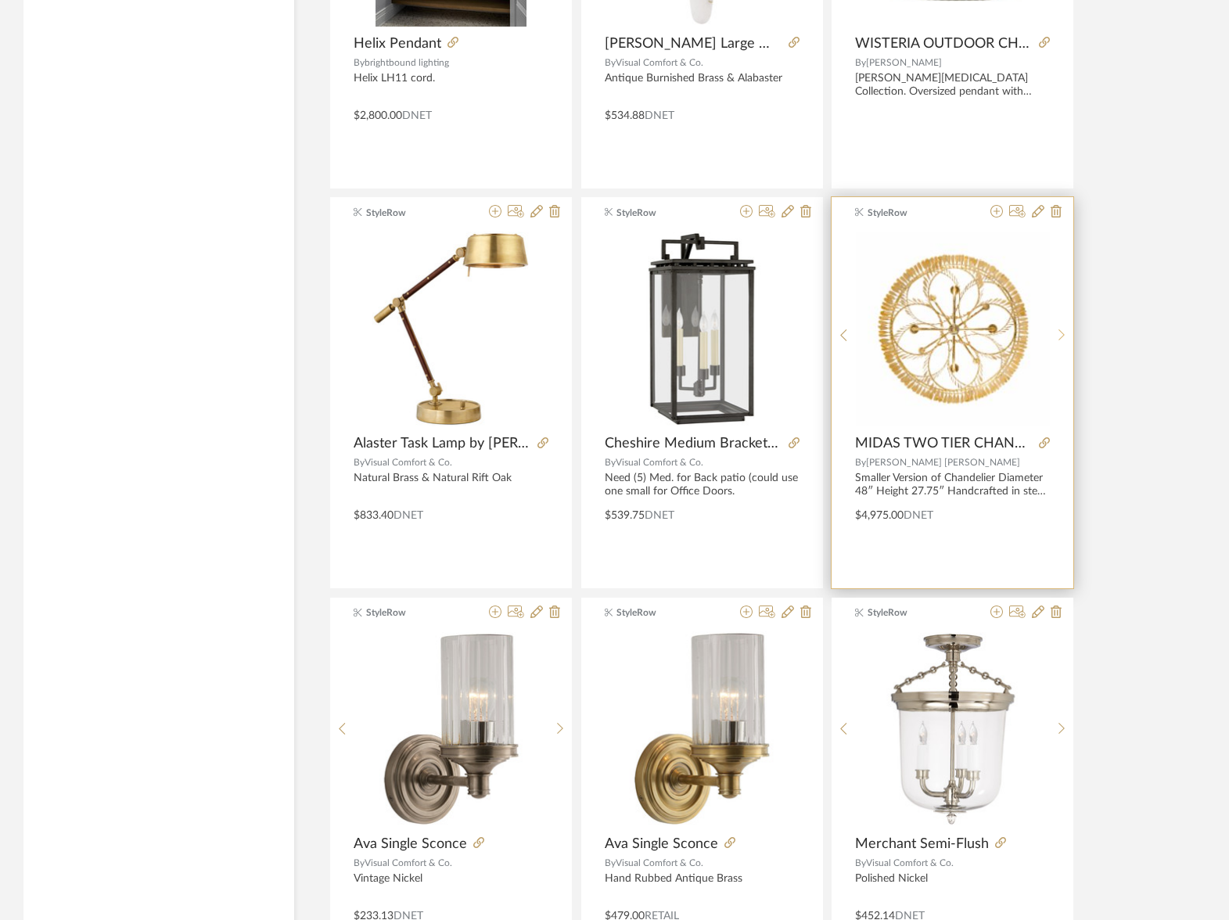
click at [1065, 325] on div at bounding box center [1061, 335] width 24 height 208
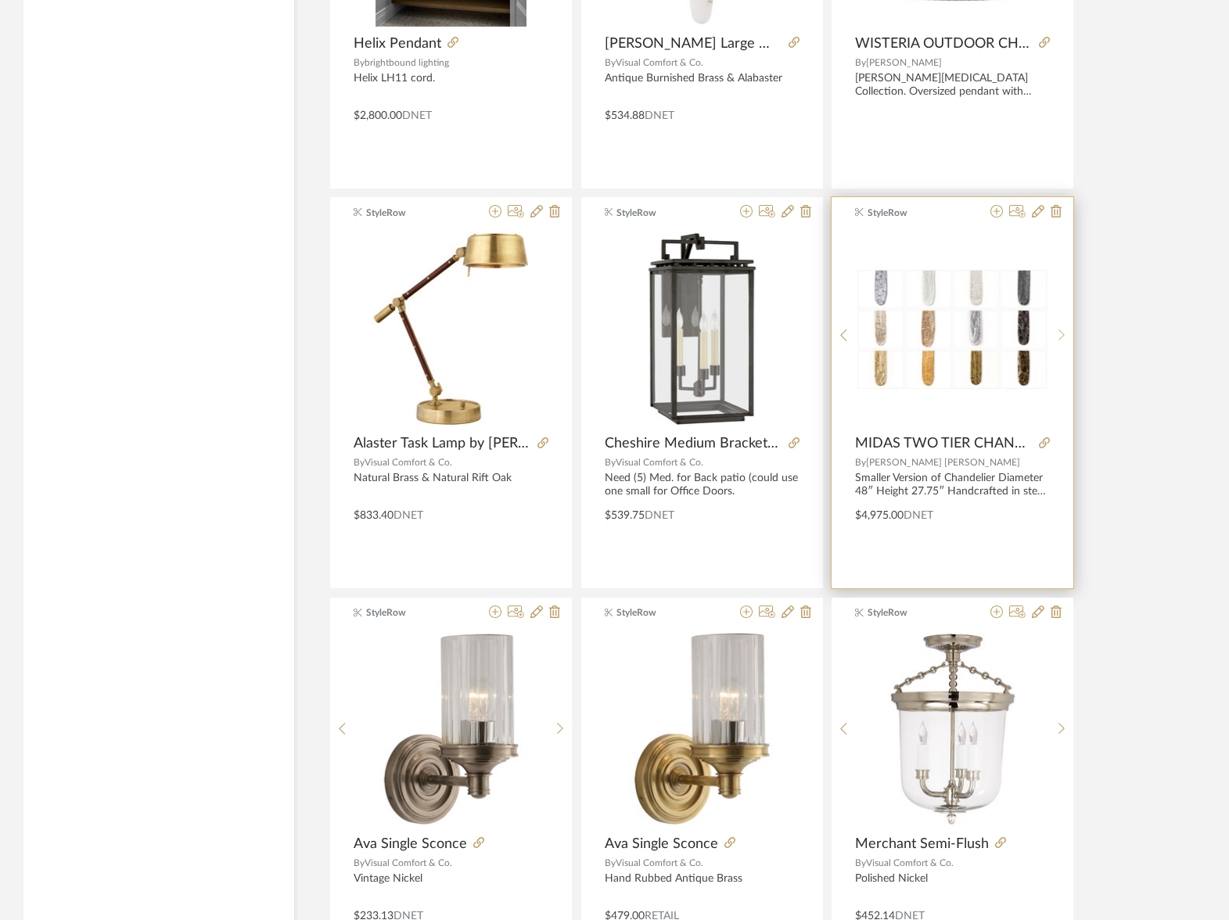
click at [1065, 325] on div at bounding box center [1061, 335] width 24 height 208
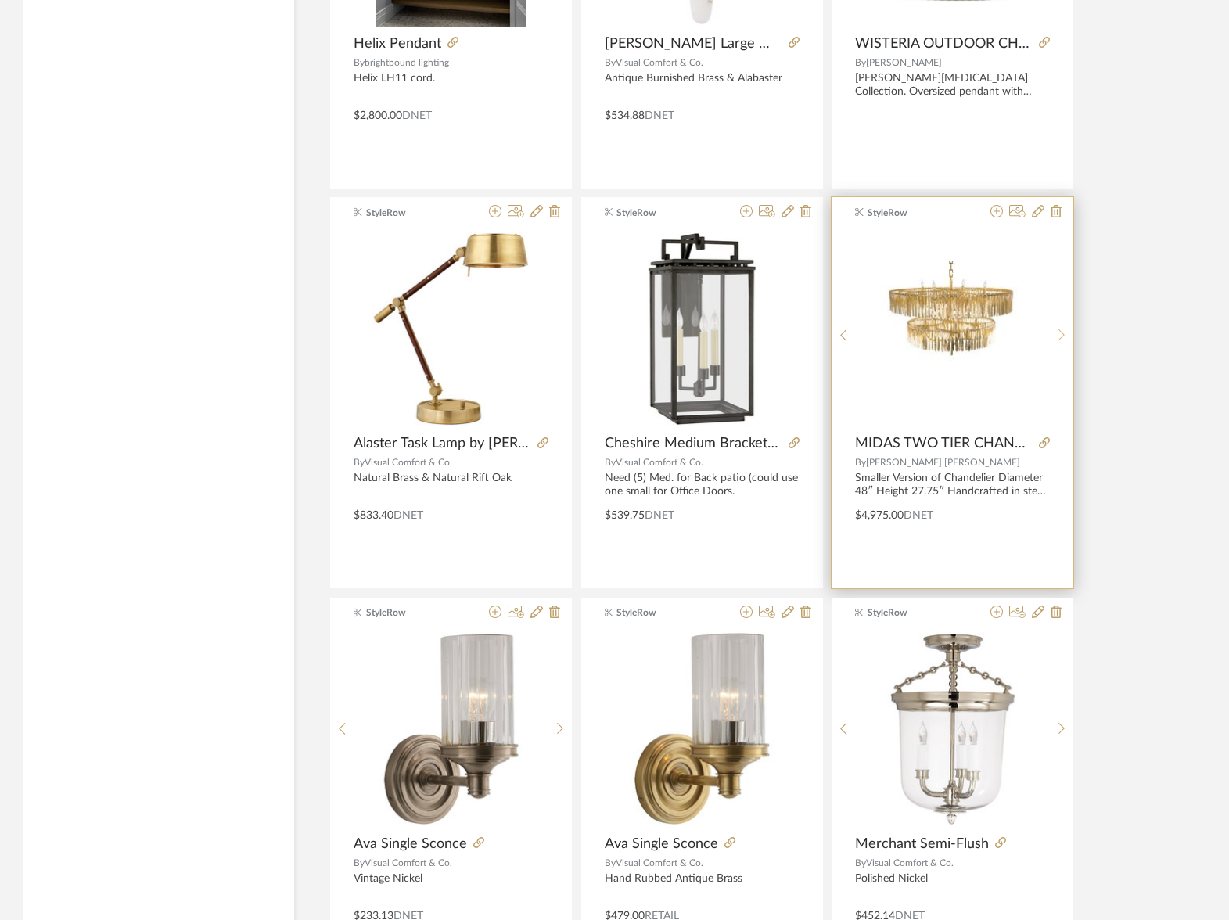
click at [1065, 325] on div at bounding box center [1061, 335] width 24 height 208
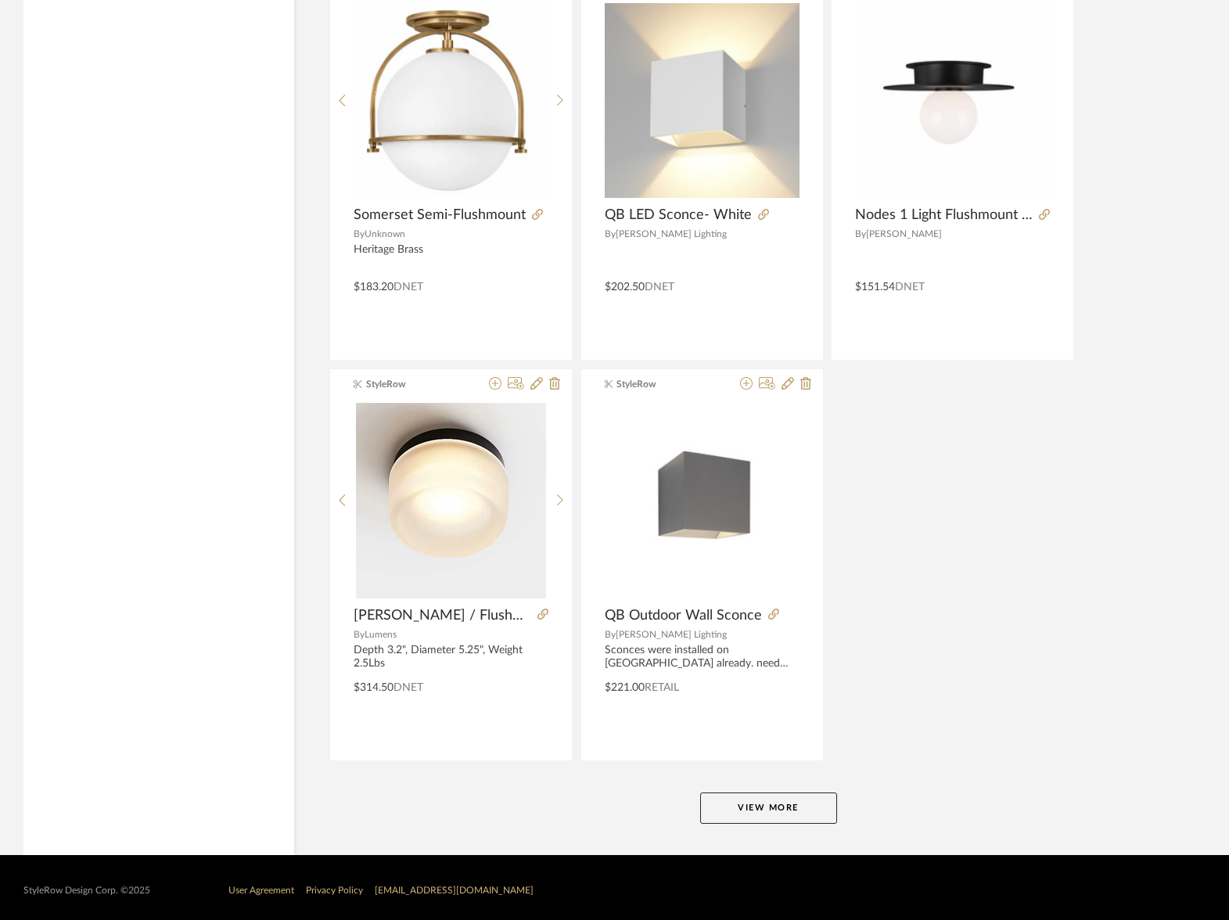
scroll to position [57204, 0]
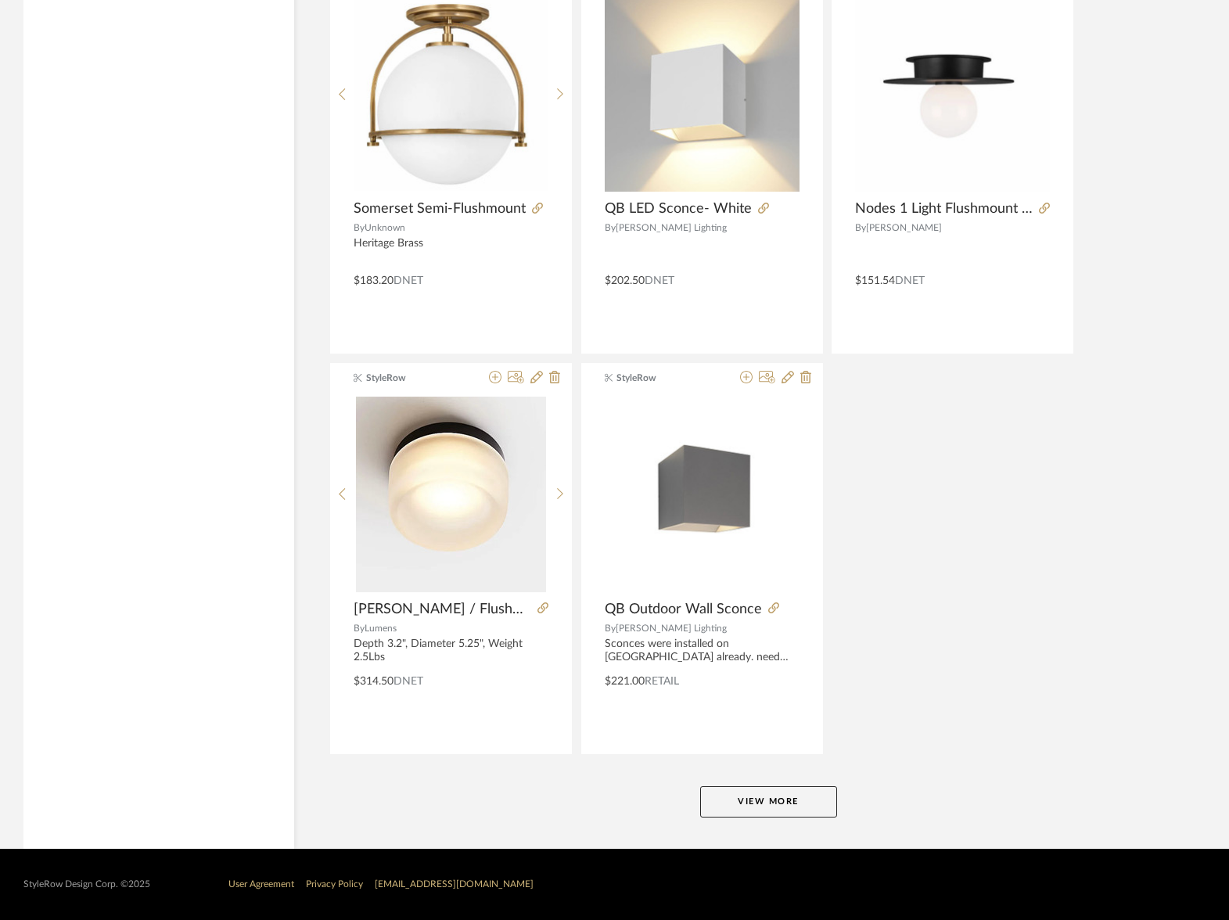
click at [782, 803] on button "View More" at bounding box center [768, 801] width 137 height 31
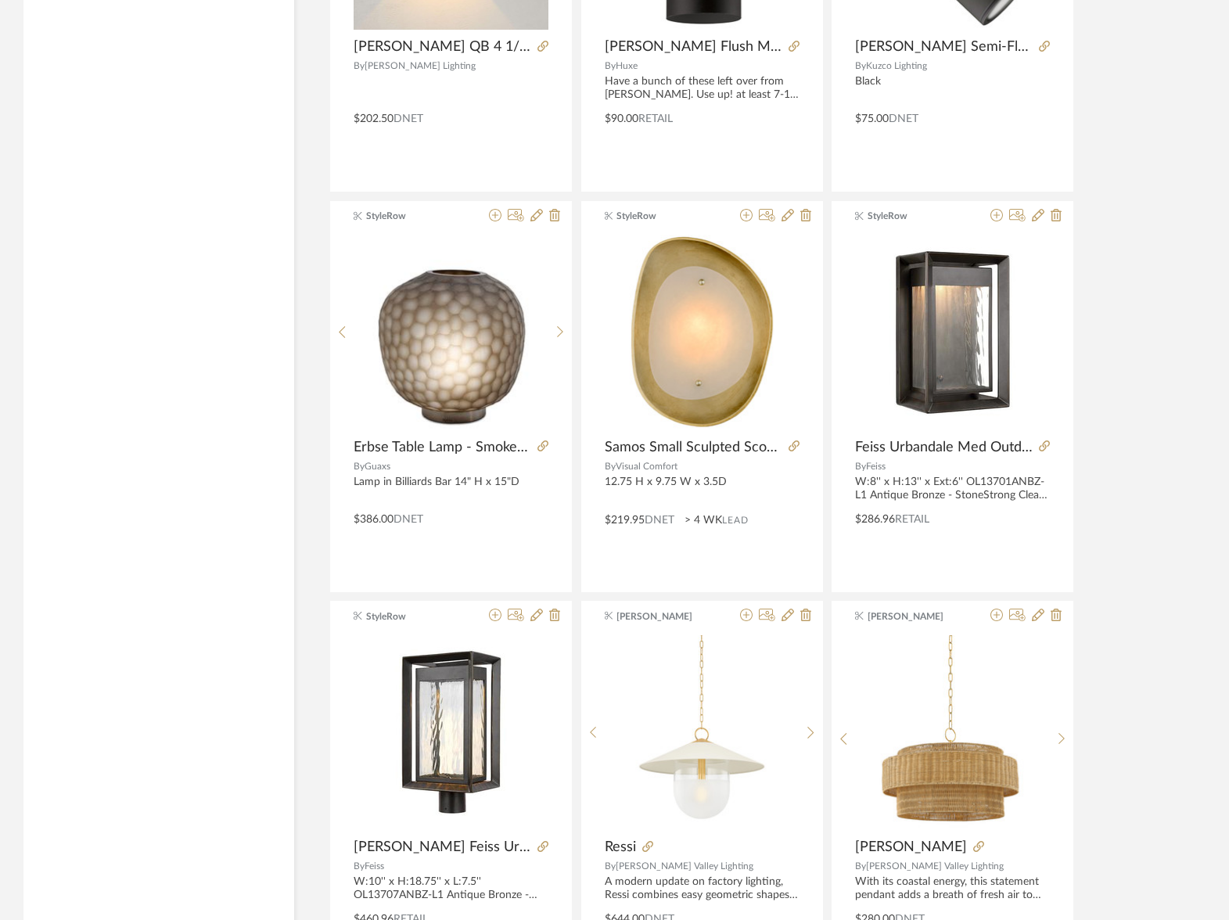
scroll to position [58346, 0]
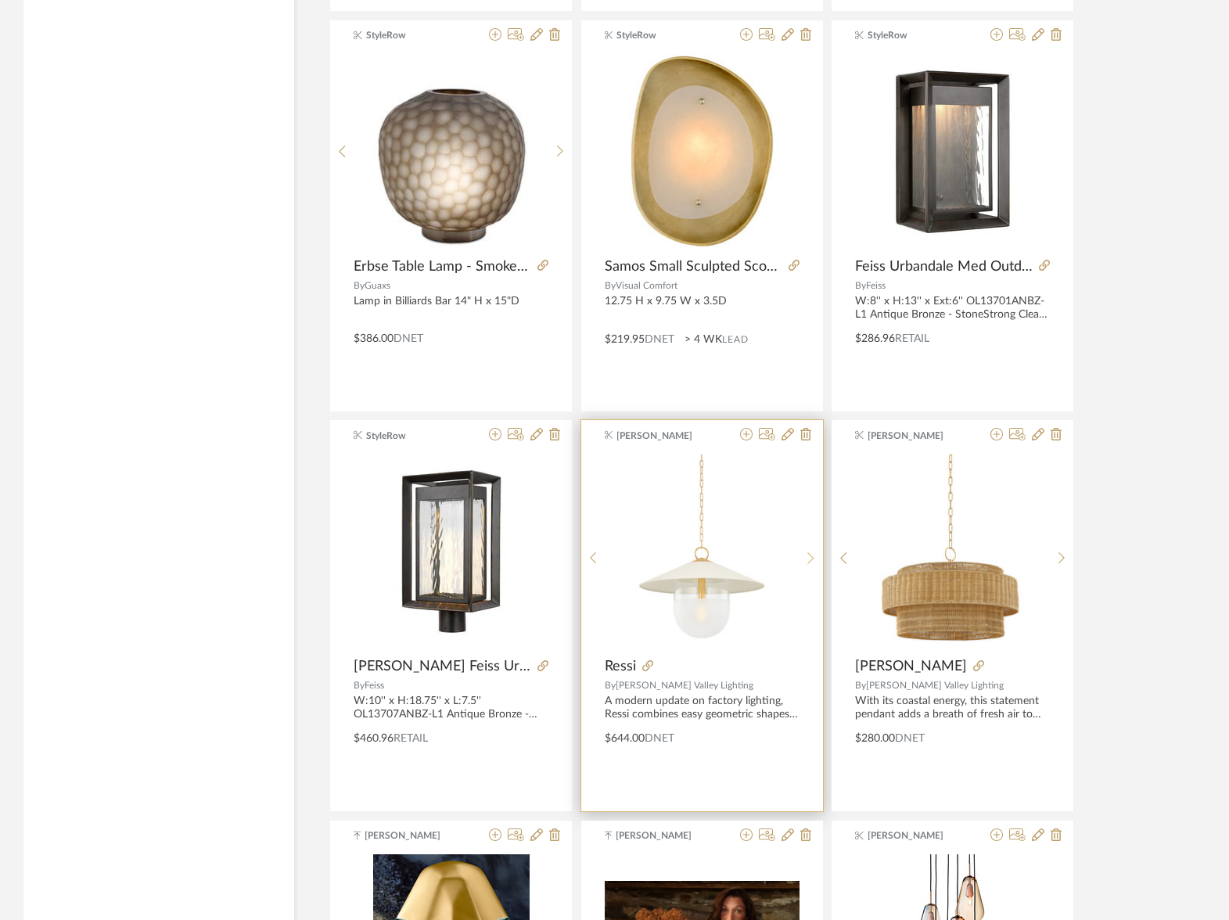
click at [813, 554] on sr-next-btn at bounding box center [810, 557] width 24 height 13
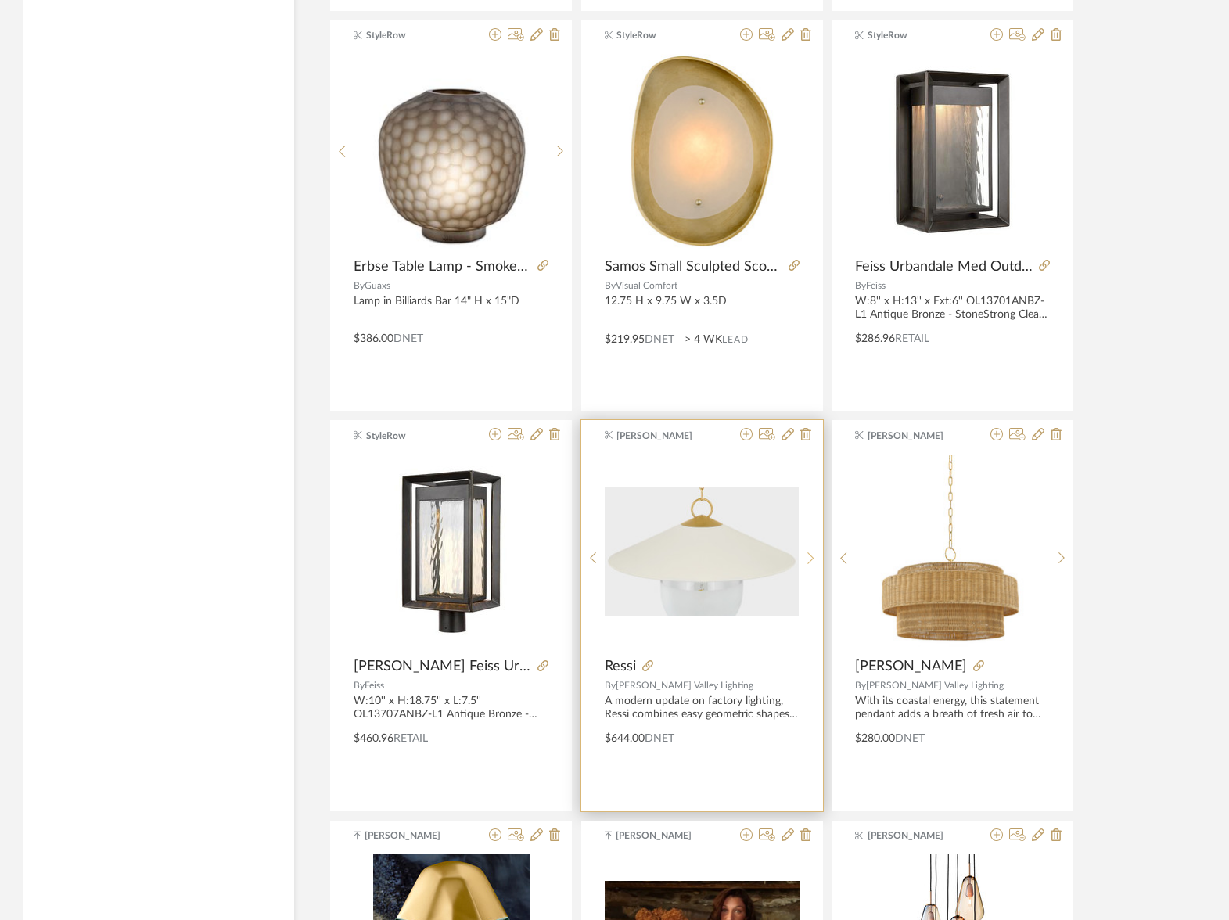
click at [813, 554] on sr-next-btn at bounding box center [810, 557] width 24 height 13
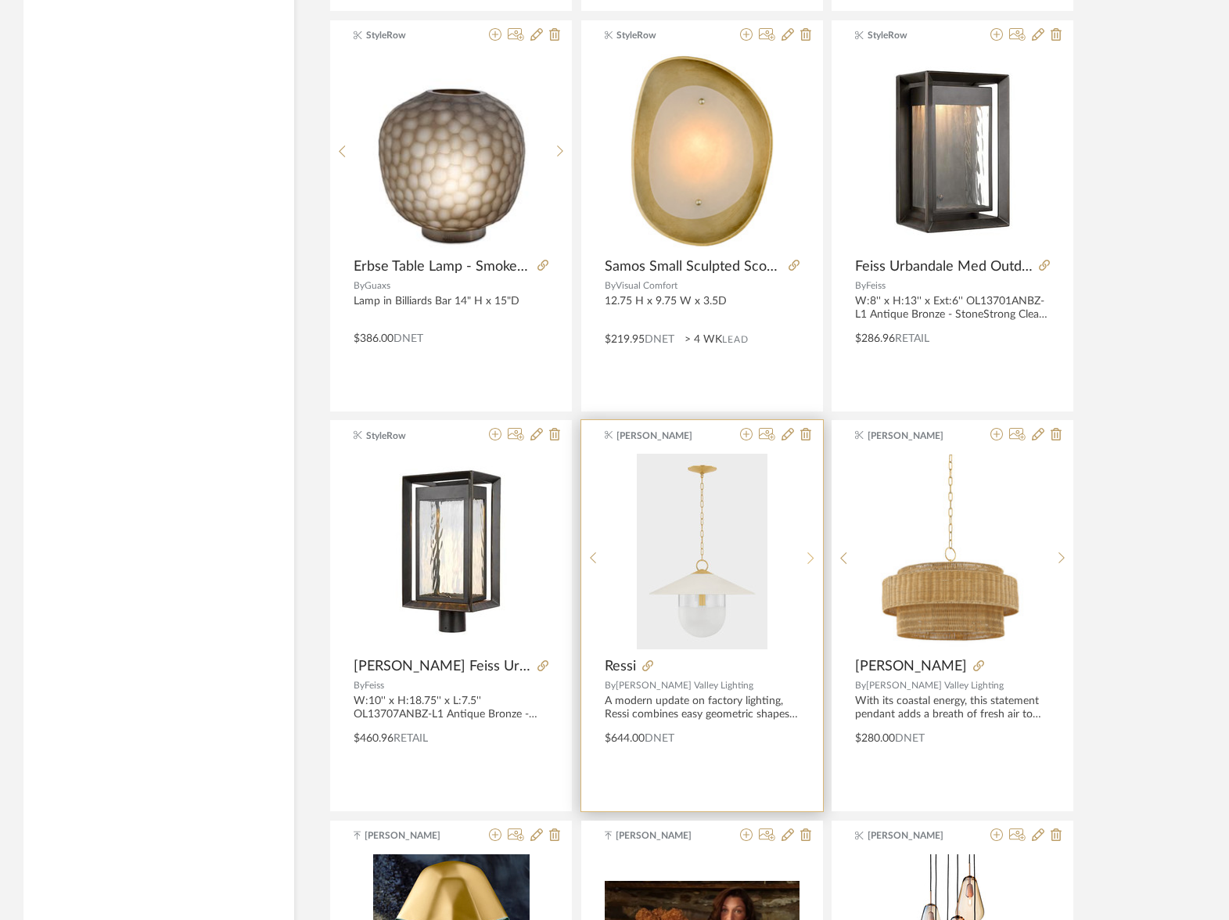
click at [813, 554] on sr-next-btn at bounding box center [810, 557] width 24 height 13
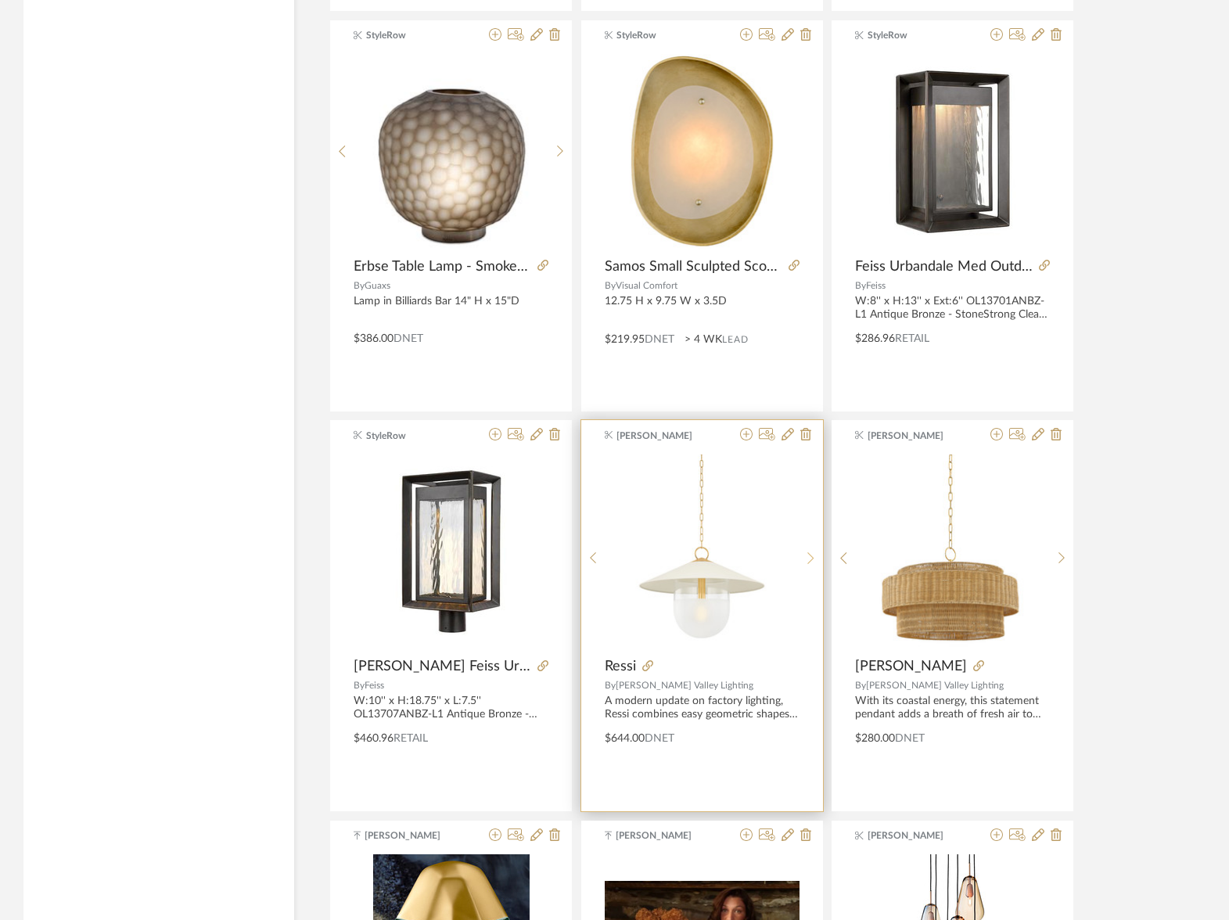
click at [813, 554] on sr-next-btn at bounding box center [810, 557] width 24 height 13
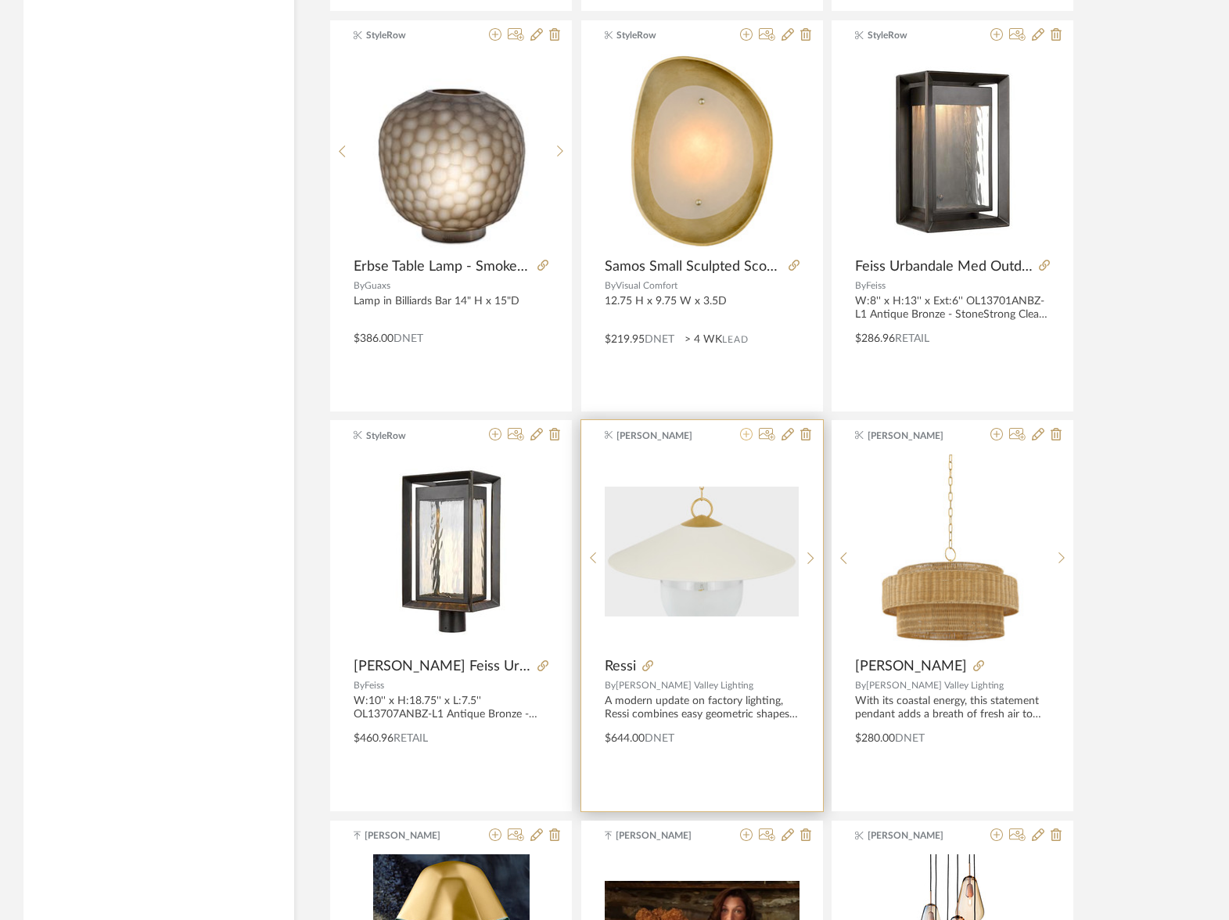
click at [746, 437] on icon at bounding box center [746, 434] width 13 height 13
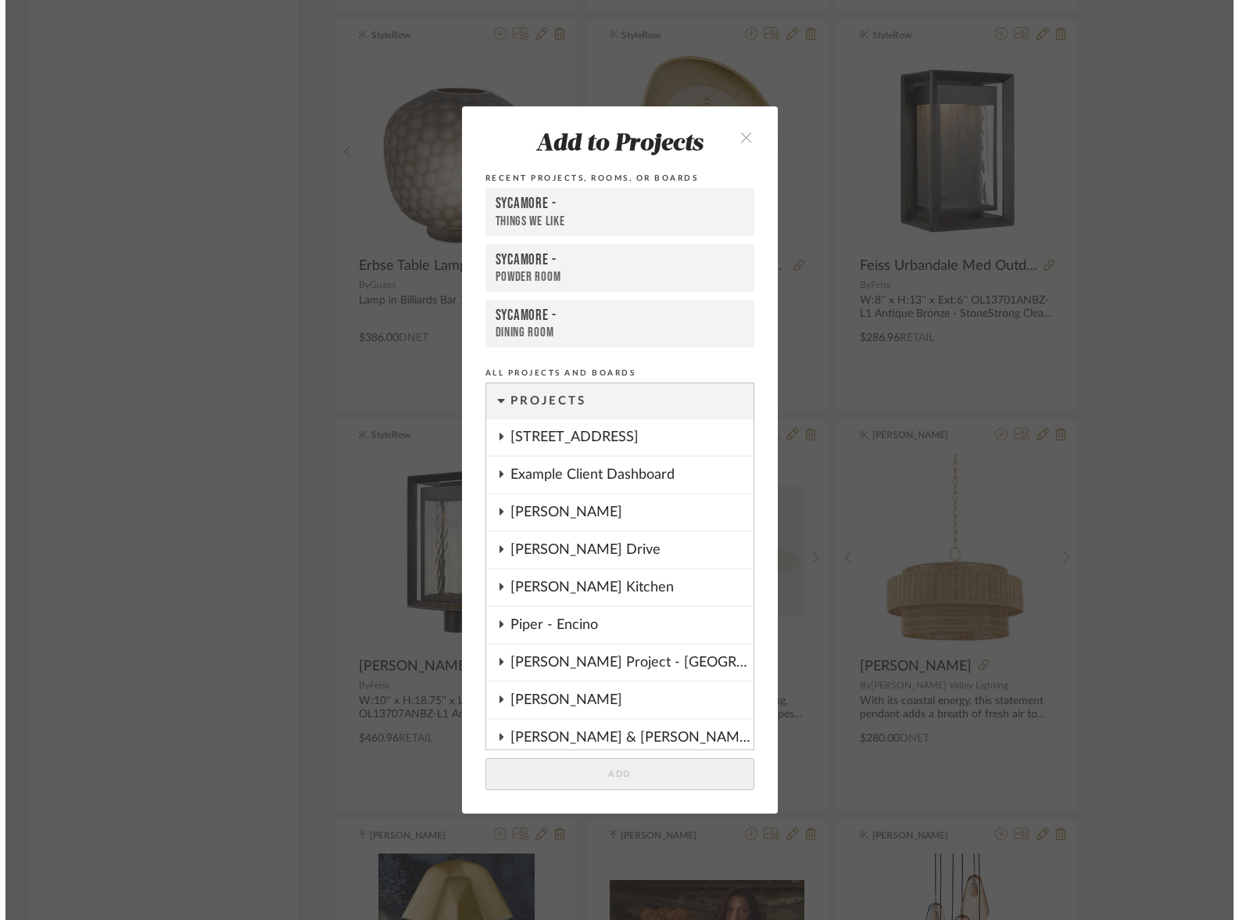
scroll to position [0, 0]
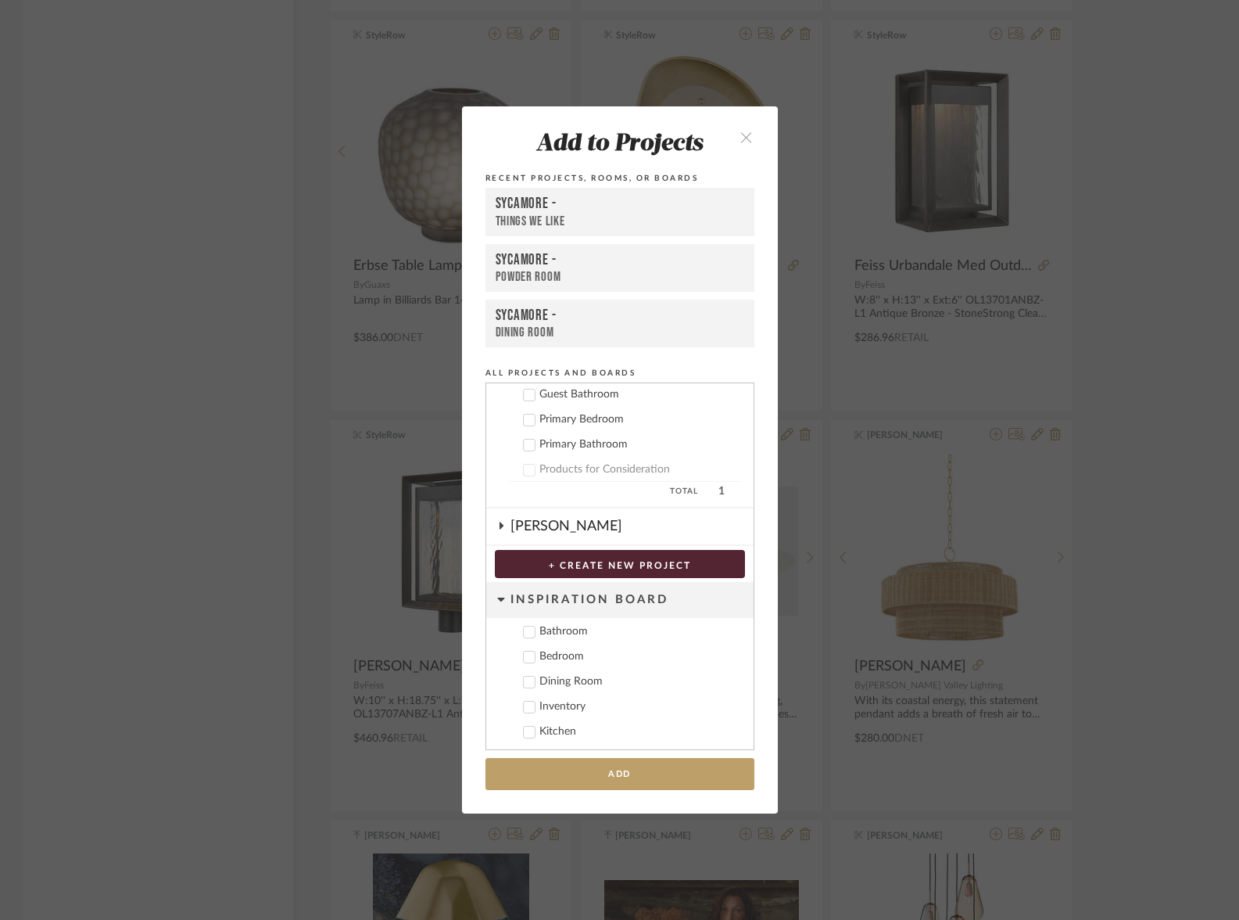
click at [588, 532] on div "[PERSON_NAME]" at bounding box center [632, 526] width 243 height 36
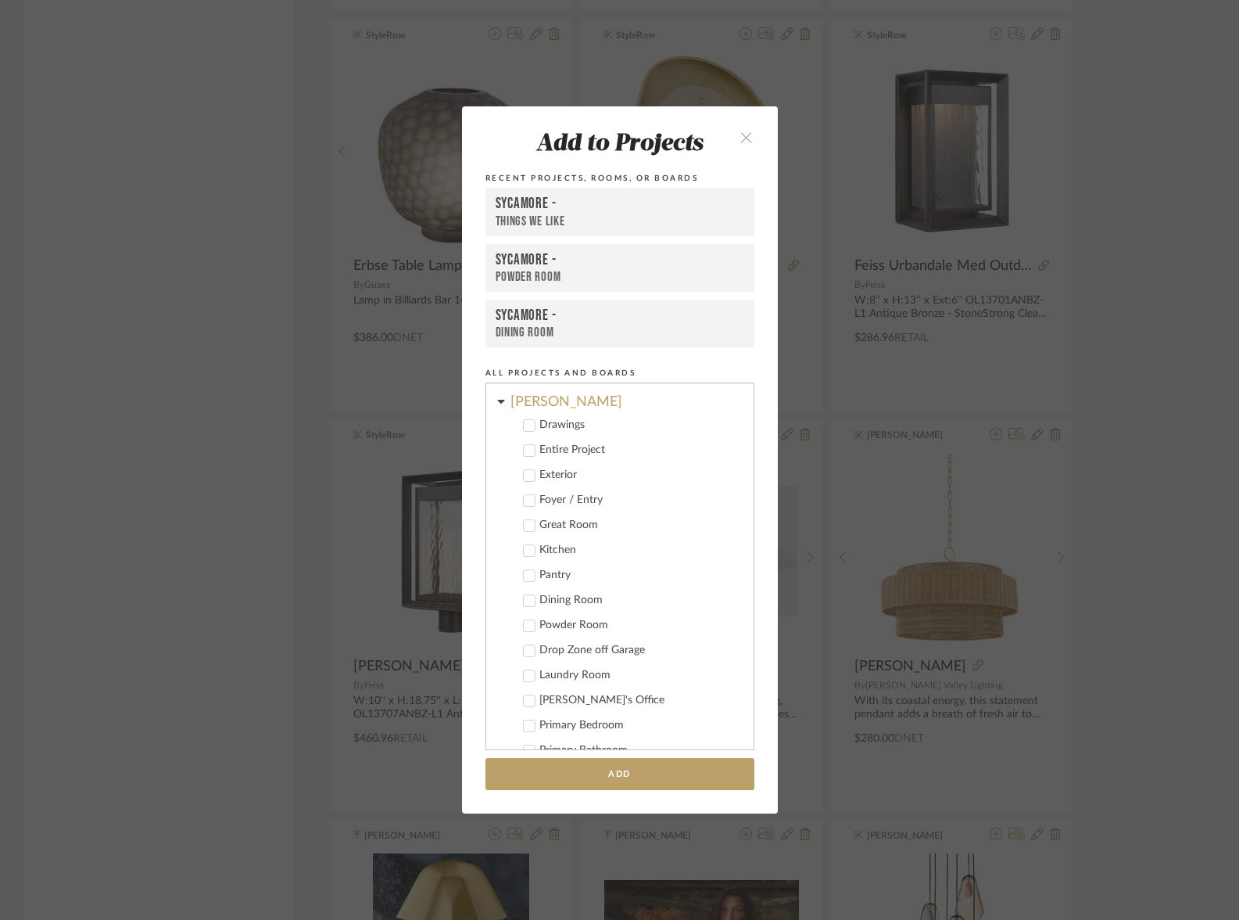
scroll to position [714, 0]
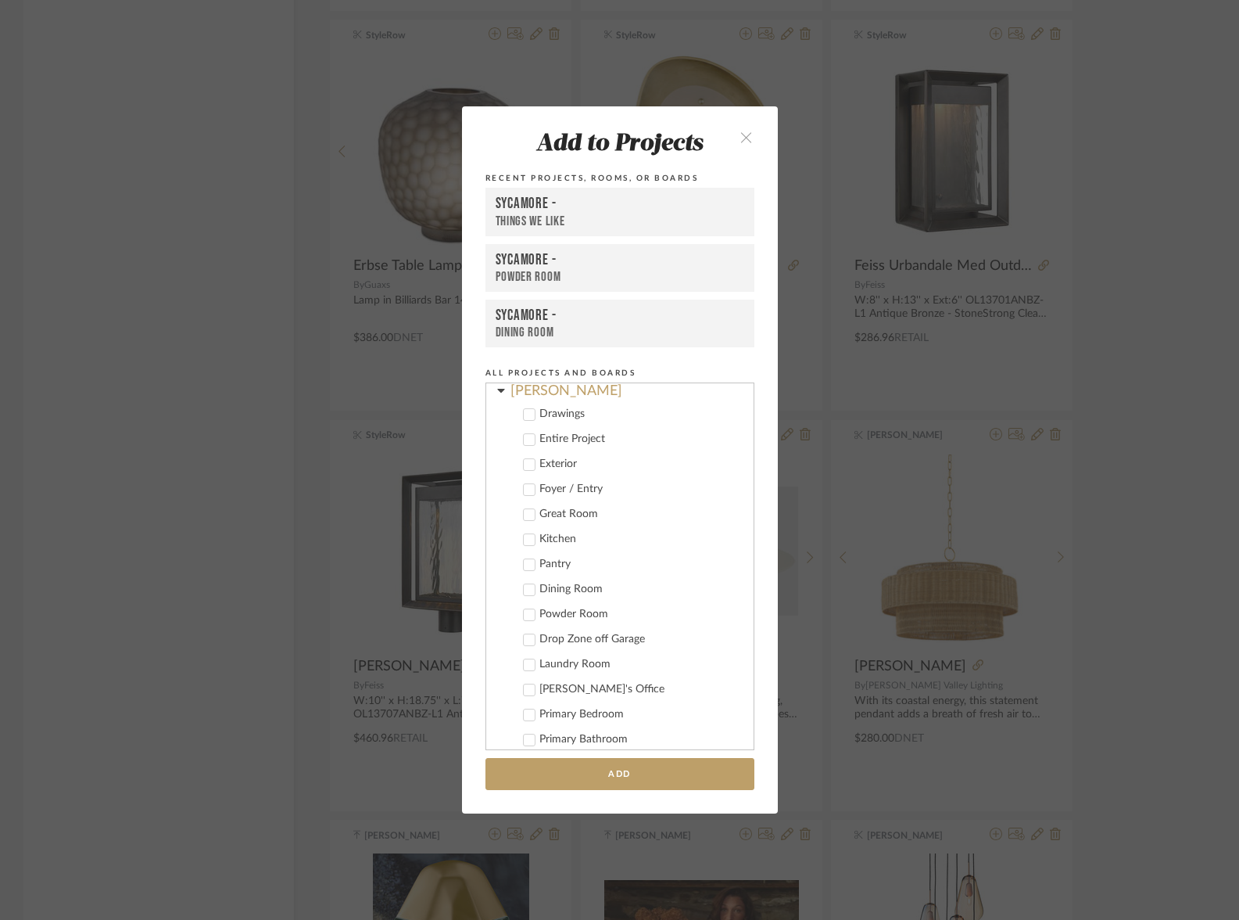
drag, startPoint x: 551, startPoint y: 539, endPoint x: 574, endPoint y: 645, distance: 108.9
click at [551, 539] on div "Kitchen" at bounding box center [641, 539] width 202 height 13
click at [583, 767] on button "Add" at bounding box center [620, 774] width 269 height 32
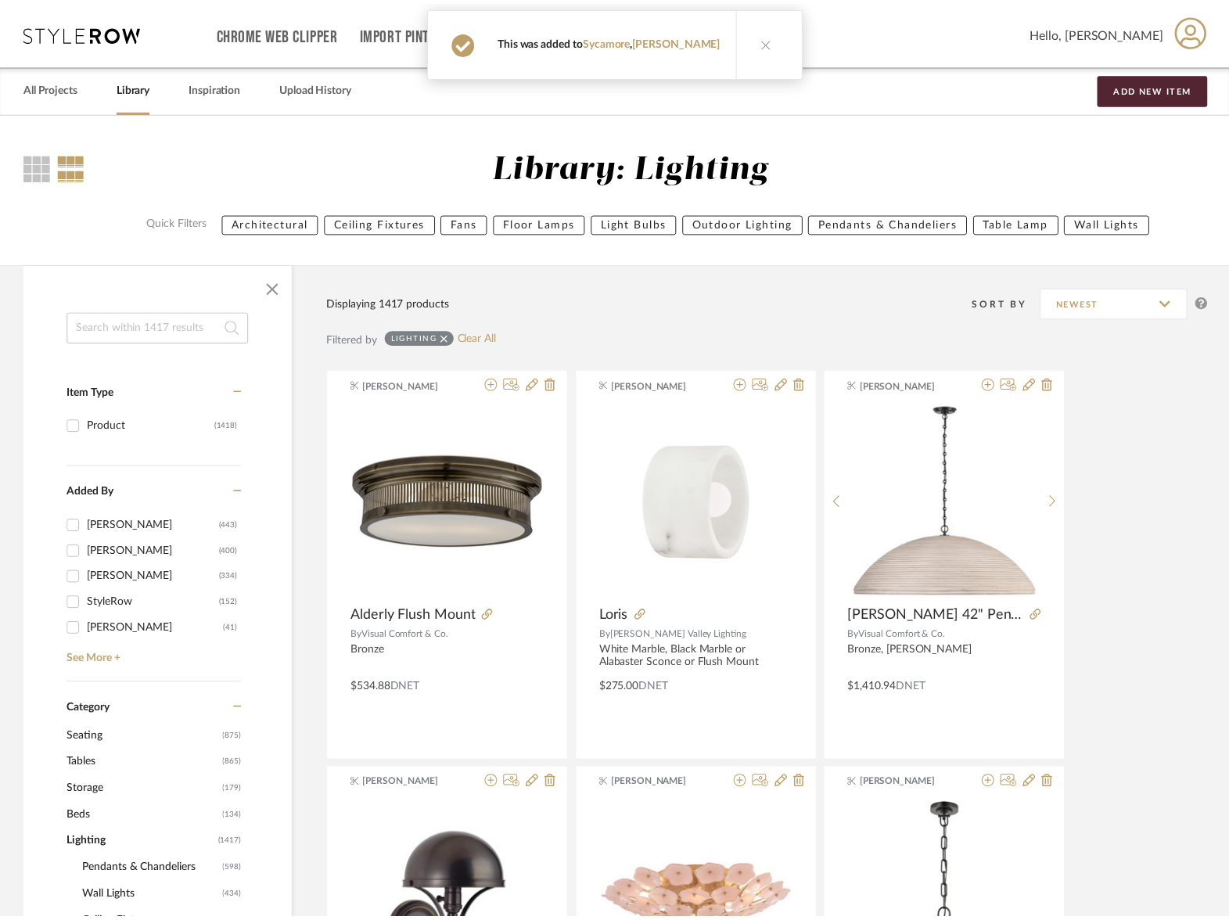
scroll to position [58346, 0]
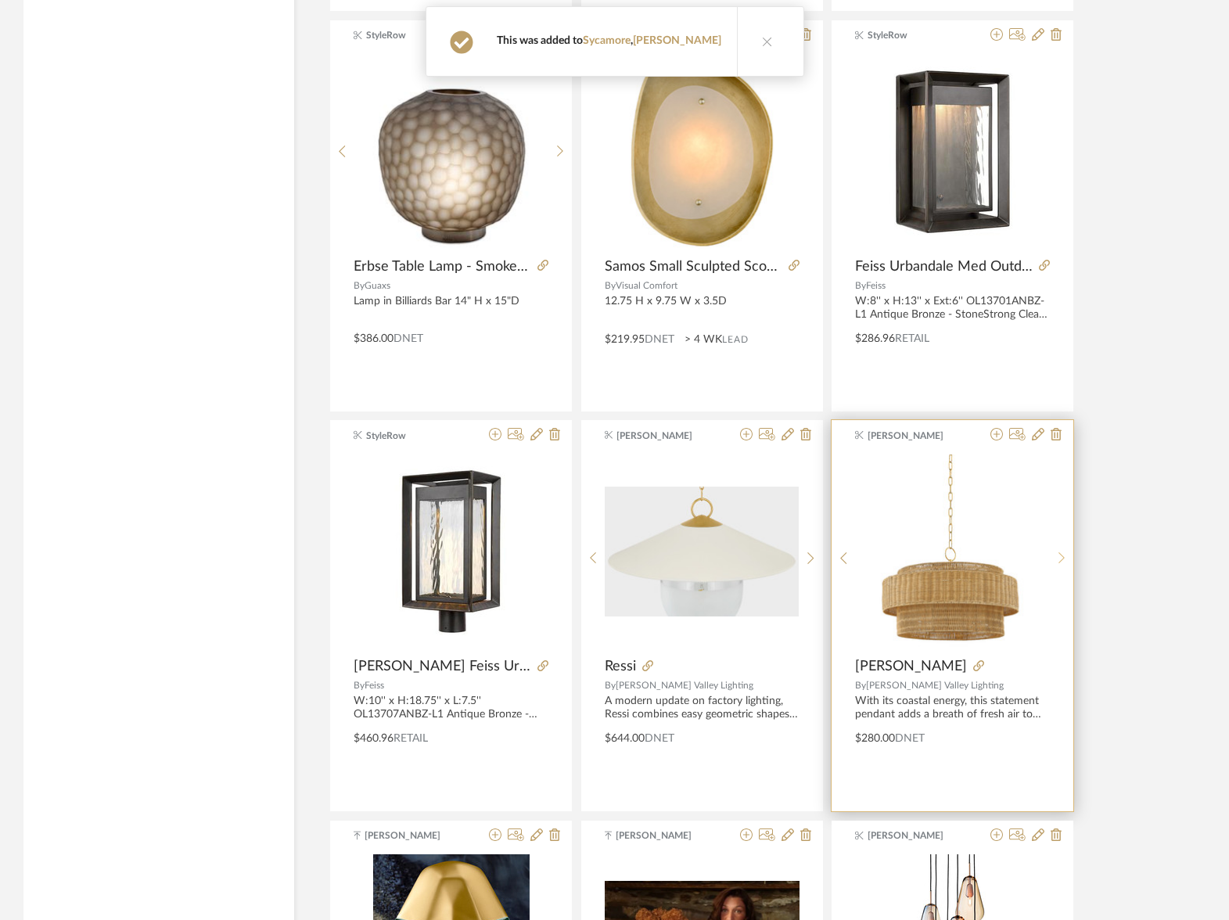
click at [1064, 552] on icon at bounding box center [1061, 557] width 7 height 13
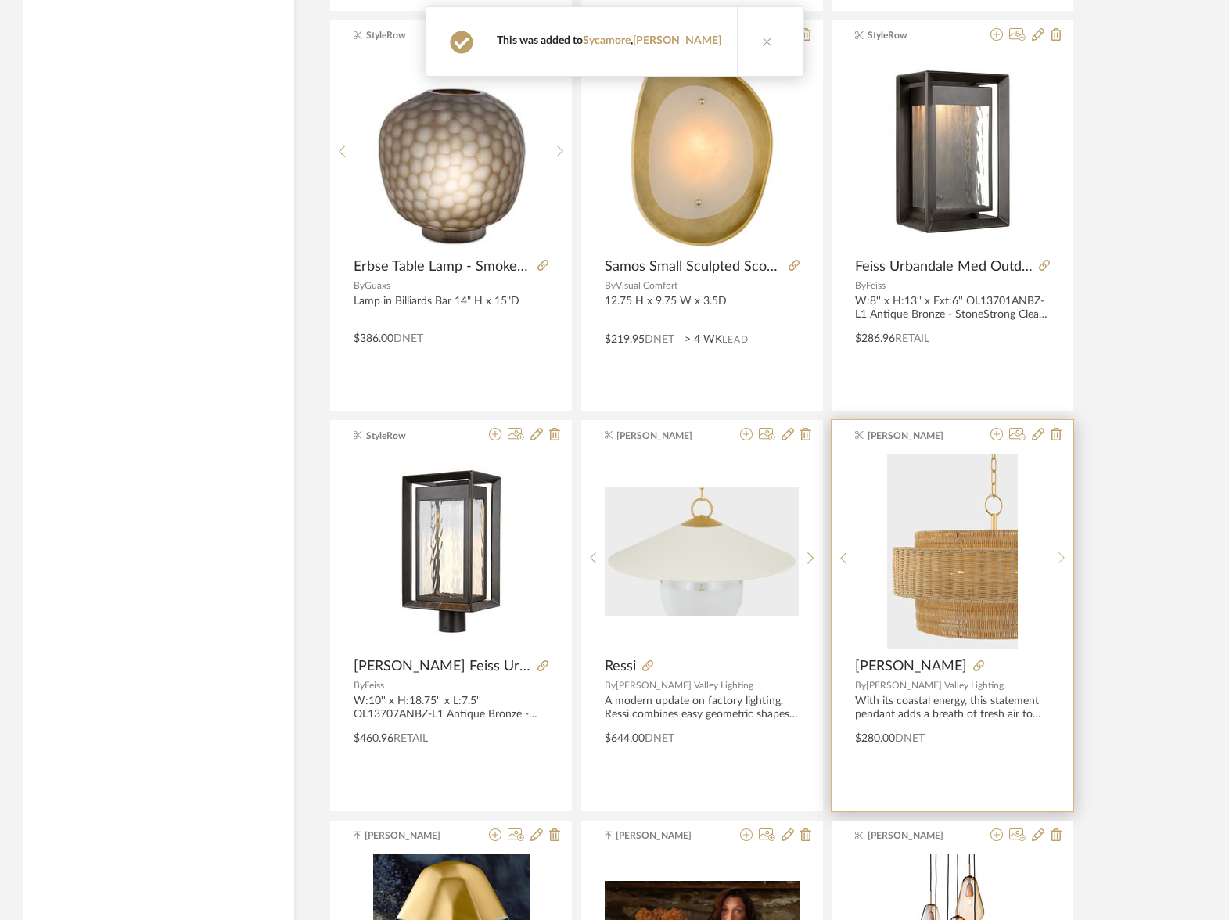
click at [1063, 553] on icon at bounding box center [1061, 557] width 7 height 13
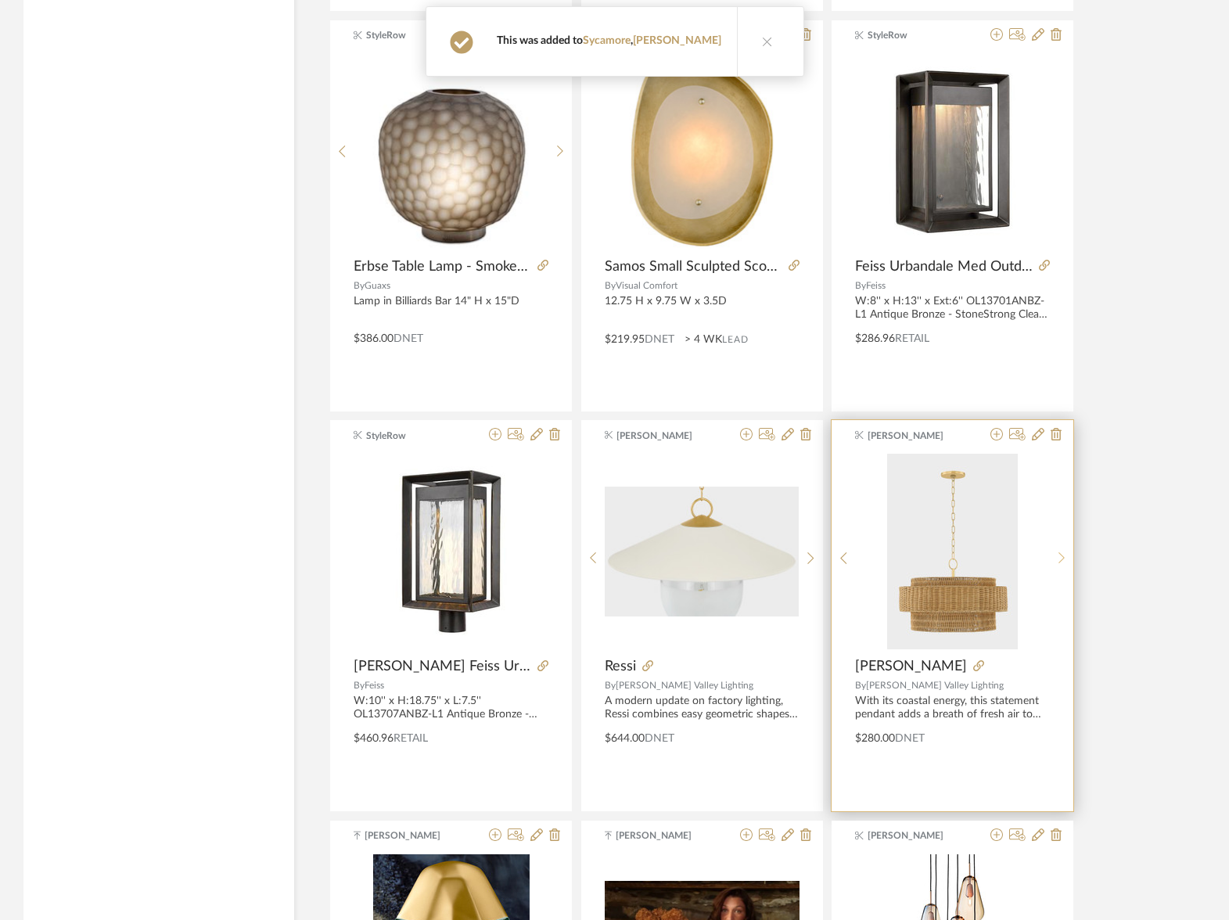
click at [1063, 553] on icon at bounding box center [1061, 557] width 7 height 13
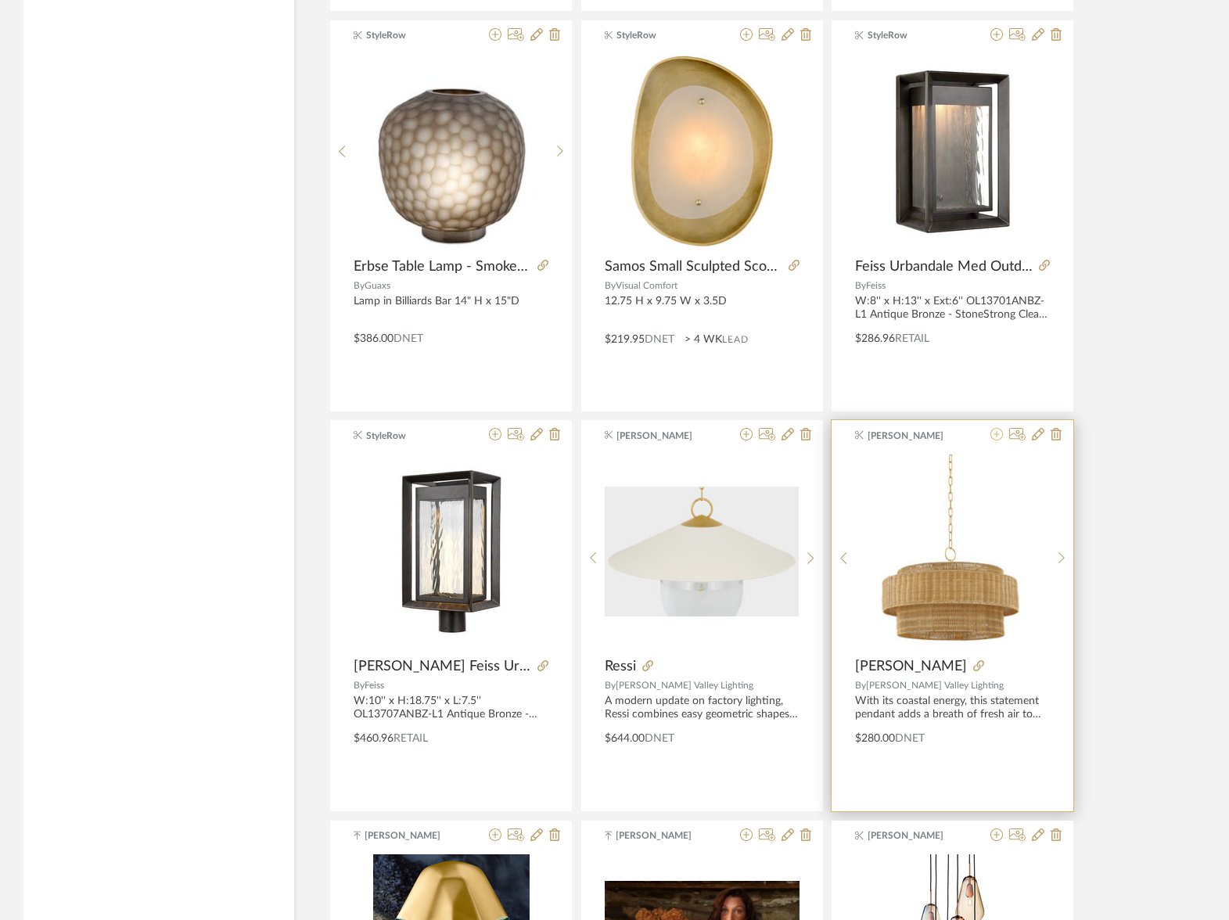
click at [999, 436] on icon at bounding box center [996, 434] width 13 height 13
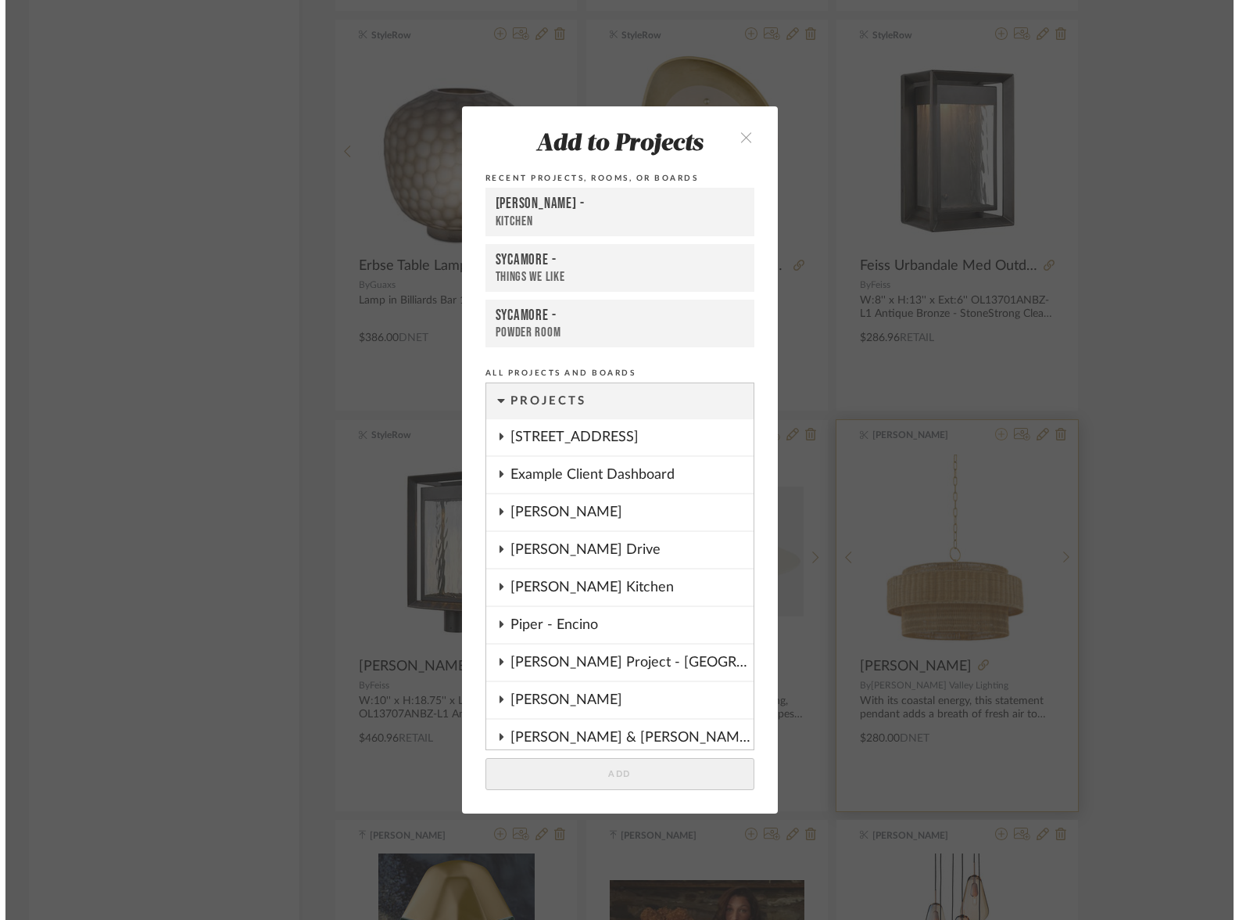
scroll to position [0, 0]
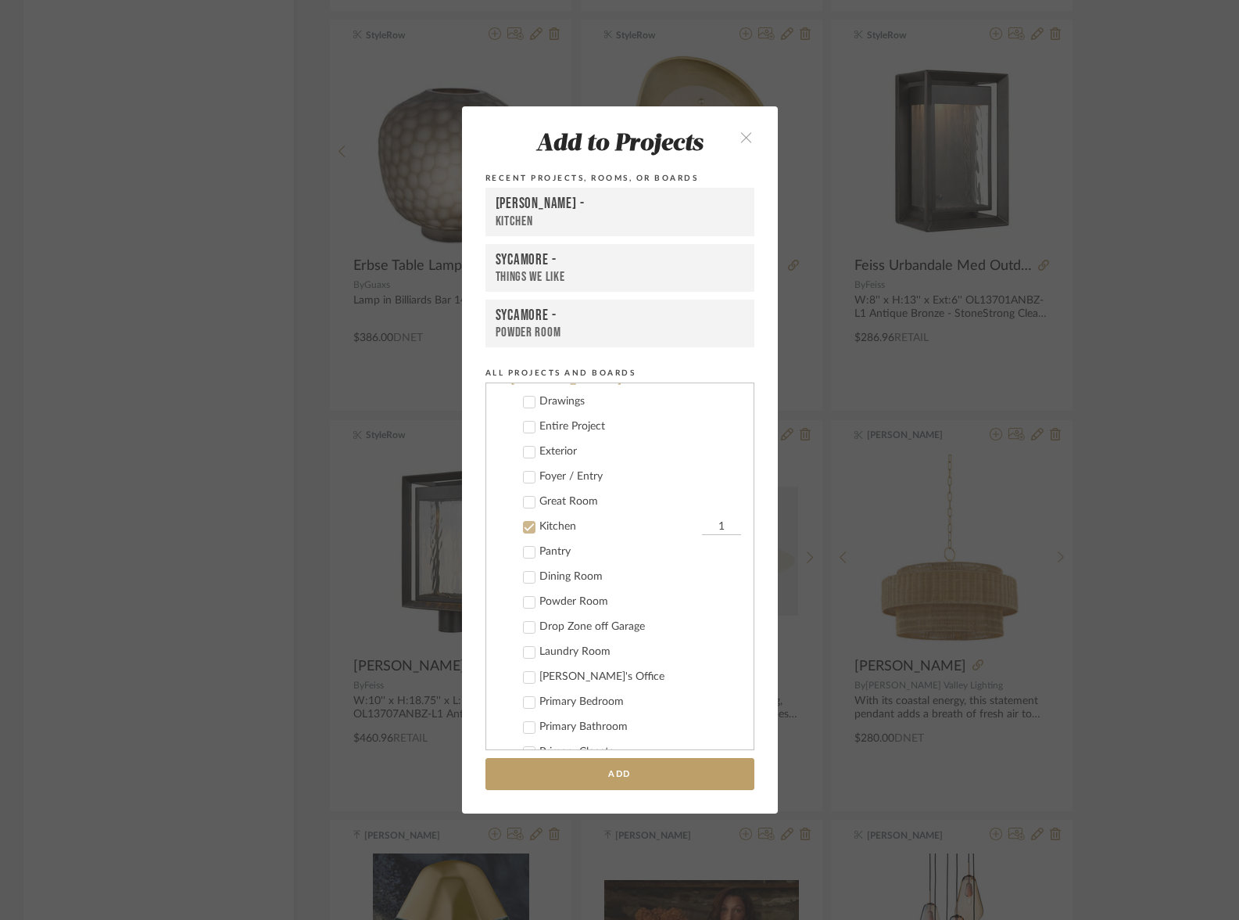
click at [550, 527] on div "Kitchen" at bounding box center [619, 526] width 159 height 13
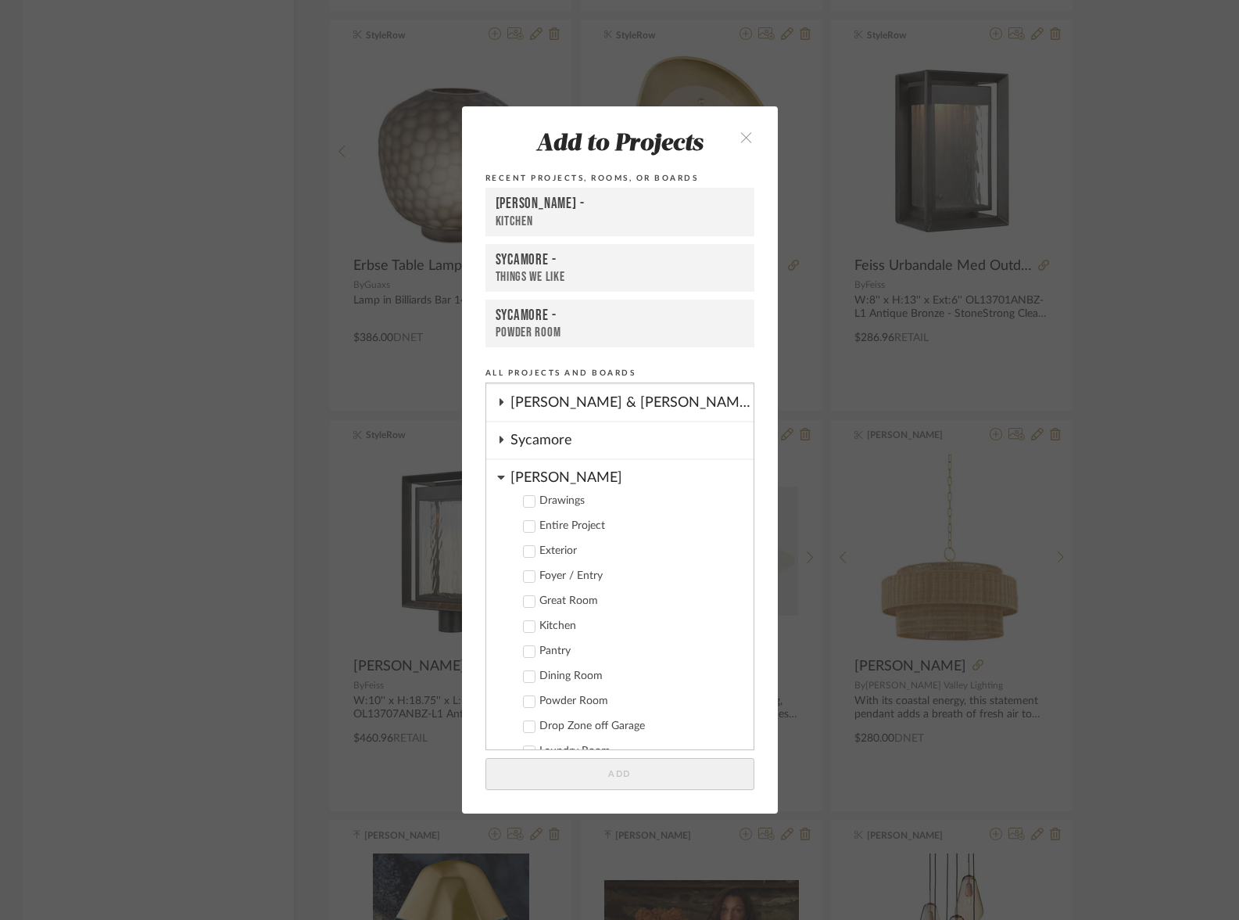
click at [565, 478] on div "[PERSON_NAME]" at bounding box center [632, 473] width 243 height 27
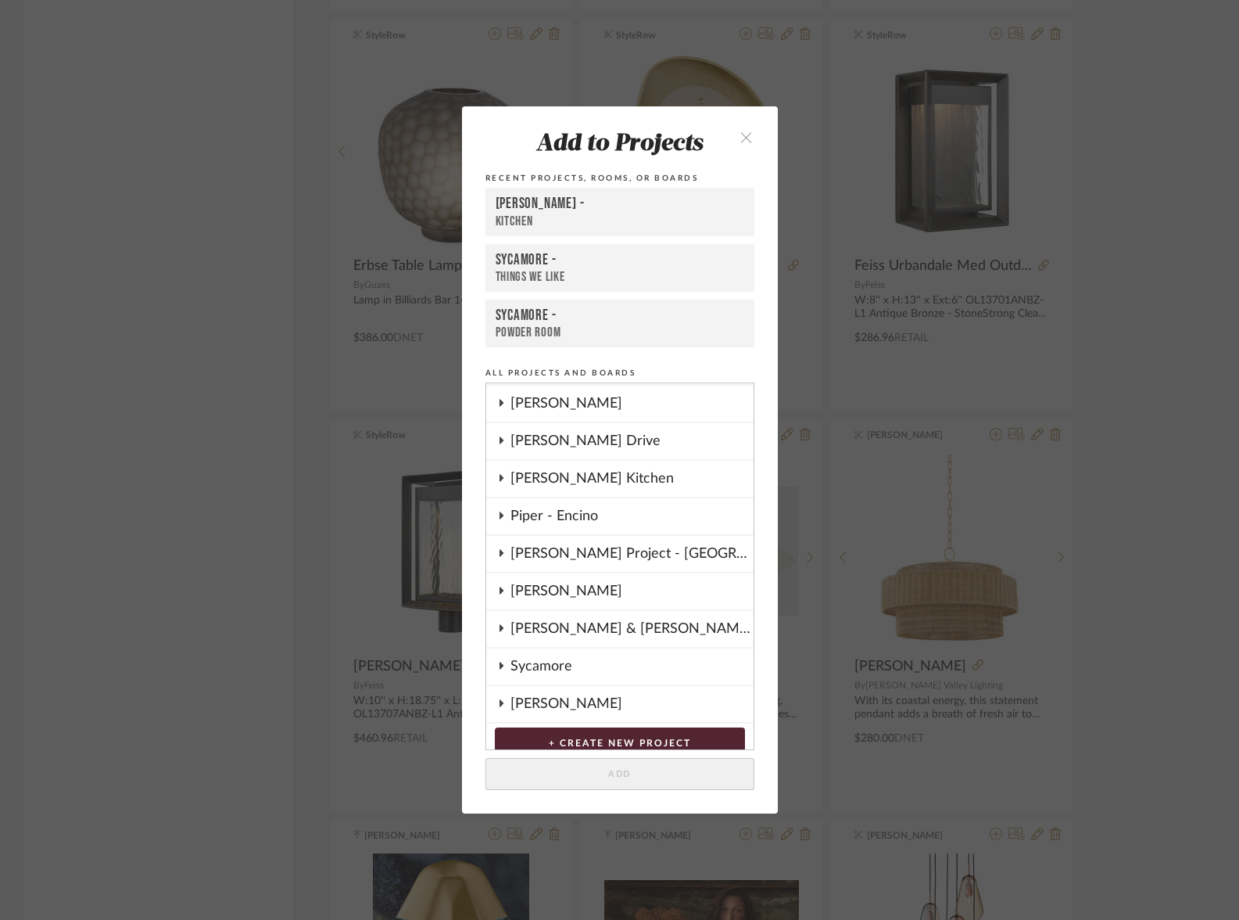
scroll to position [51, 0]
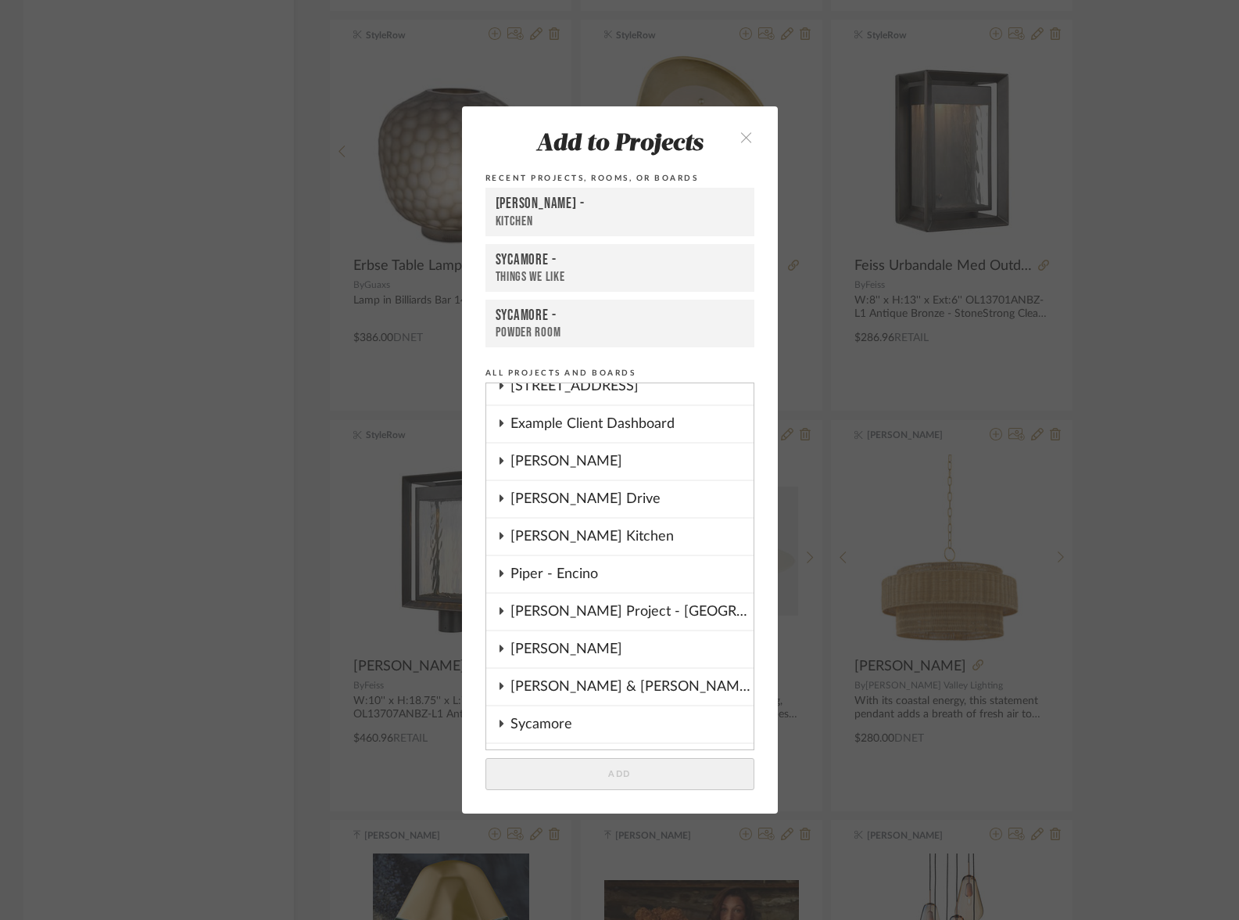
click at [559, 271] on div "Things We Like" at bounding box center [620, 277] width 249 height 16
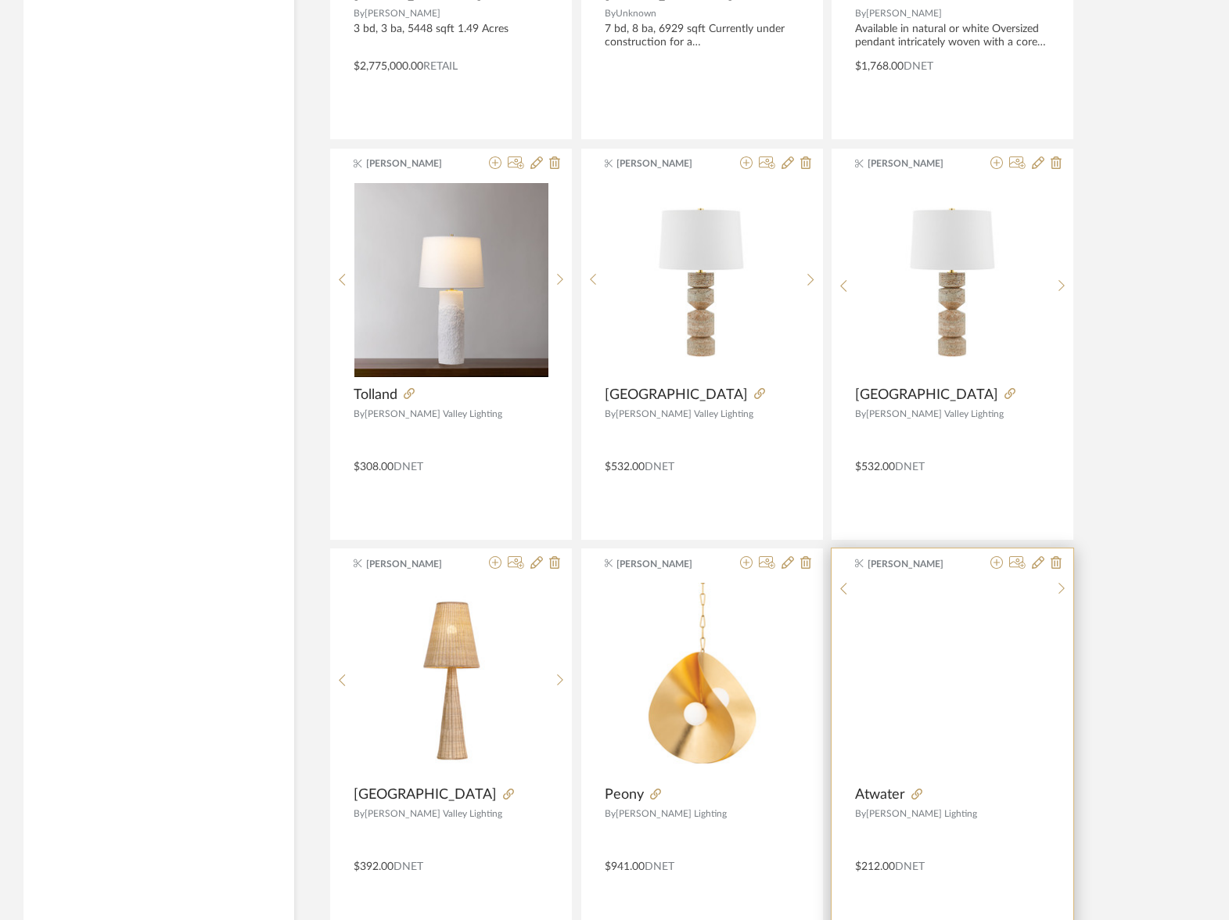
scroll to position [60865, 0]
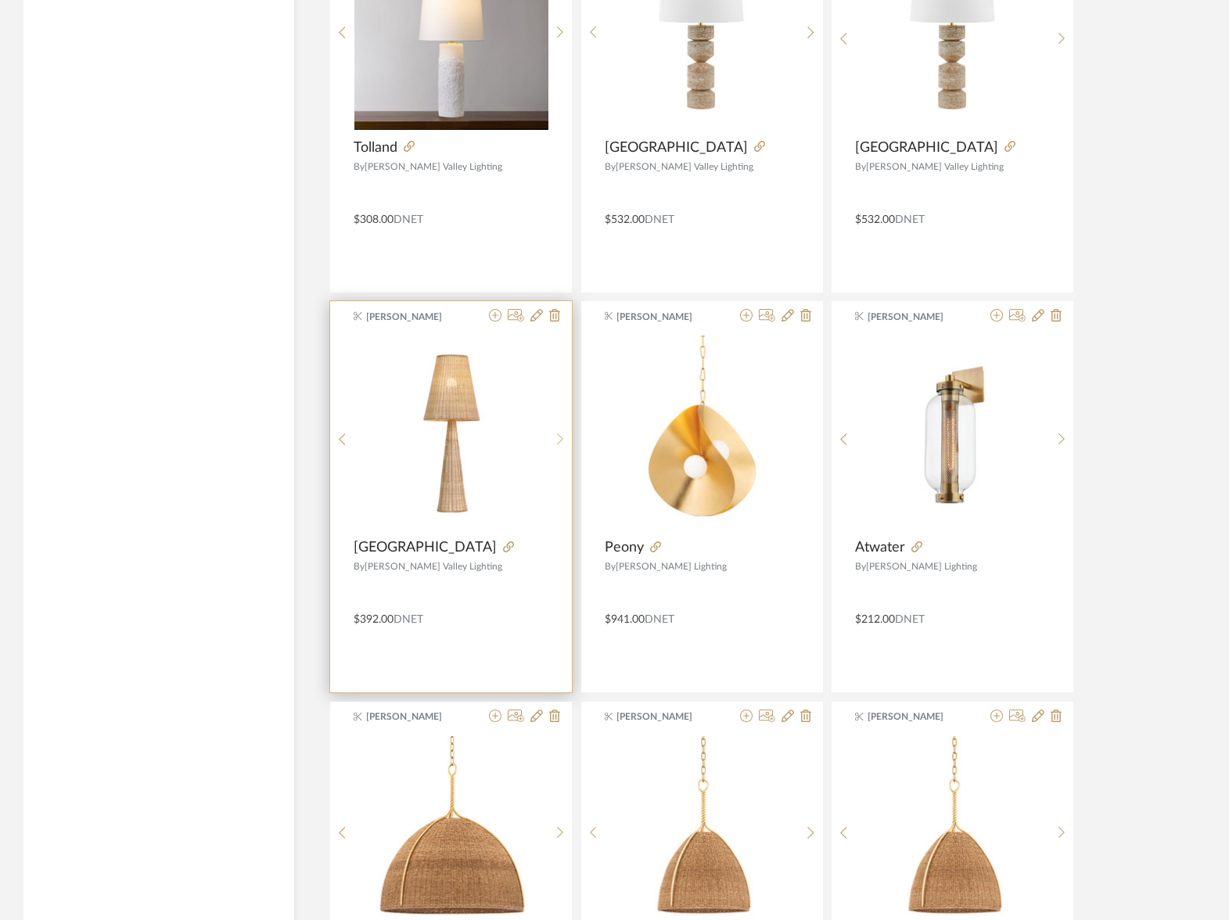
click at [554, 442] on sr-next-btn at bounding box center [560, 438] width 24 height 13
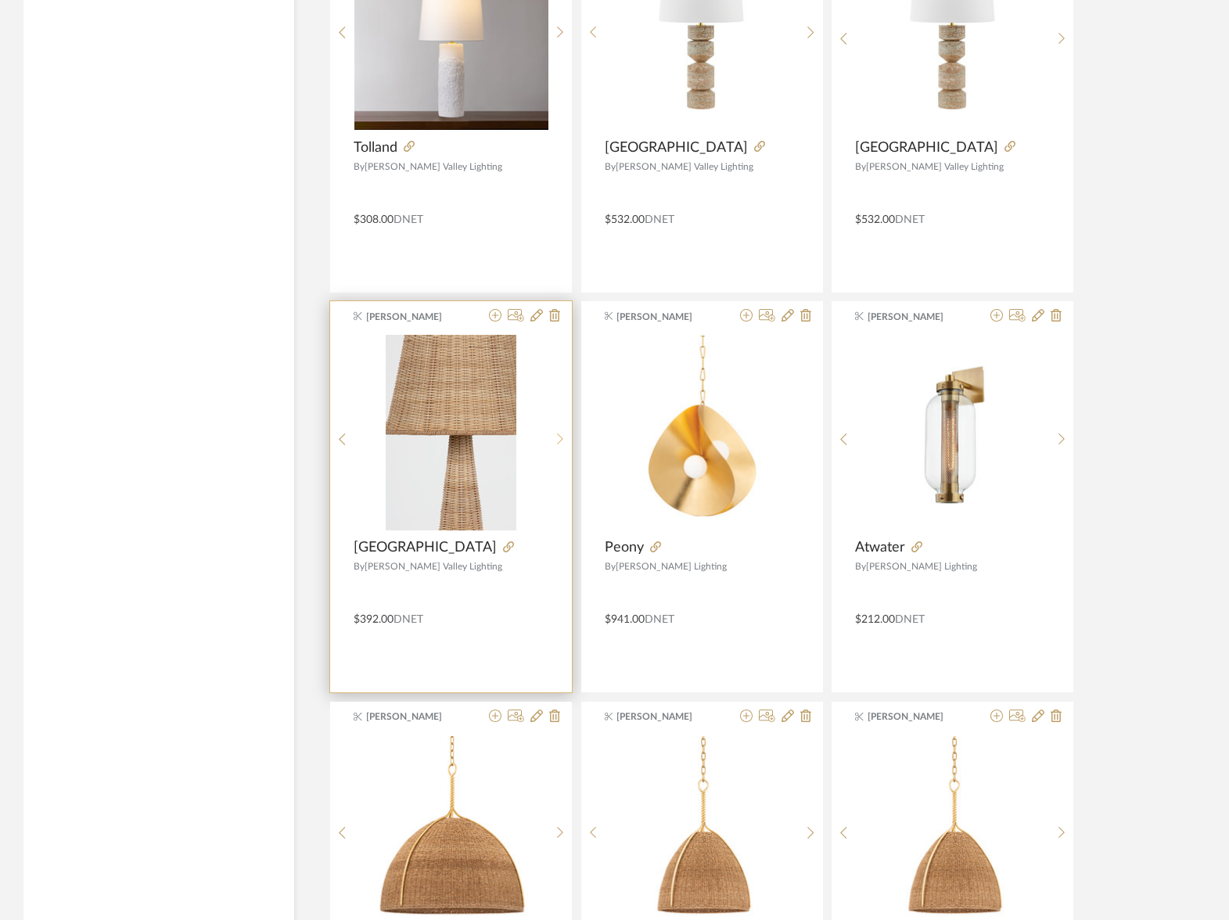
click at [553, 443] on sr-next-btn at bounding box center [560, 438] width 24 height 13
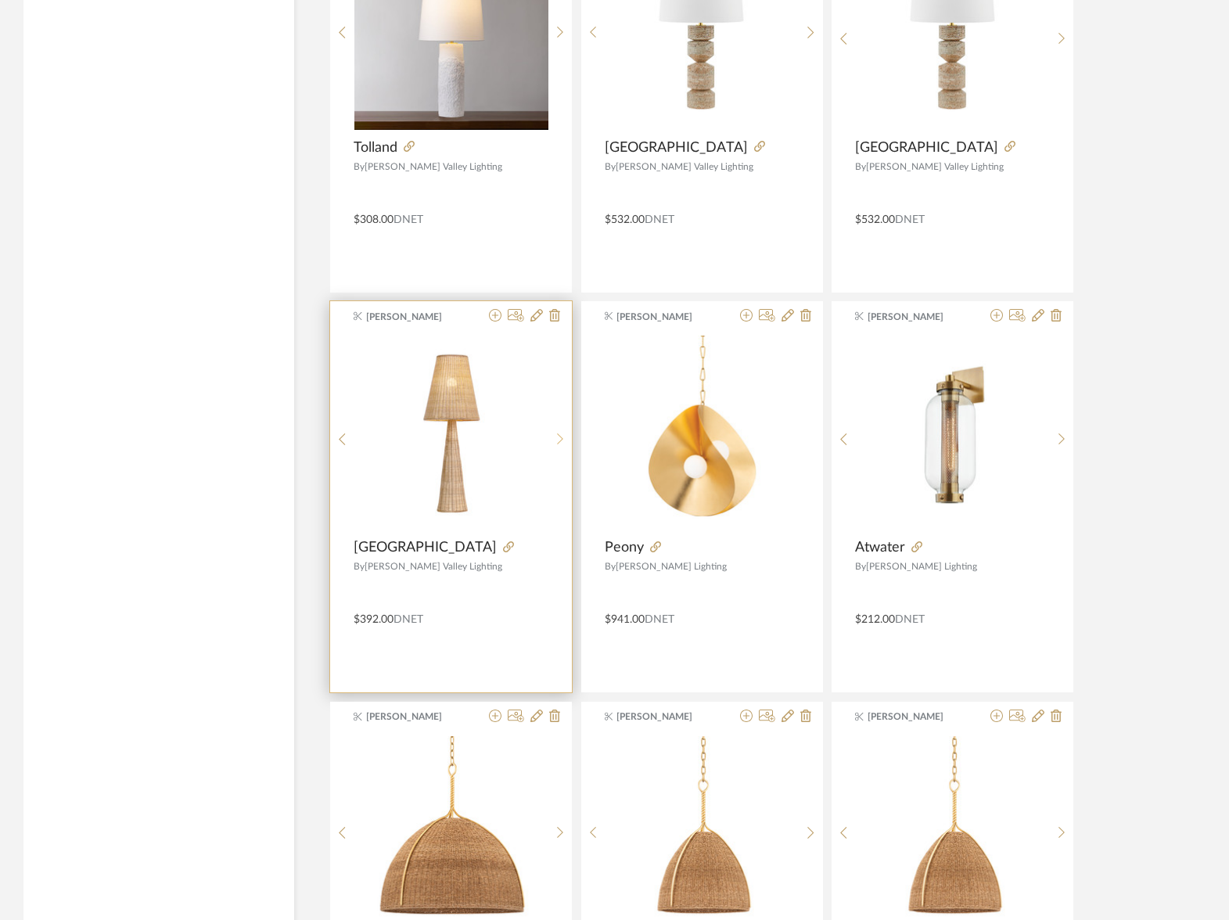
click at [553, 443] on sr-next-btn at bounding box center [560, 438] width 24 height 13
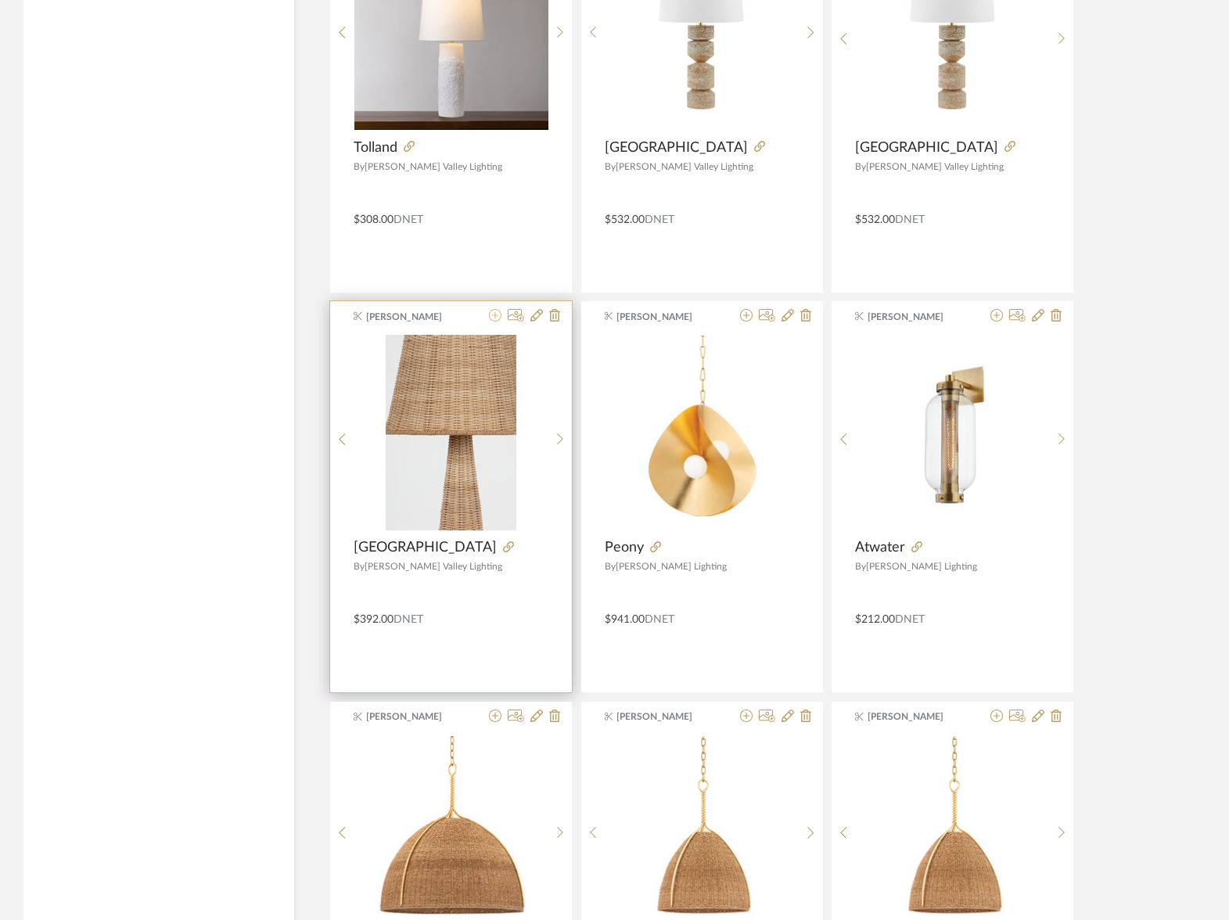
click at [494, 317] on icon at bounding box center [495, 315] width 13 height 13
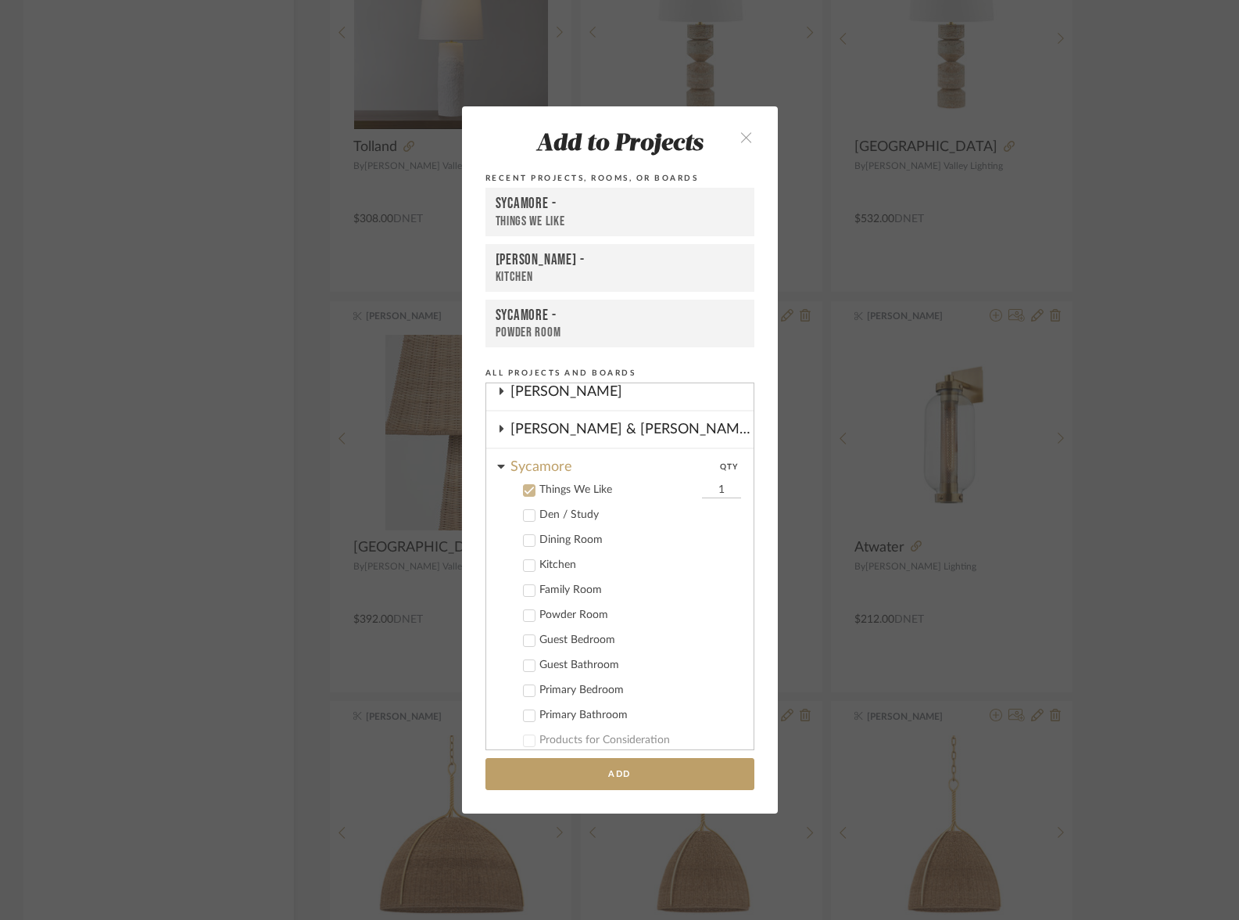
scroll to position [309, 0]
click at [647, 770] on button "Add" at bounding box center [620, 774] width 269 height 32
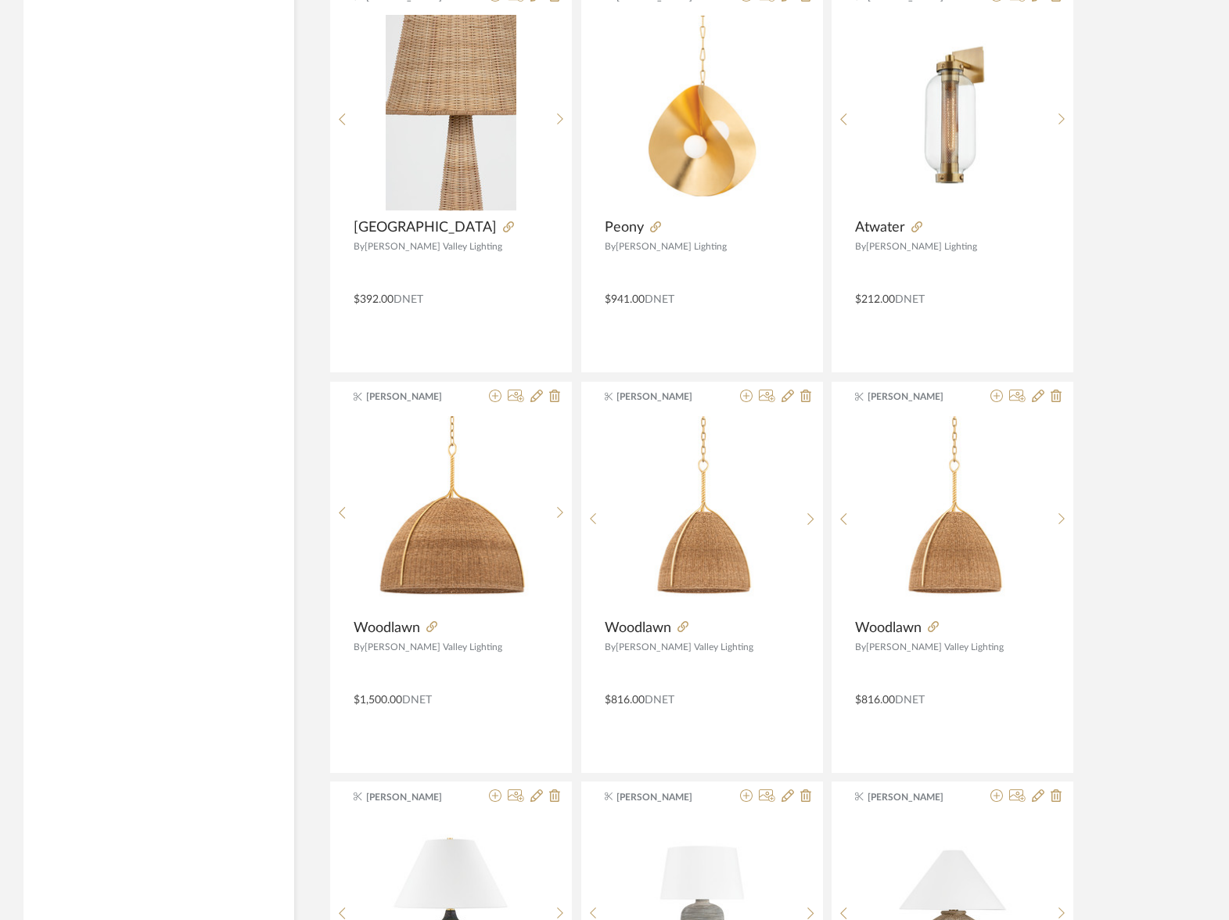
scroll to position [61186, 0]
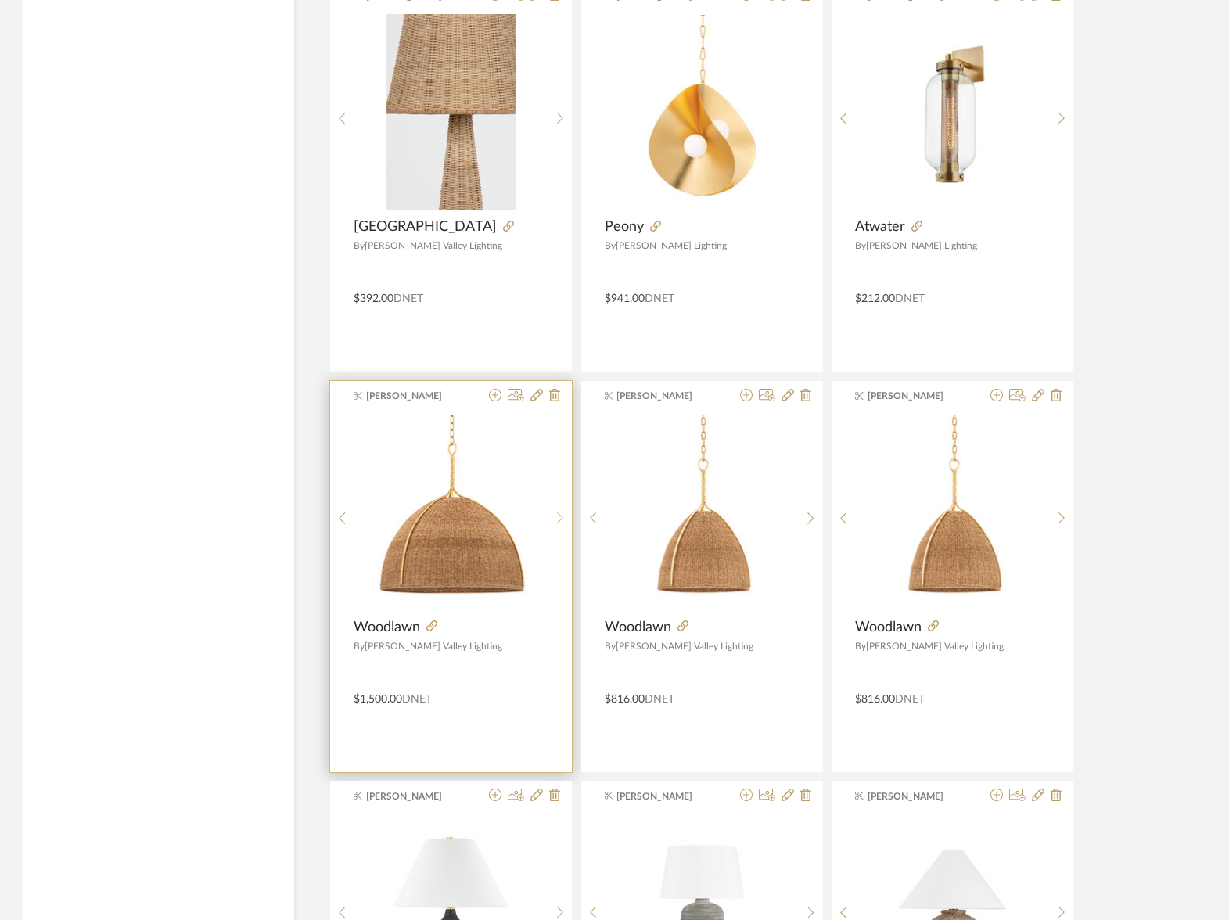
click at [557, 511] on icon at bounding box center [560, 517] width 7 height 13
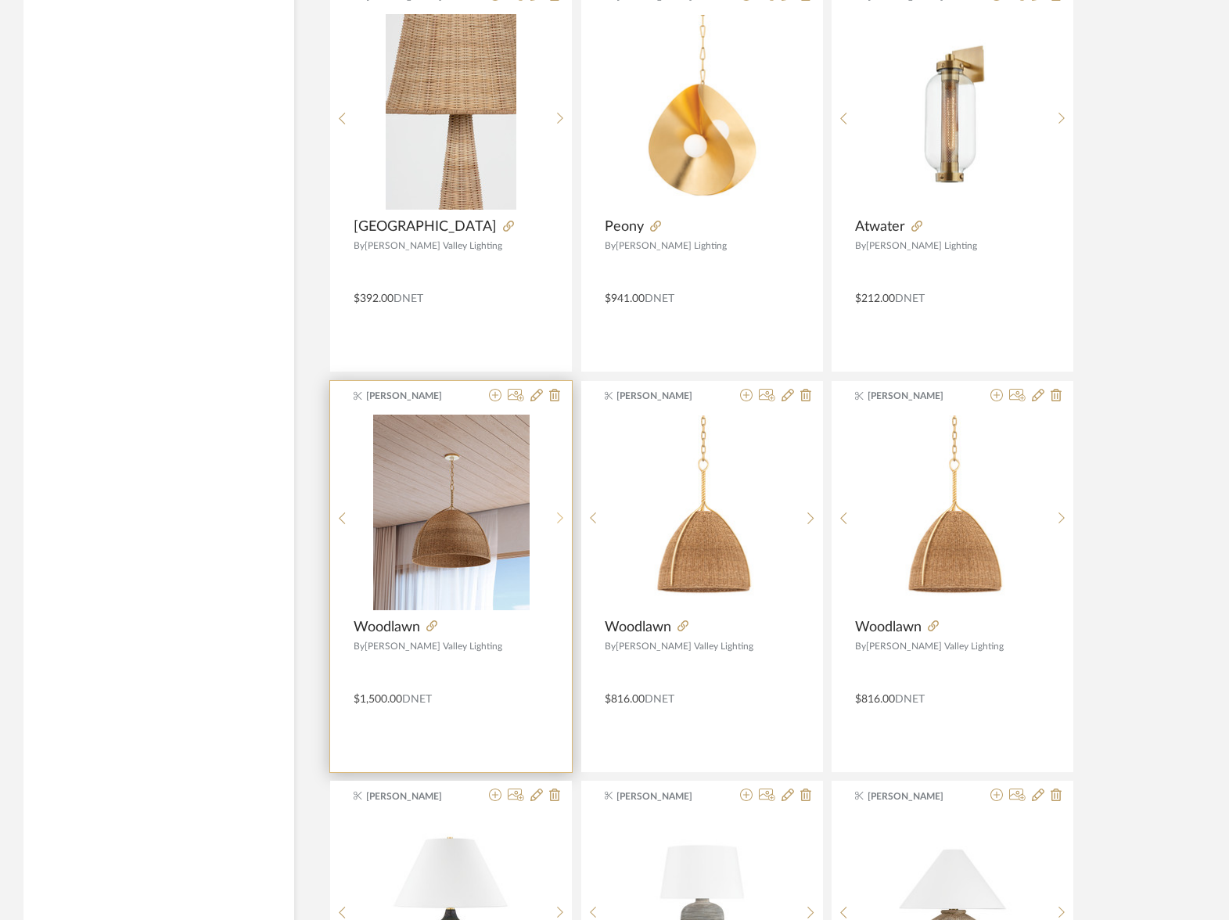
click at [556, 511] on div at bounding box center [560, 518] width 24 height 208
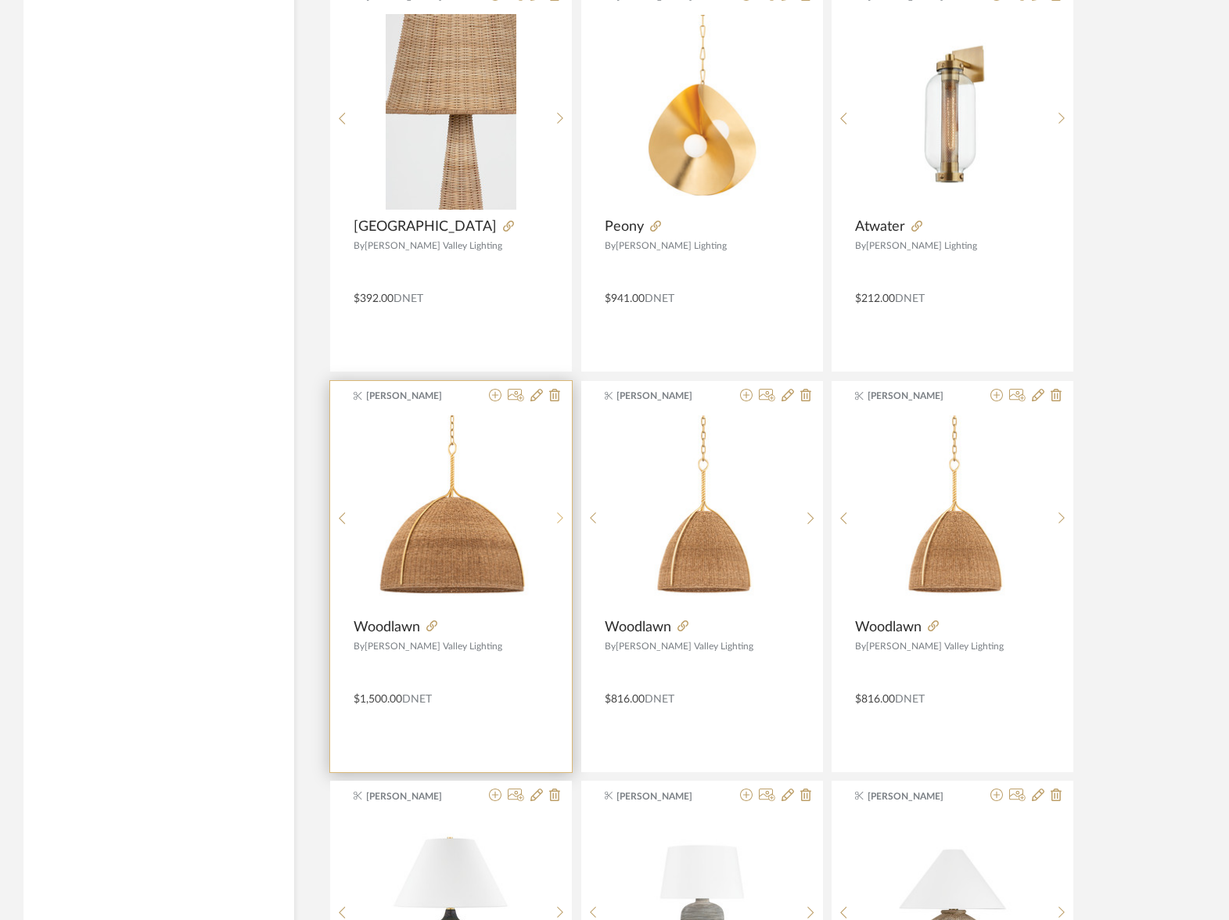
click at [556, 511] on div at bounding box center [560, 518] width 24 height 208
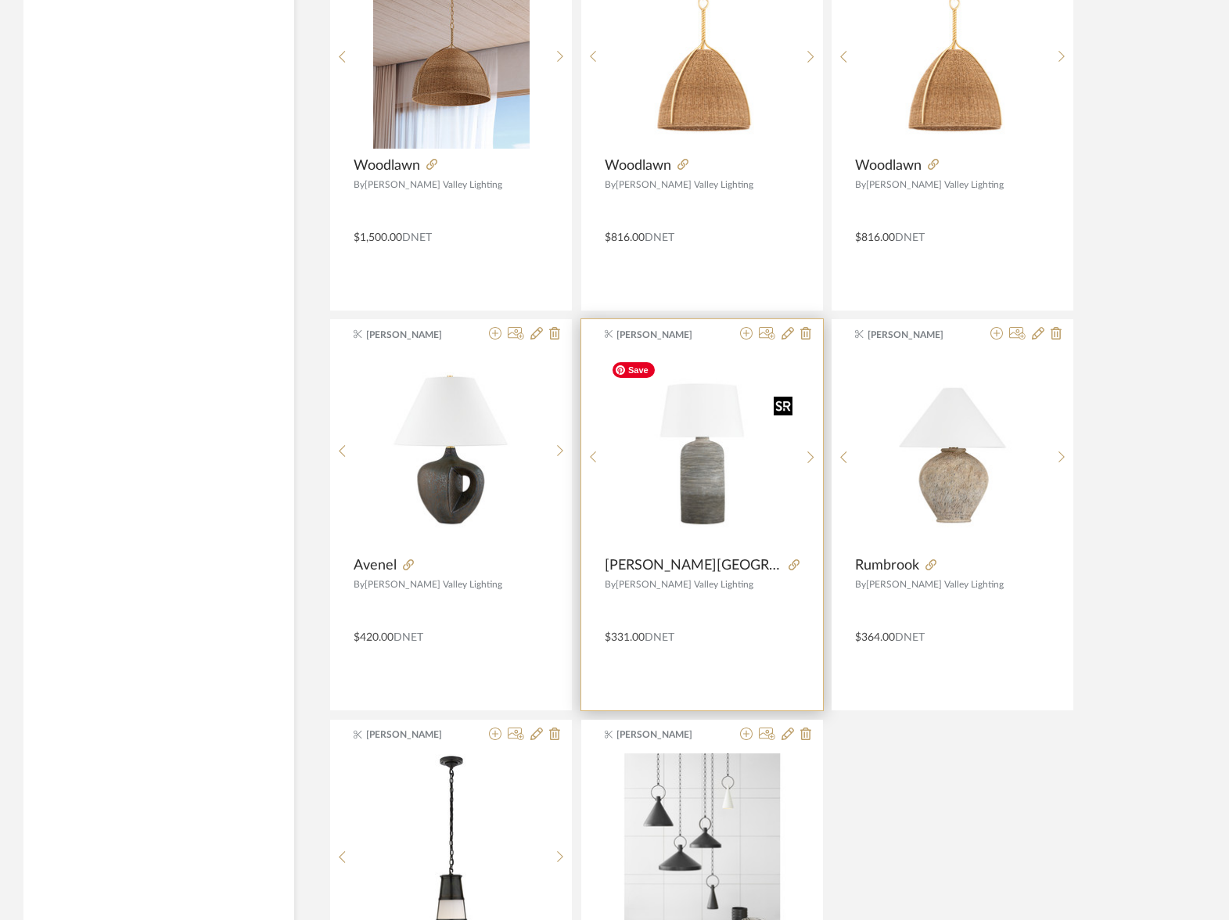
scroll to position [61409, 0]
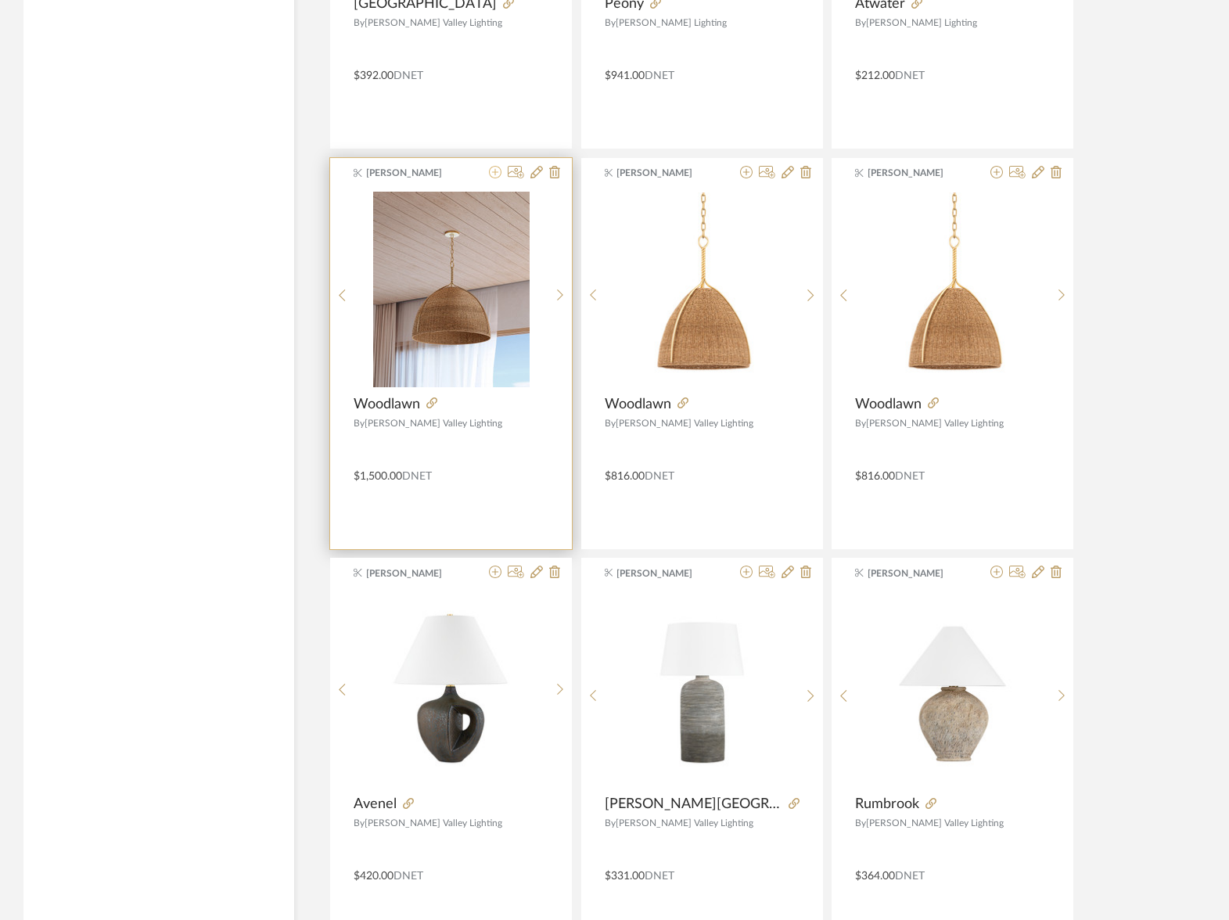
click at [494, 172] on icon at bounding box center [495, 172] width 13 height 13
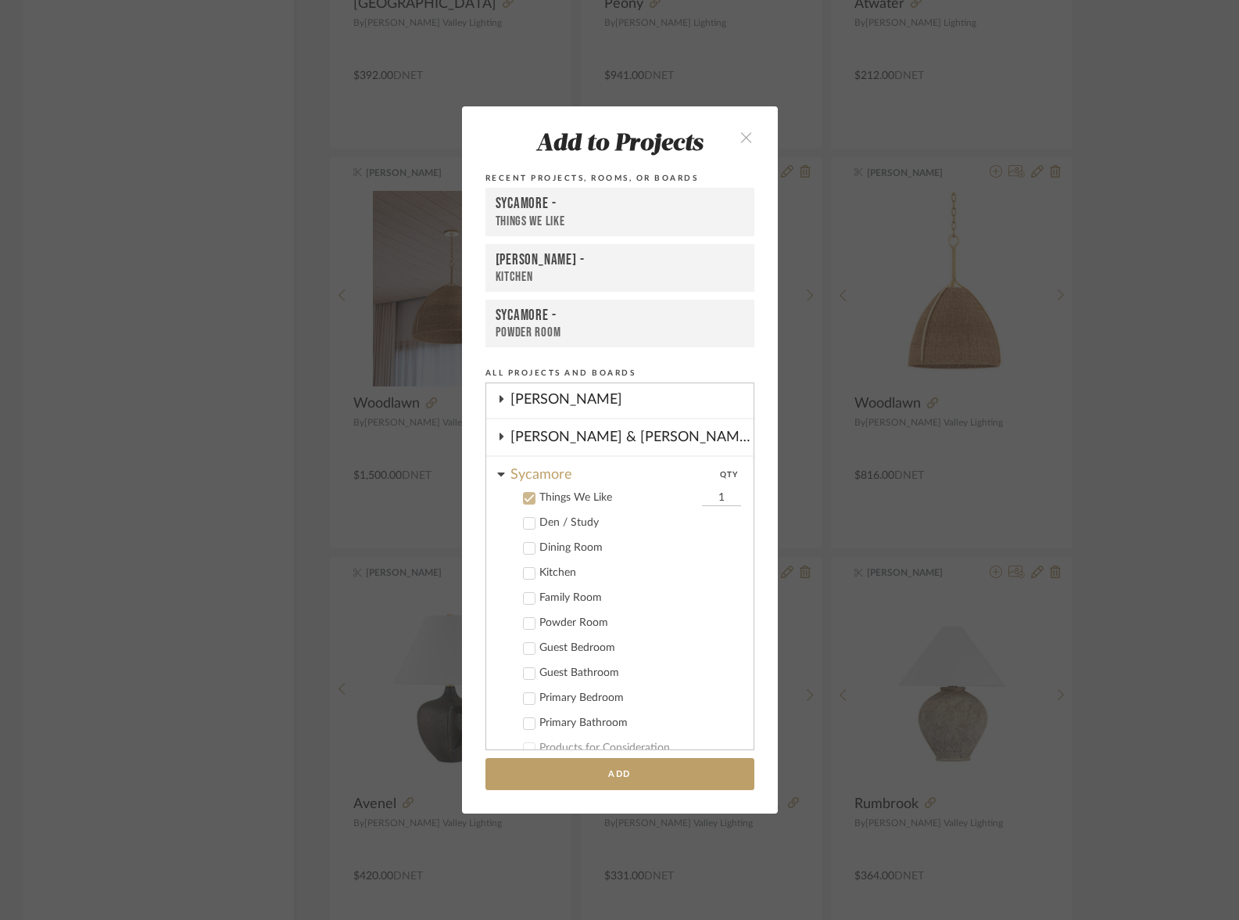
scroll to position [309, 0]
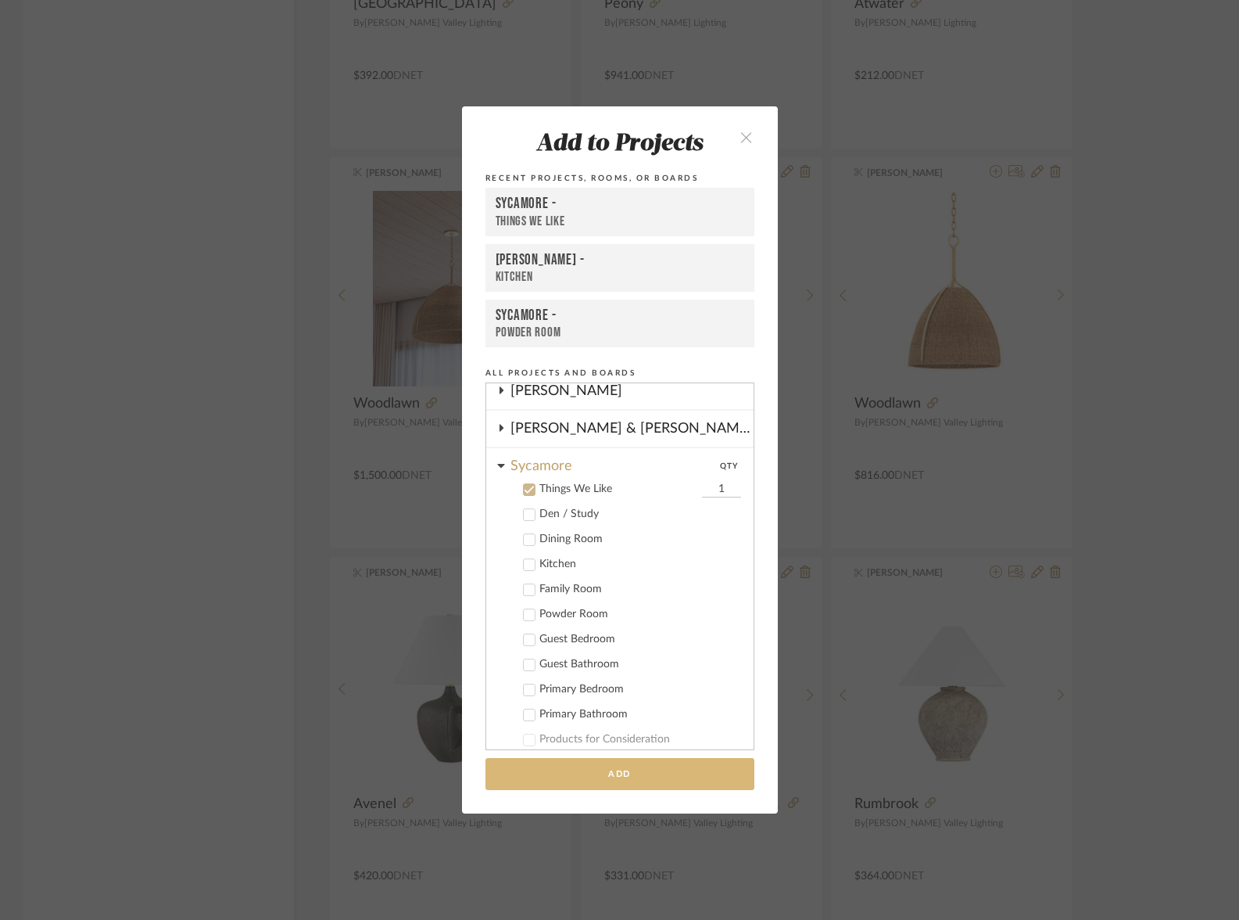
click at [673, 769] on button "Add" at bounding box center [620, 774] width 269 height 32
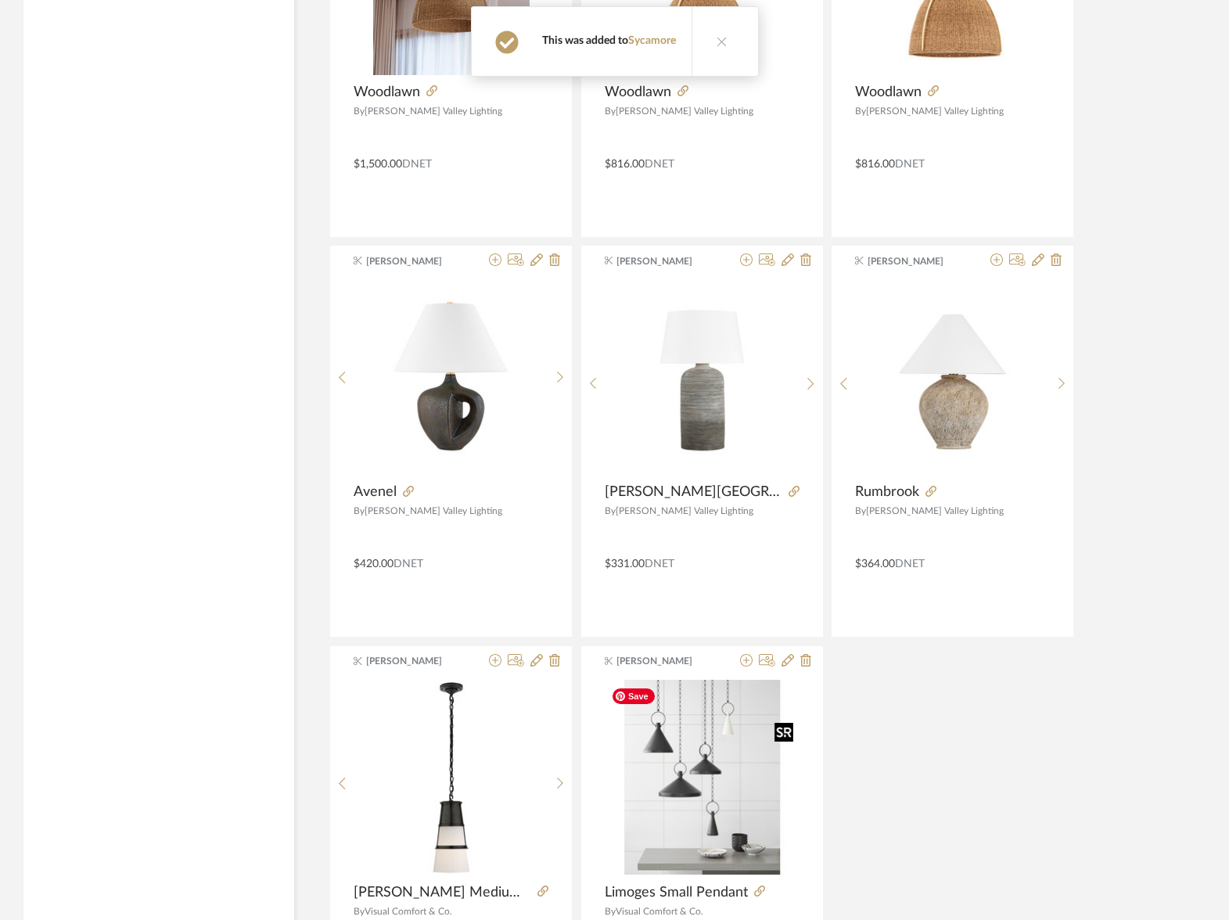
scroll to position [62004, 0]
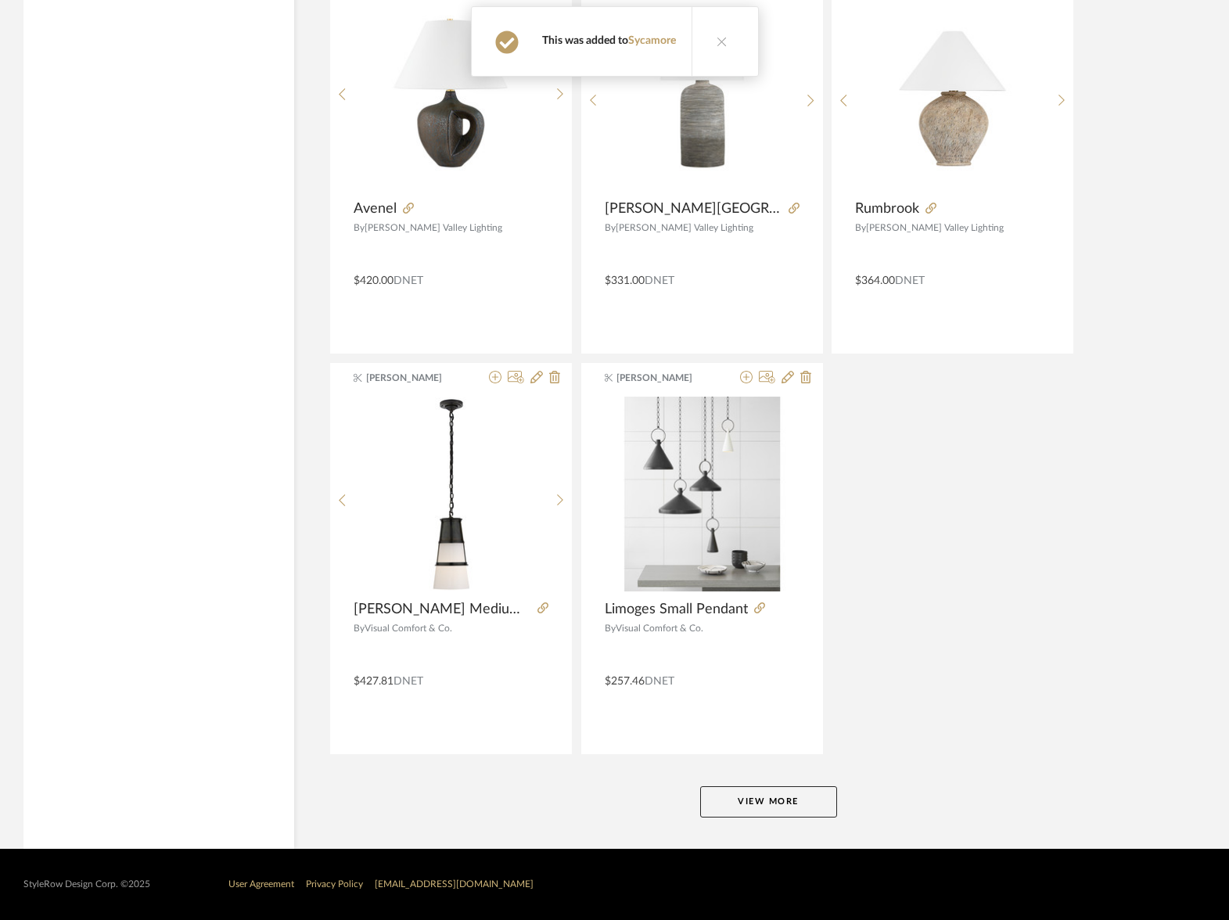
click at [778, 794] on button "View More" at bounding box center [768, 801] width 137 height 31
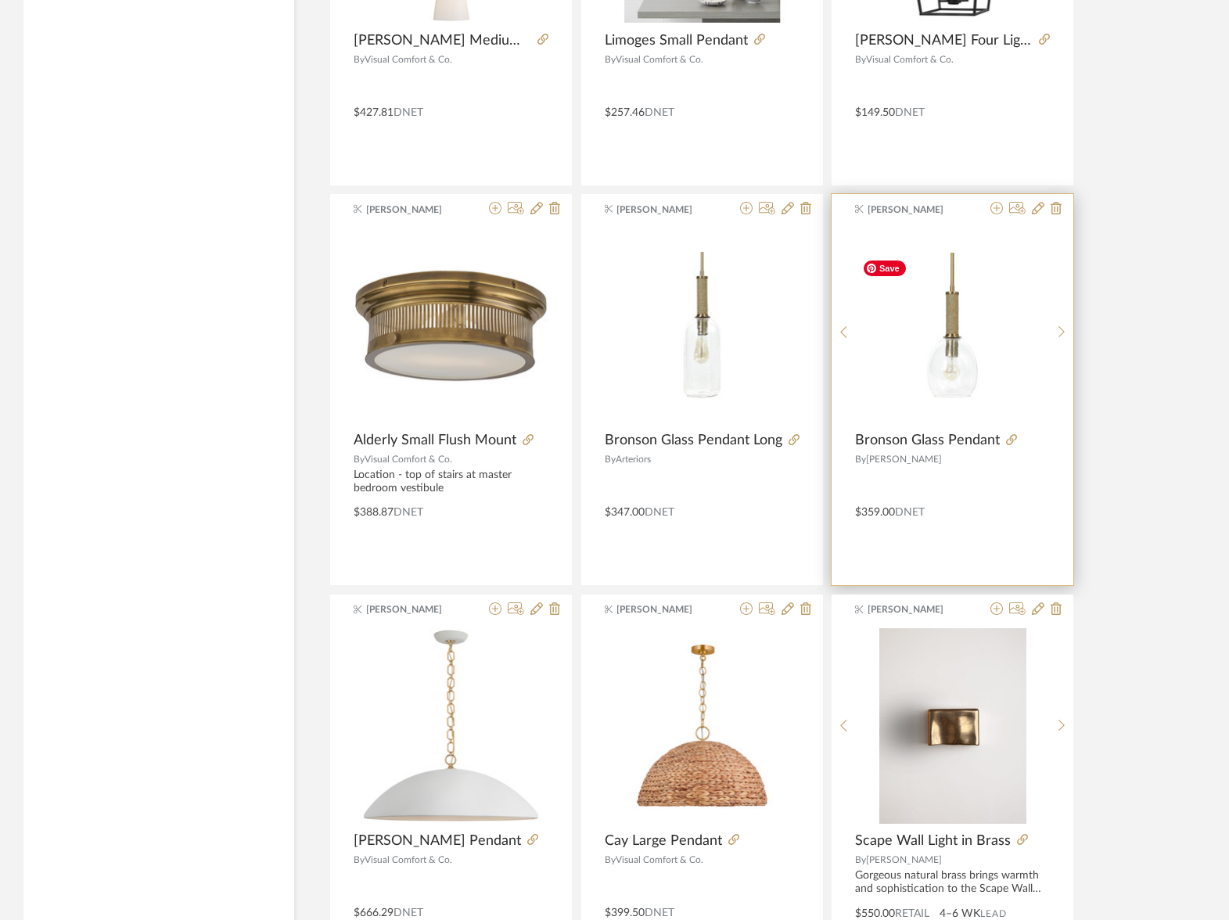
scroll to position [62586, 0]
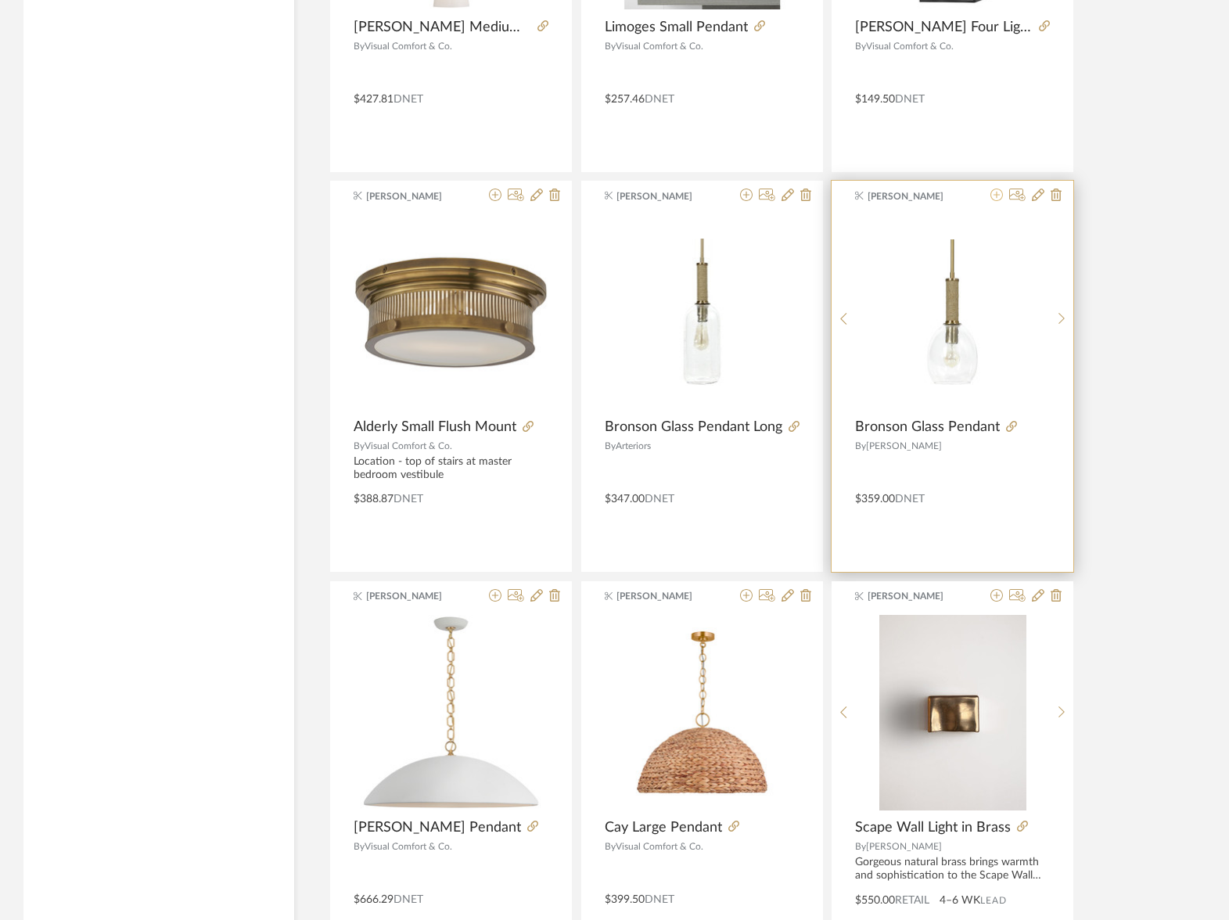
click at [995, 195] on icon at bounding box center [996, 194] width 13 height 13
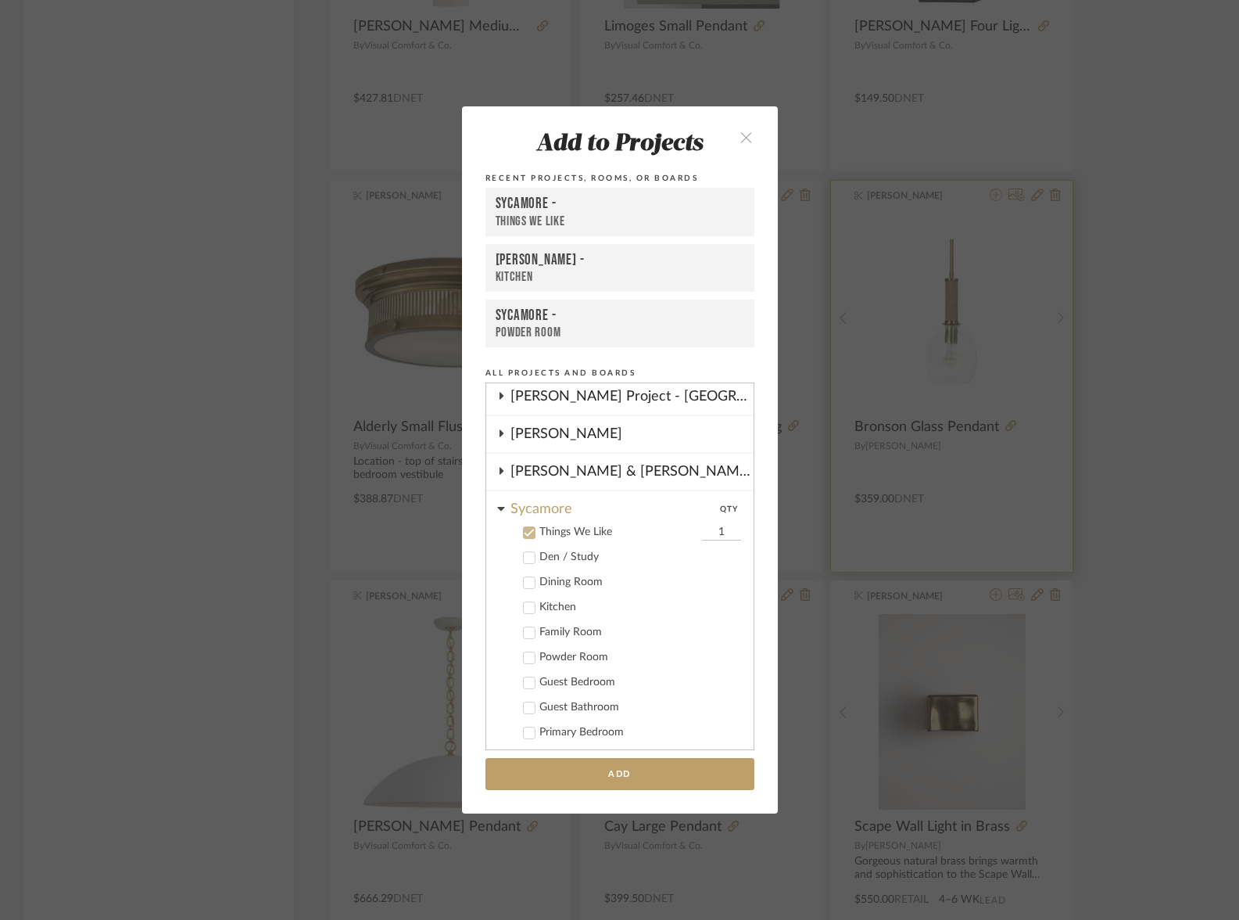
scroll to position [309, 0]
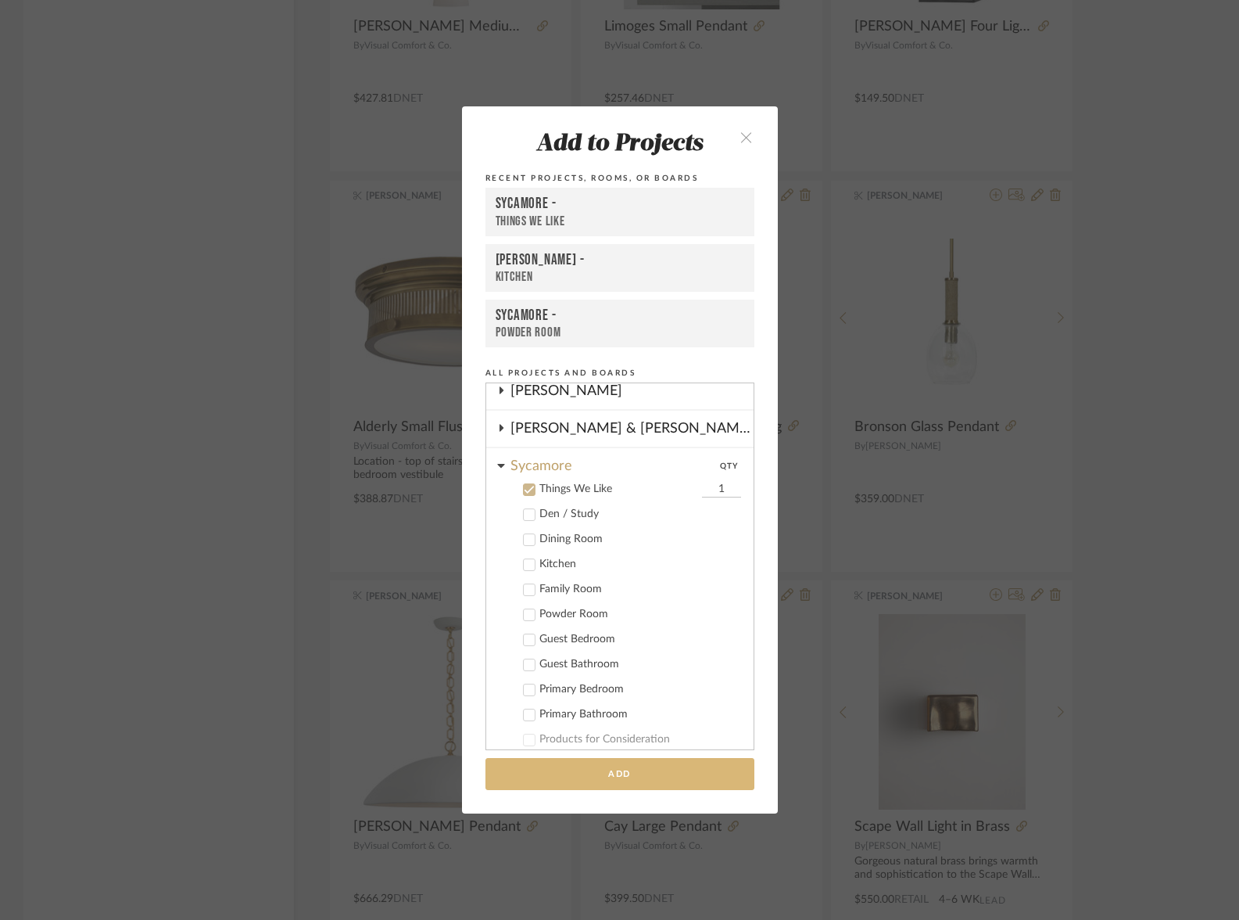
click at [606, 771] on button "Add" at bounding box center [620, 774] width 269 height 32
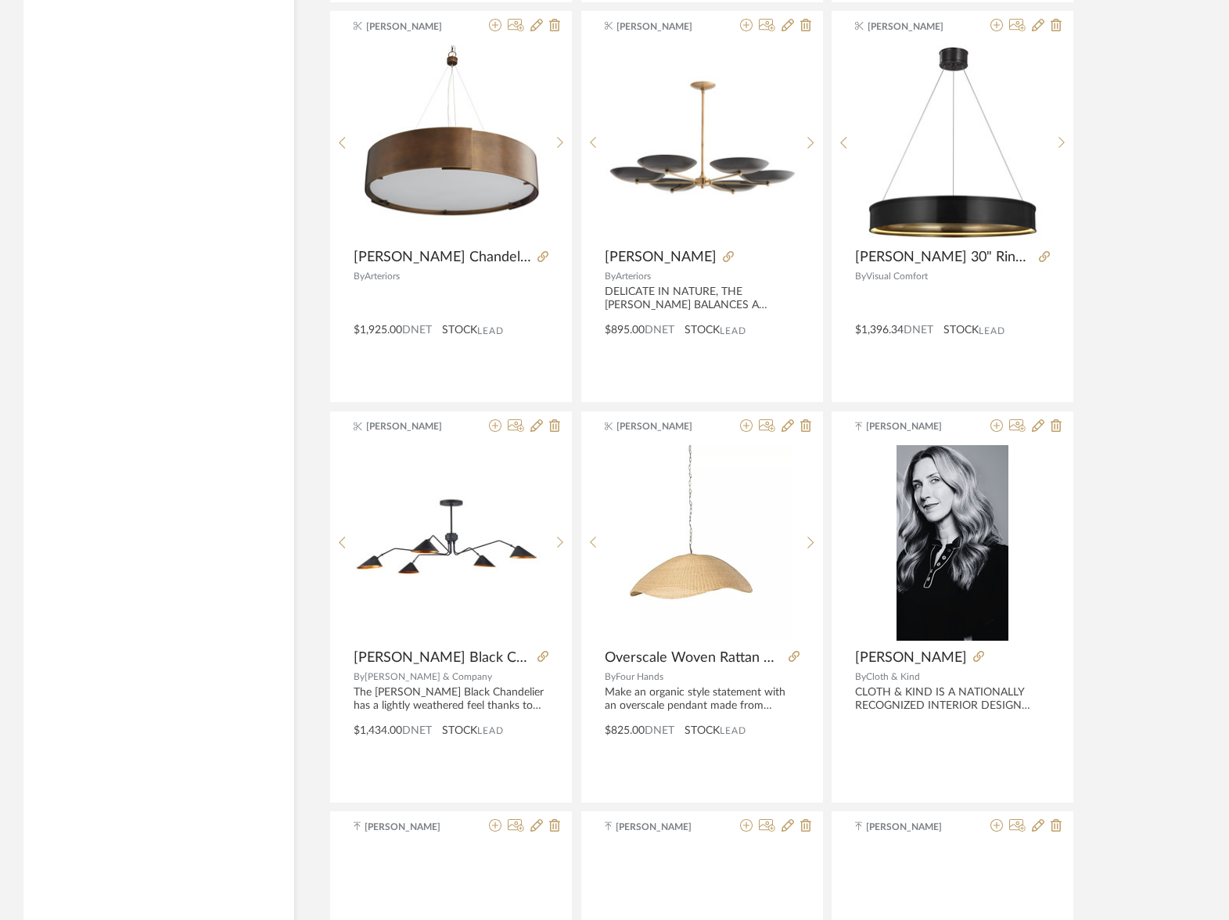
scroll to position [65194, 0]
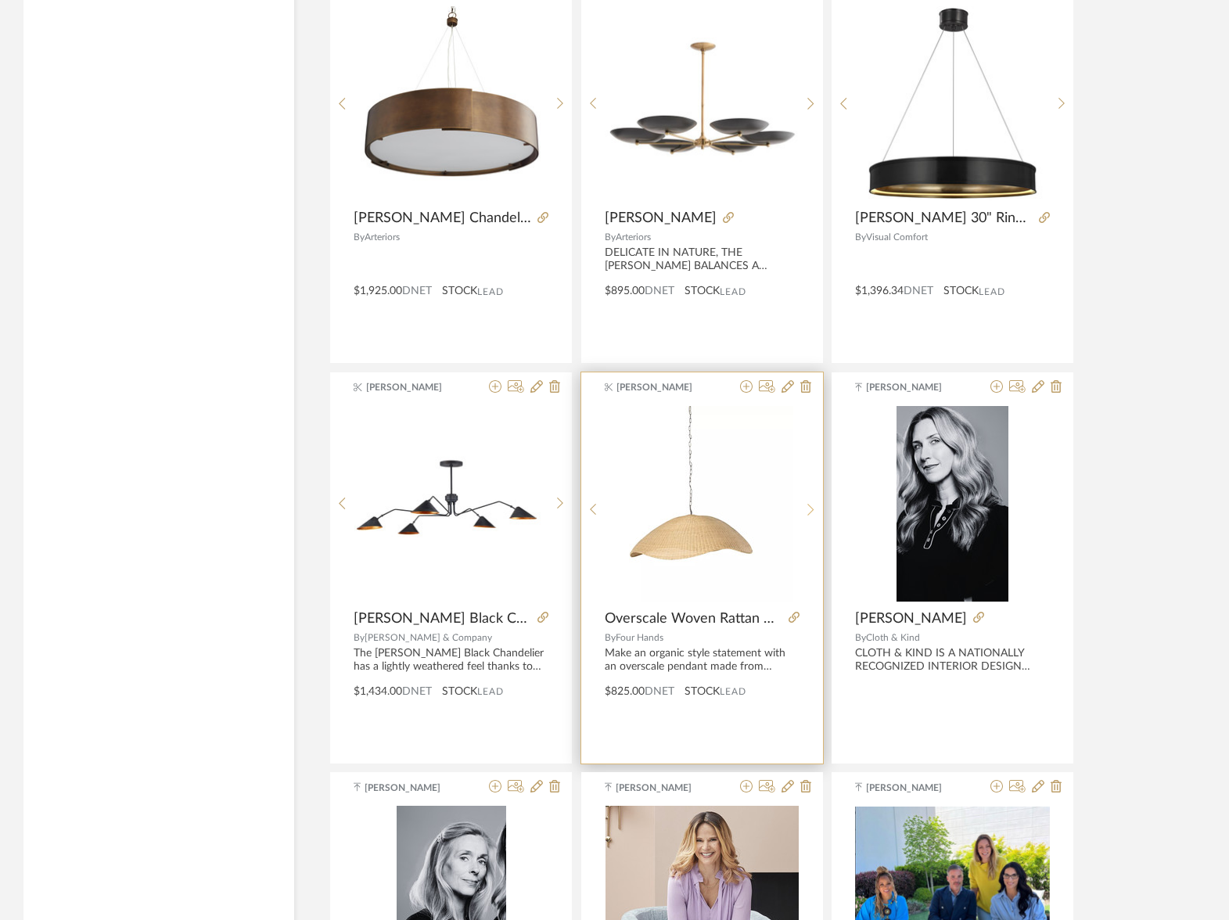
click at [809, 506] on icon at bounding box center [810, 510] width 6 height 12
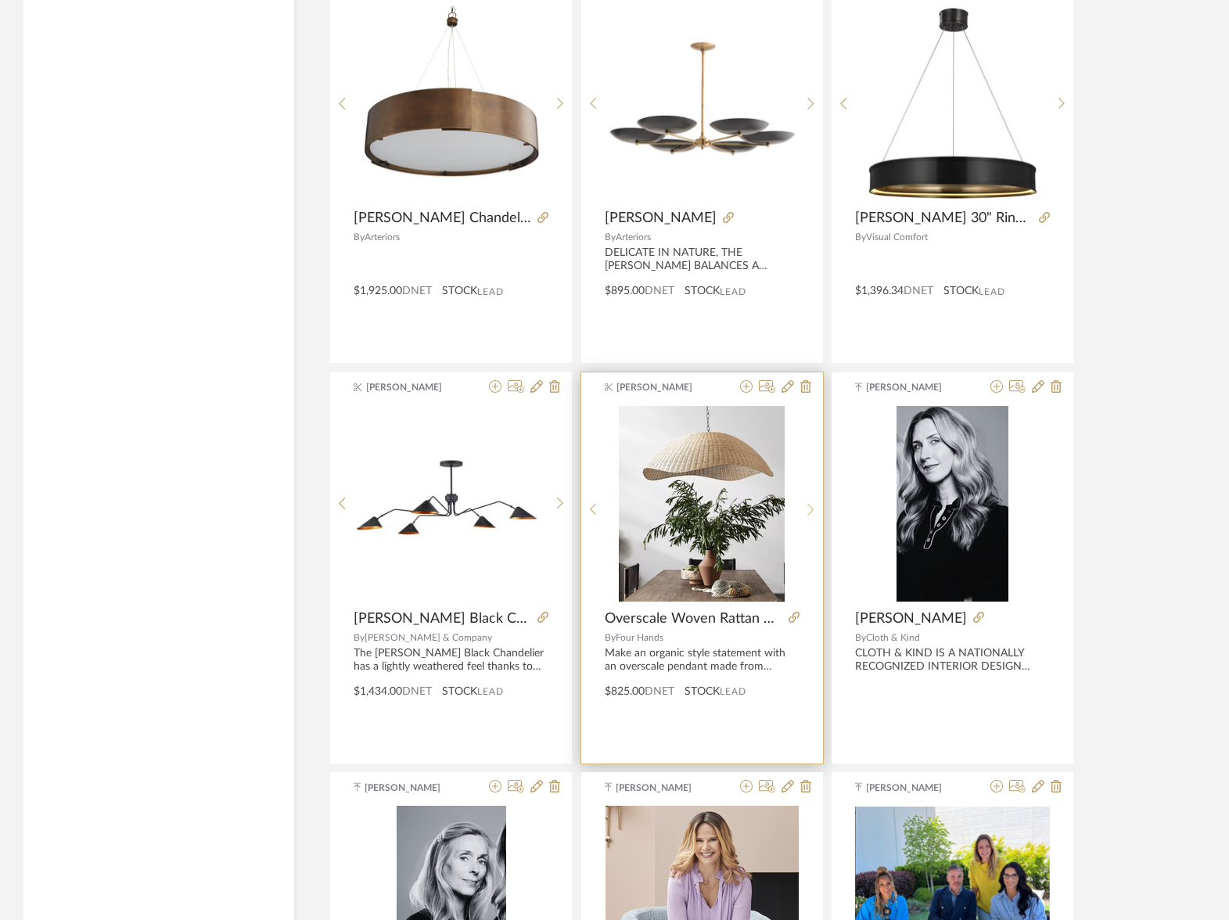
click at [809, 506] on icon at bounding box center [810, 510] width 6 height 12
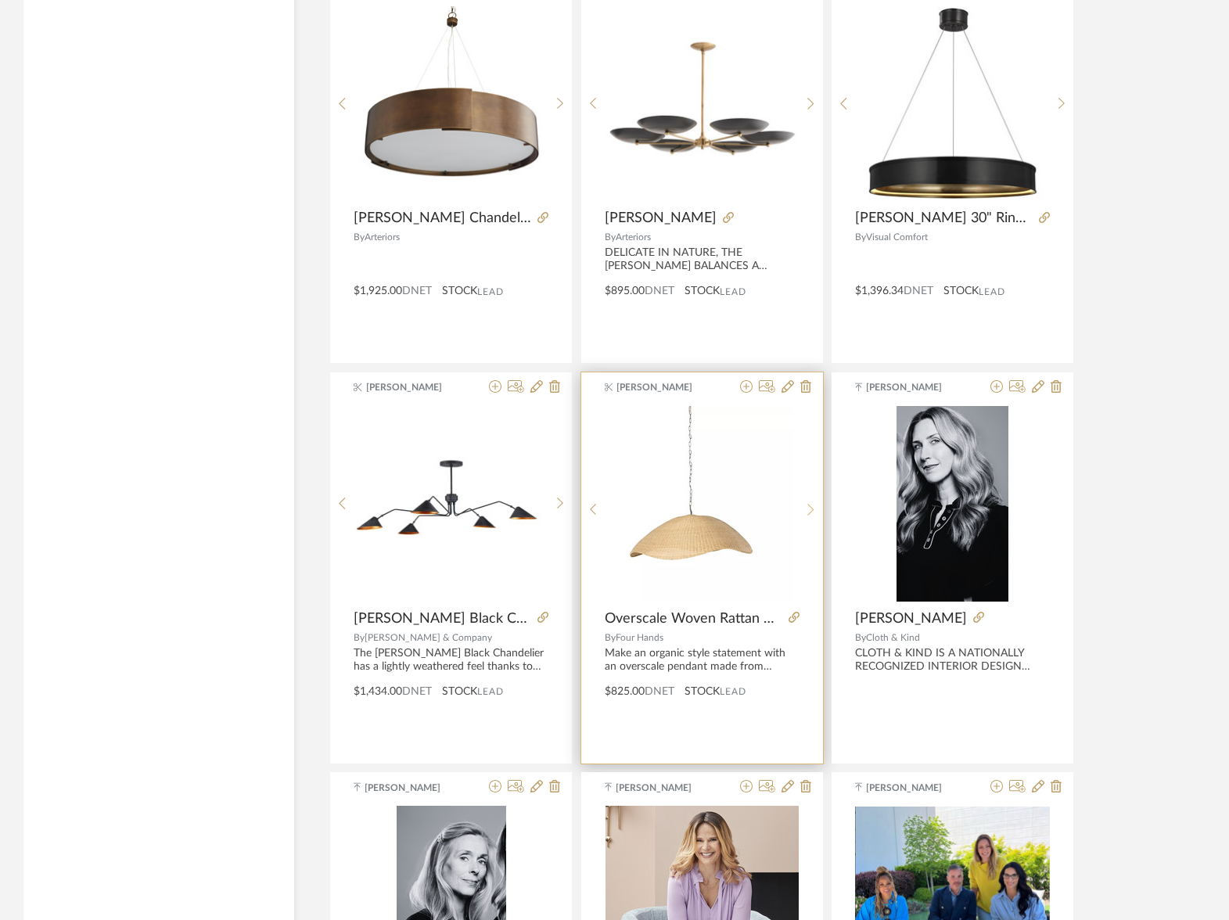
click at [809, 506] on icon at bounding box center [810, 510] width 6 height 12
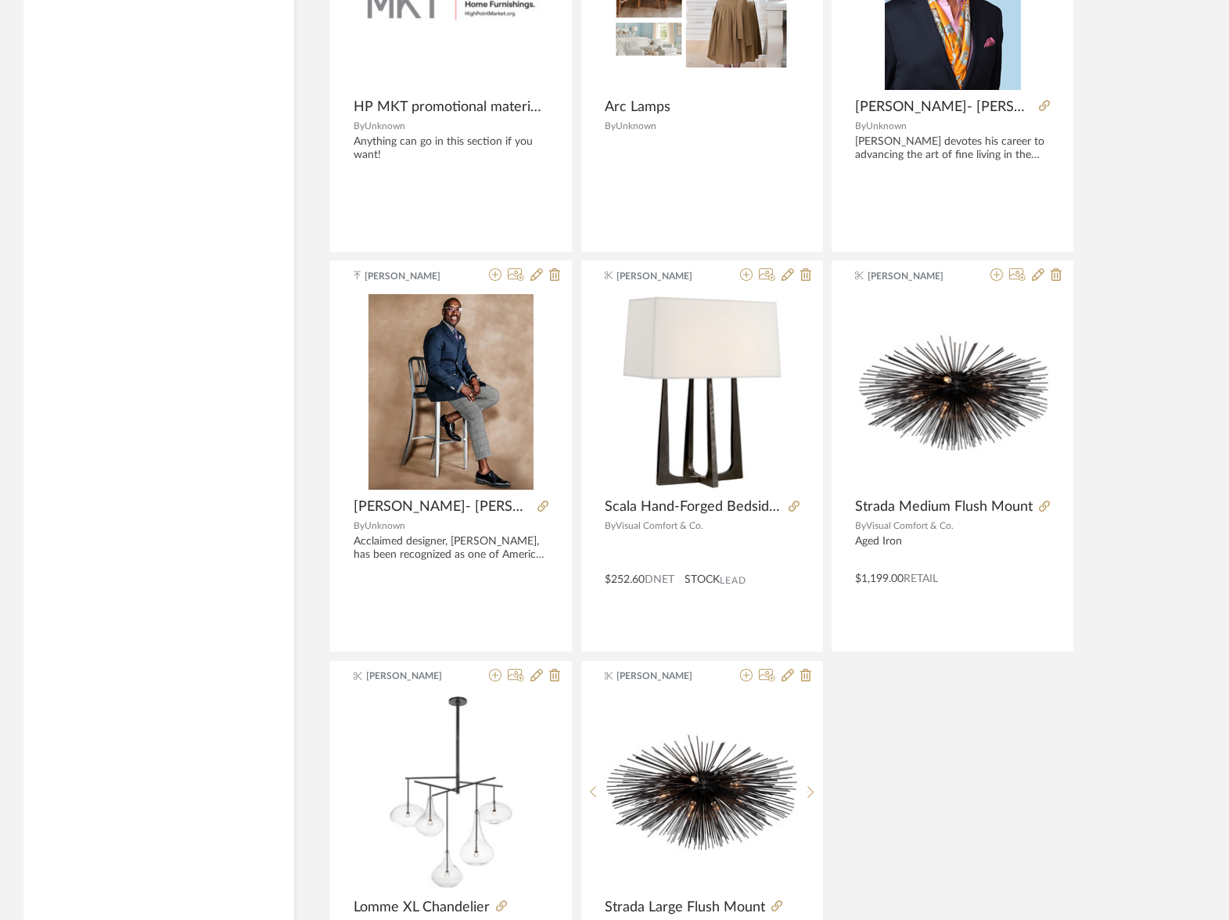
scroll to position [66804, 0]
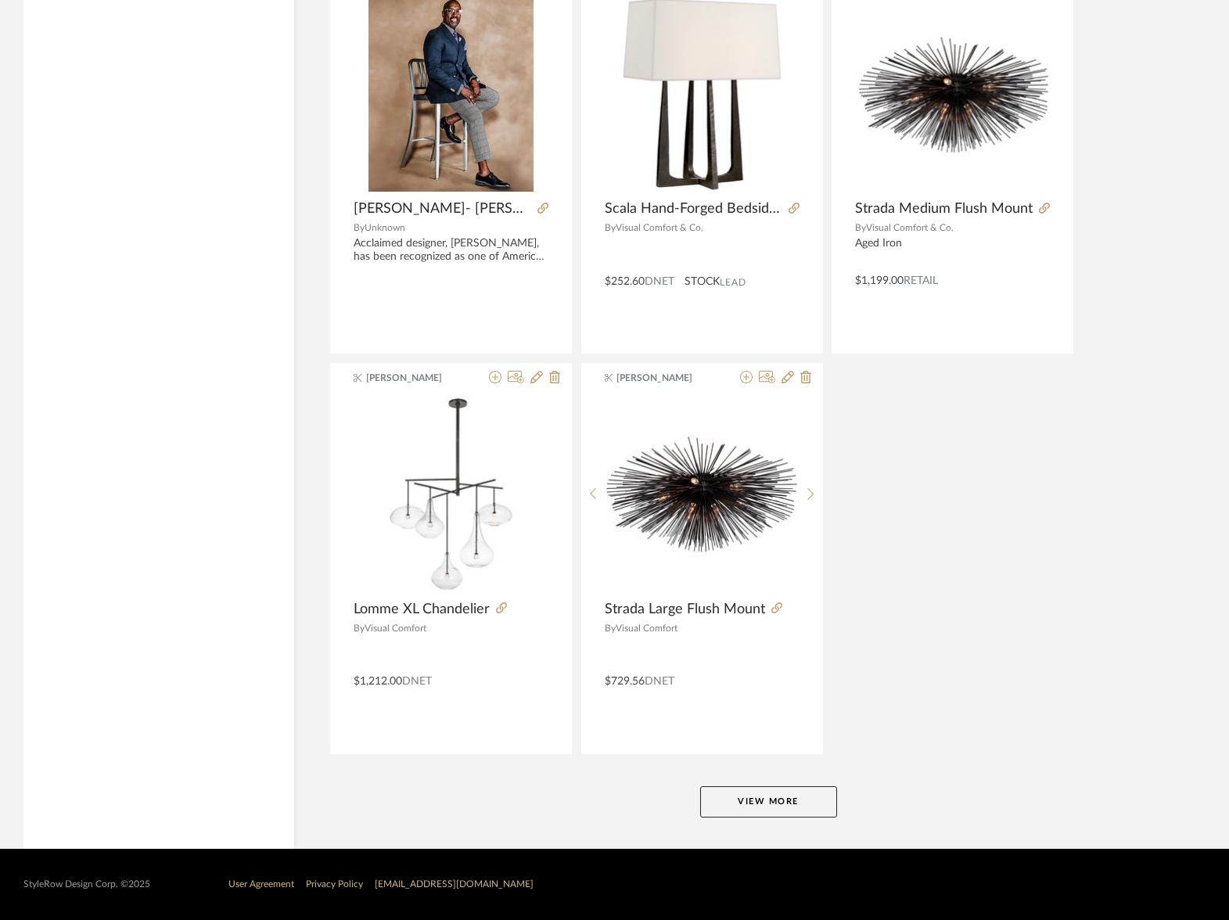
click at [797, 801] on button "View More" at bounding box center [768, 801] width 137 height 31
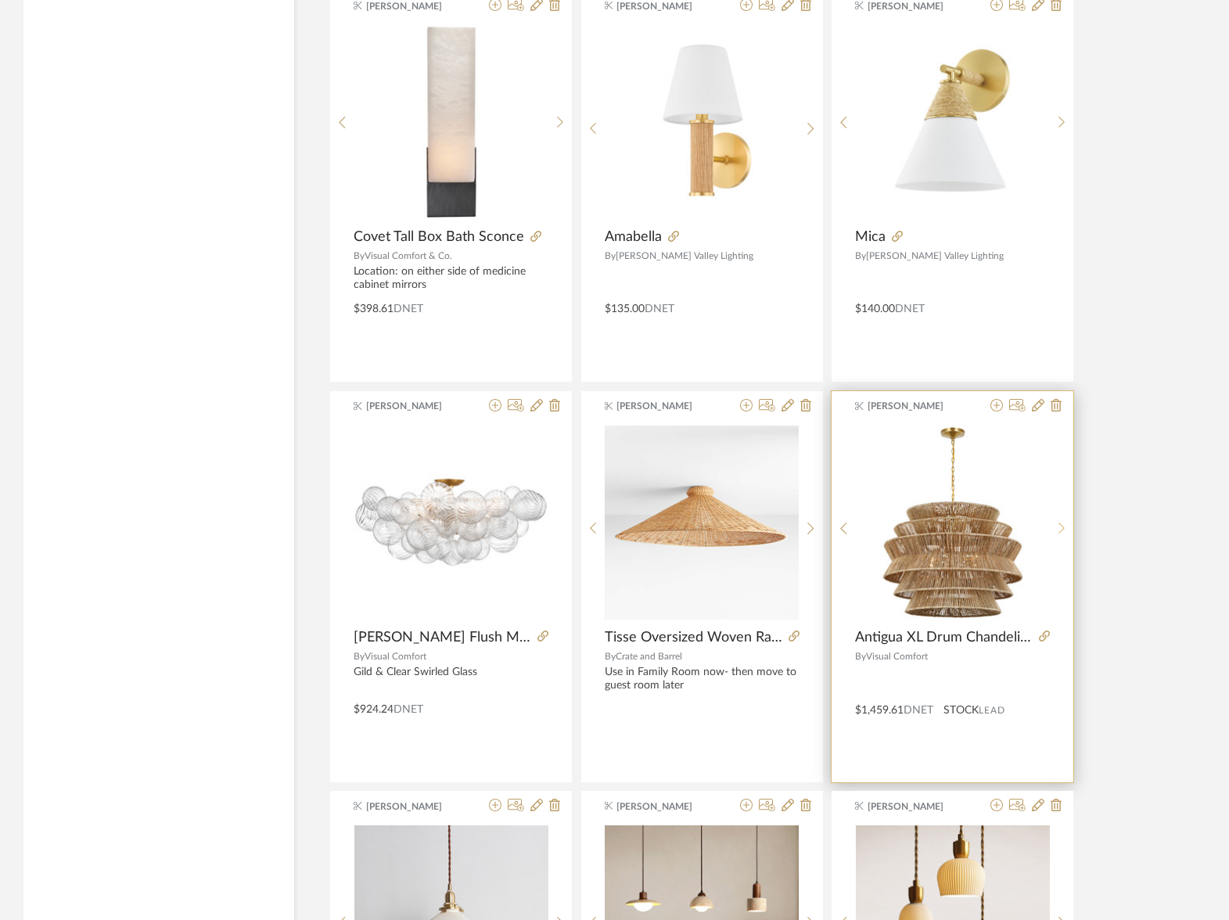
click at [1060, 526] on icon at bounding box center [1061, 528] width 7 height 13
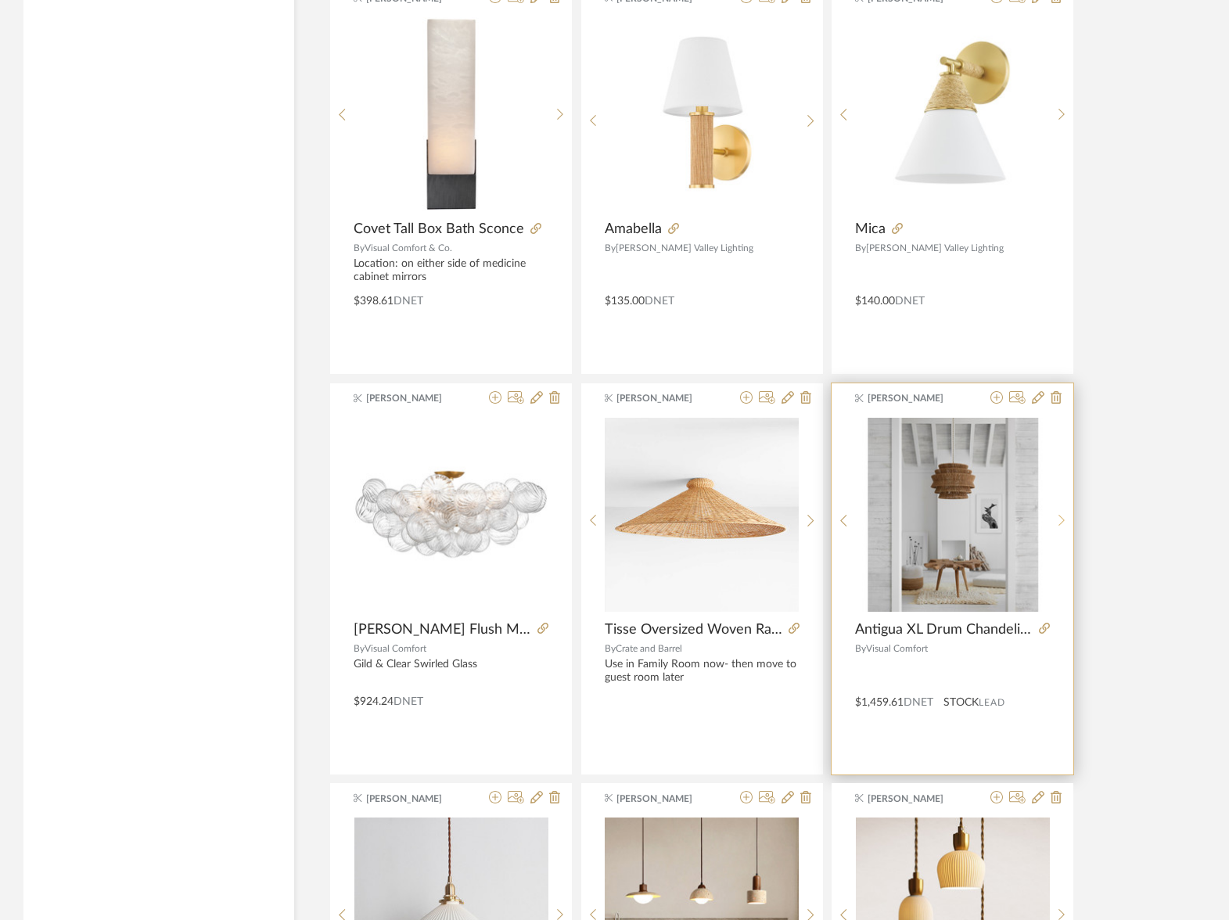
scroll to position [70785, 0]
click at [1060, 526] on div at bounding box center [1061, 519] width 24 height 208
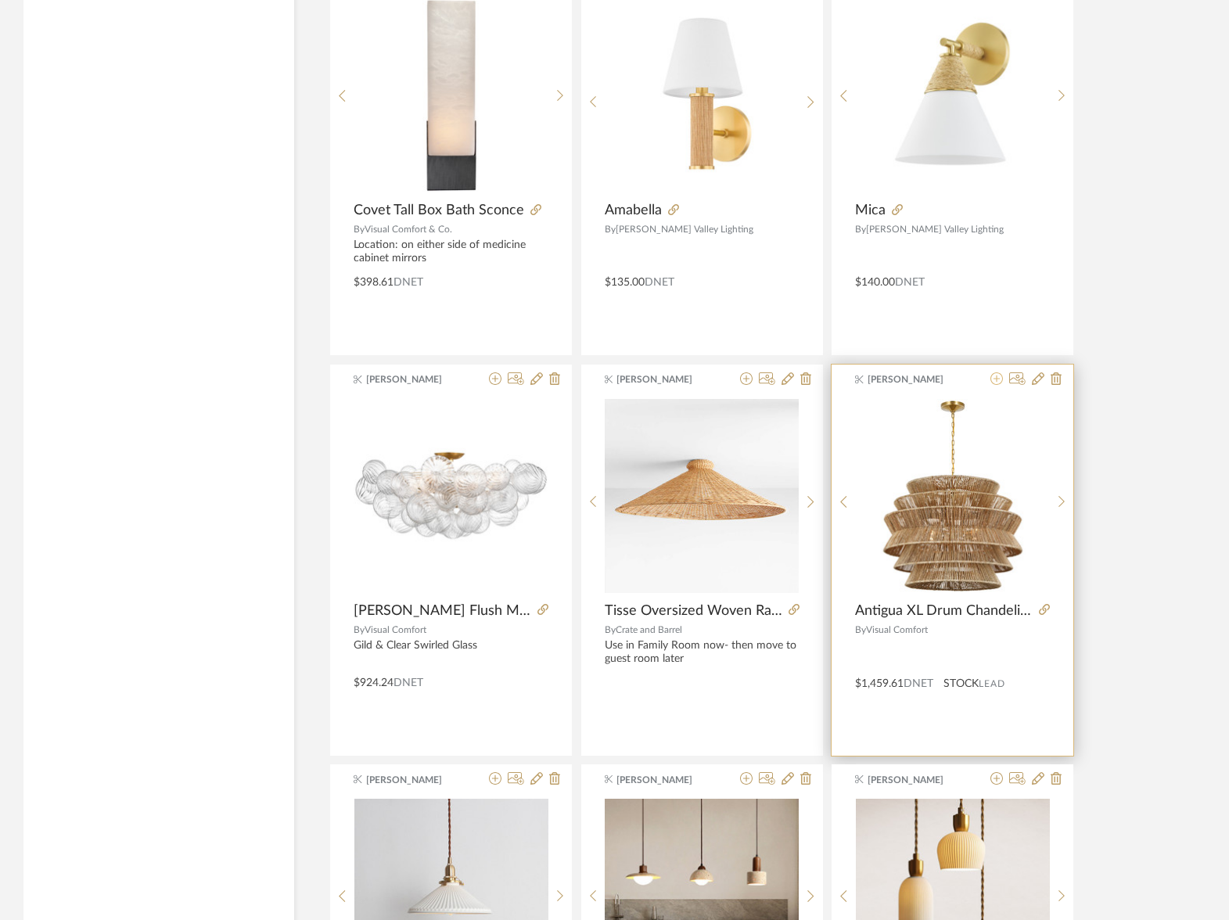
click at [995, 387] on div "[PERSON_NAME] Antigua XL Drum Chandelier By Visual Comfort $1,459.61 DNET STOCK…" at bounding box center [952, 559] width 242 height 391
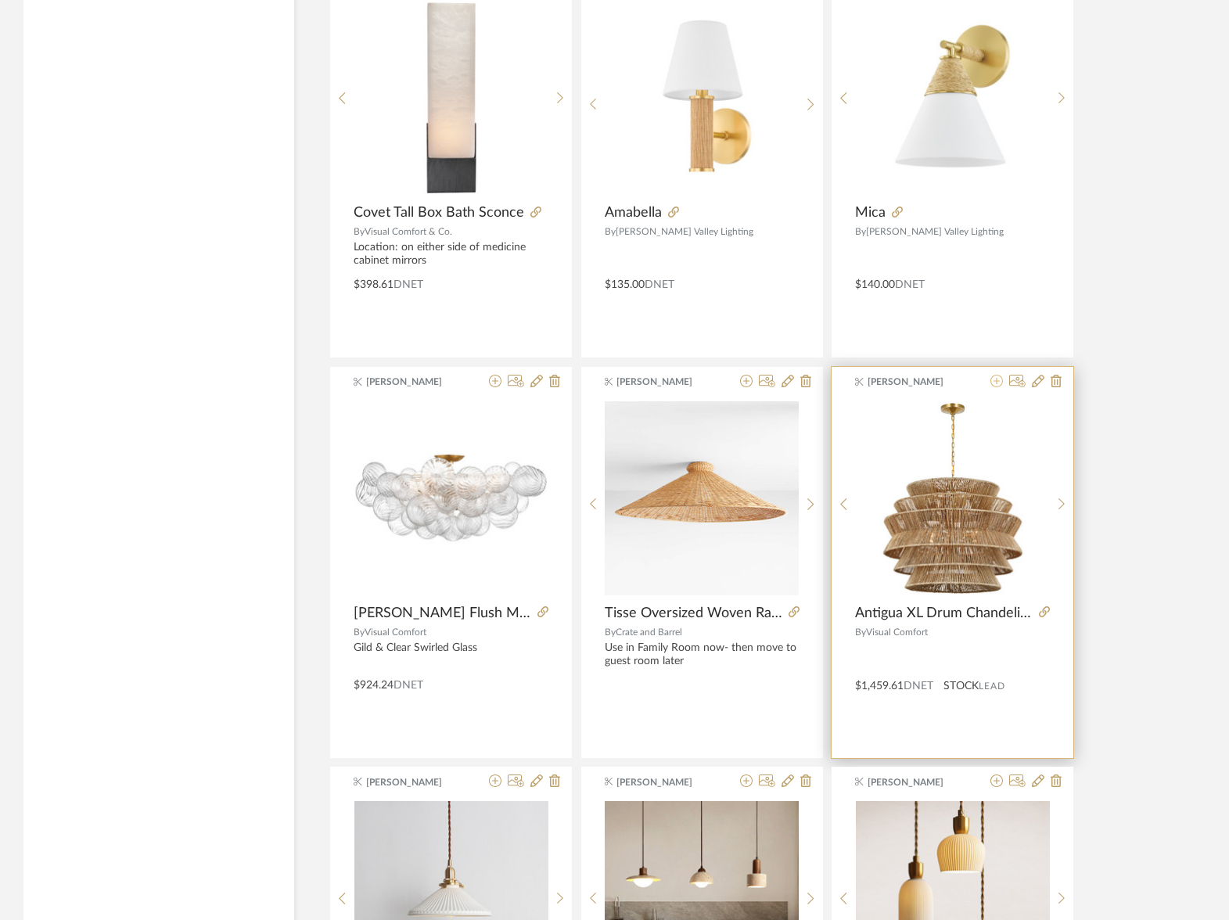
click at [997, 378] on icon at bounding box center [996, 381] width 13 height 13
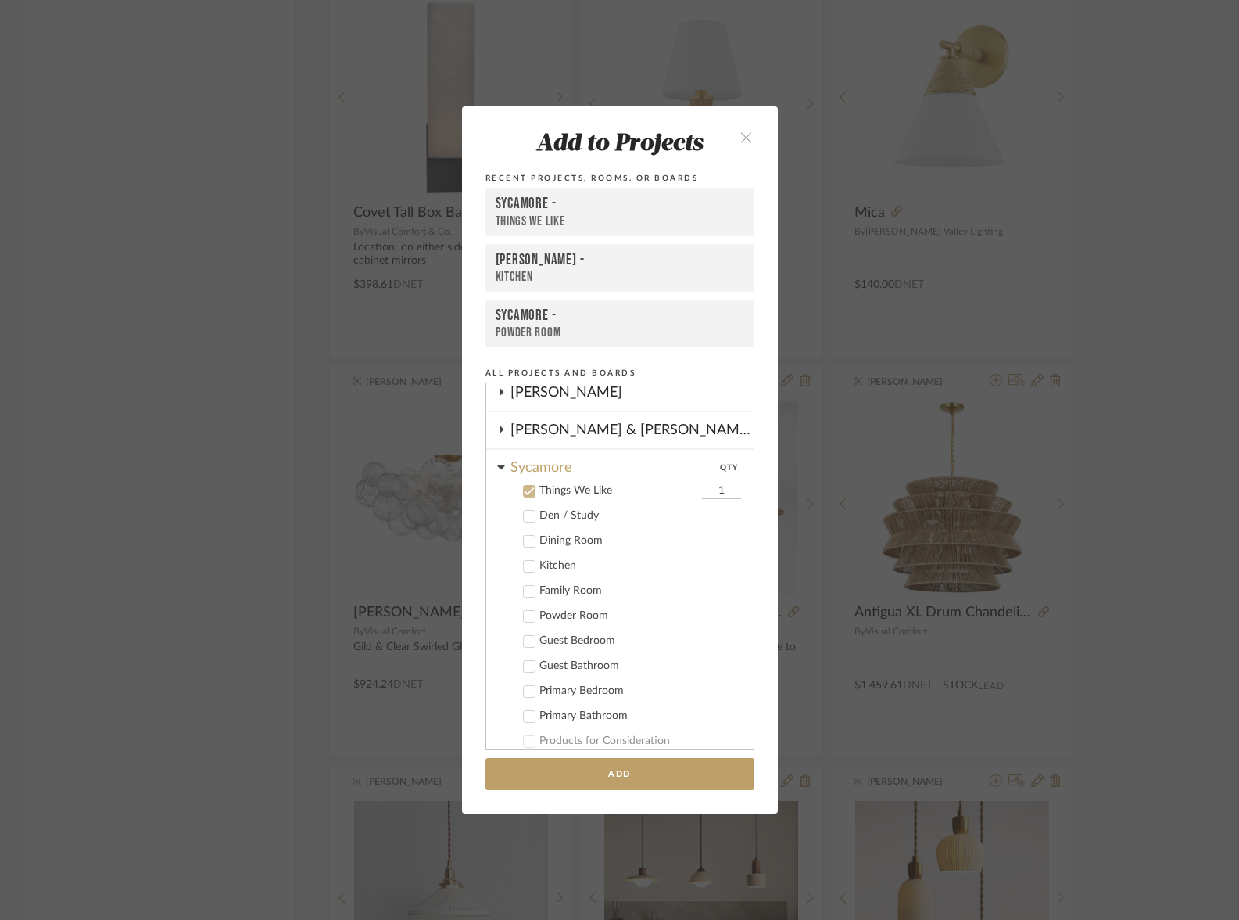
scroll to position [309, 0]
click at [581, 770] on button "Add" at bounding box center [620, 774] width 269 height 32
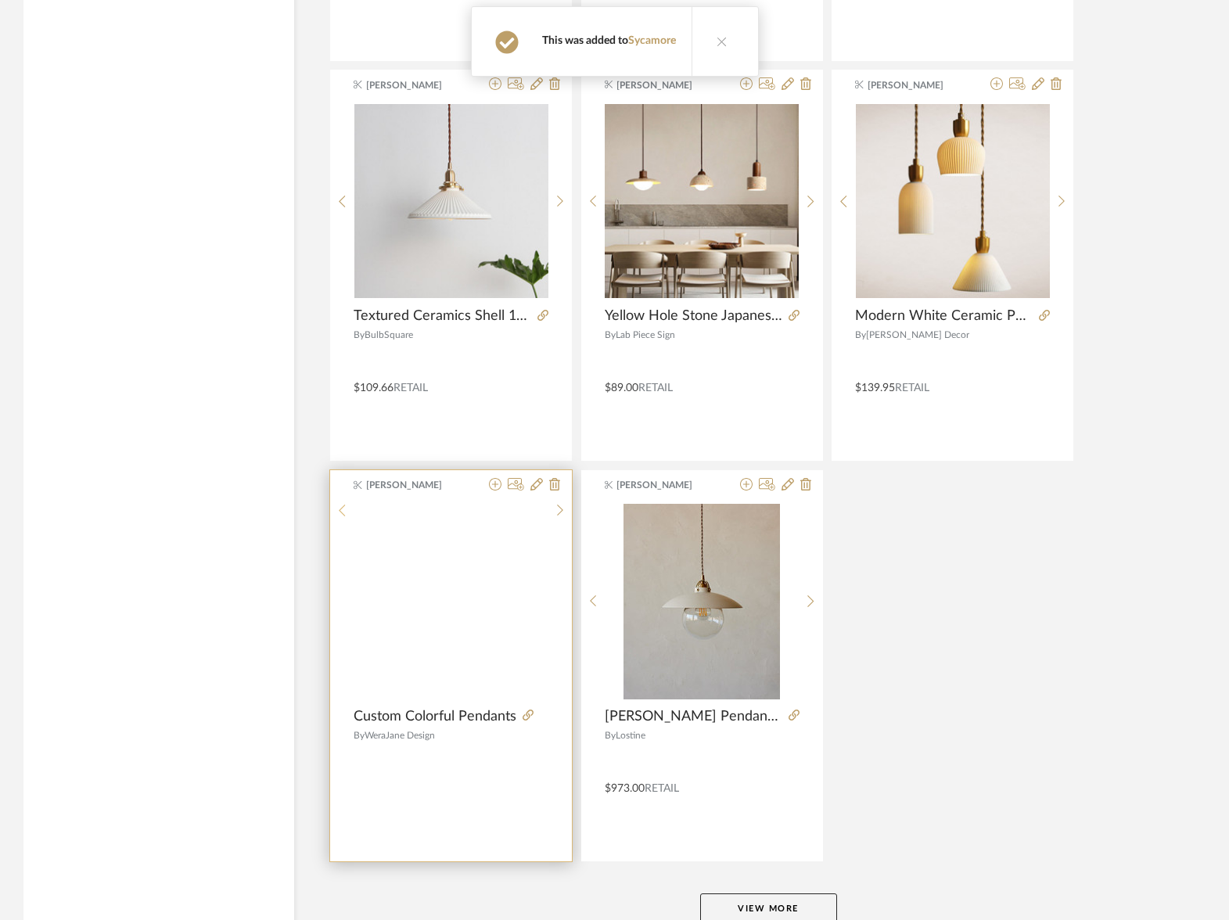
scroll to position [71603, 0]
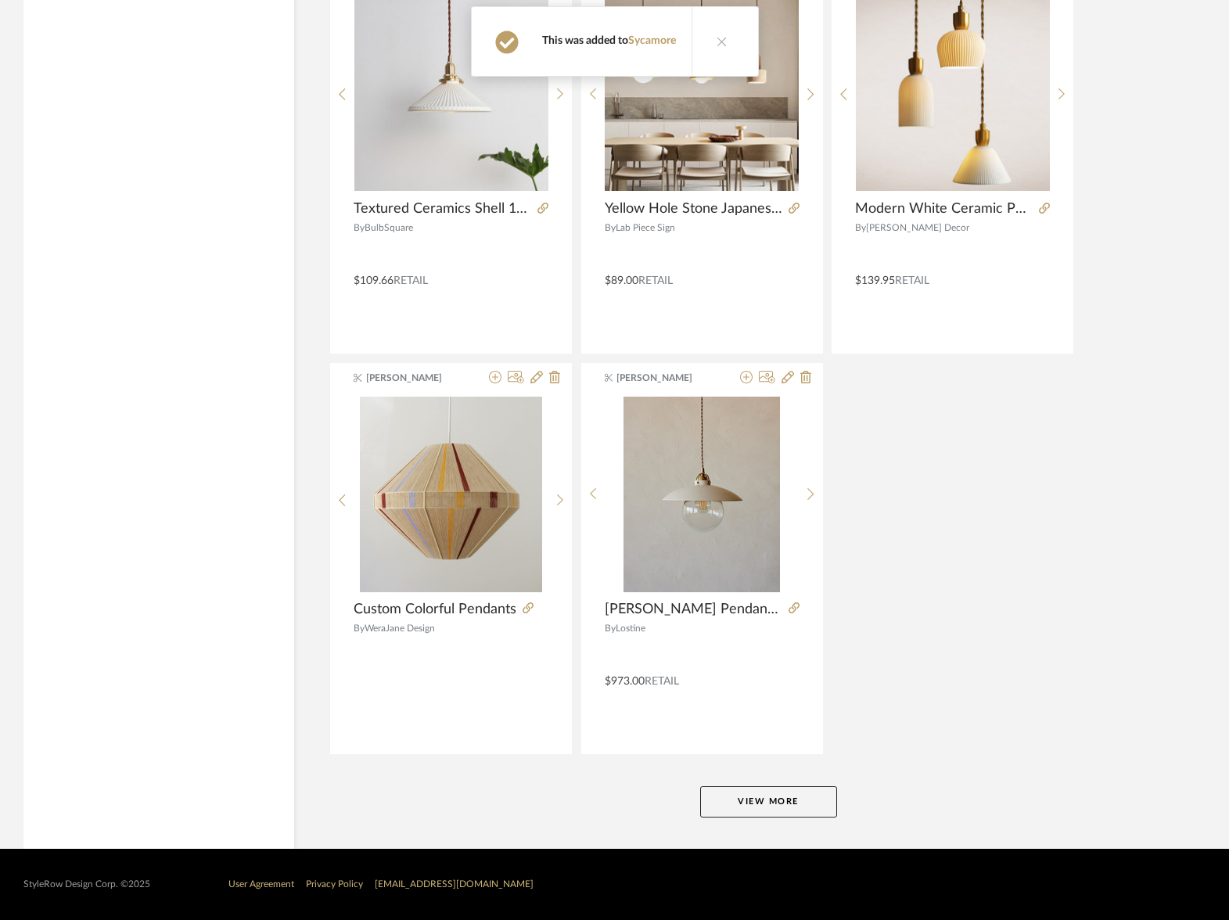
click at [726, 811] on button "View More" at bounding box center [768, 801] width 137 height 31
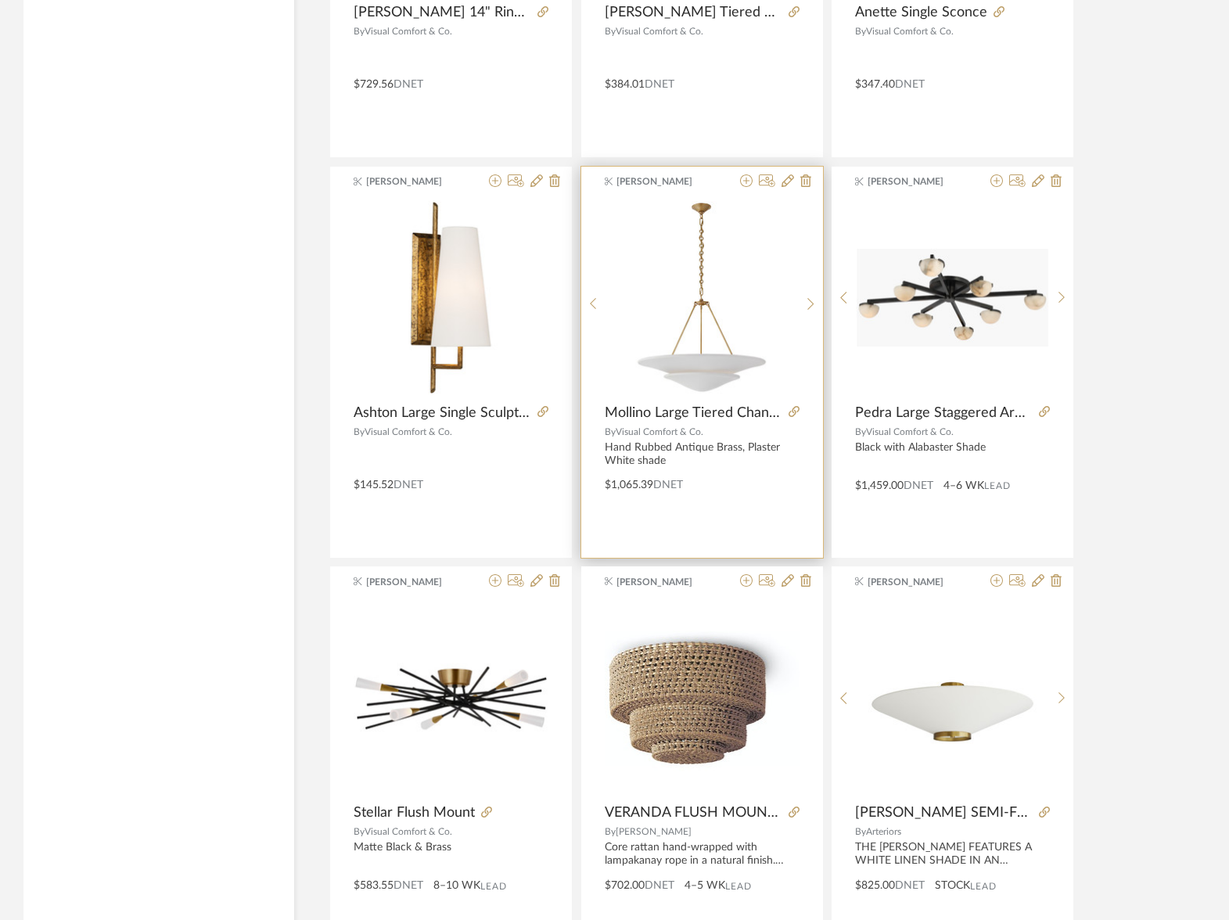
scroll to position [75000, 0]
click at [803, 308] on sr-next-btn at bounding box center [810, 302] width 24 height 13
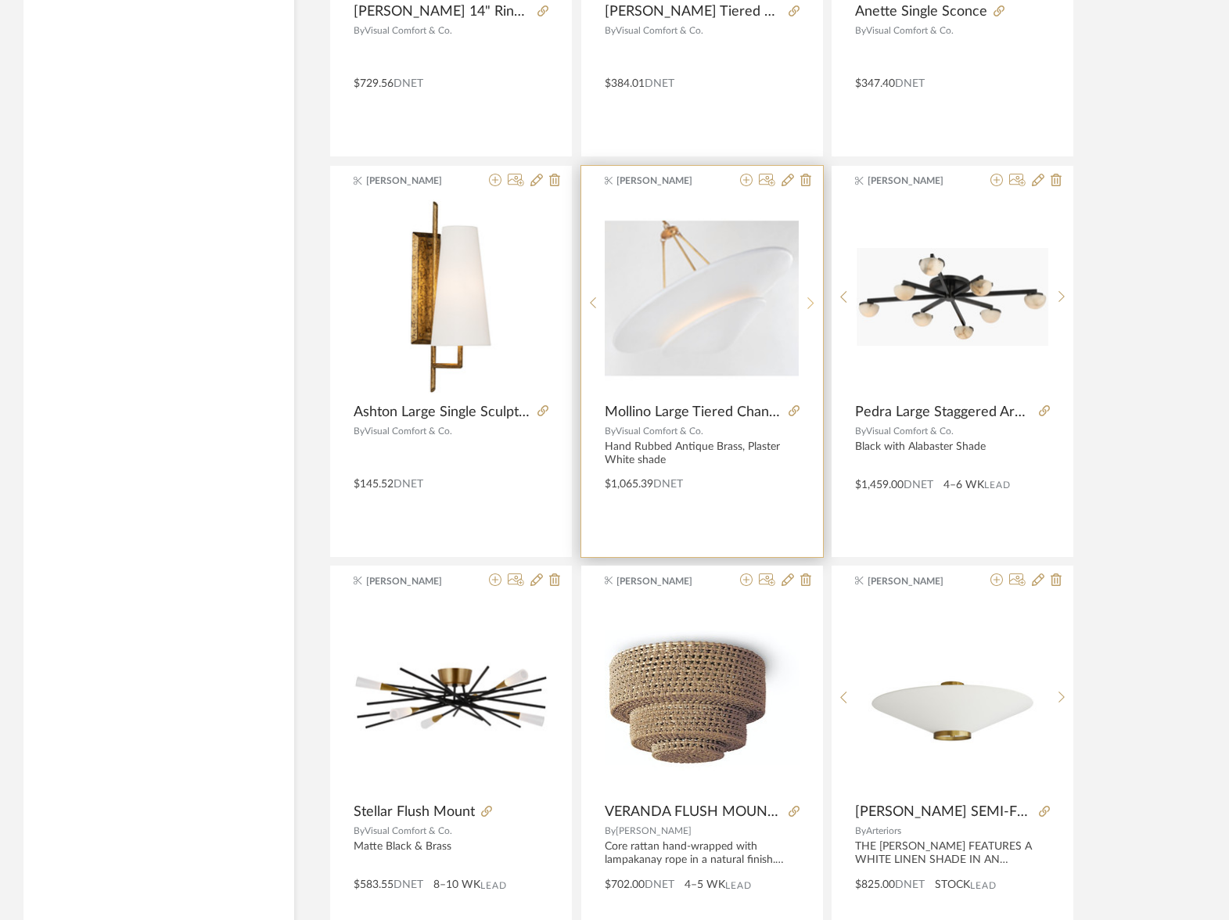
click at [803, 307] on sr-next-btn at bounding box center [810, 302] width 24 height 13
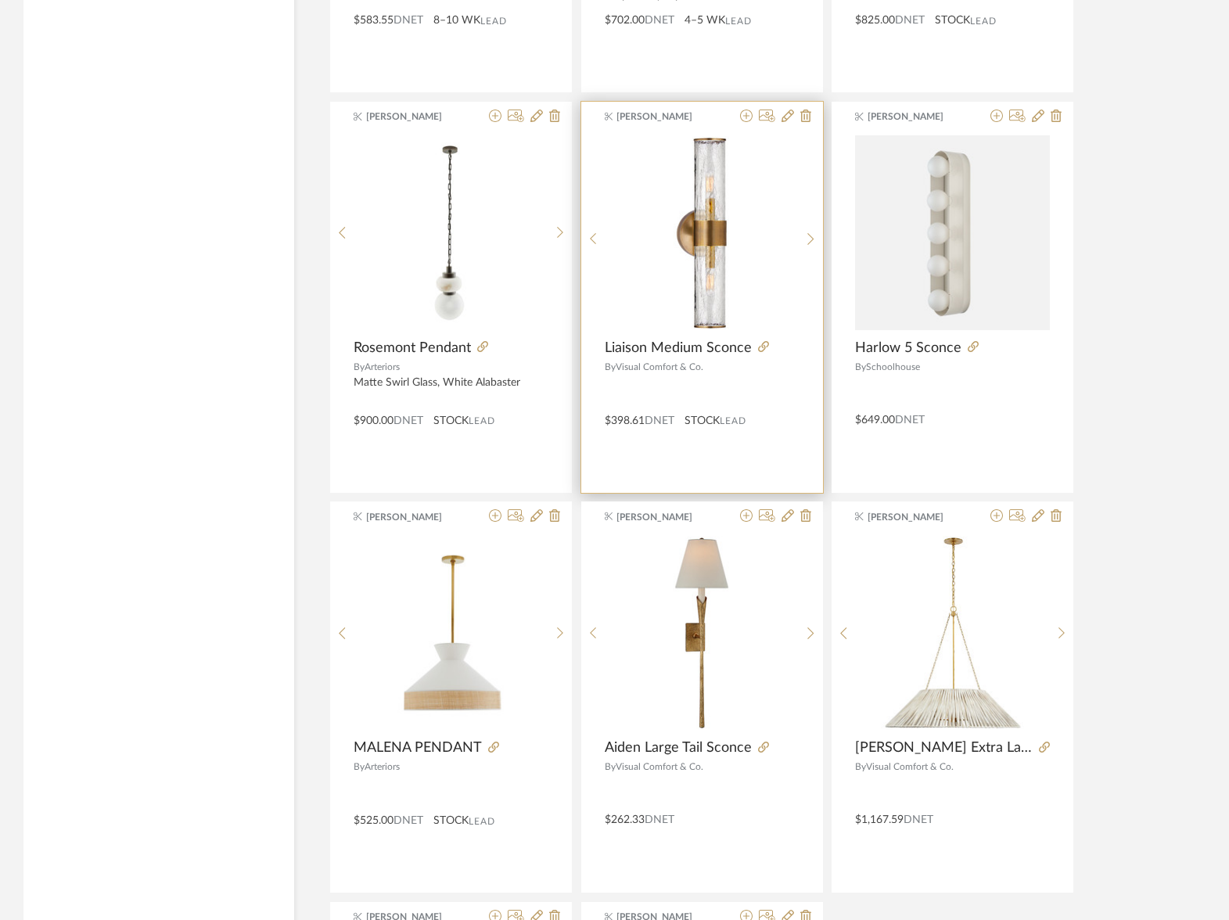
scroll to position [75888, 0]
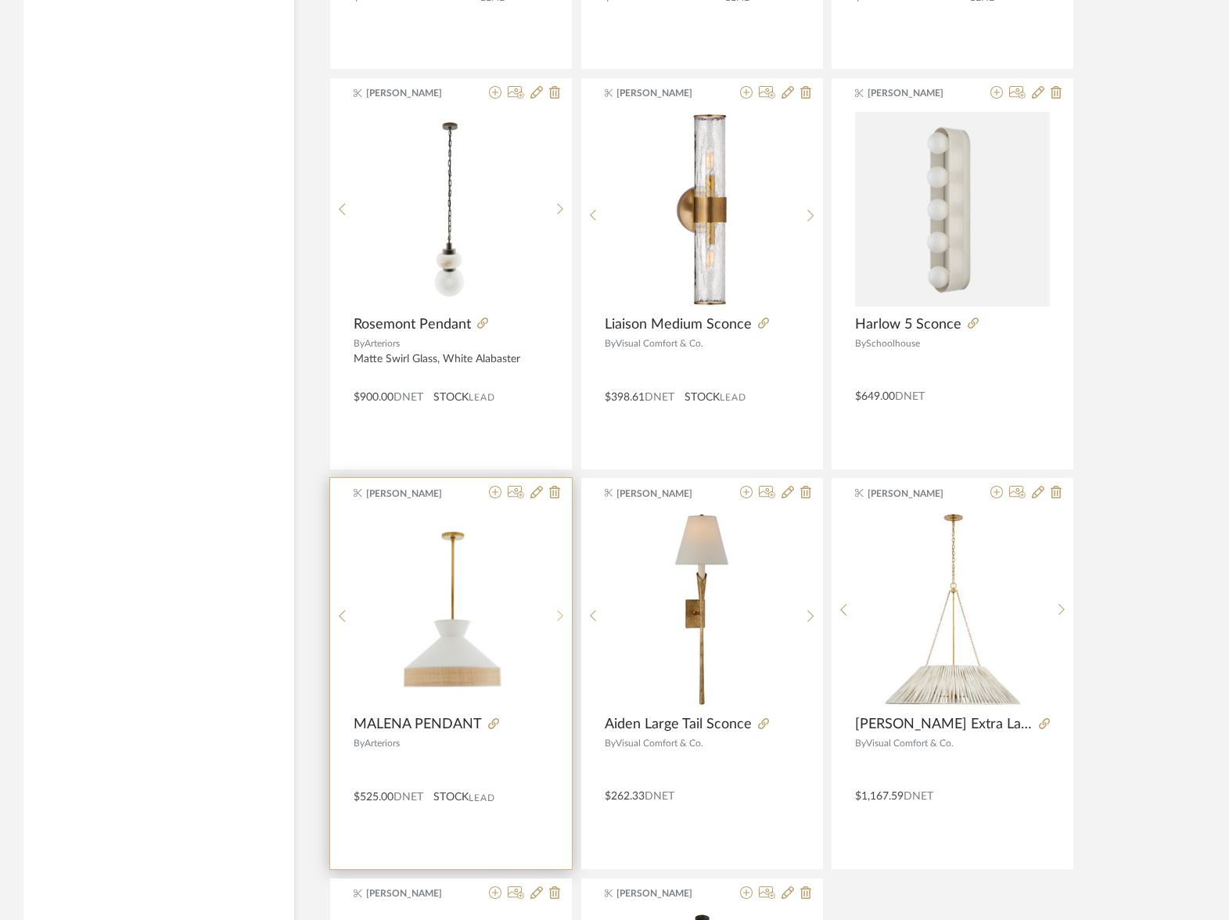
click at [555, 609] on sr-next-btn at bounding box center [560, 615] width 24 height 13
click at [555, 608] on sr-next-btn at bounding box center [560, 614] width 24 height 13
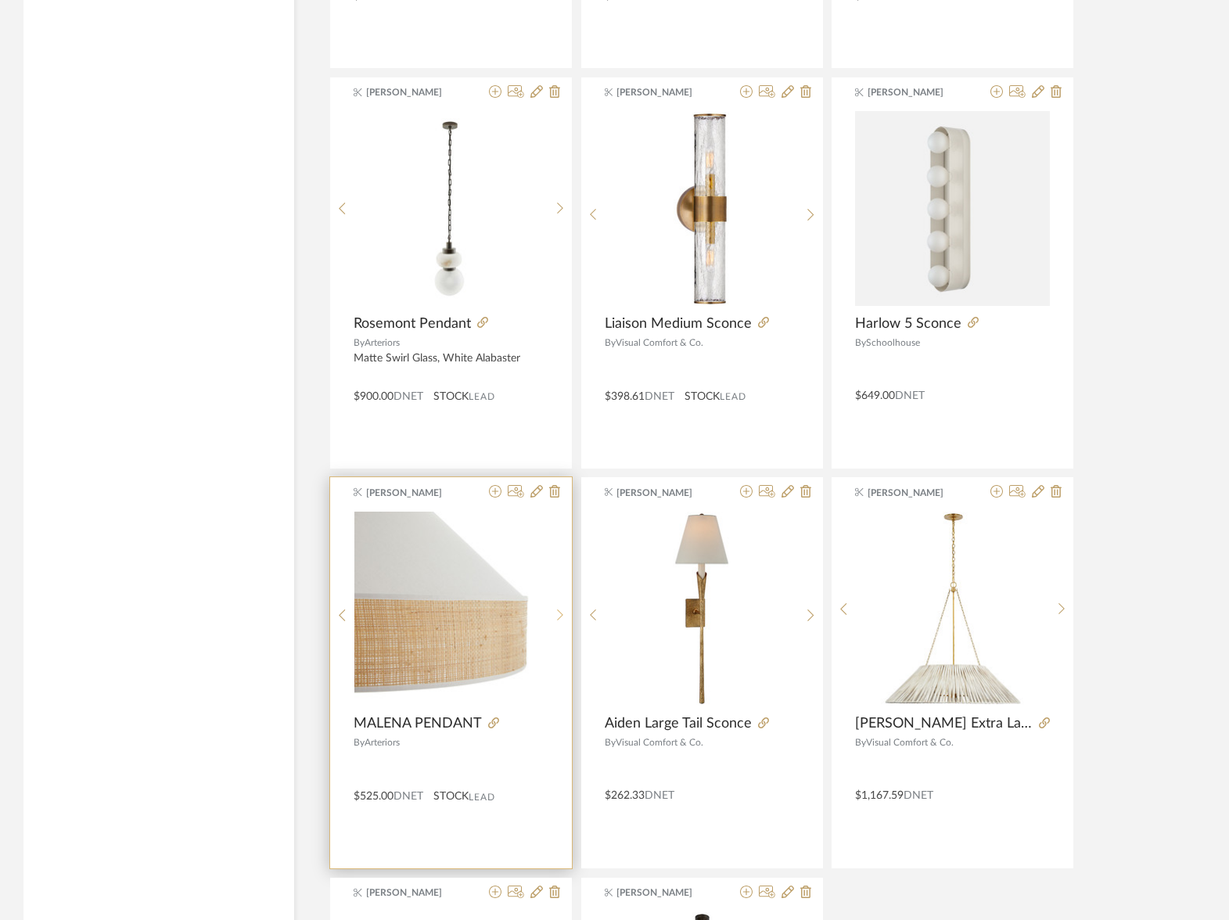
scroll to position [75890, 0]
click at [494, 727] on fa-icon at bounding box center [493, 721] width 11 height 11
click at [493, 497] on icon at bounding box center [495, 492] width 13 height 13
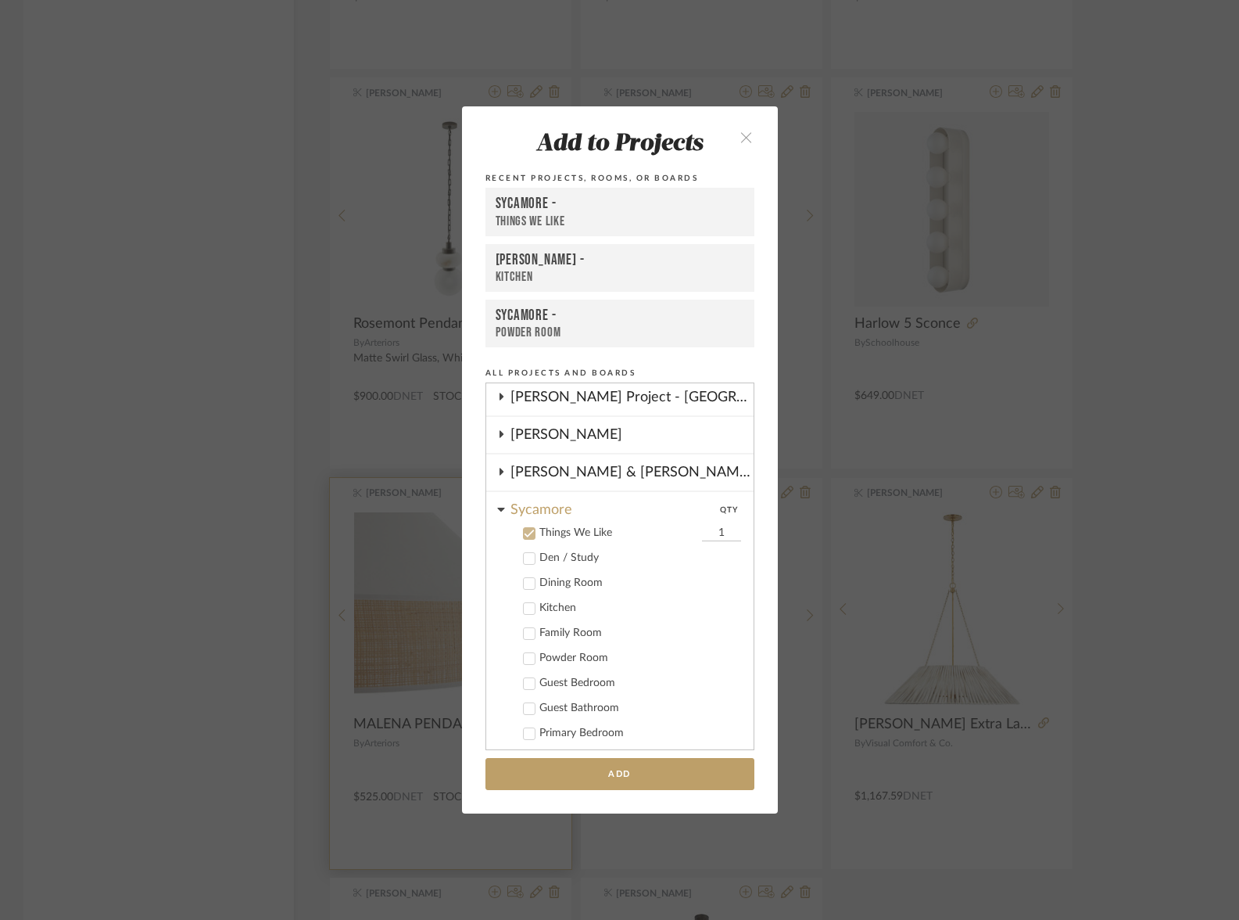
scroll to position [309, 0]
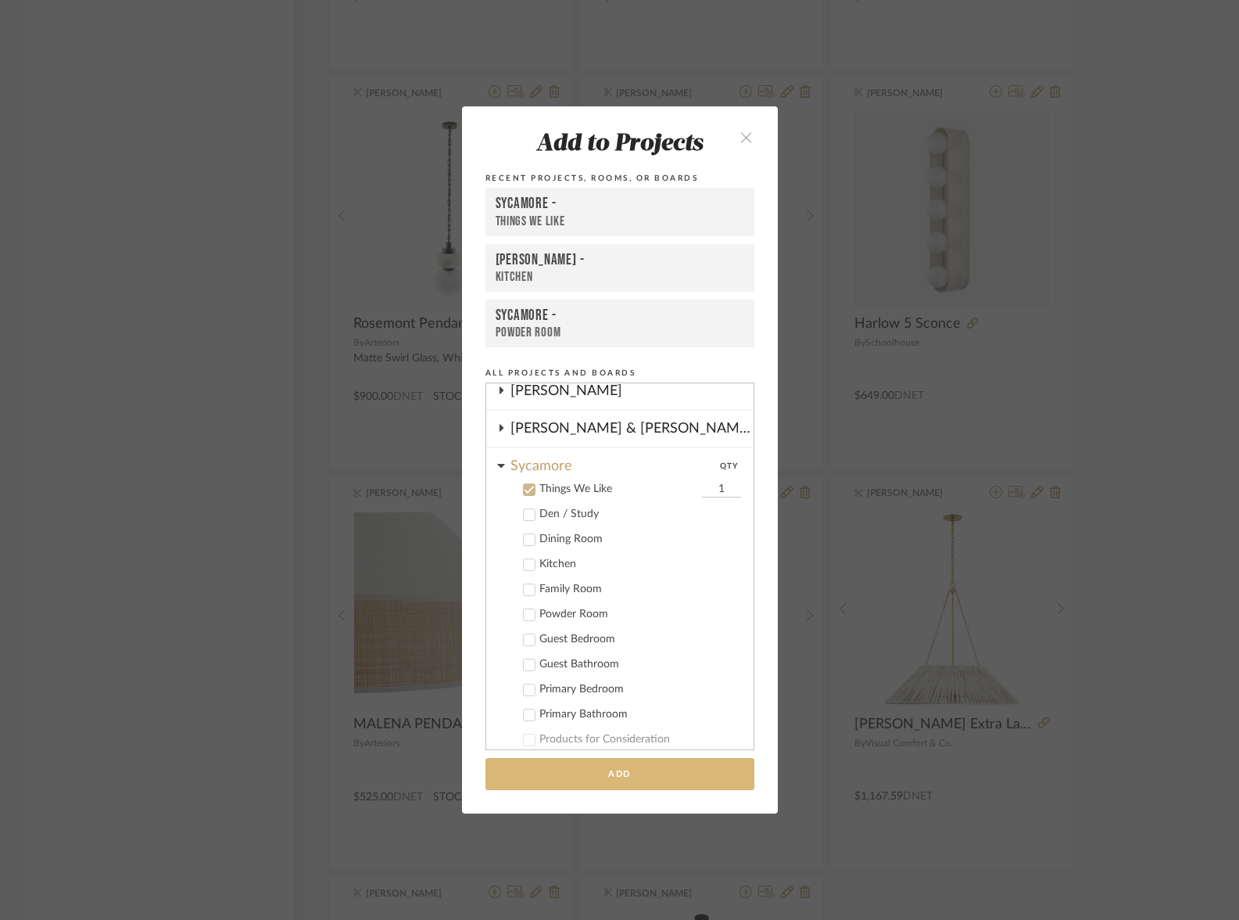
click at [634, 771] on button "Add" at bounding box center [620, 774] width 269 height 32
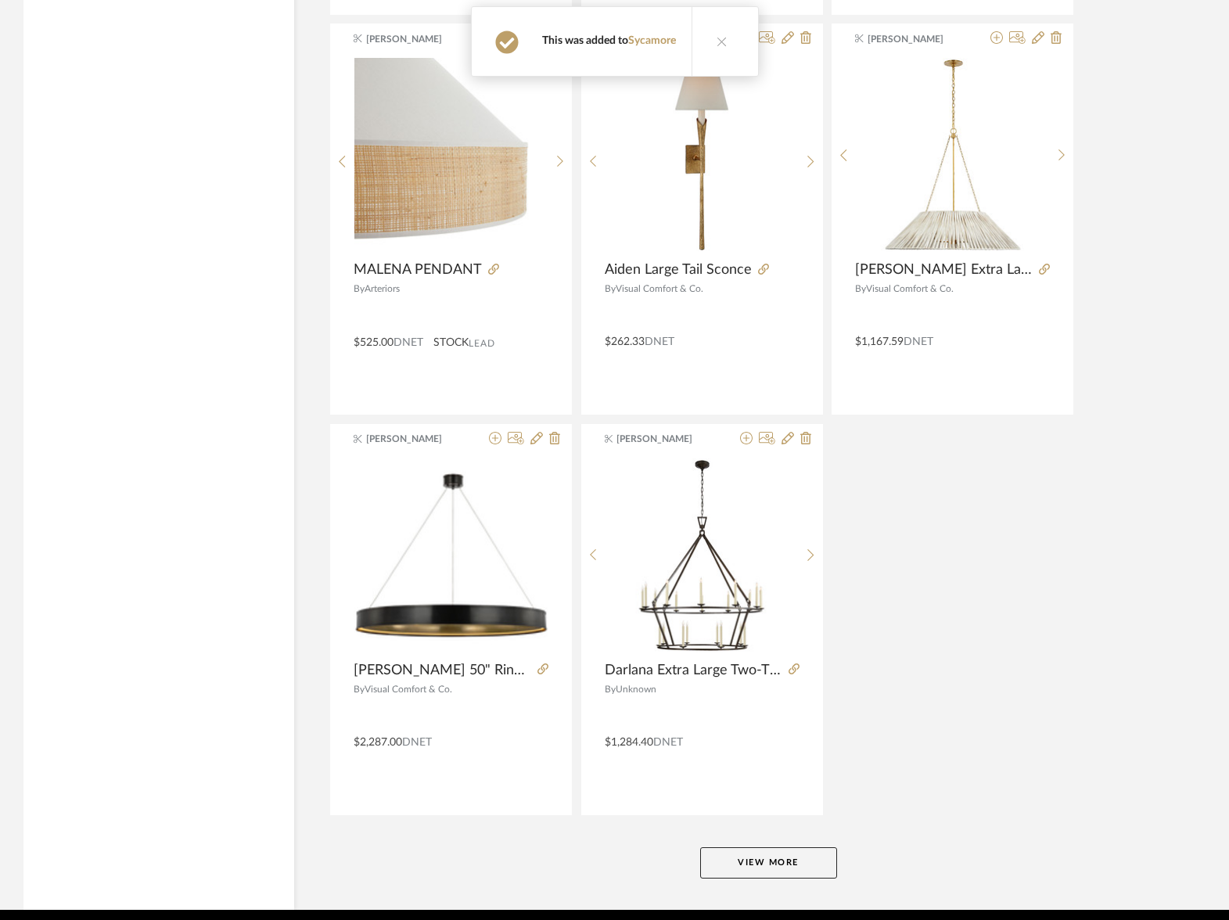
scroll to position [76403, 0]
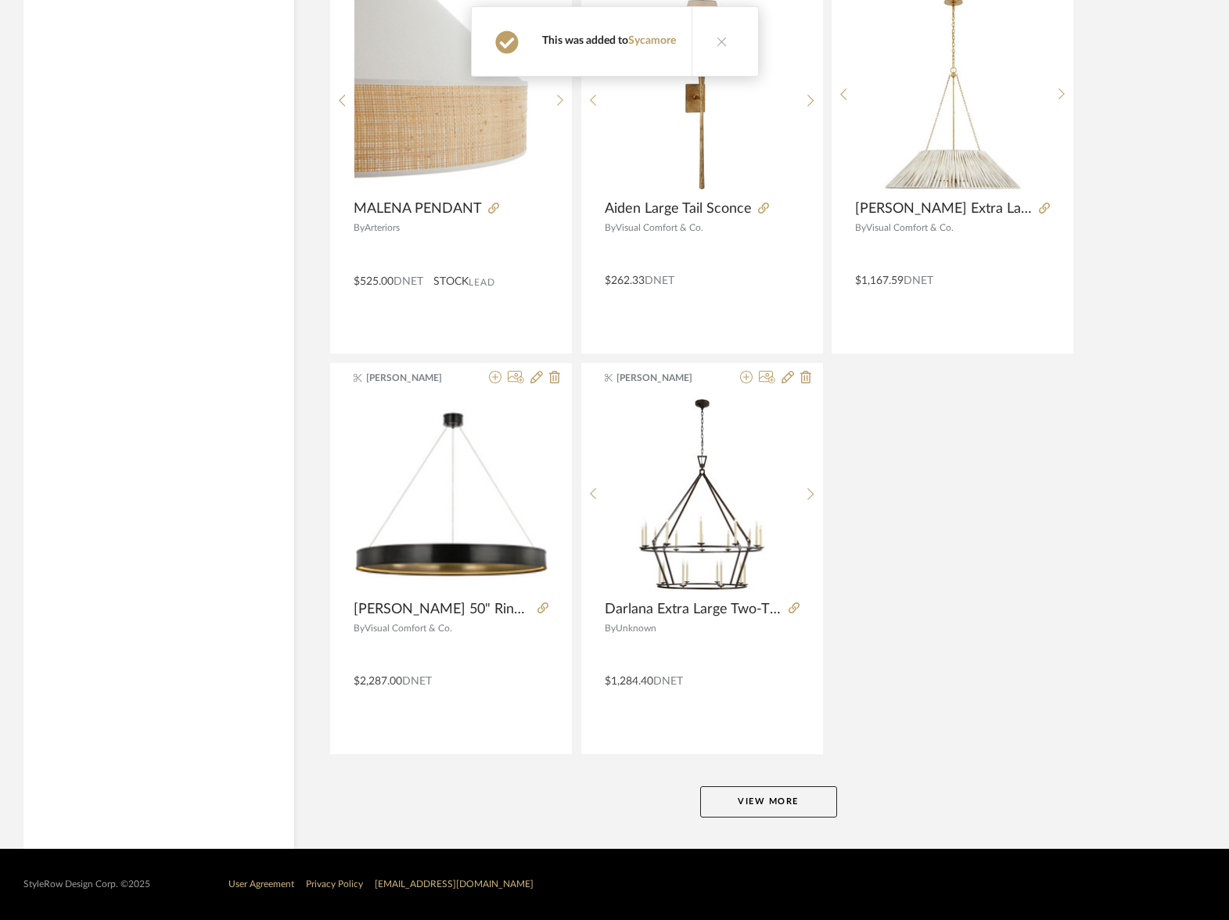
click at [766, 811] on button "View More" at bounding box center [768, 801] width 137 height 31
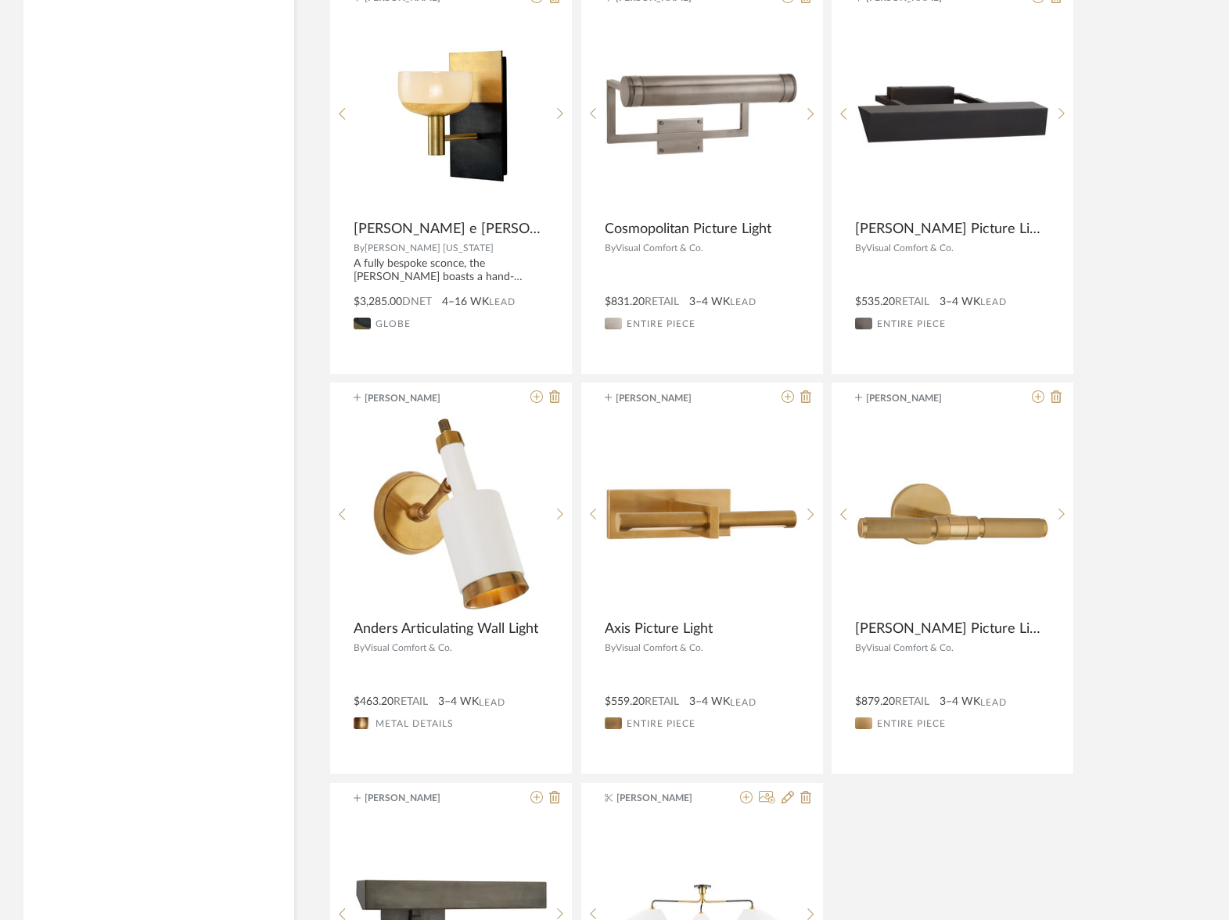
scroll to position [80887, 0]
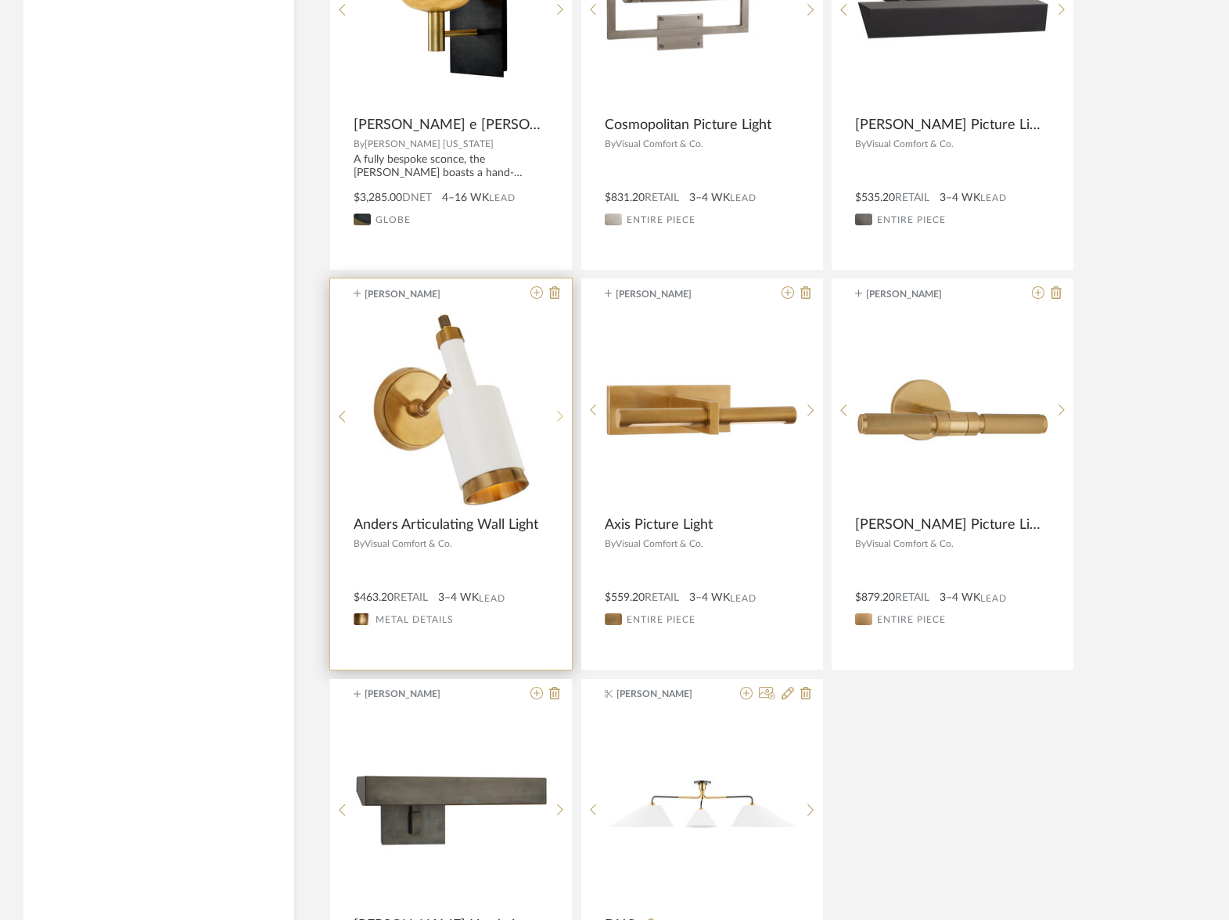
click at [559, 411] on icon at bounding box center [560, 416] width 7 height 13
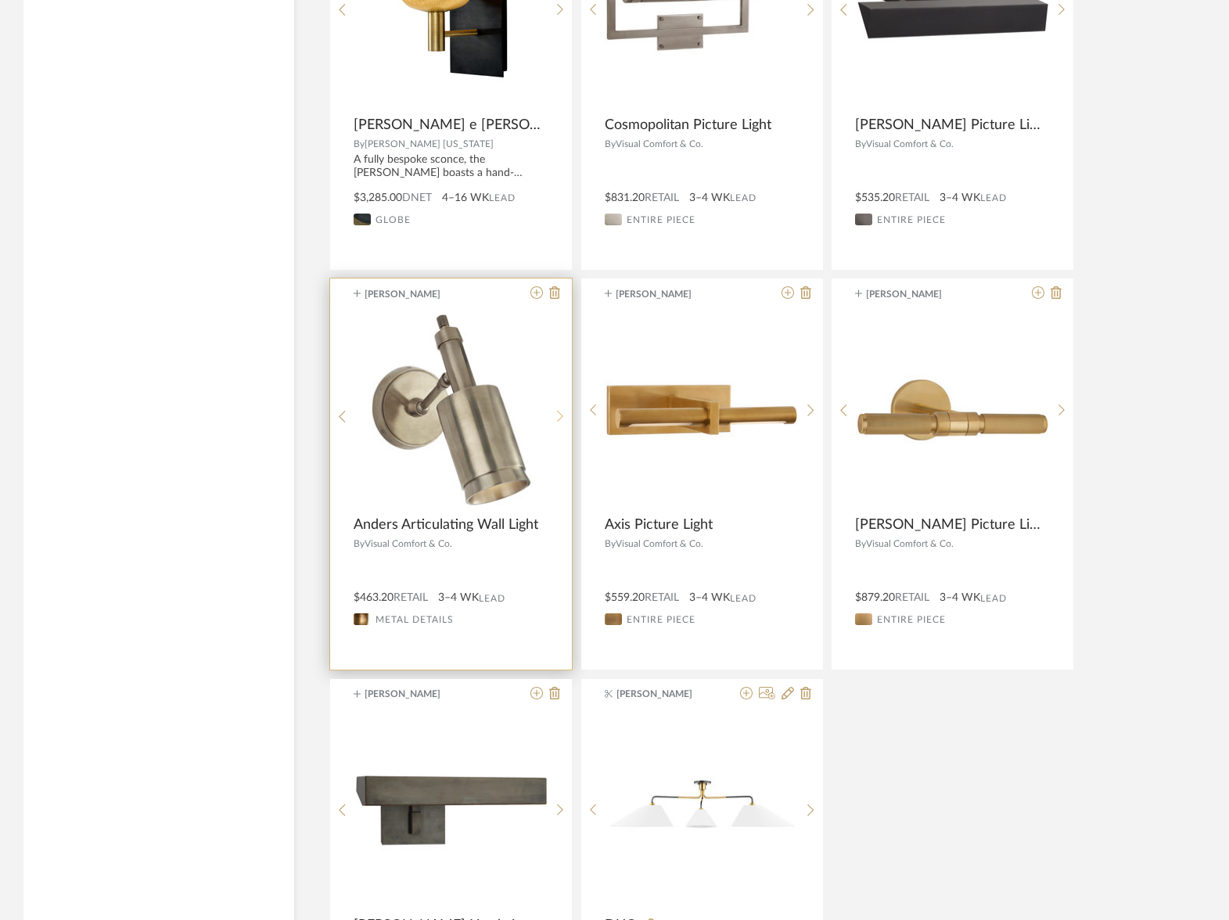
click at [559, 411] on icon at bounding box center [560, 416] width 7 height 13
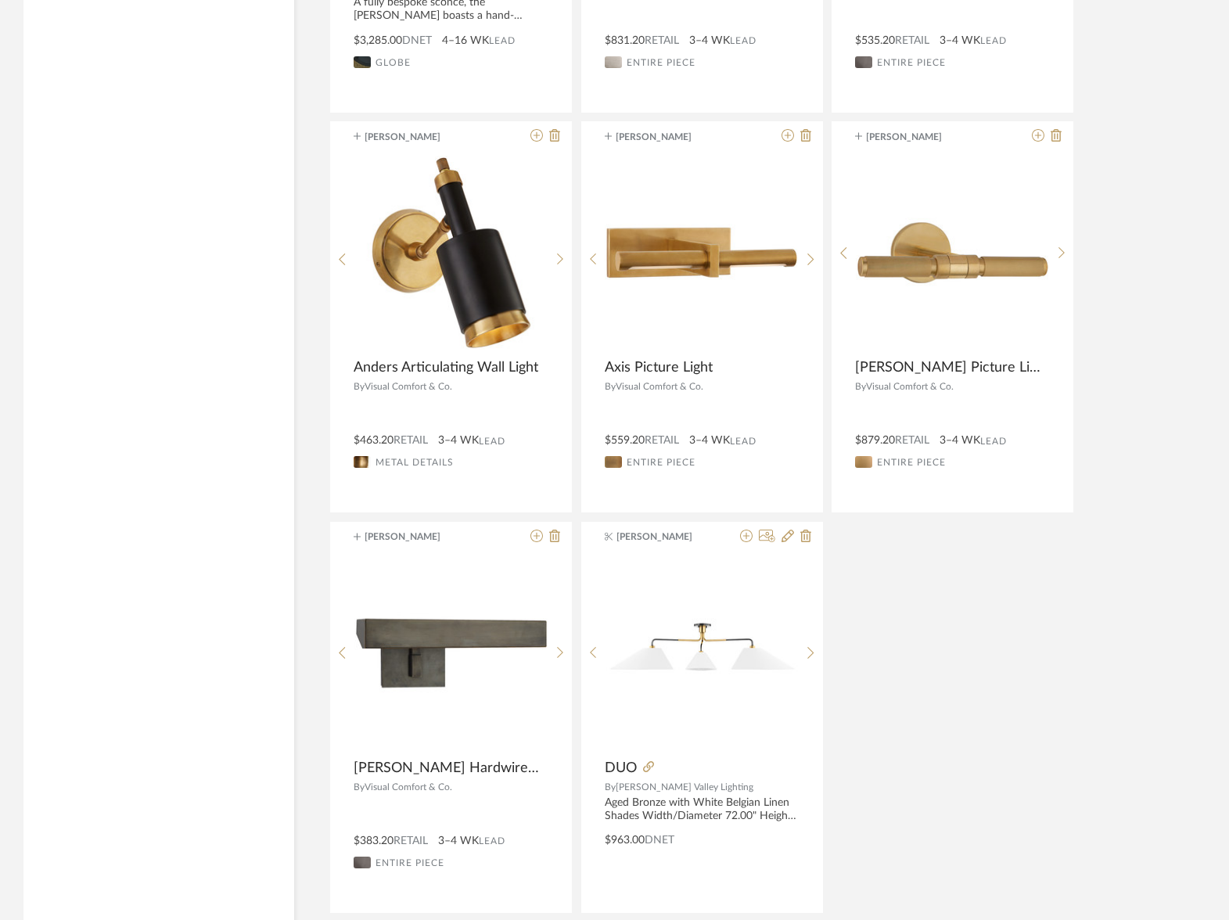
scroll to position [81203, 0]
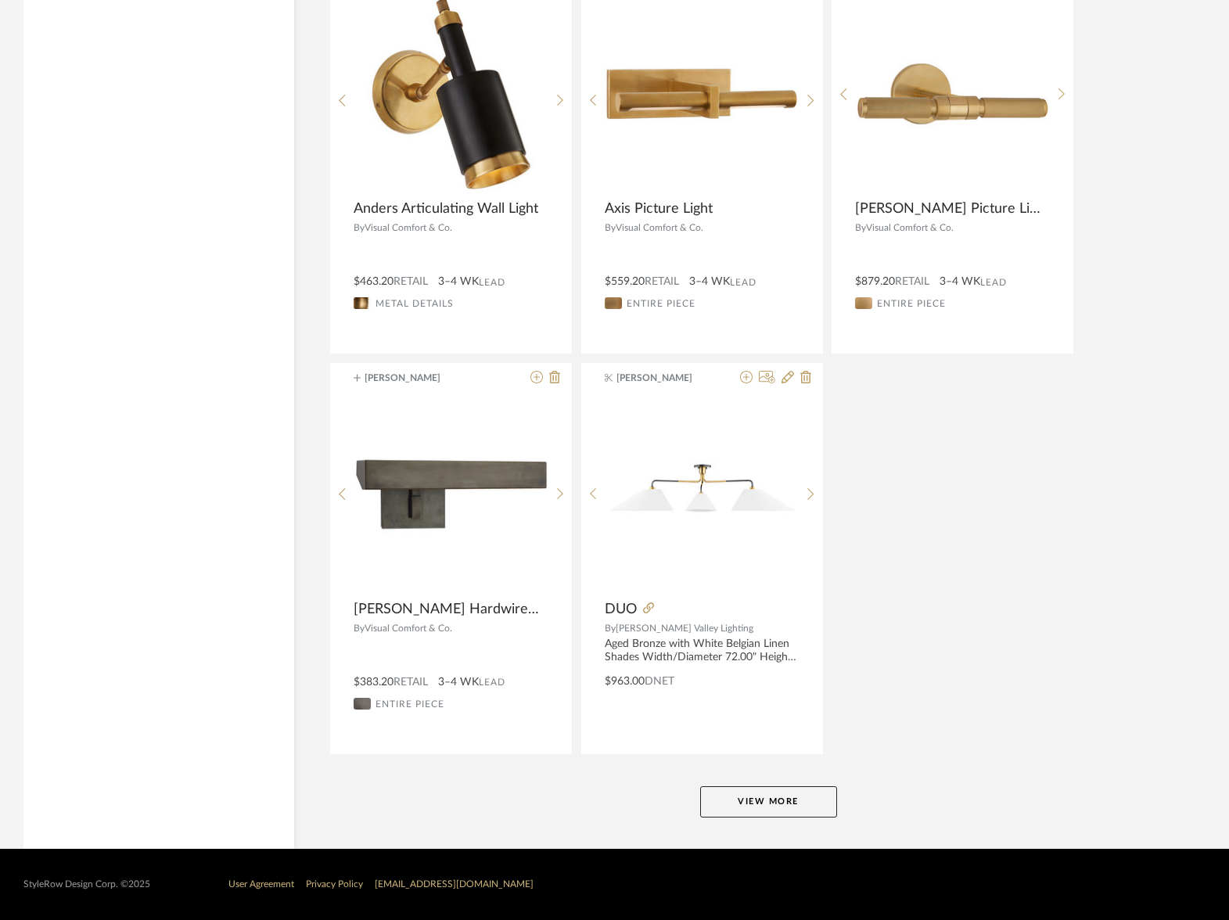
click at [797, 812] on button "View More" at bounding box center [768, 801] width 137 height 31
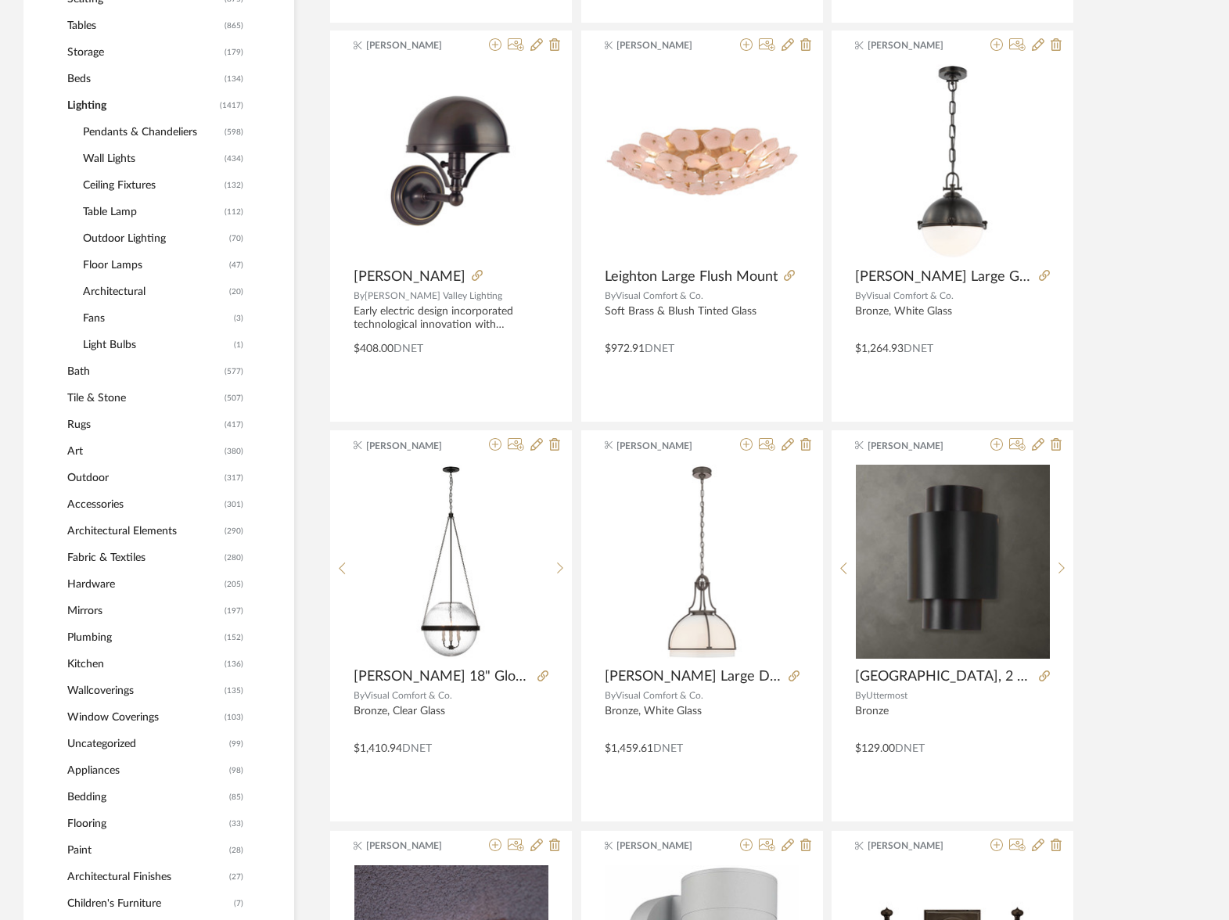
scroll to position [0, 0]
